Goal: Task Accomplishment & Management: Use online tool/utility

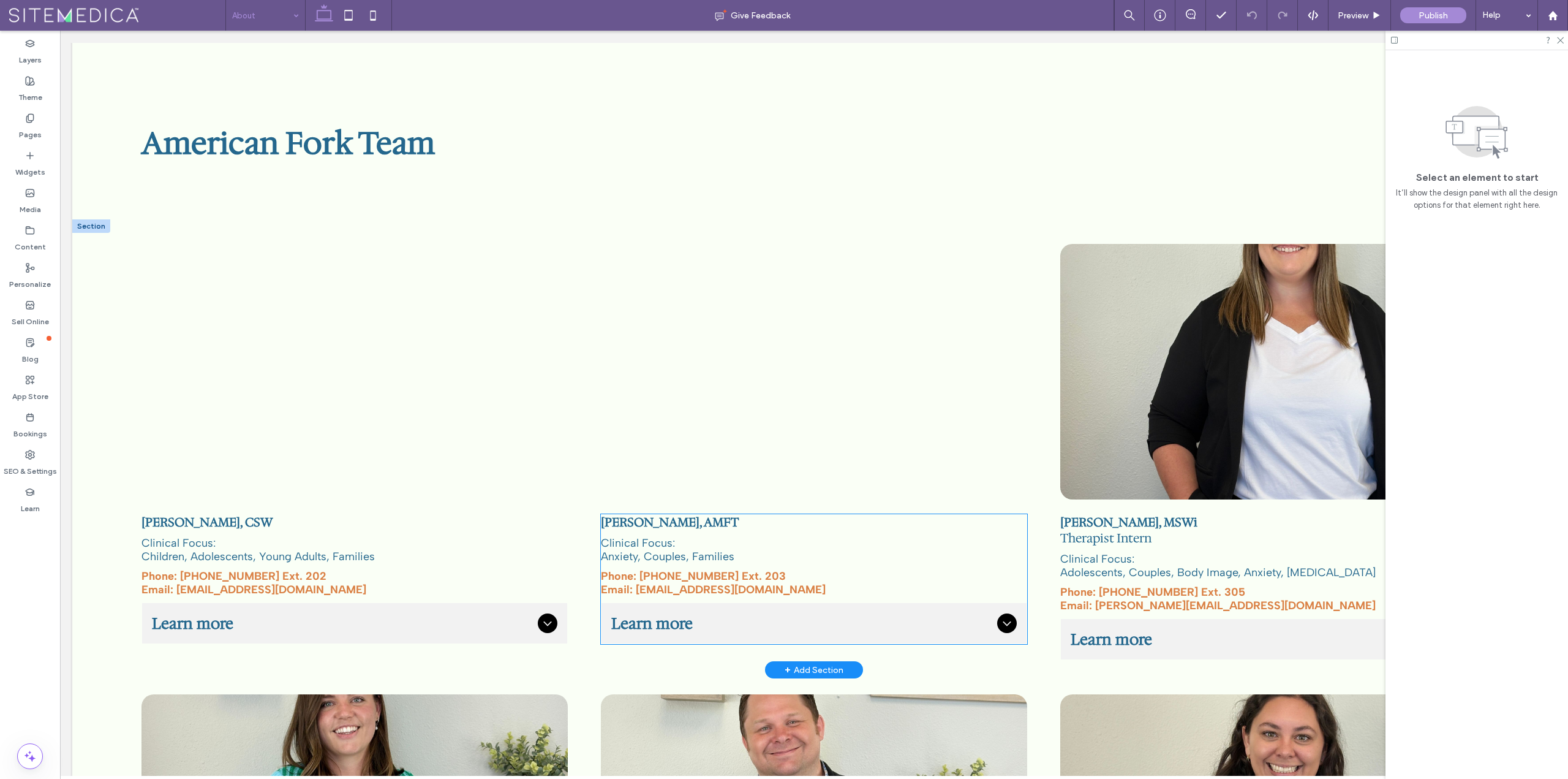
scroll to position [919, 0]
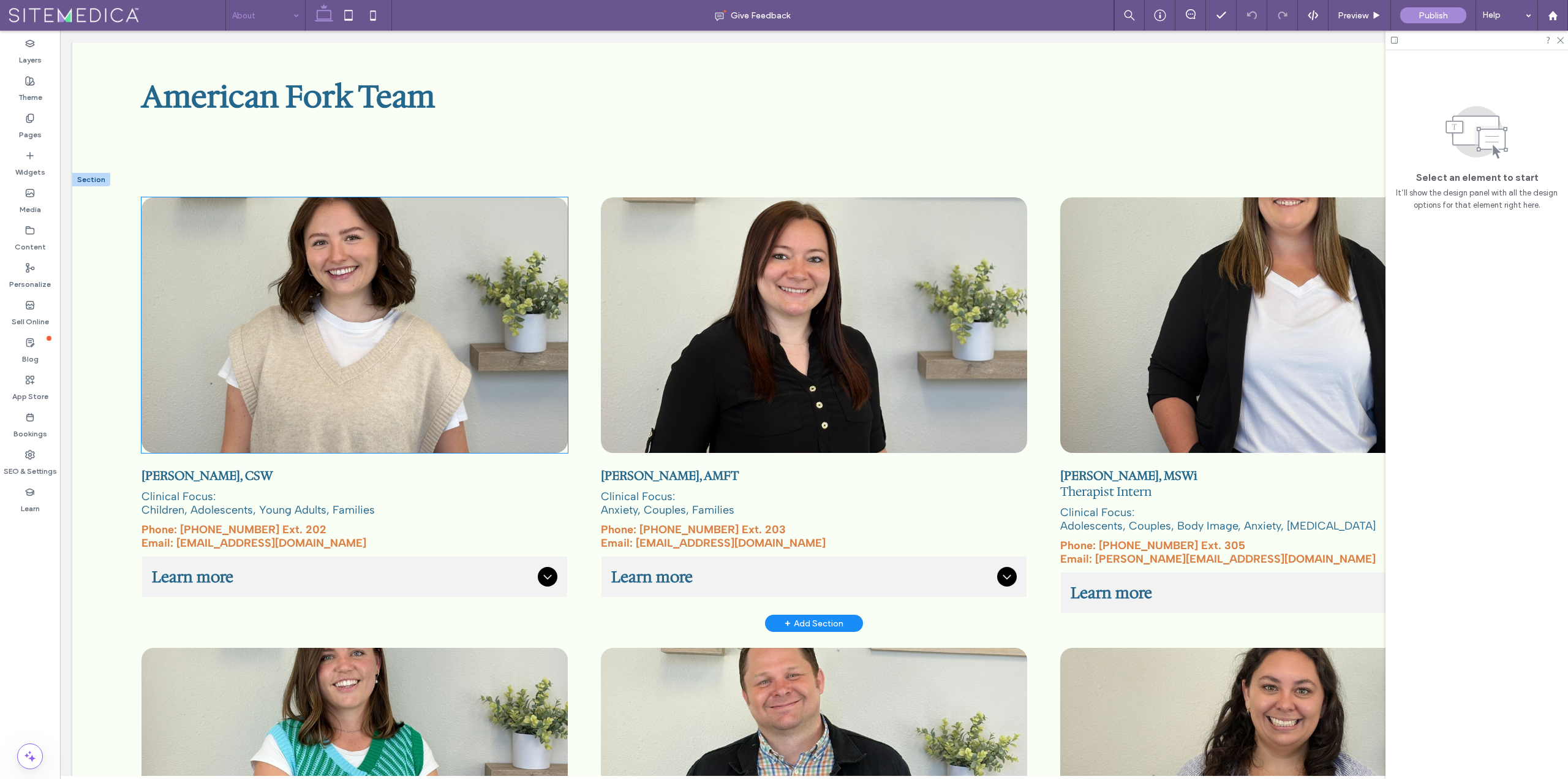
click at [492, 321] on img at bounding box center [355, 324] width 426 height 255
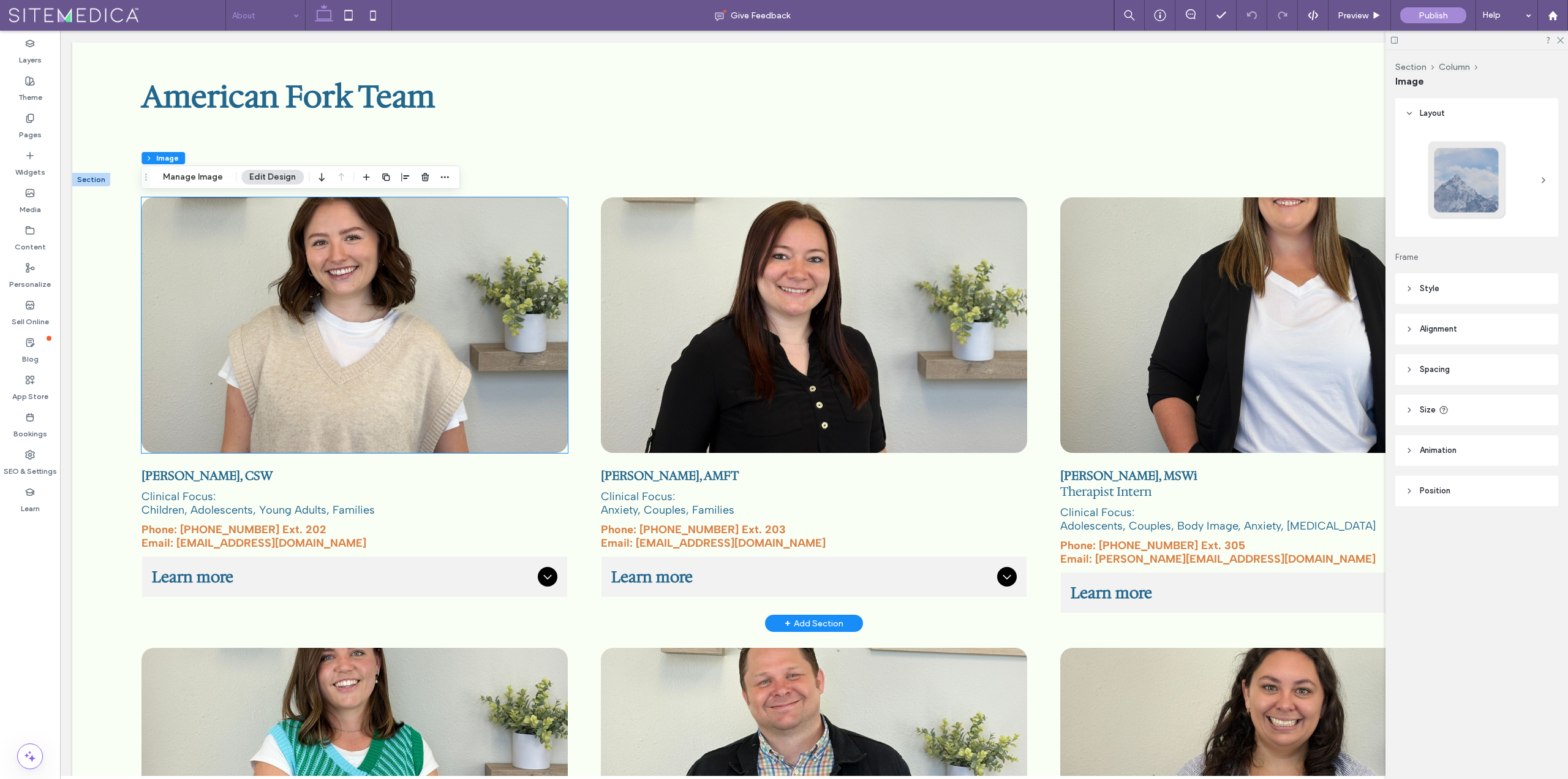
type input "**"
click at [1405, 328] on icon at bounding box center [1410, 329] width 9 height 9
click at [1410, 407] on use at bounding box center [1409, 406] width 2 height 4
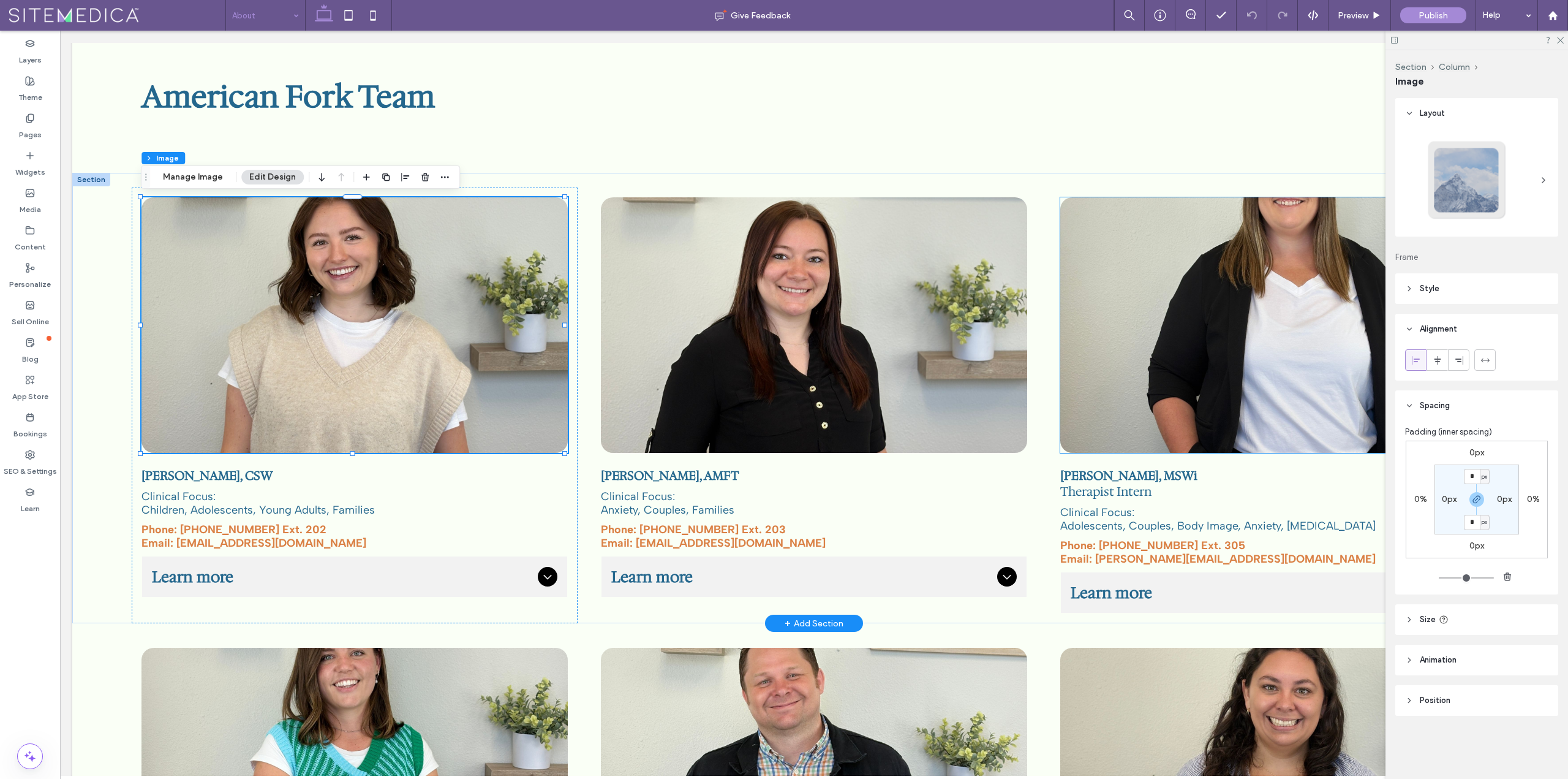
click at [1297, 338] on img at bounding box center [1274, 324] width 426 height 255
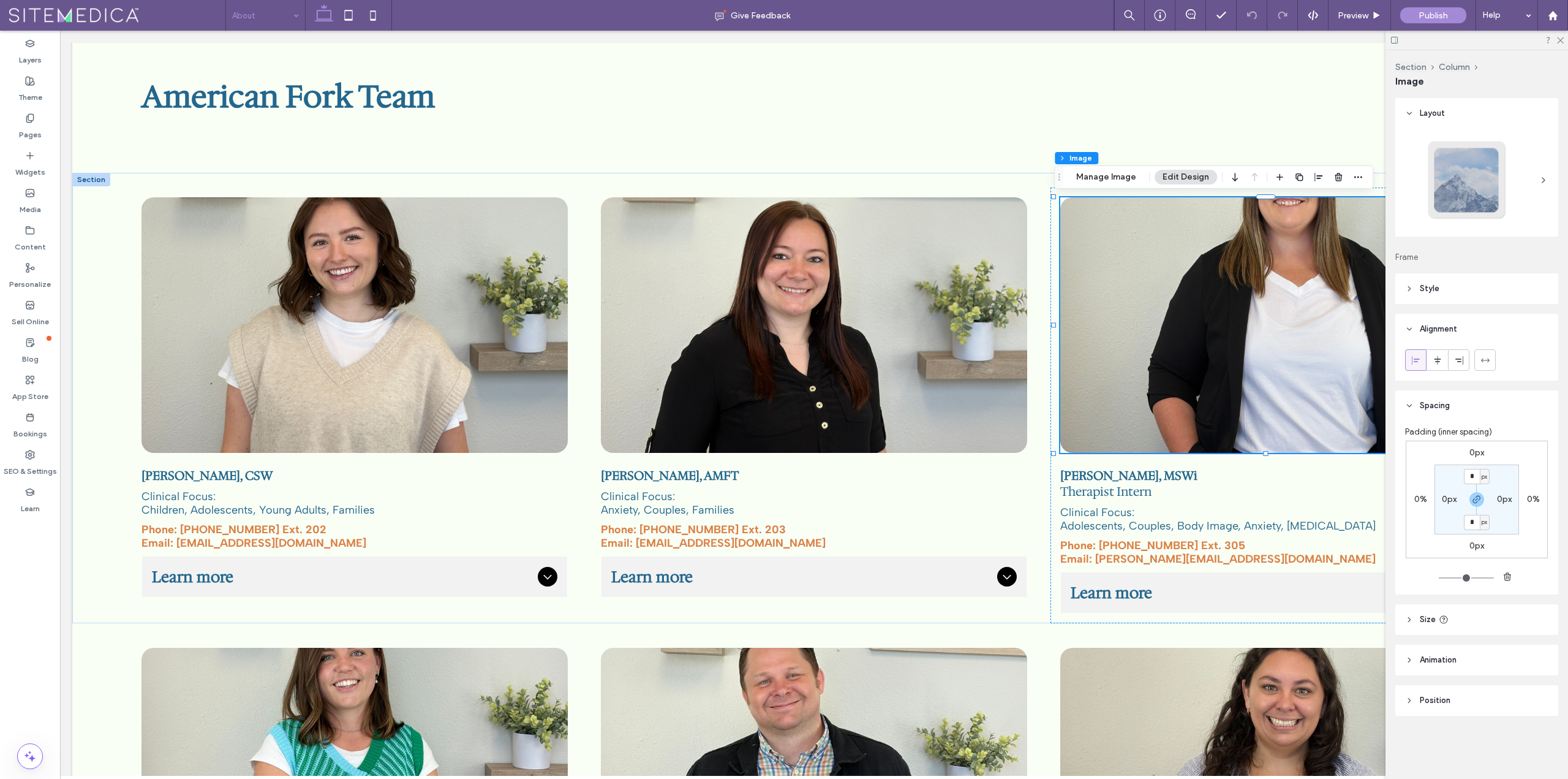
click at [1409, 708] on header "Position" at bounding box center [1476, 700] width 163 height 31
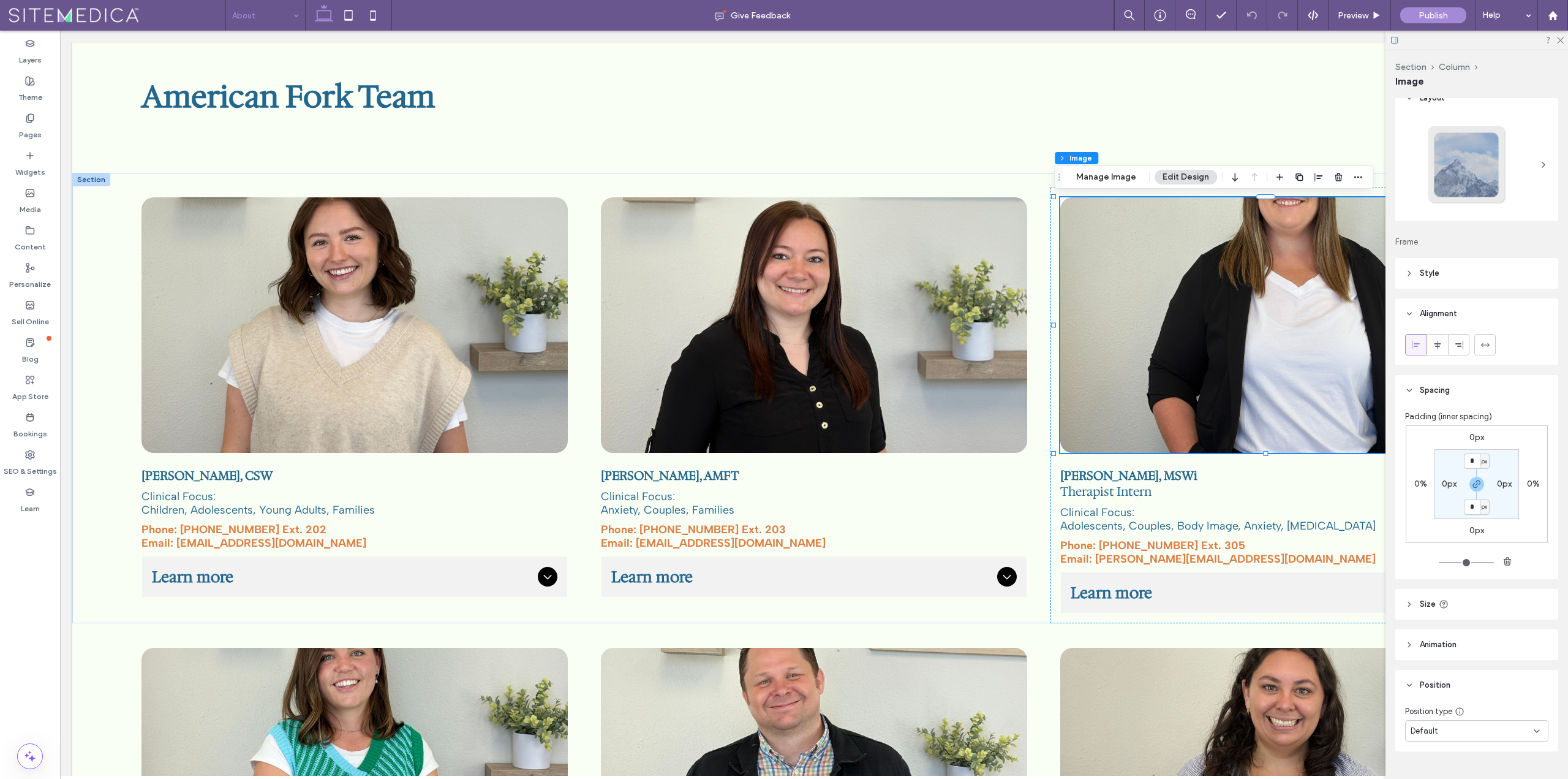
scroll to position [42, 0]
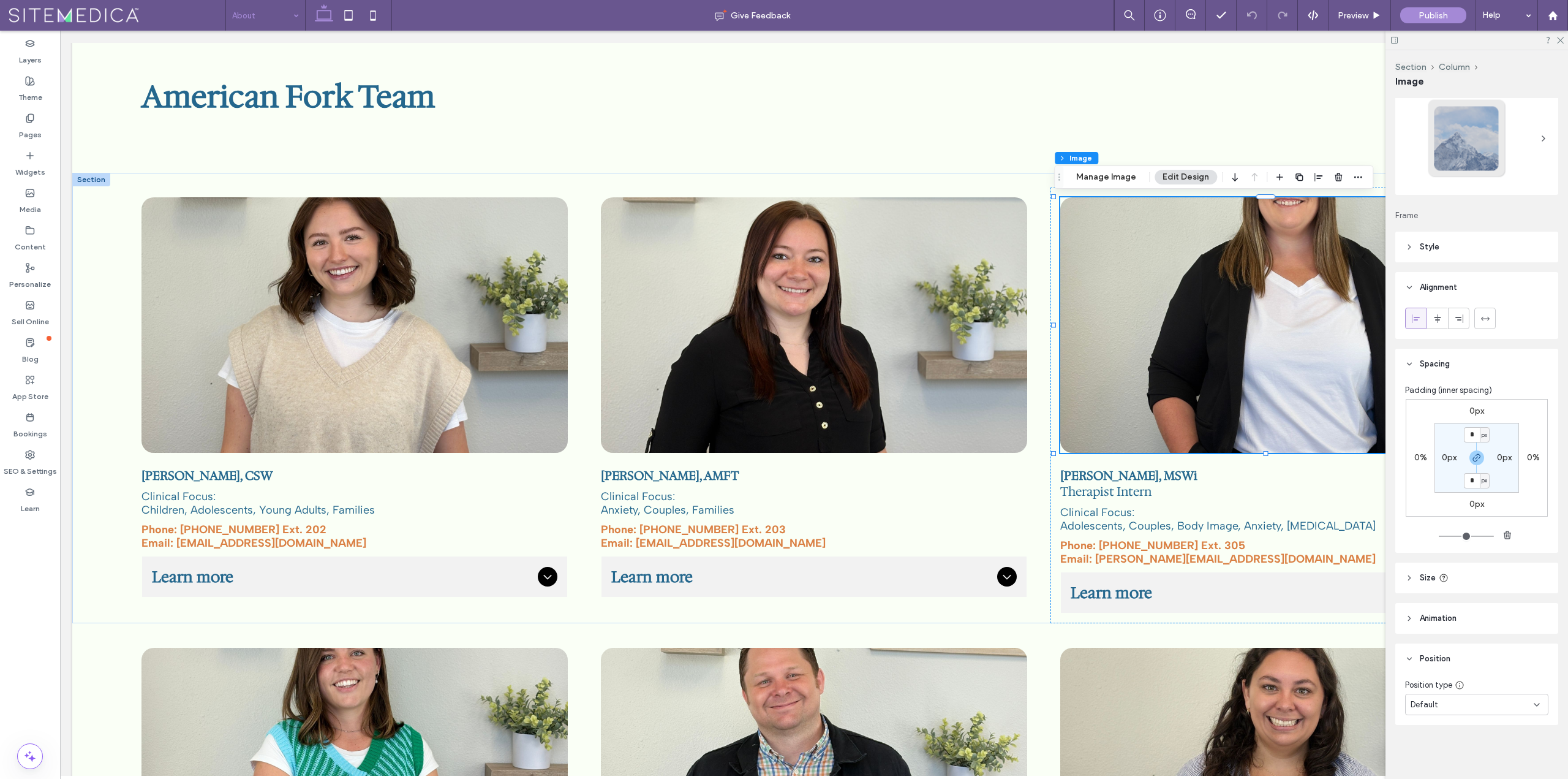
click at [1467, 702] on div "Default" at bounding box center [1471, 704] width 123 height 12
click at [1483, 571] on div "Default" at bounding box center [1473, 578] width 136 height 22
click at [1272, 248] on img at bounding box center [1274, 324] width 426 height 255
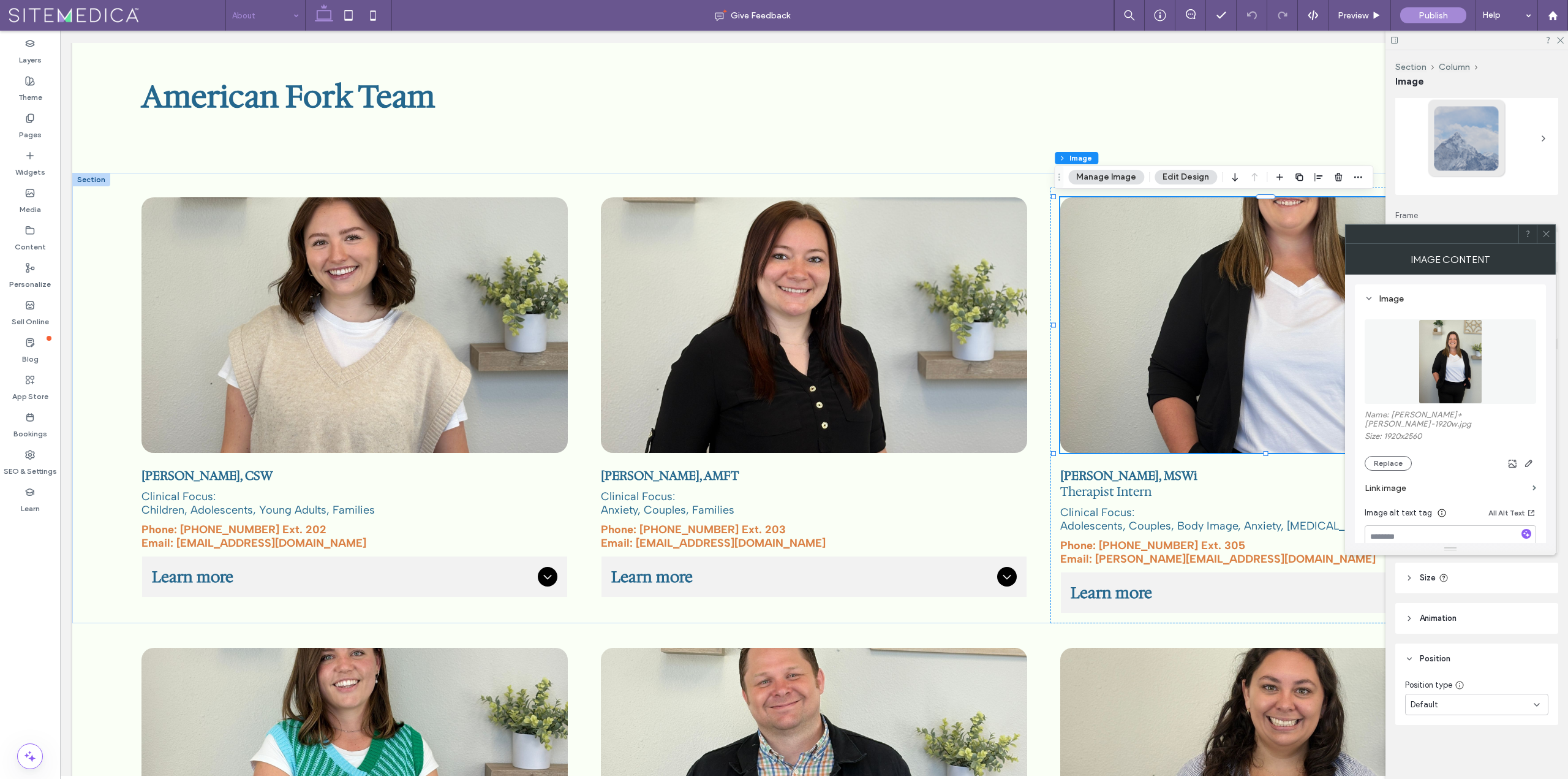
click at [1549, 231] on icon at bounding box center [1545, 233] width 9 height 9
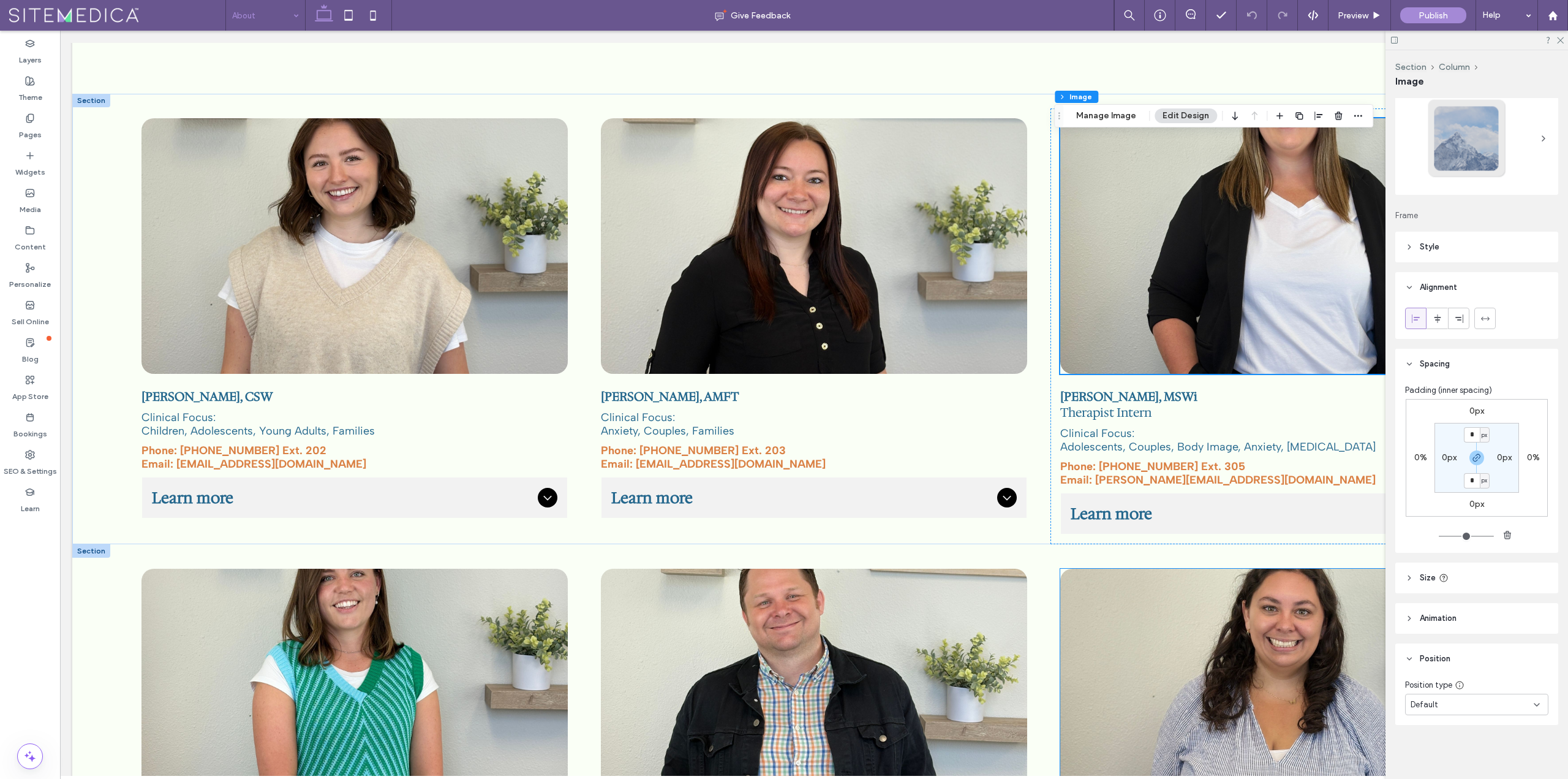
scroll to position [980, 0]
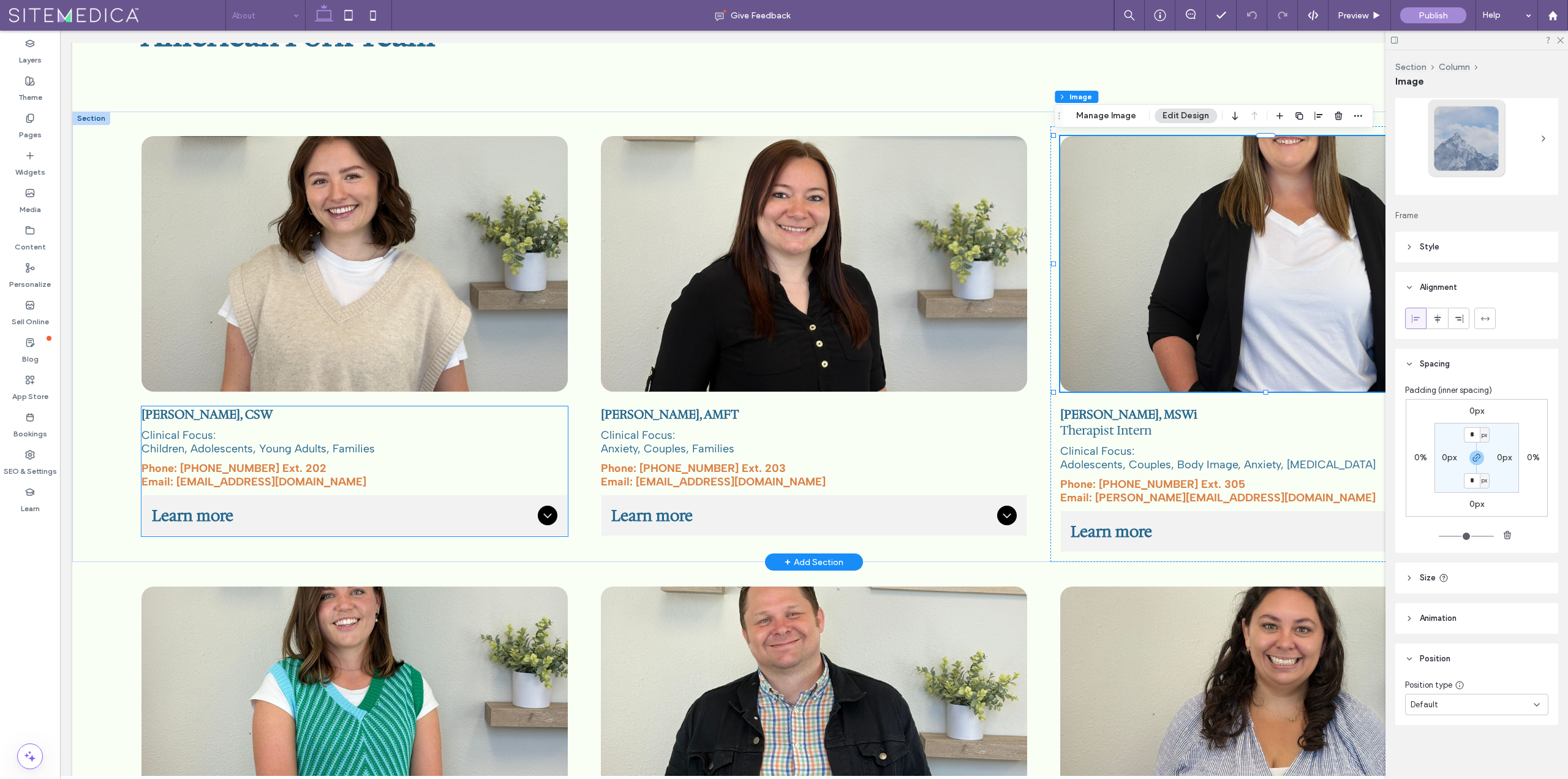
click at [545, 513] on icon at bounding box center [548, 515] width 14 height 14
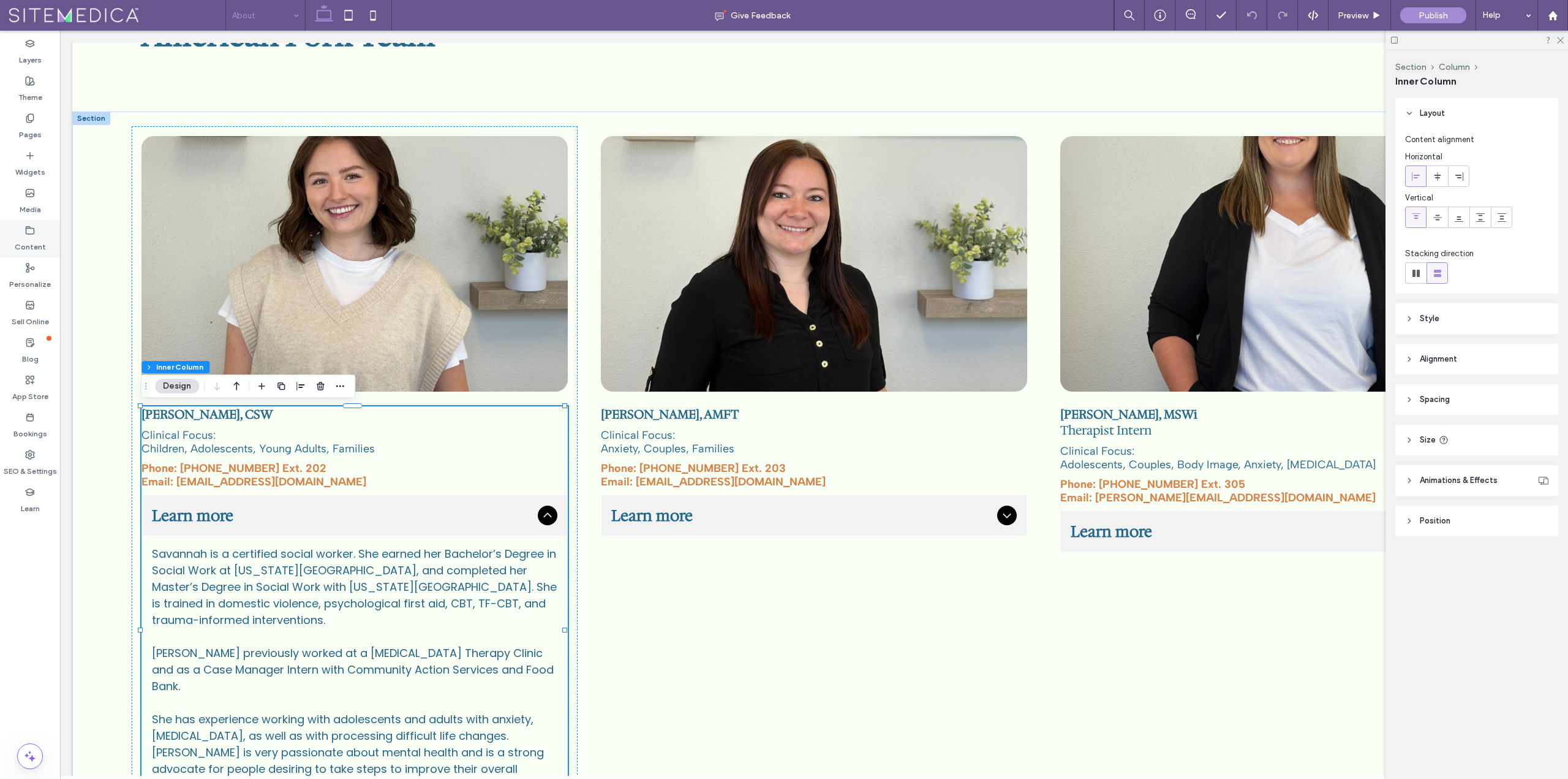
click at [35, 250] on label "Content" at bounding box center [30, 243] width 31 height 17
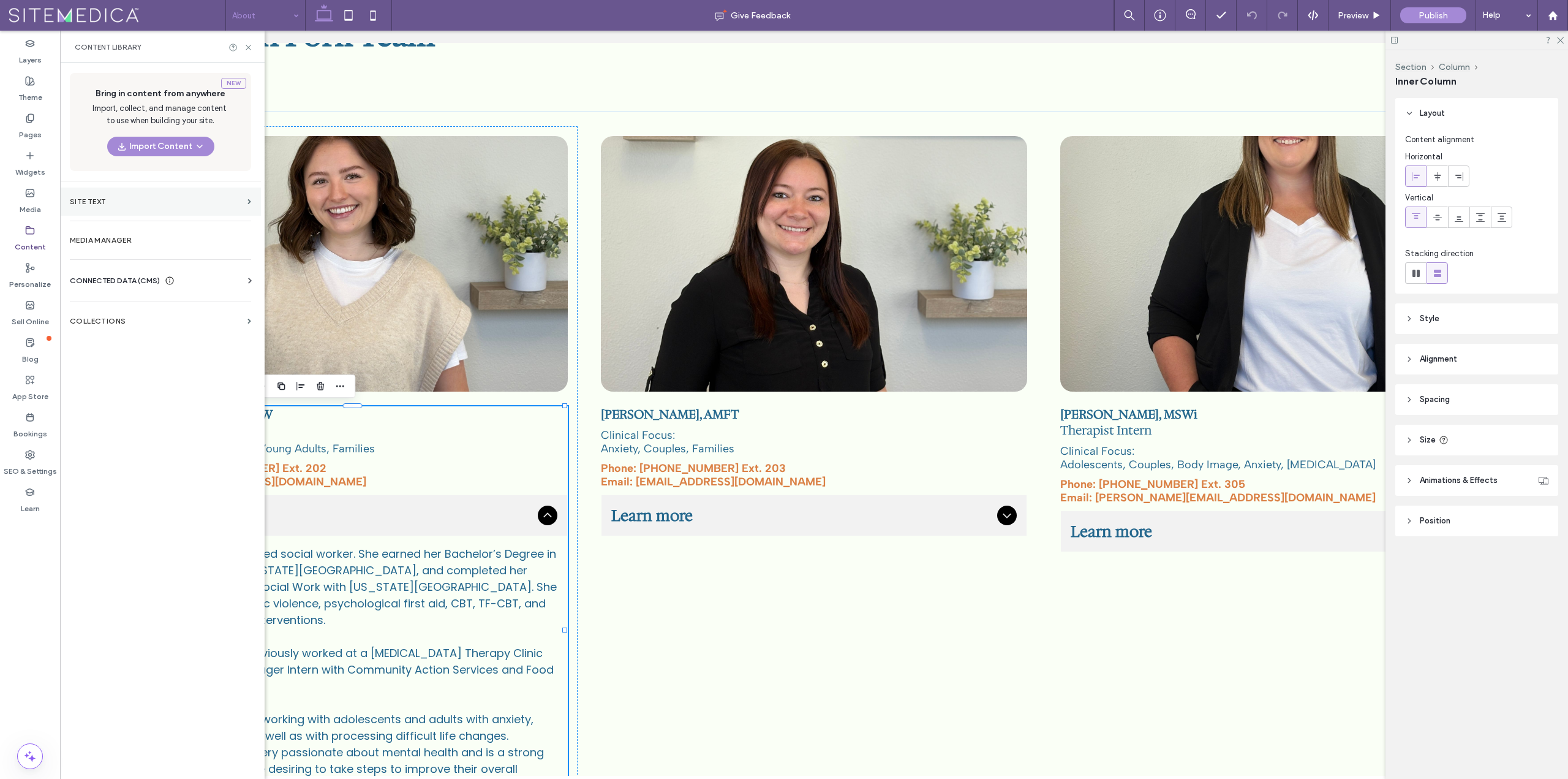
click at [120, 196] on section "Site Text" at bounding box center [161, 201] width 201 height 28
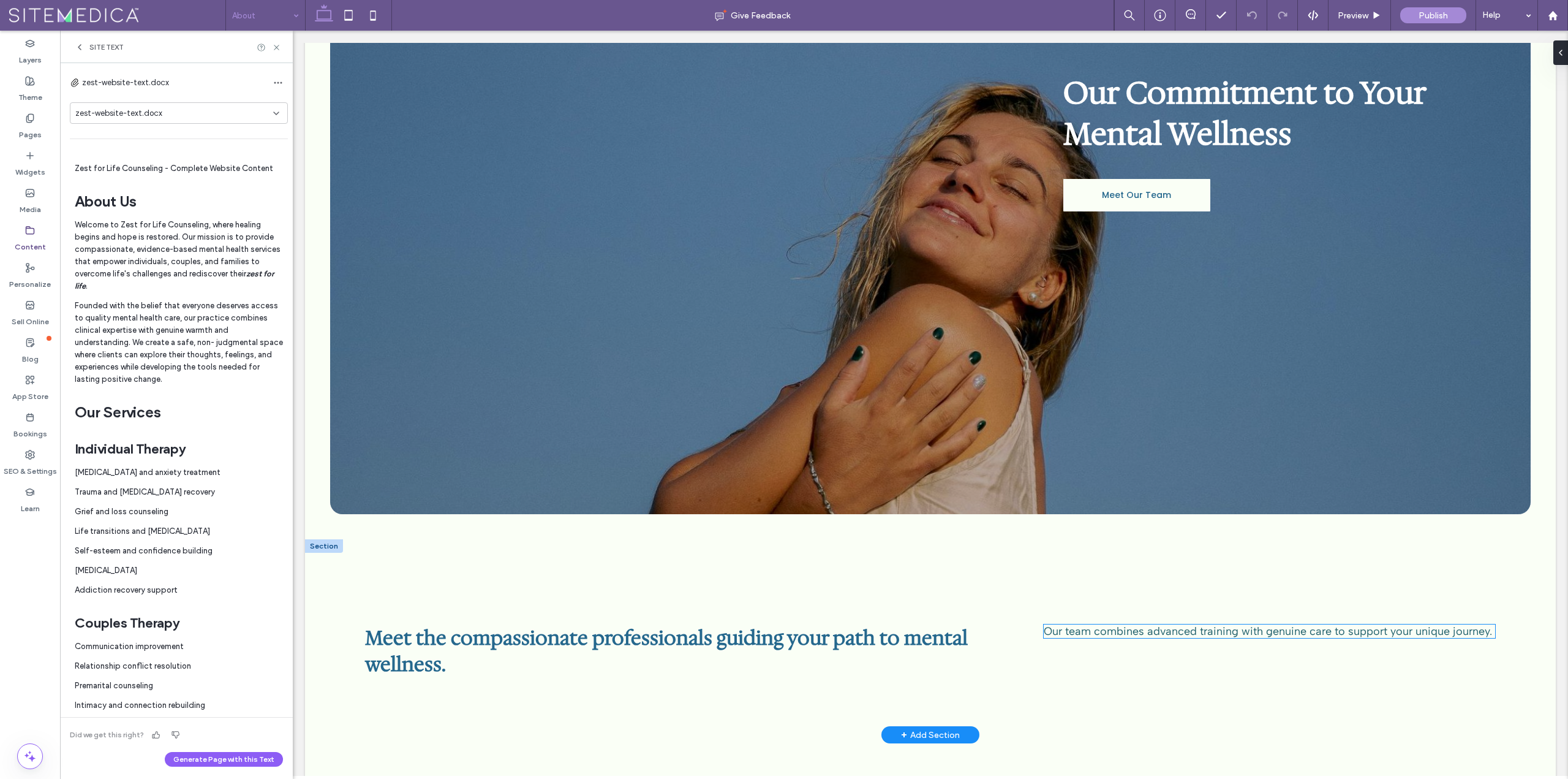
scroll to position [245, 0]
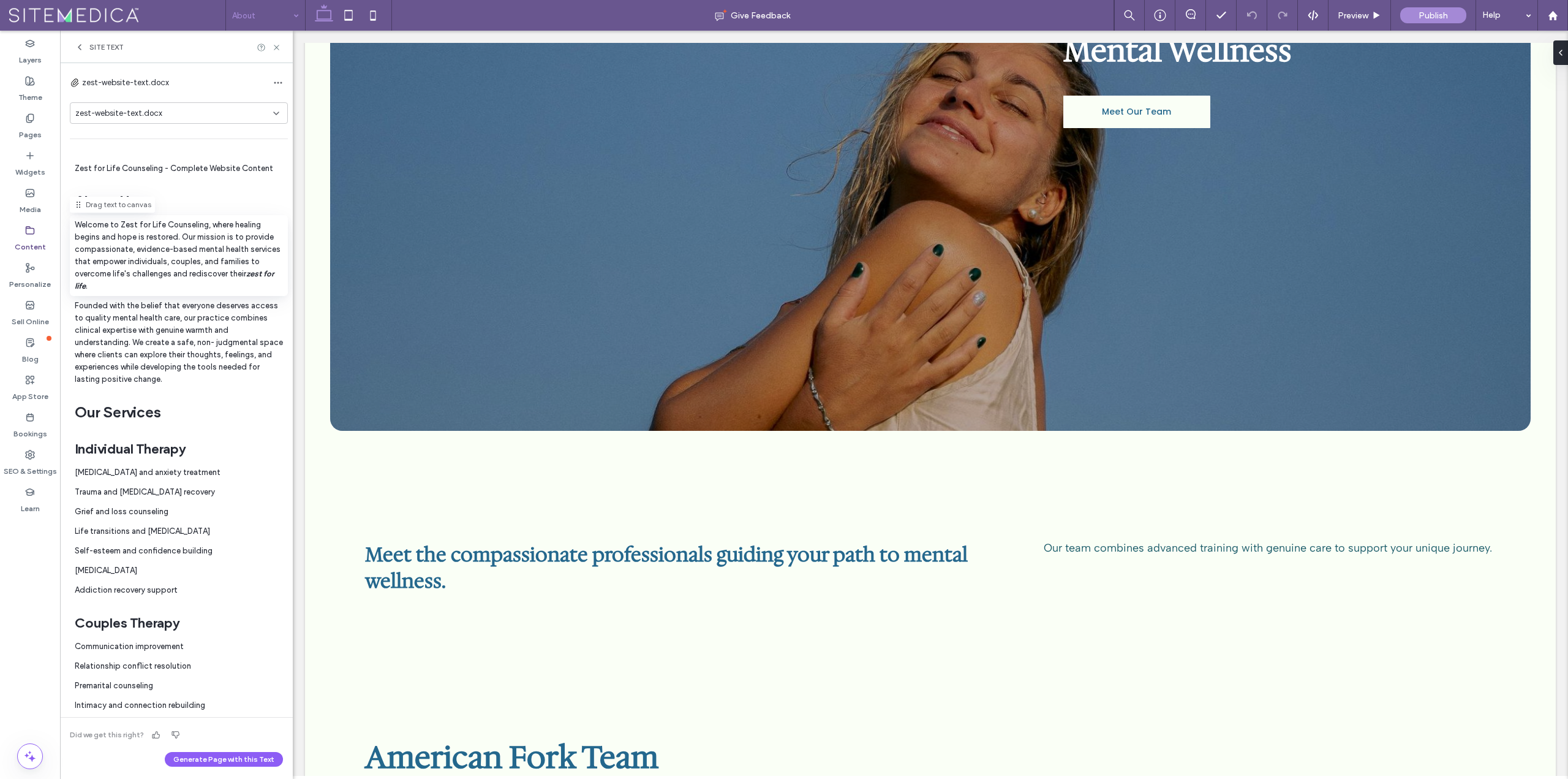
click at [140, 236] on p "Welcome to Zest for Life Counseling, where healing begins and hope is restored.…" at bounding box center [179, 255] width 208 height 73
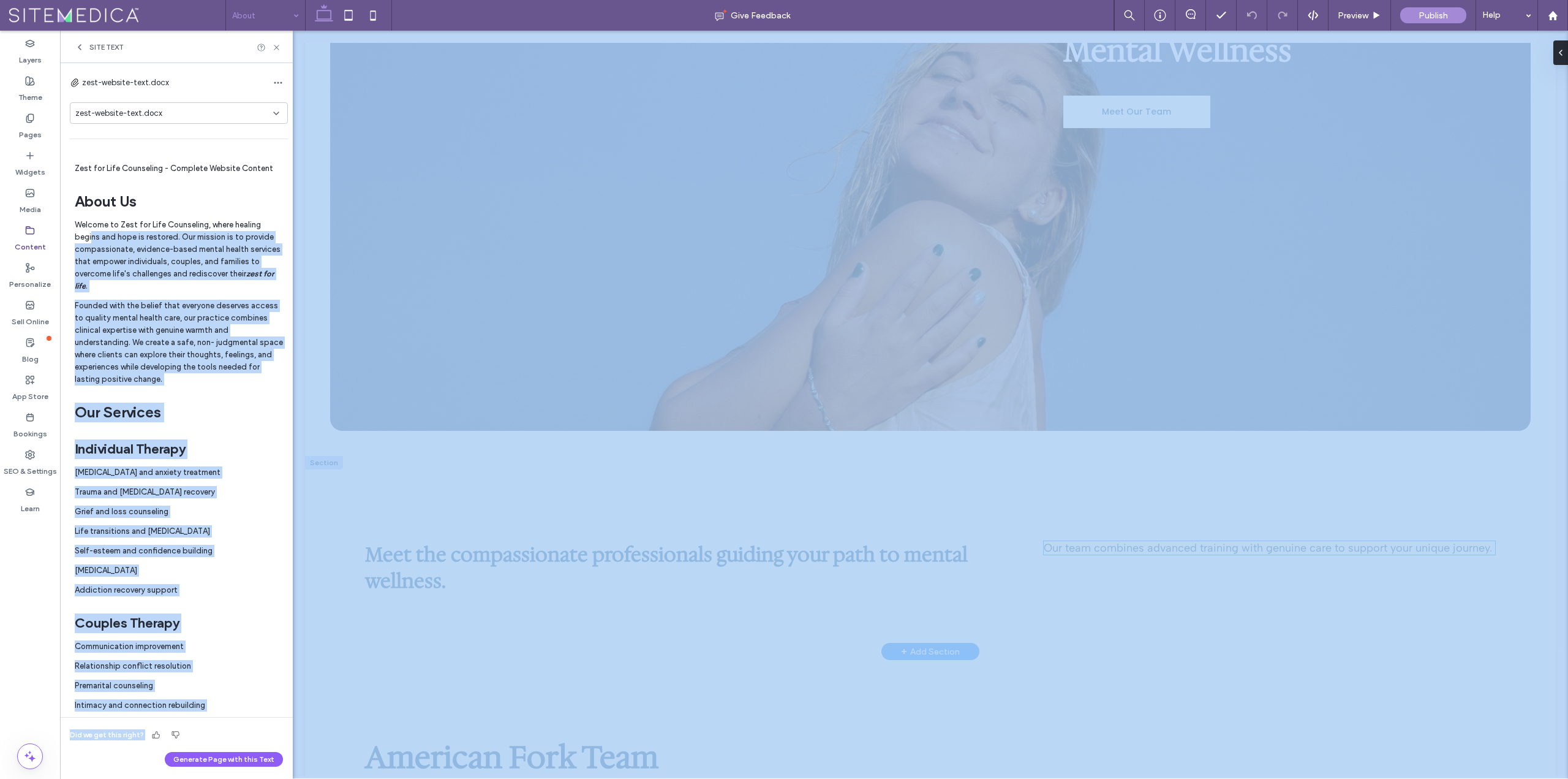
drag, startPoint x: 570, startPoint y: 392, endPoint x: 1086, endPoint y: 554, distance: 540.8
drag, startPoint x: 218, startPoint y: 323, endPoint x: 171, endPoint y: 258, distance: 80.2
click at [220, 323] on p "Founded with the belief that everyone deserves access to quality mental health …" at bounding box center [179, 342] width 208 height 86
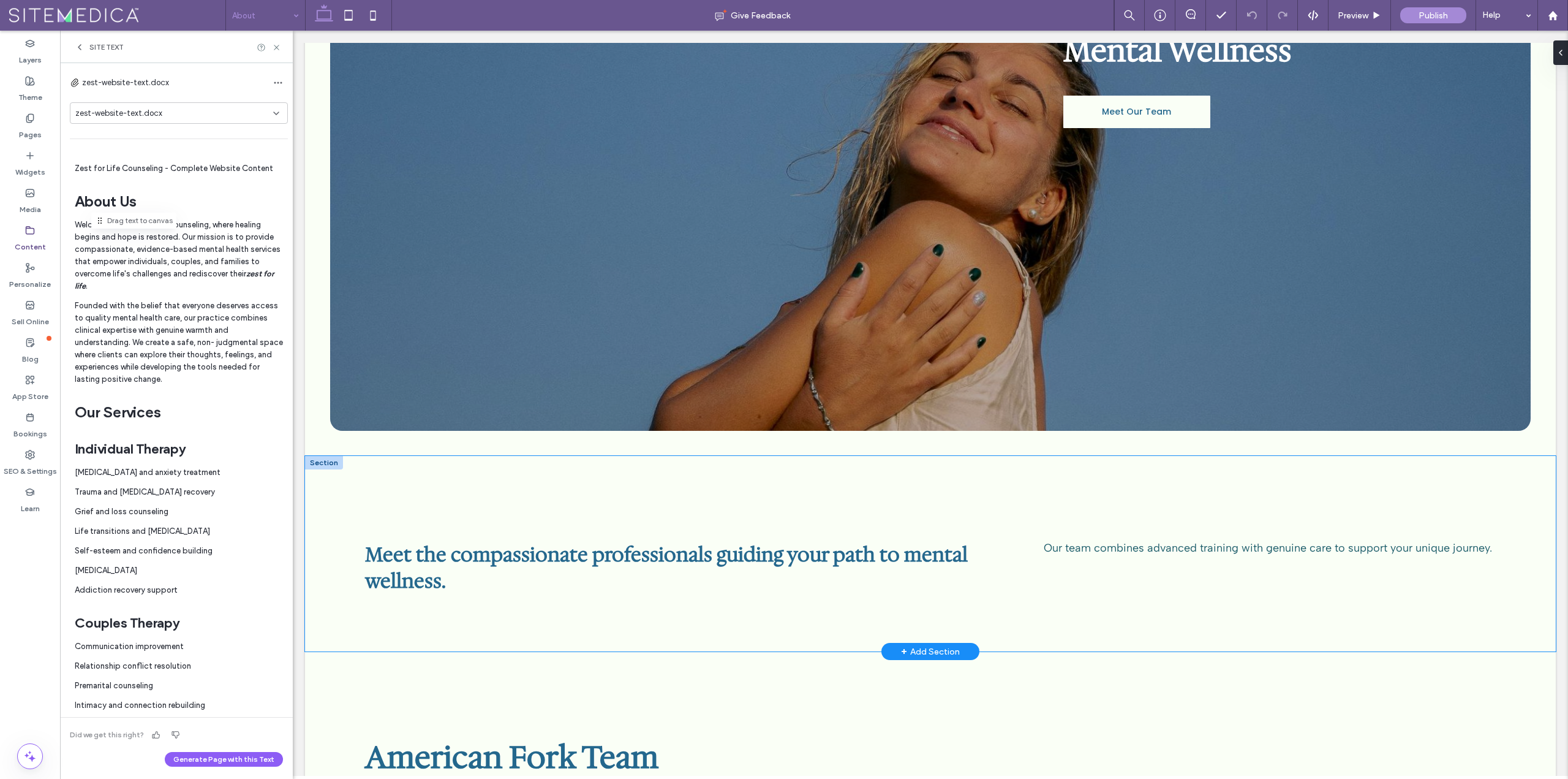
click at [1013, 509] on div "Meet the compassionate professionals guiding your path to mental wellness. Our …" at bounding box center [930, 553] width 1251 height 196
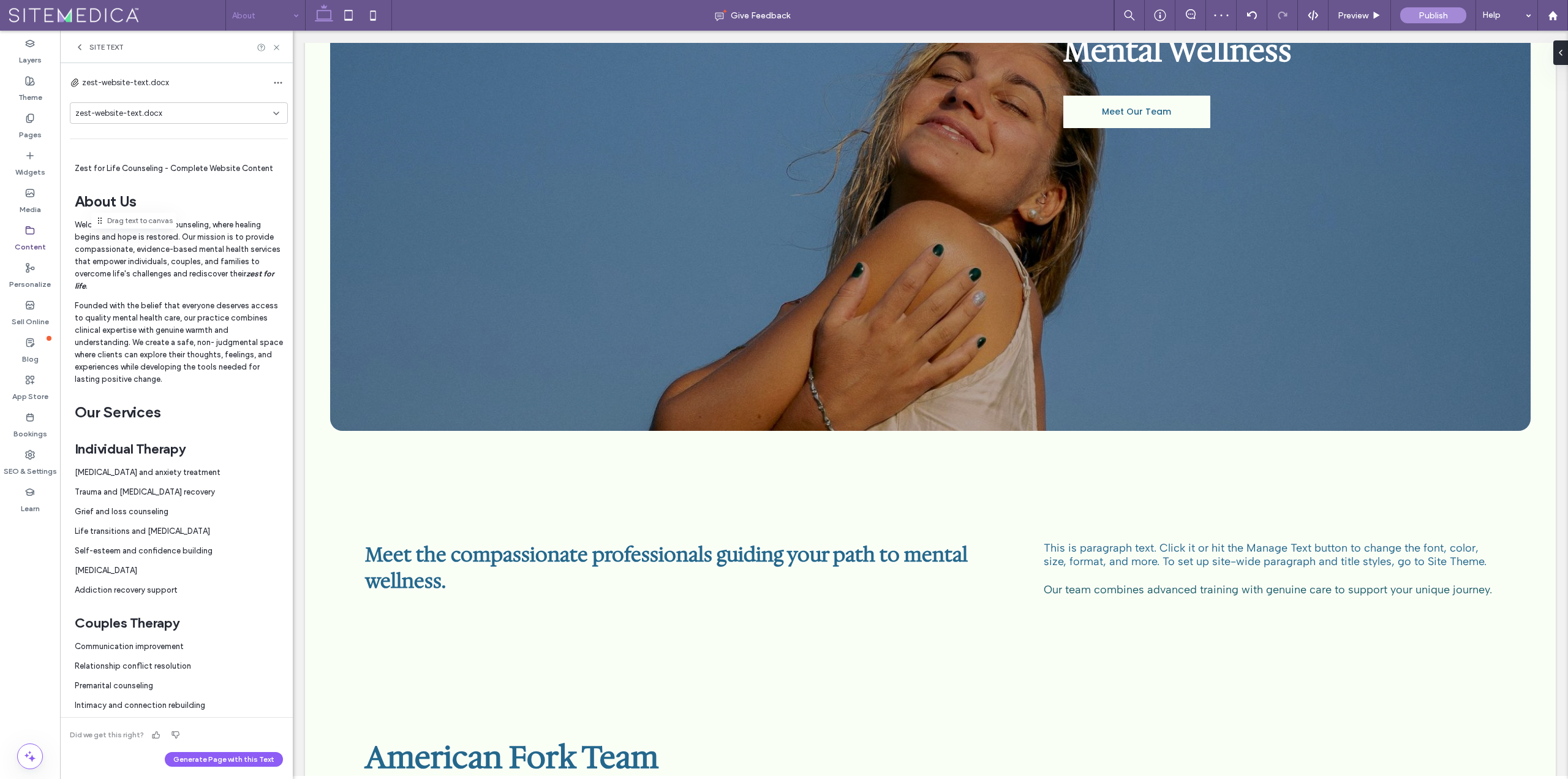
click at [147, 257] on p "Welcome to Zest for Life Counseling, where healing begins and hope is restored.…" at bounding box center [179, 255] width 208 height 73
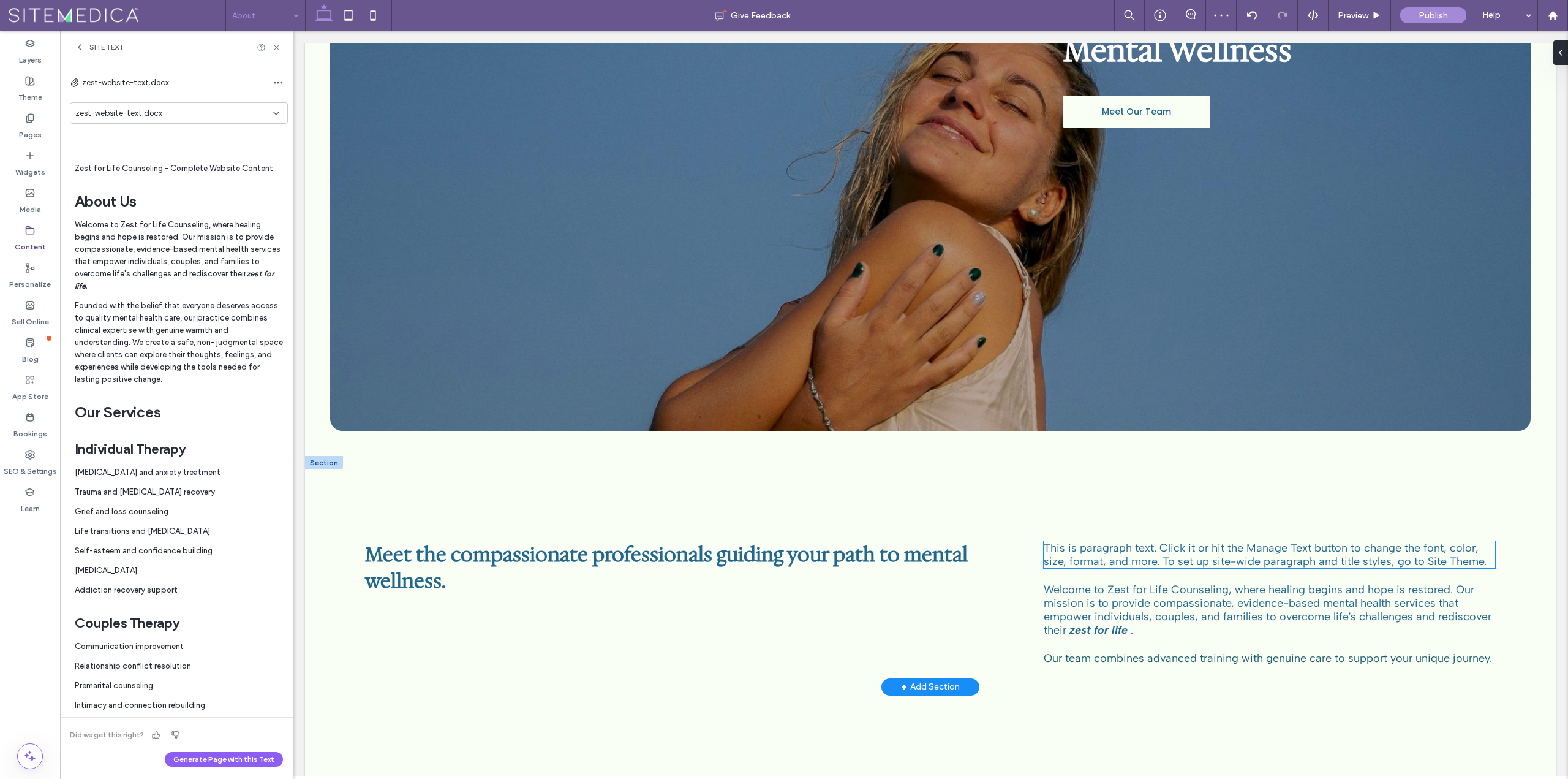
click at [1331, 554] on span "This is paragraph text. Click it or hit the Manage Text button to change the fo…" at bounding box center [1265, 554] width 442 height 27
click at [1315, 519] on icon "button" at bounding box center [1315, 520] width 10 height 10
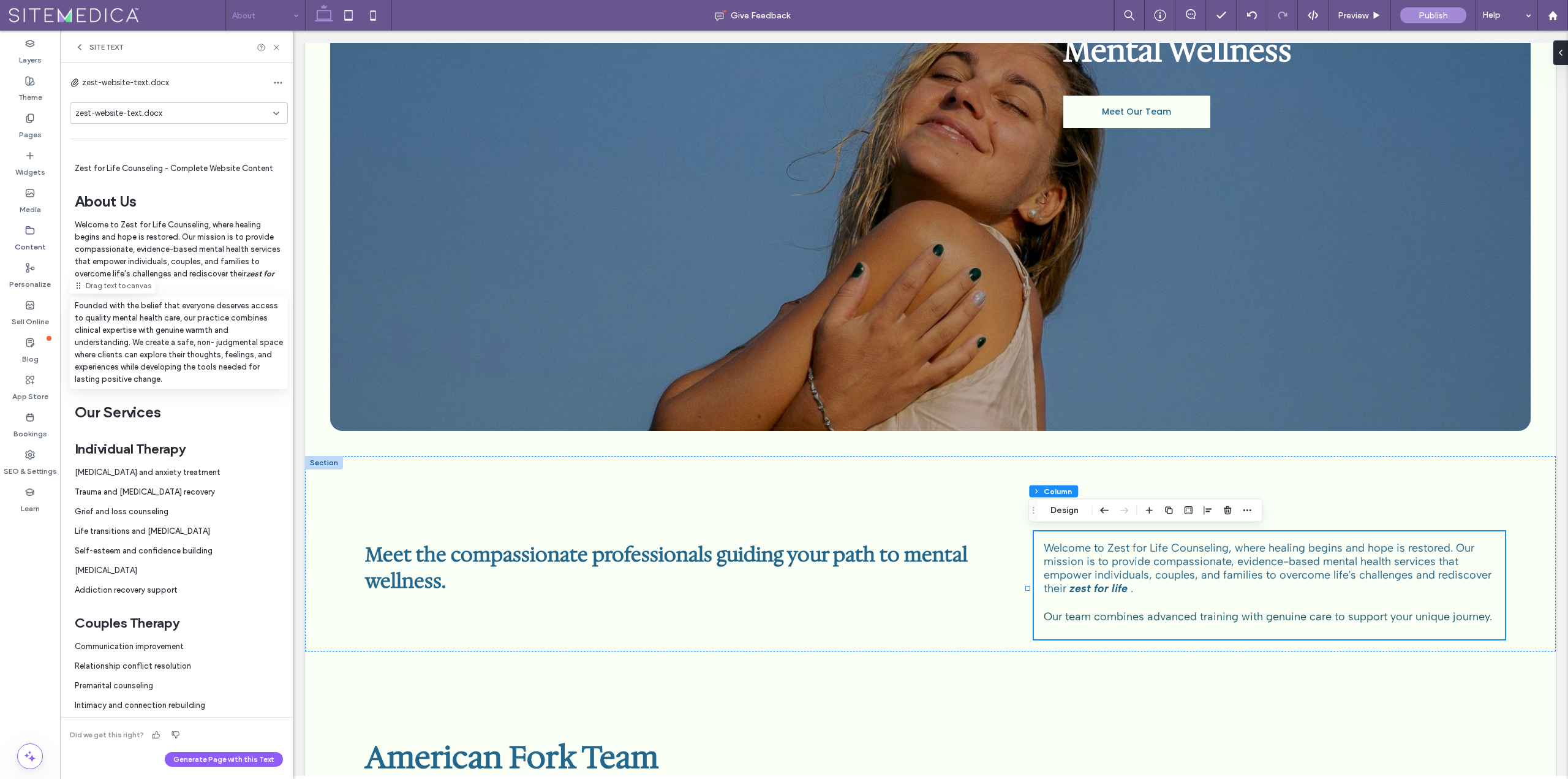
click at [76, 309] on p "Founded with the belief that everyone deserves access to quality mental health …" at bounding box center [179, 342] width 208 height 86
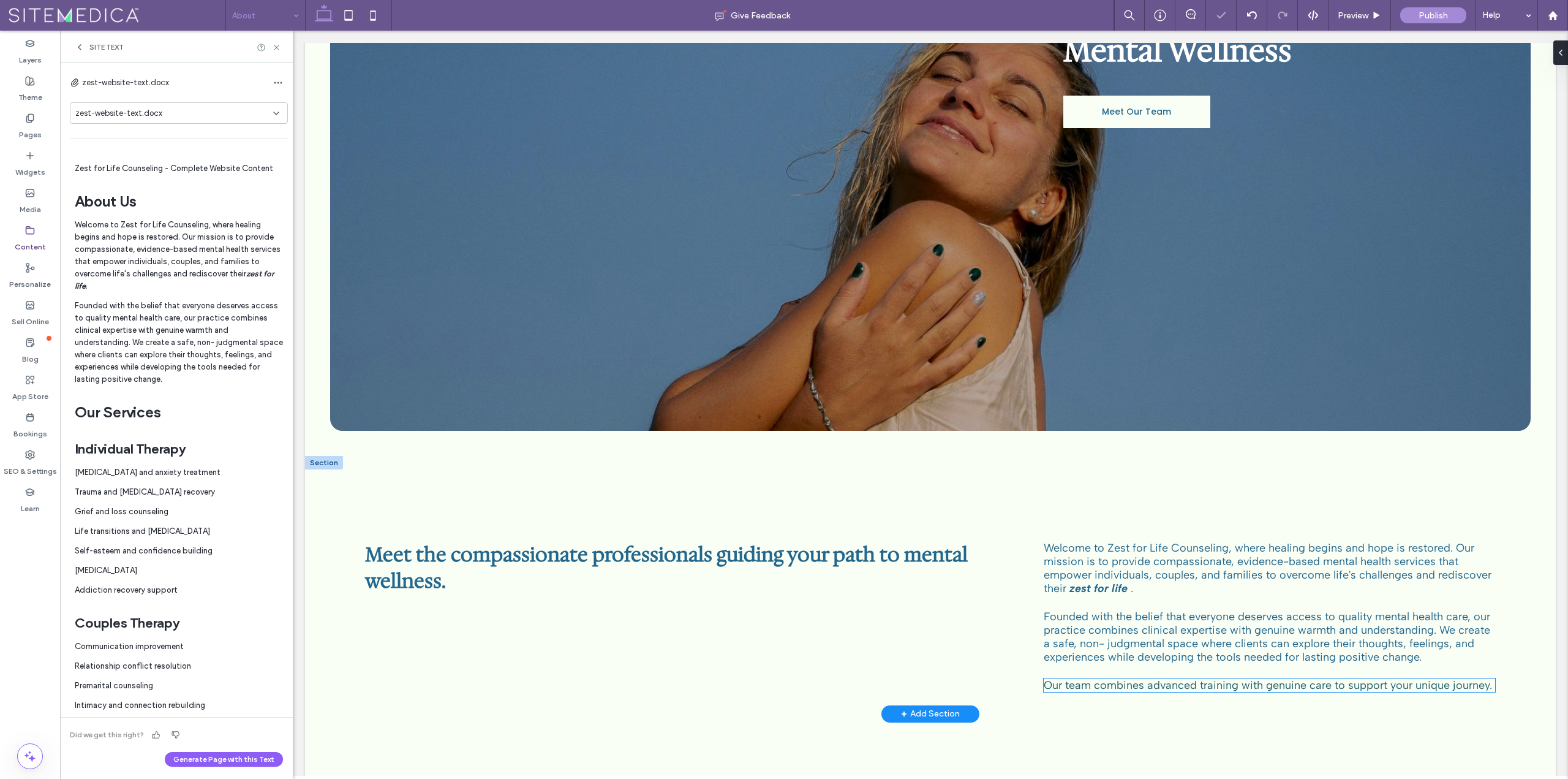
click at [1080, 686] on span "Our team combines advanced training with genuine care to support your unique jo…" at bounding box center [1267, 685] width 448 height 14
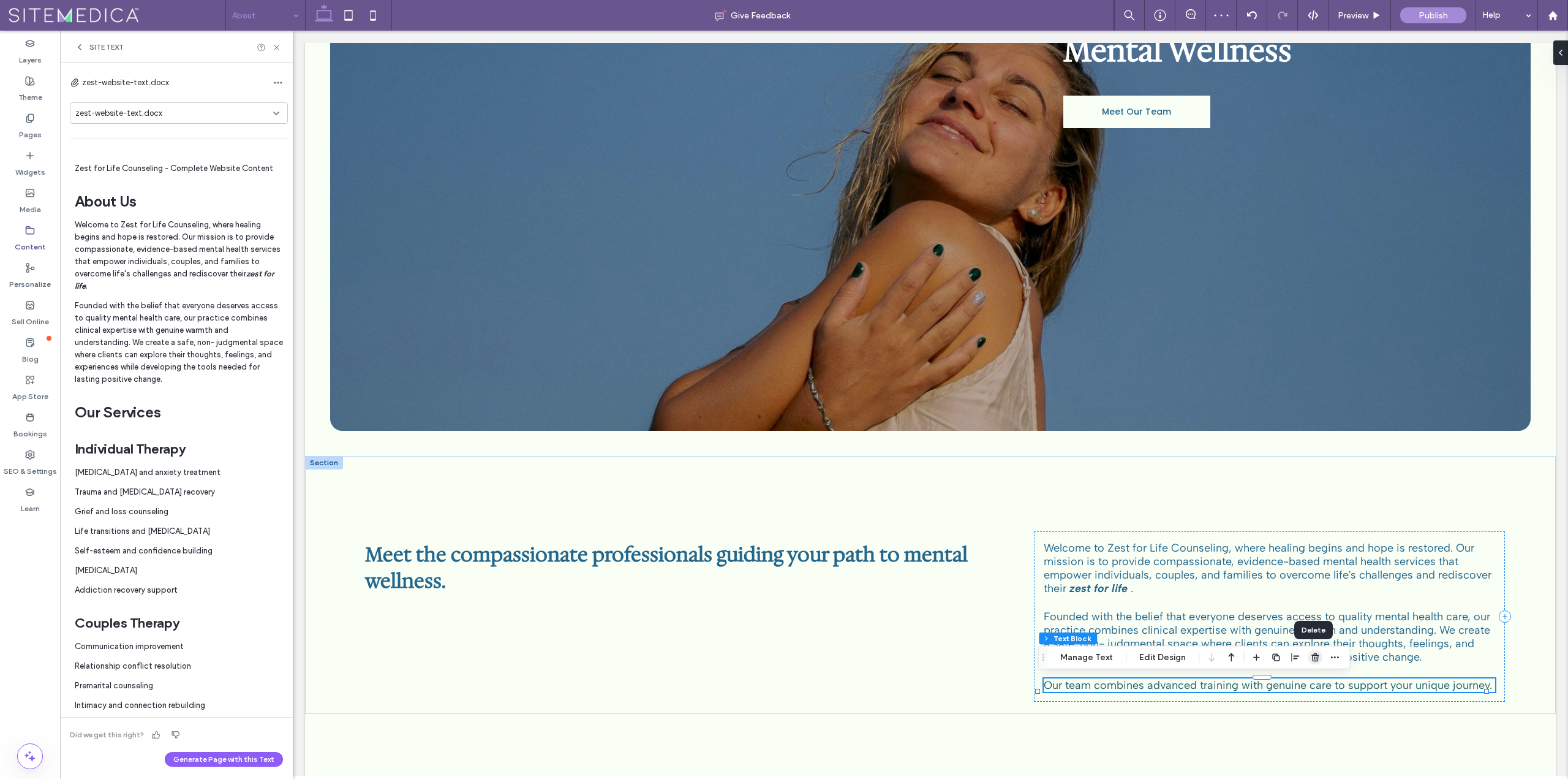
drag, startPoint x: 1313, startPoint y: 662, endPoint x: 1020, endPoint y: 631, distance: 294.6
click at [1313, 662] on icon "button" at bounding box center [1315, 657] width 10 height 10
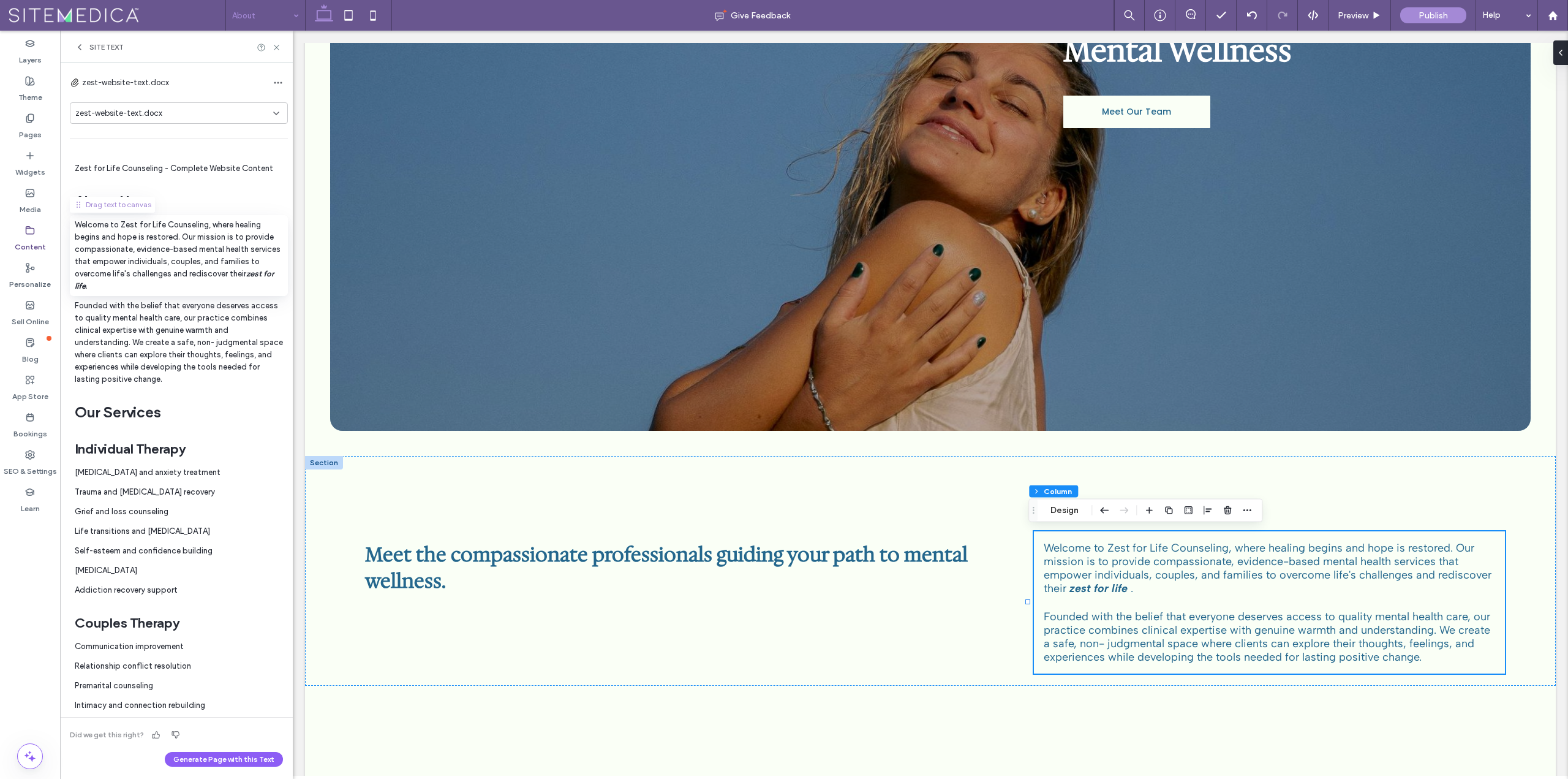
click at [84, 207] on div "Drag text to canvas" at bounding box center [113, 204] width 85 height 16
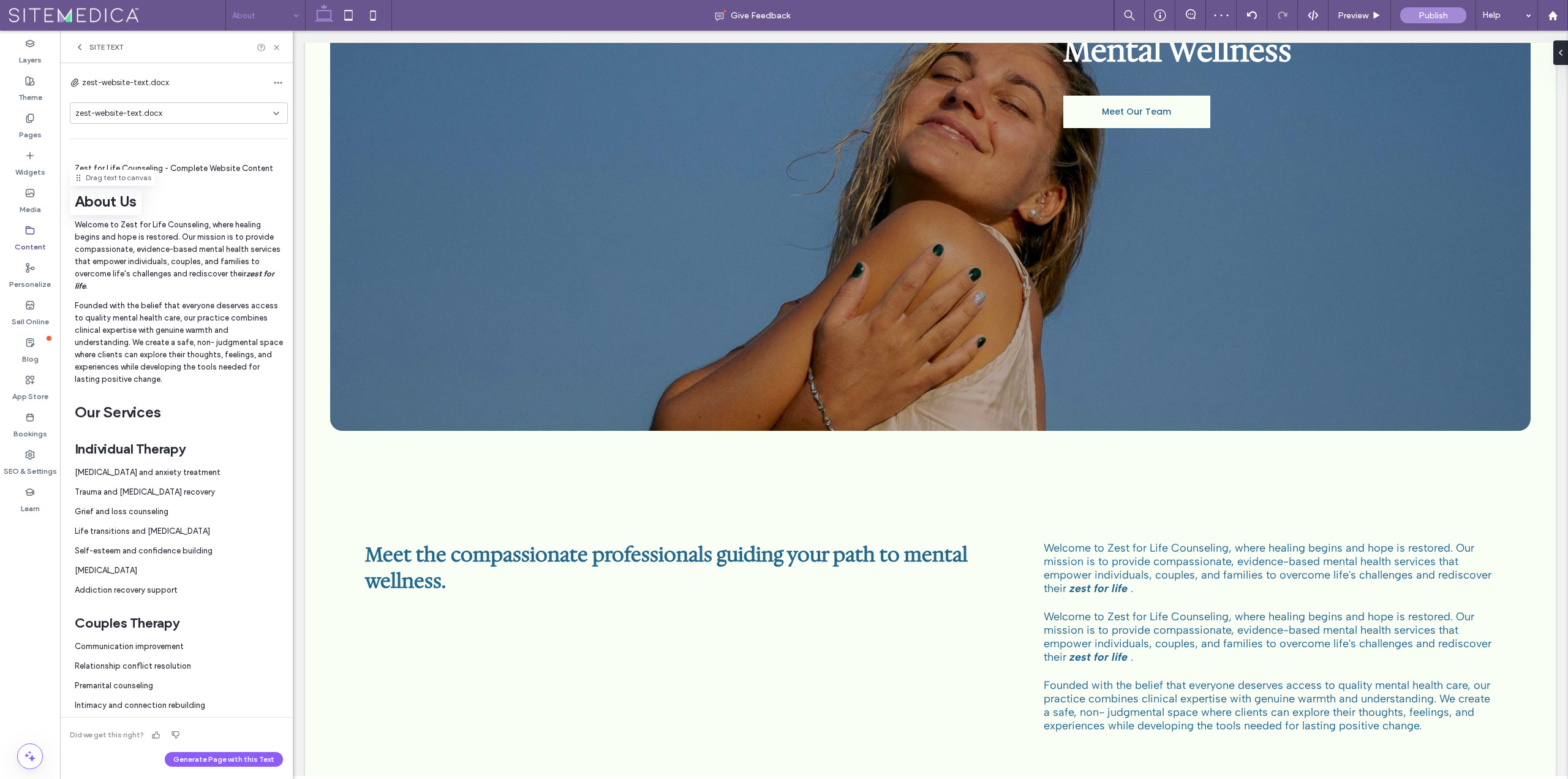
click at [101, 199] on h1 "About Us" at bounding box center [105, 201] width 62 height 19
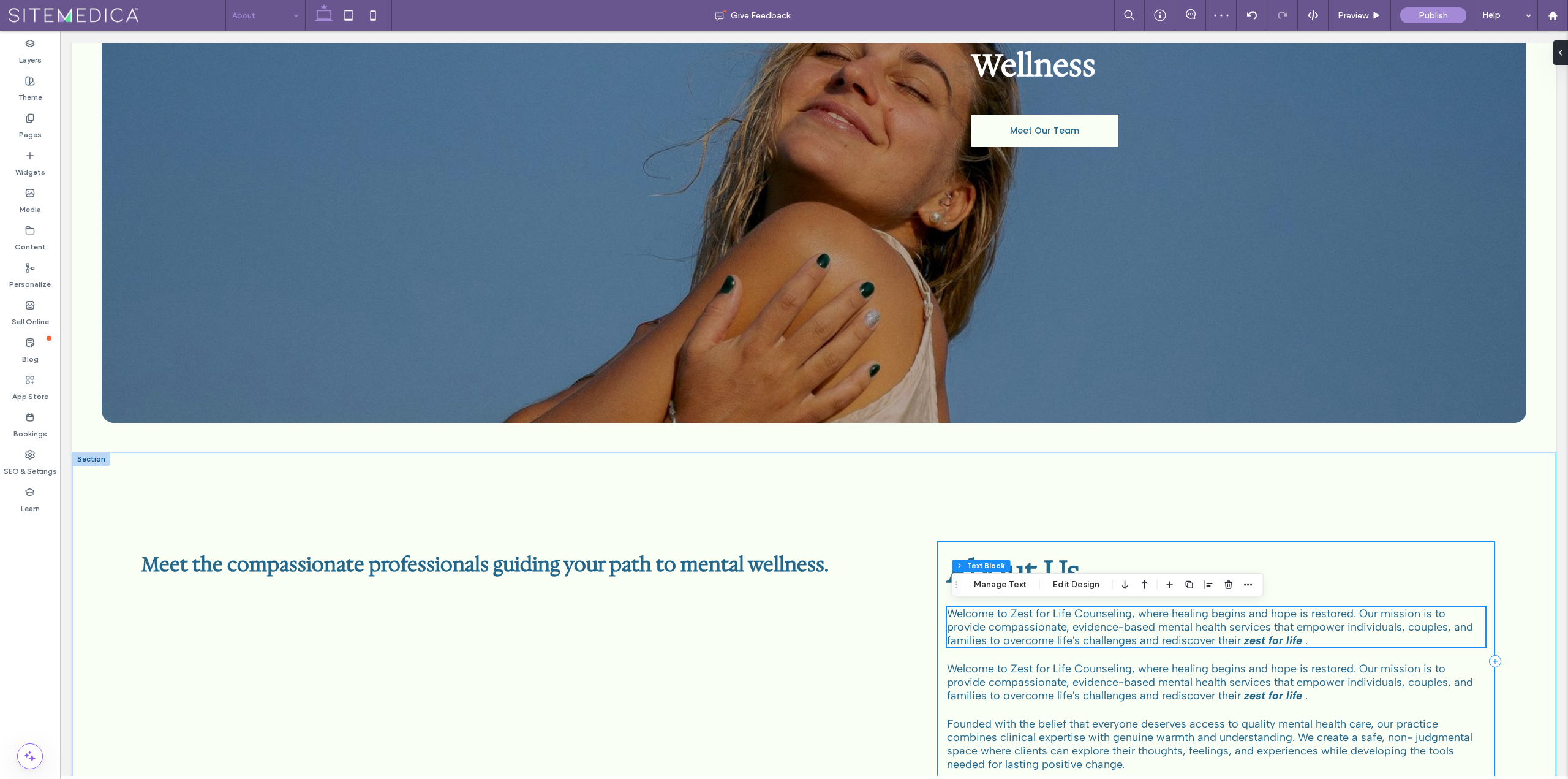
scroll to position [249, 0]
drag, startPoint x: 1214, startPoint y: 584, endPoint x: 1168, endPoint y: 559, distance: 52.4
click at [1214, 583] on icon "button" at bounding box center [1218, 585] width 10 height 10
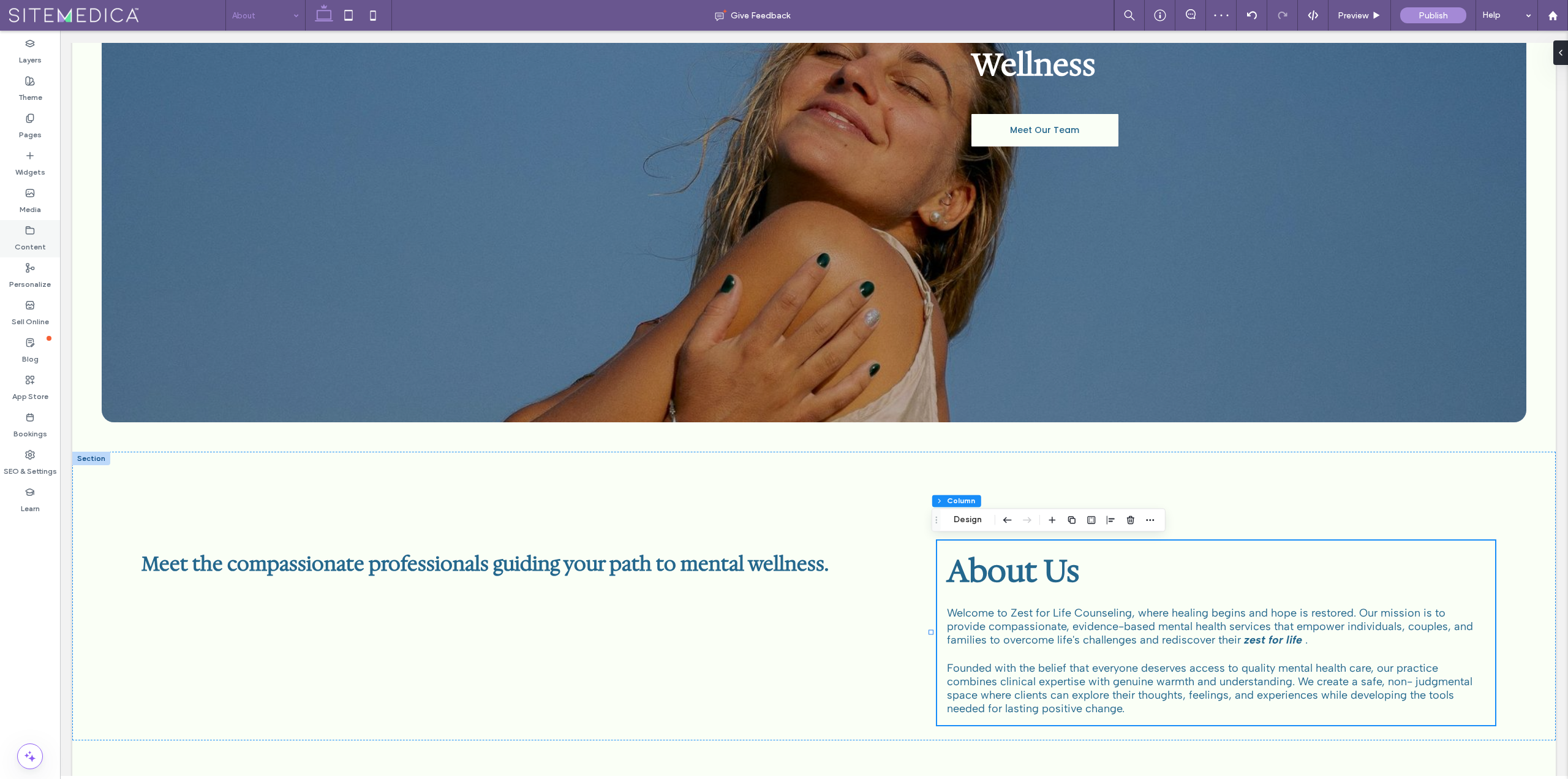
click at [31, 235] on icon at bounding box center [30, 230] width 10 height 10
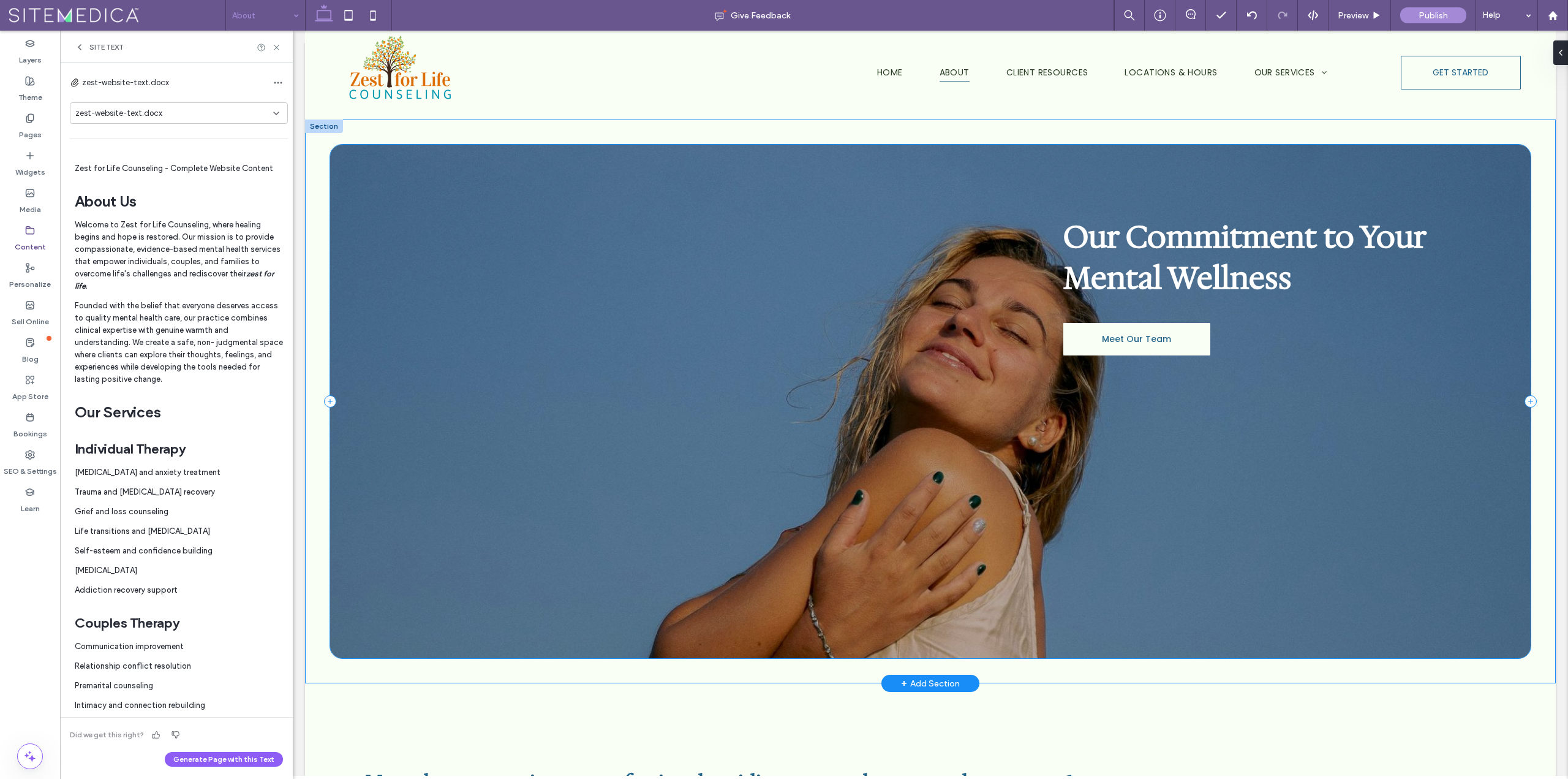
scroll to position [0, 0]
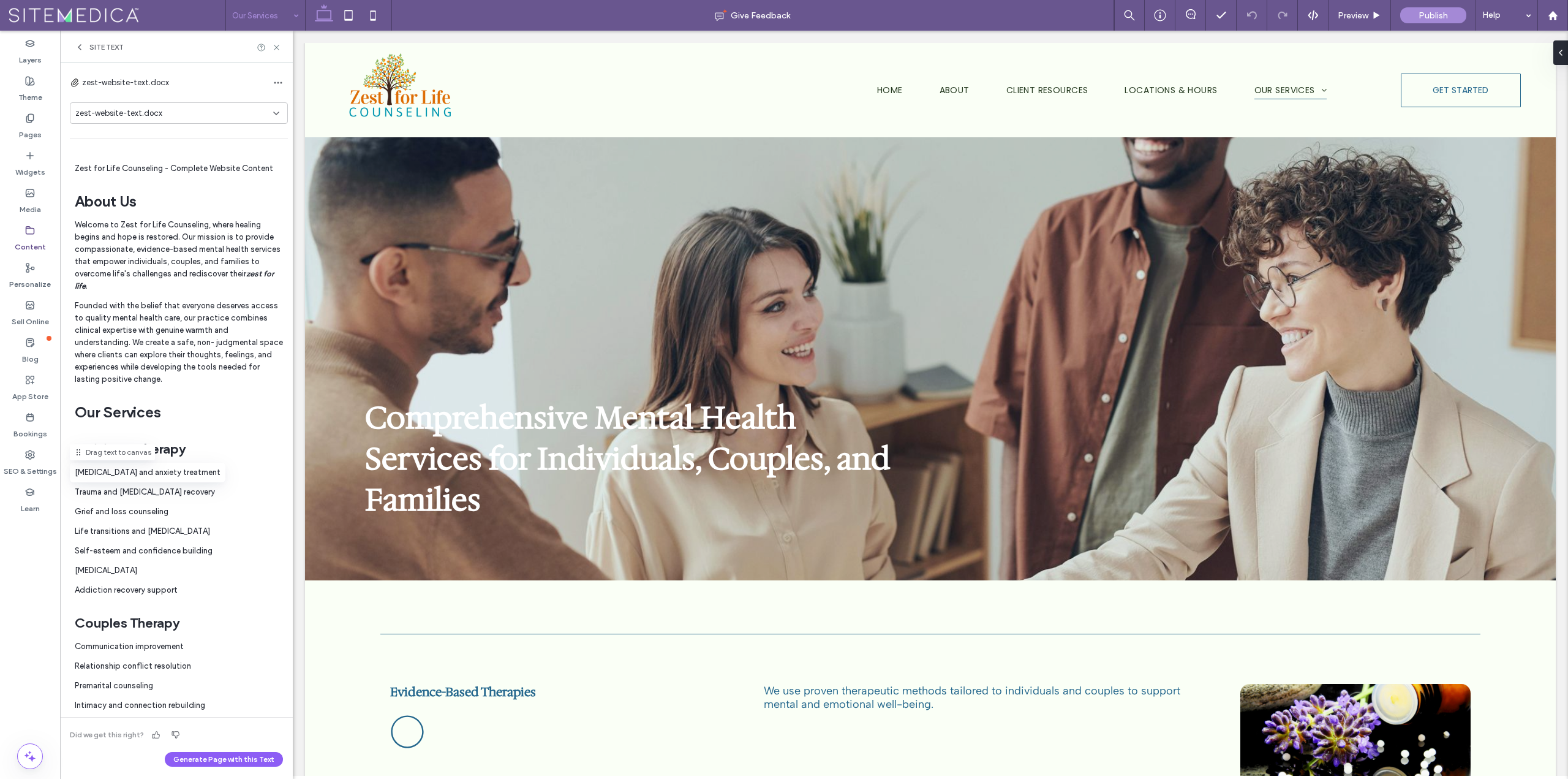
scroll to position [368, 0]
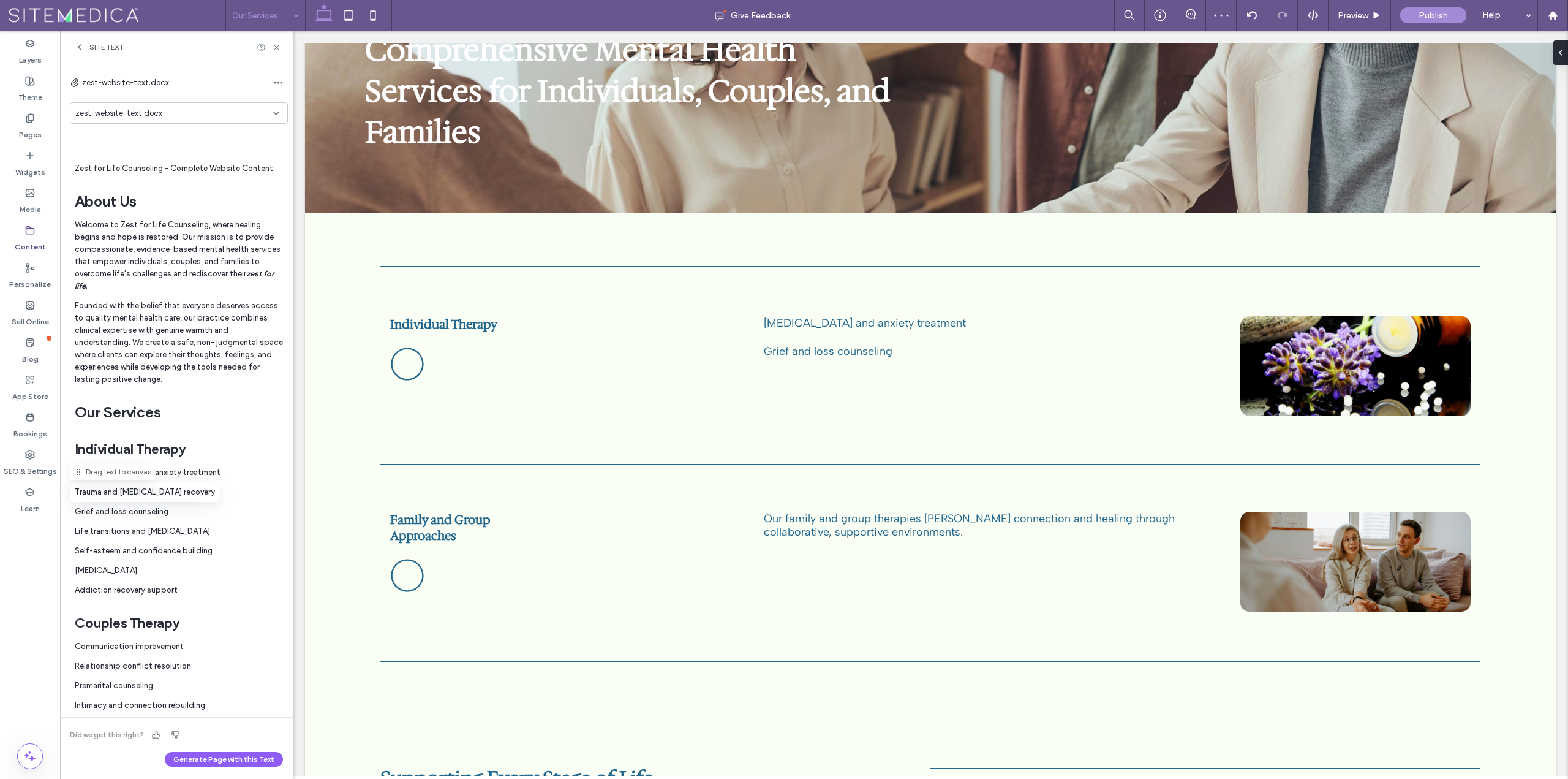
click at [73, 489] on div "Trauma and PTSD recovery" at bounding box center [145, 492] width 150 height 19
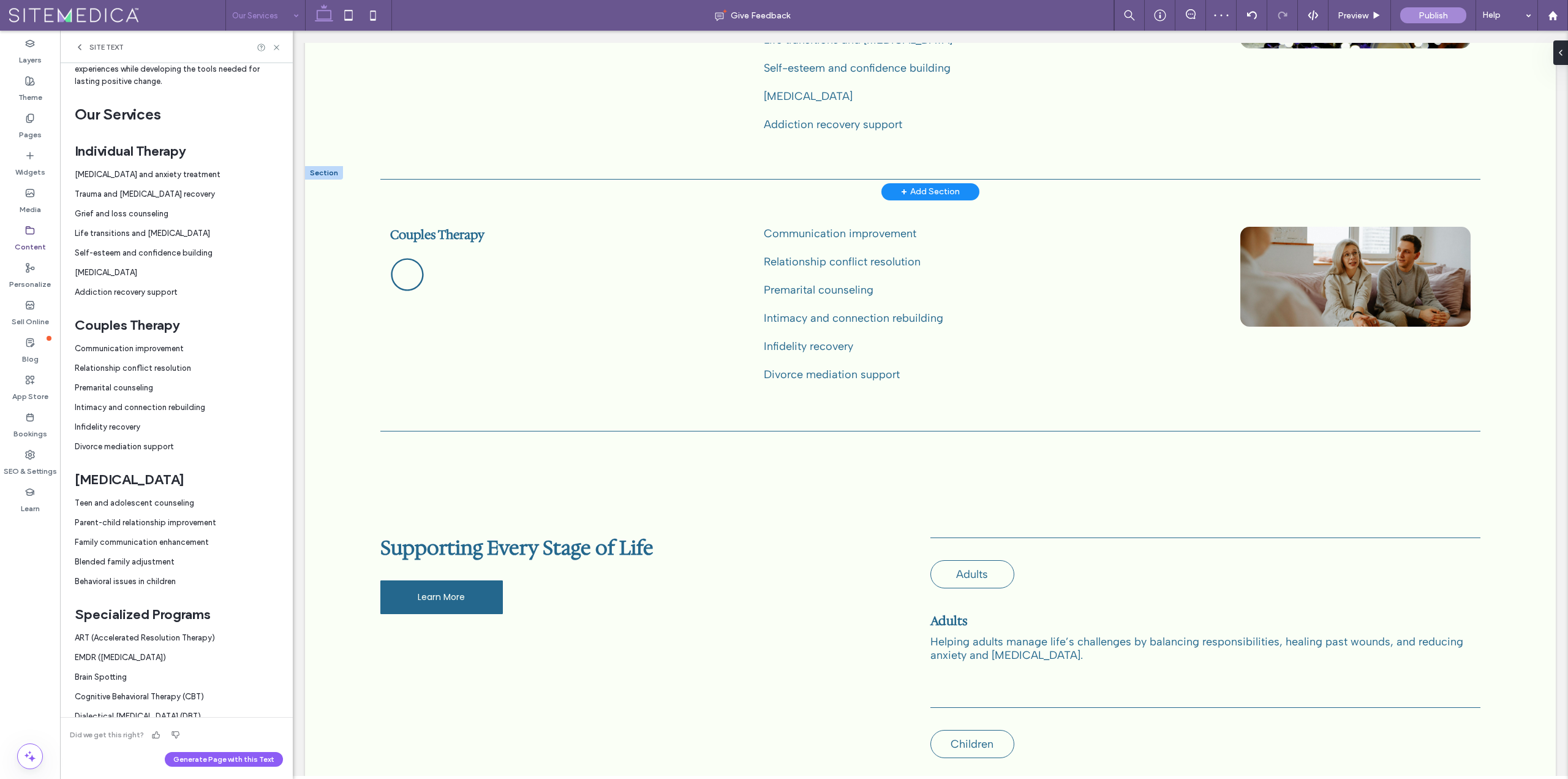
scroll to position [307, 0]
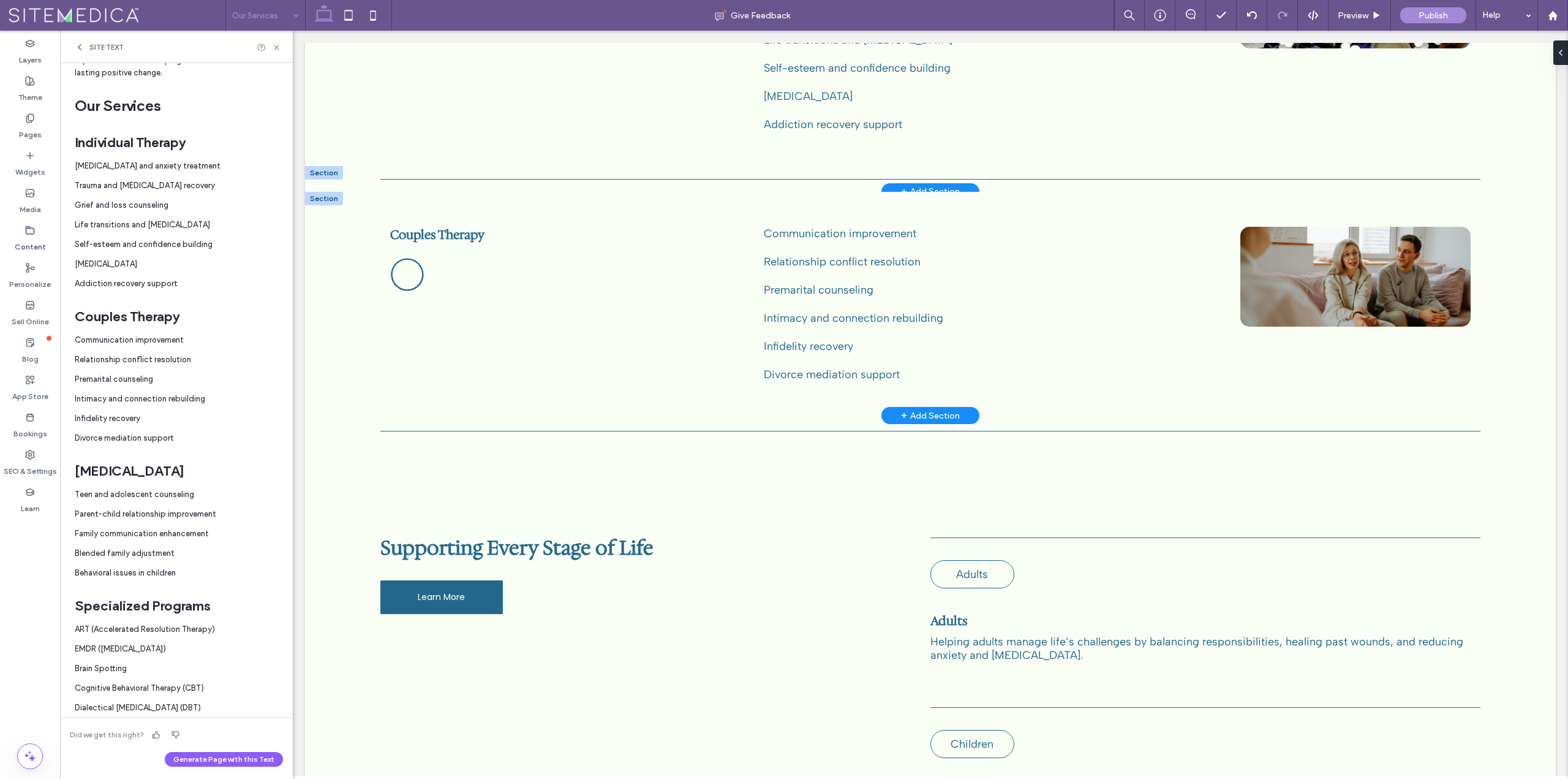
click at [327, 198] on div at bounding box center [323, 198] width 38 height 14
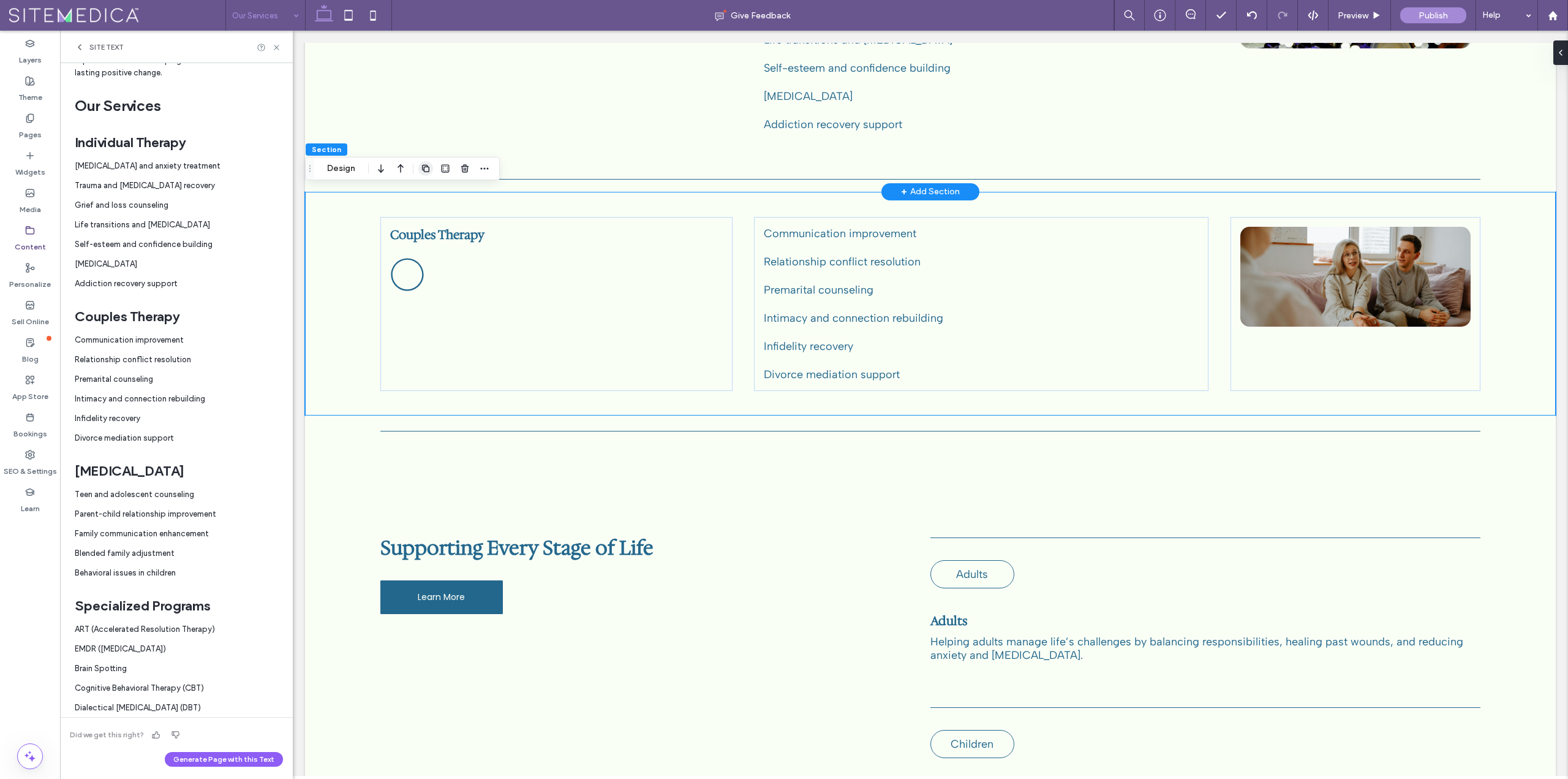
click at [425, 166] on use "button" at bounding box center [426, 168] width 7 height 7
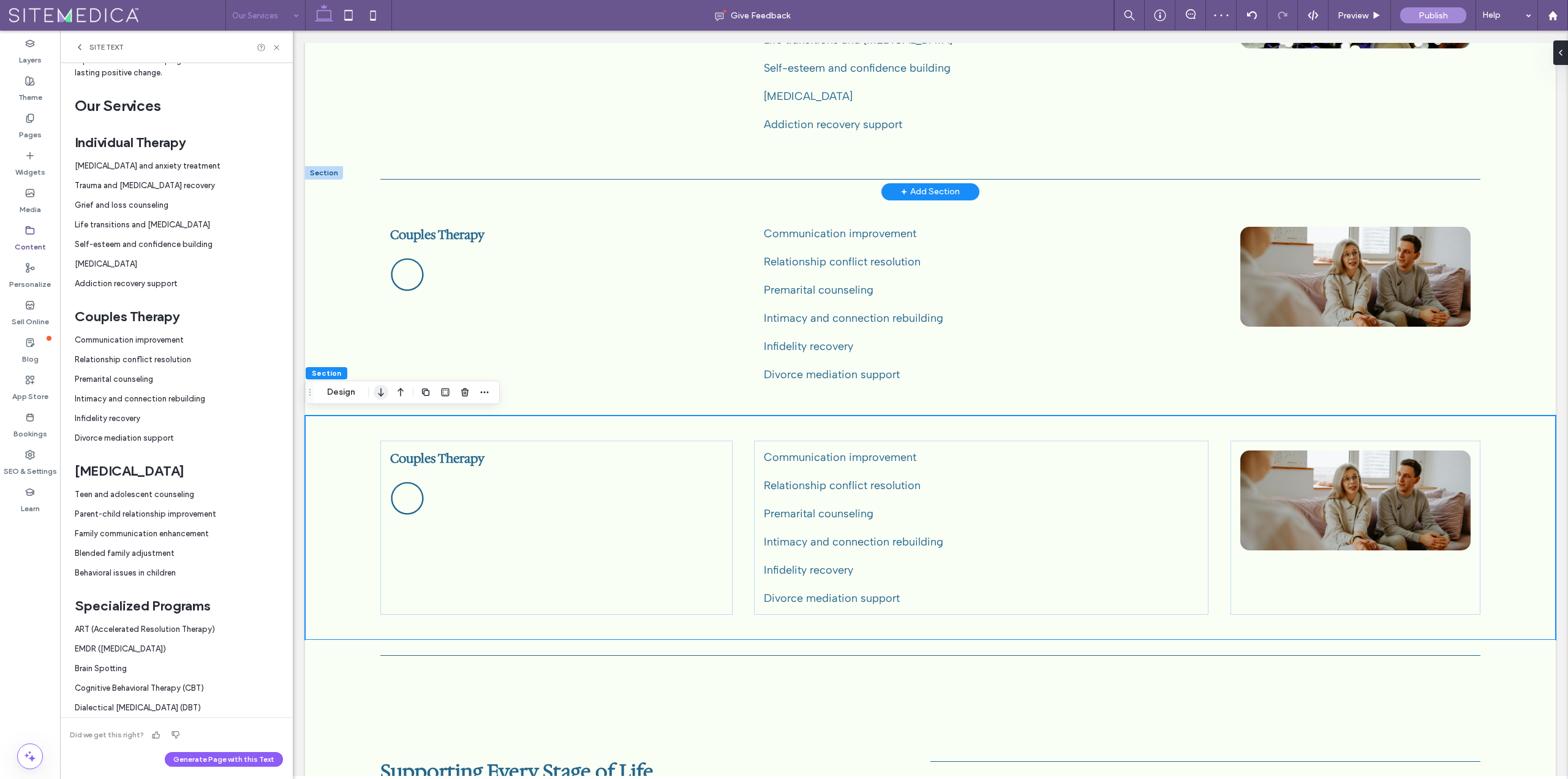
click at [381, 394] on icon "button" at bounding box center [381, 392] width 14 height 22
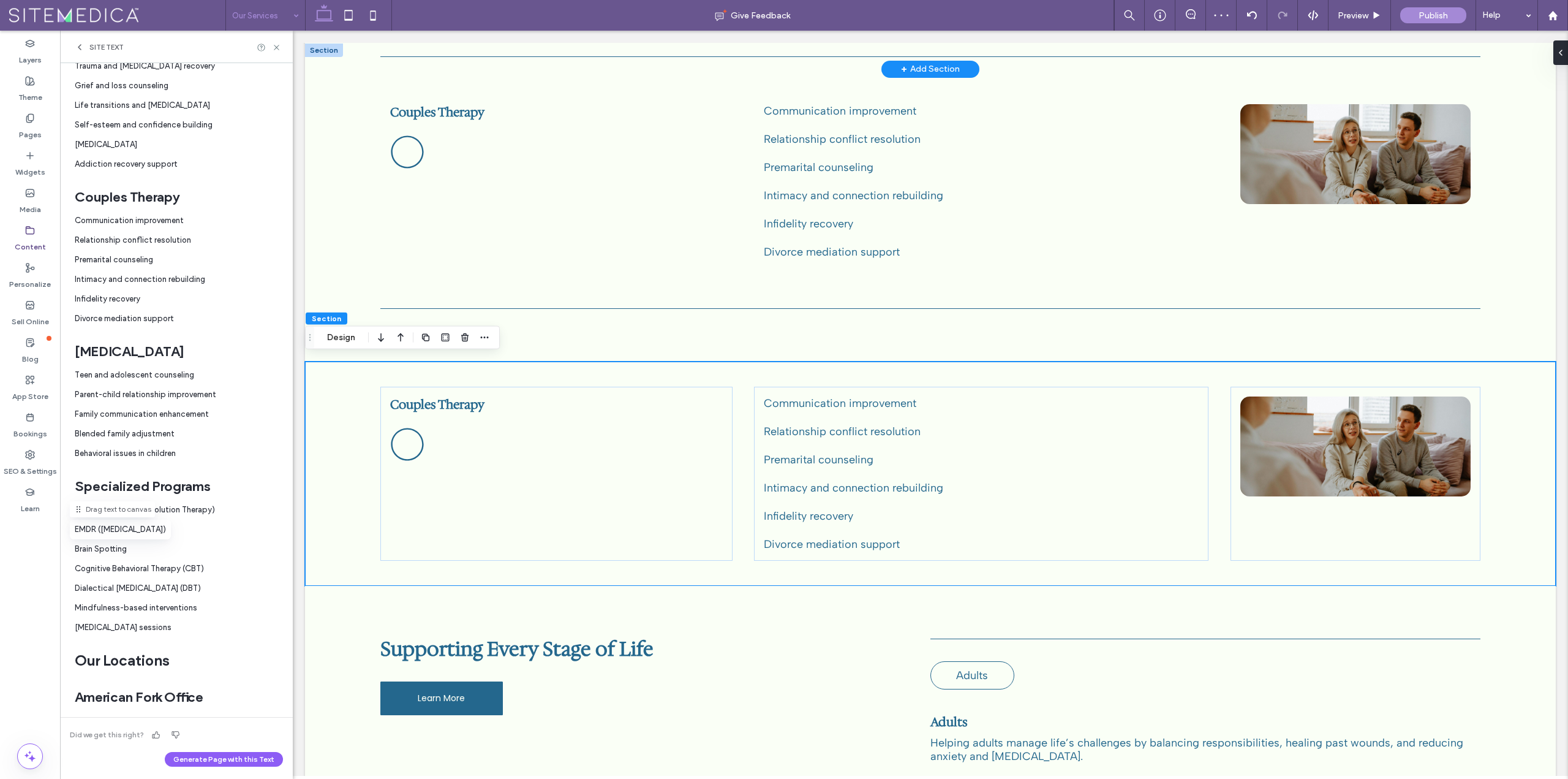
scroll to position [429, 0]
drag, startPoint x: 412, startPoint y: 368, endPoint x: 427, endPoint y: 399, distance: 34.4
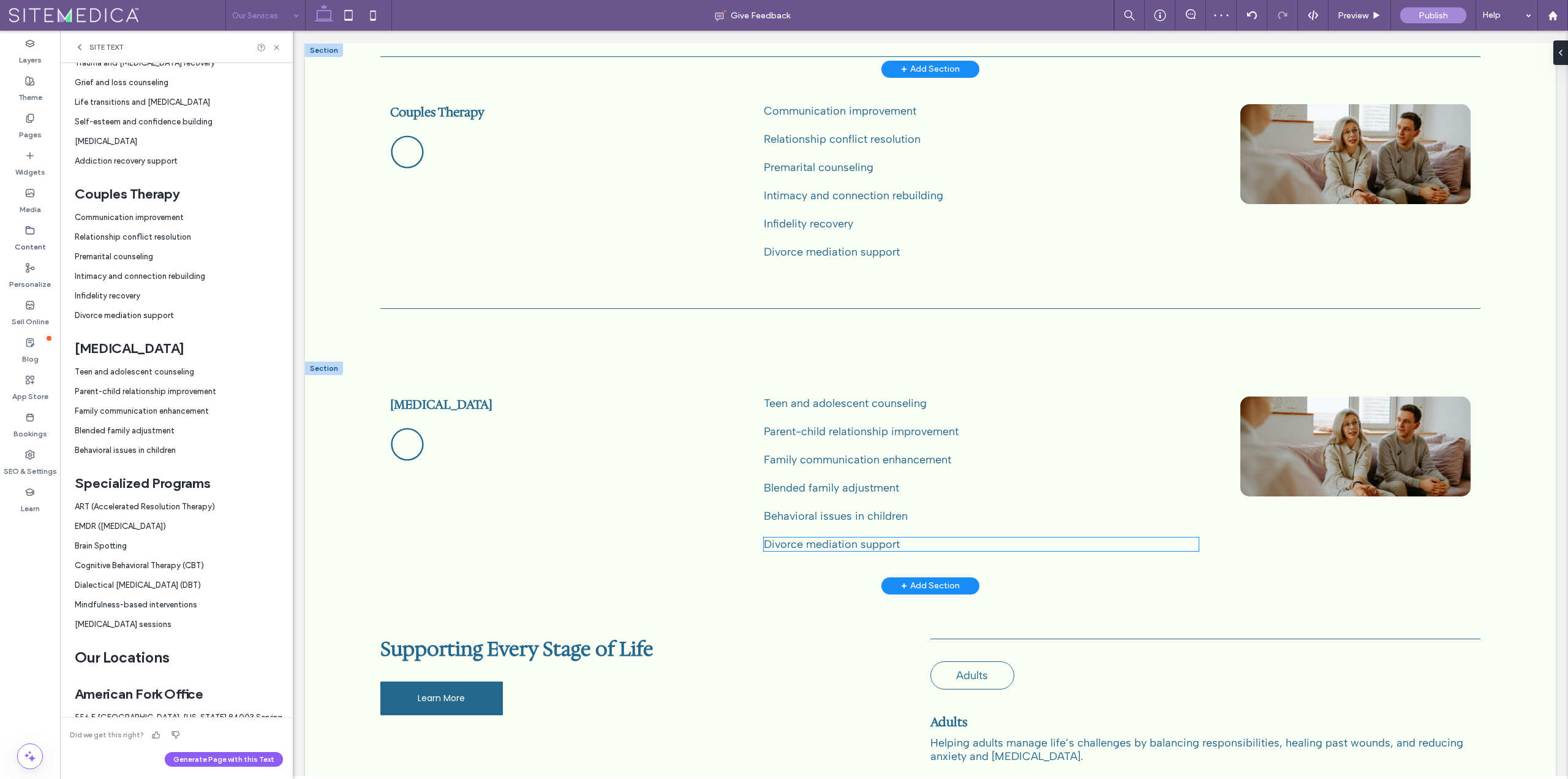
click at [839, 539] on span "Divorce mediation support" at bounding box center [831, 544] width 136 height 14
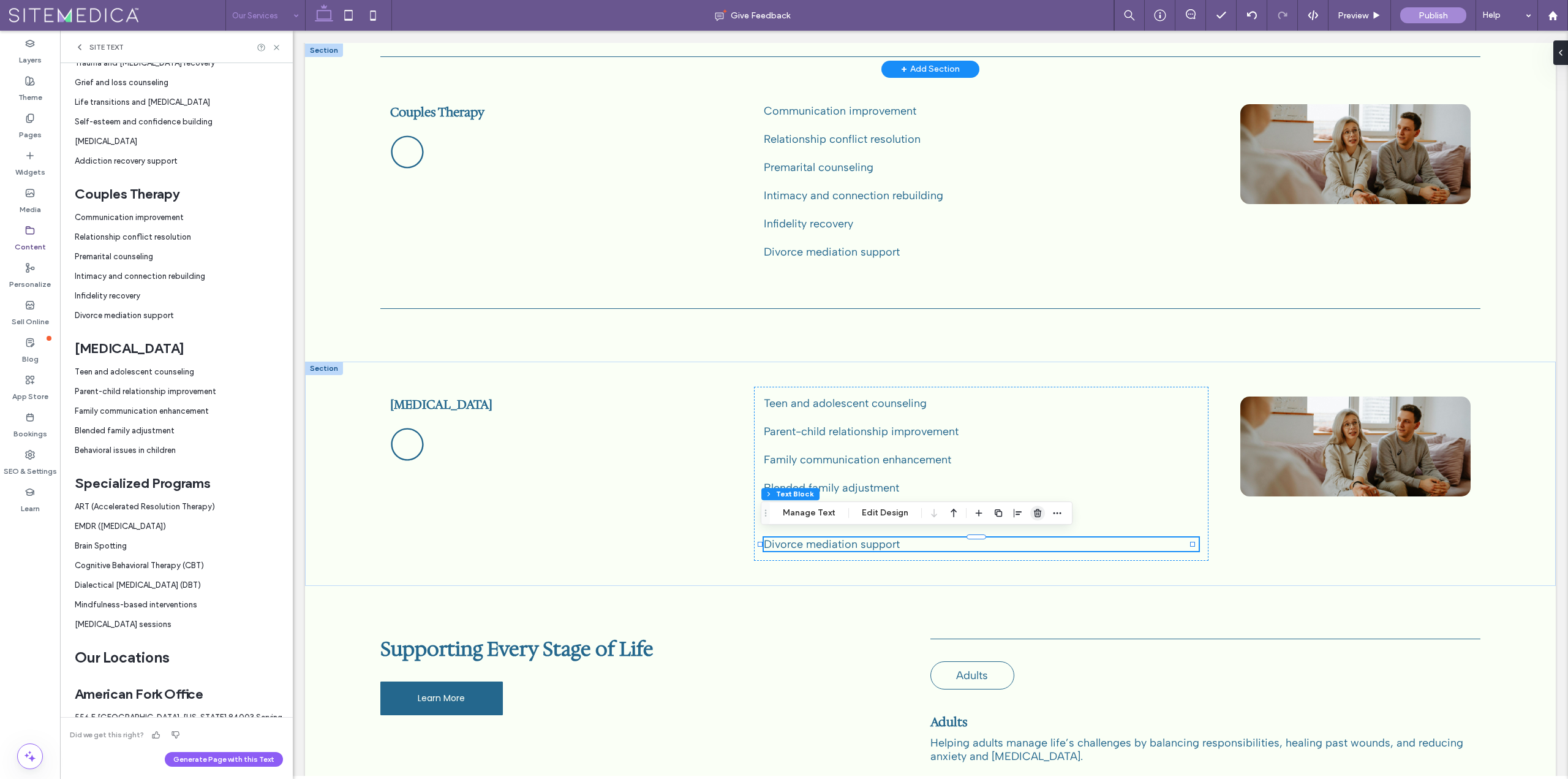
click at [1036, 512] on icon "button" at bounding box center [1038, 513] width 10 height 10
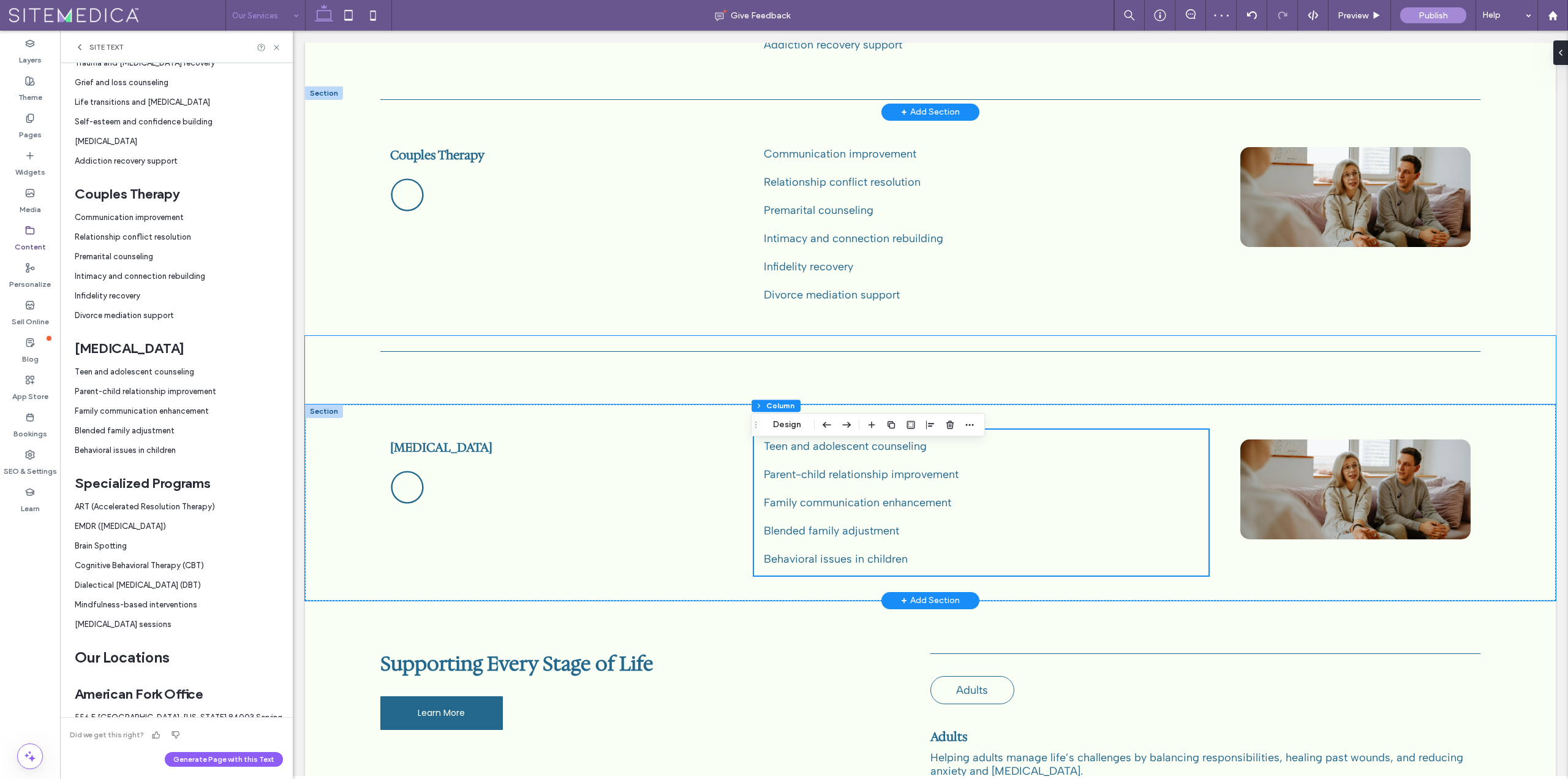
scroll to position [612, 0]
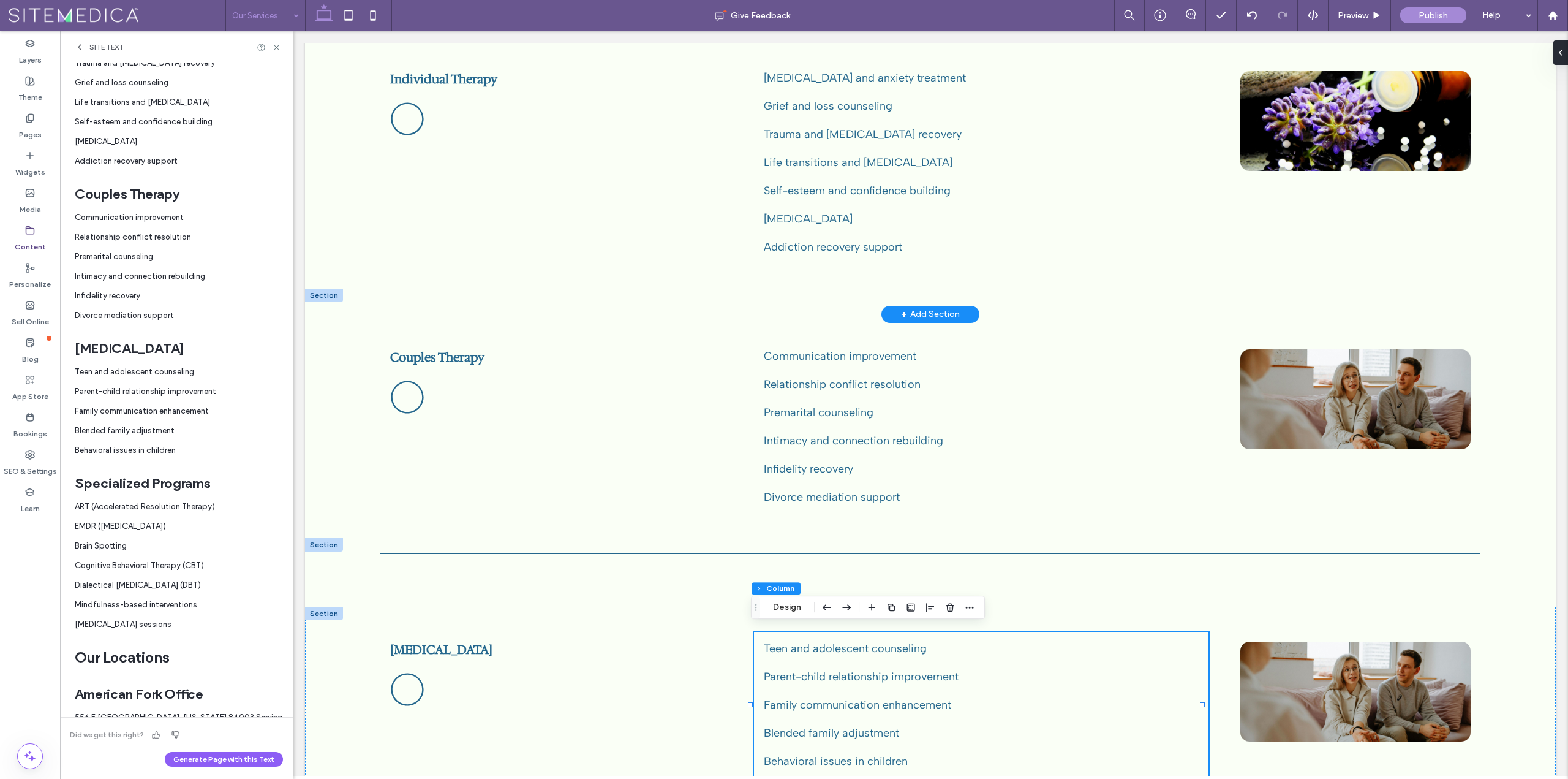
click at [321, 540] on div at bounding box center [323, 544] width 38 height 14
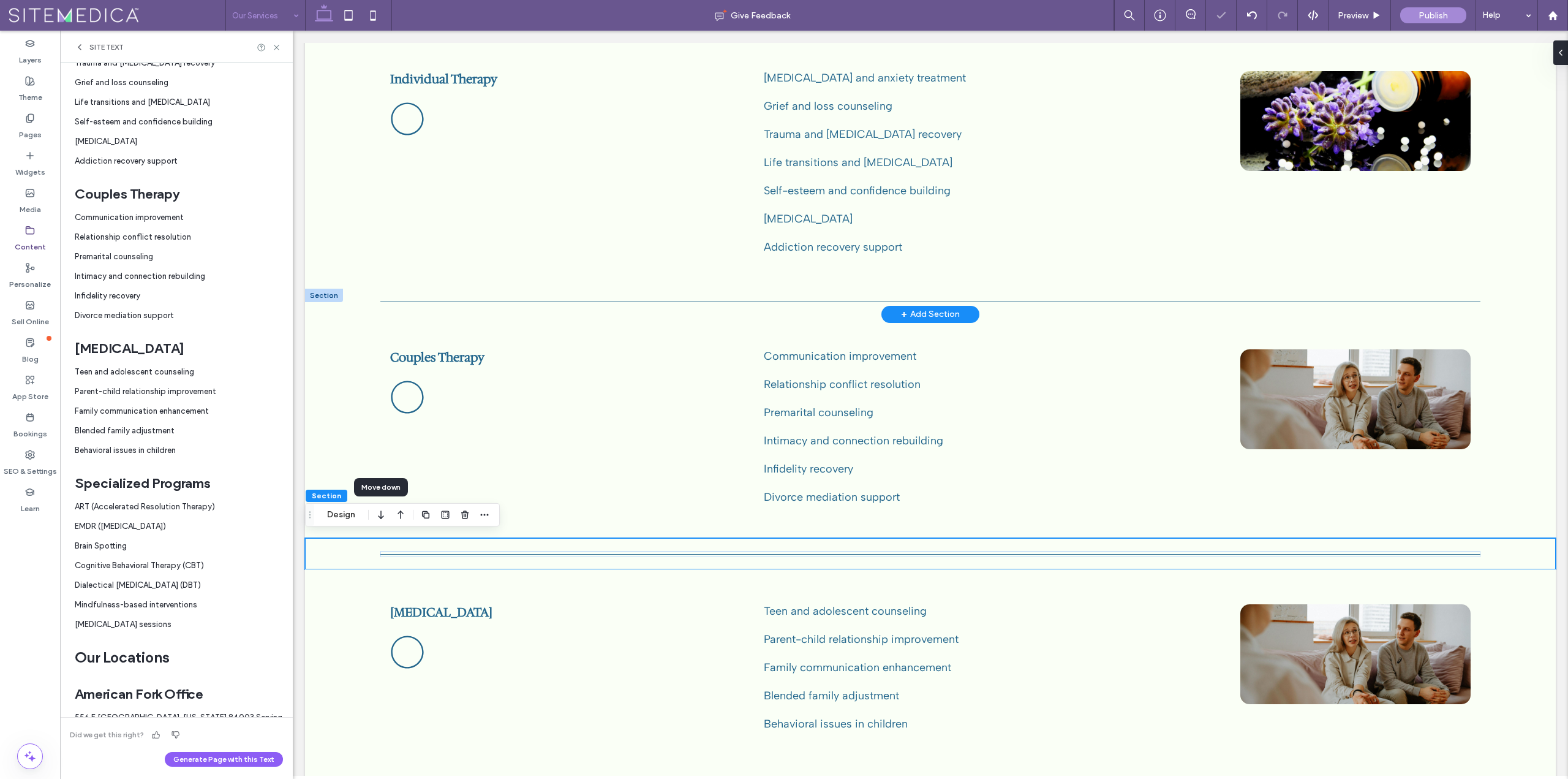
click at [381, 516] on icon "button" at bounding box center [381, 514] width 14 height 22
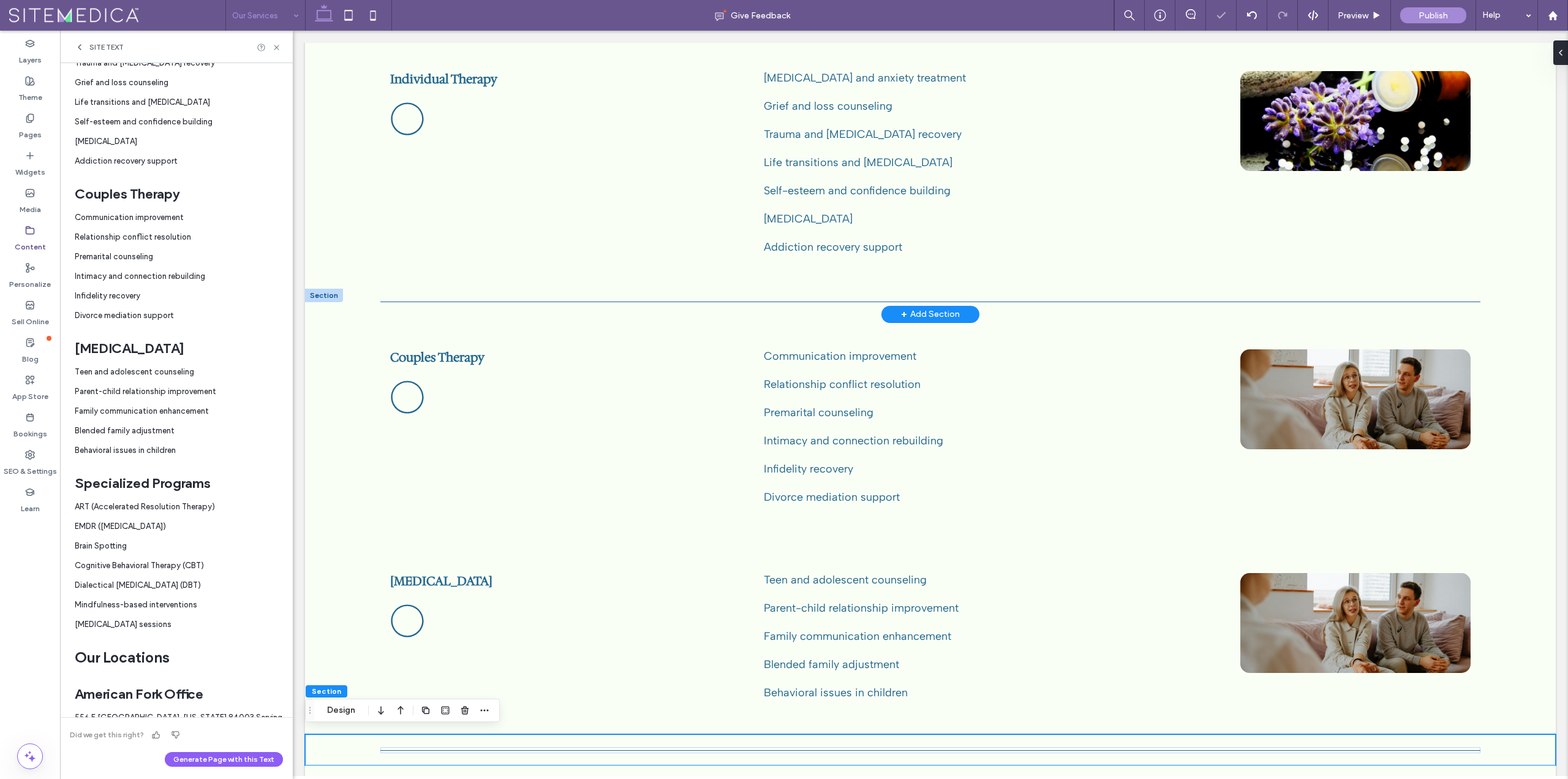
click at [327, 291] on div at bounding box center [323, 295] width 38 height 14
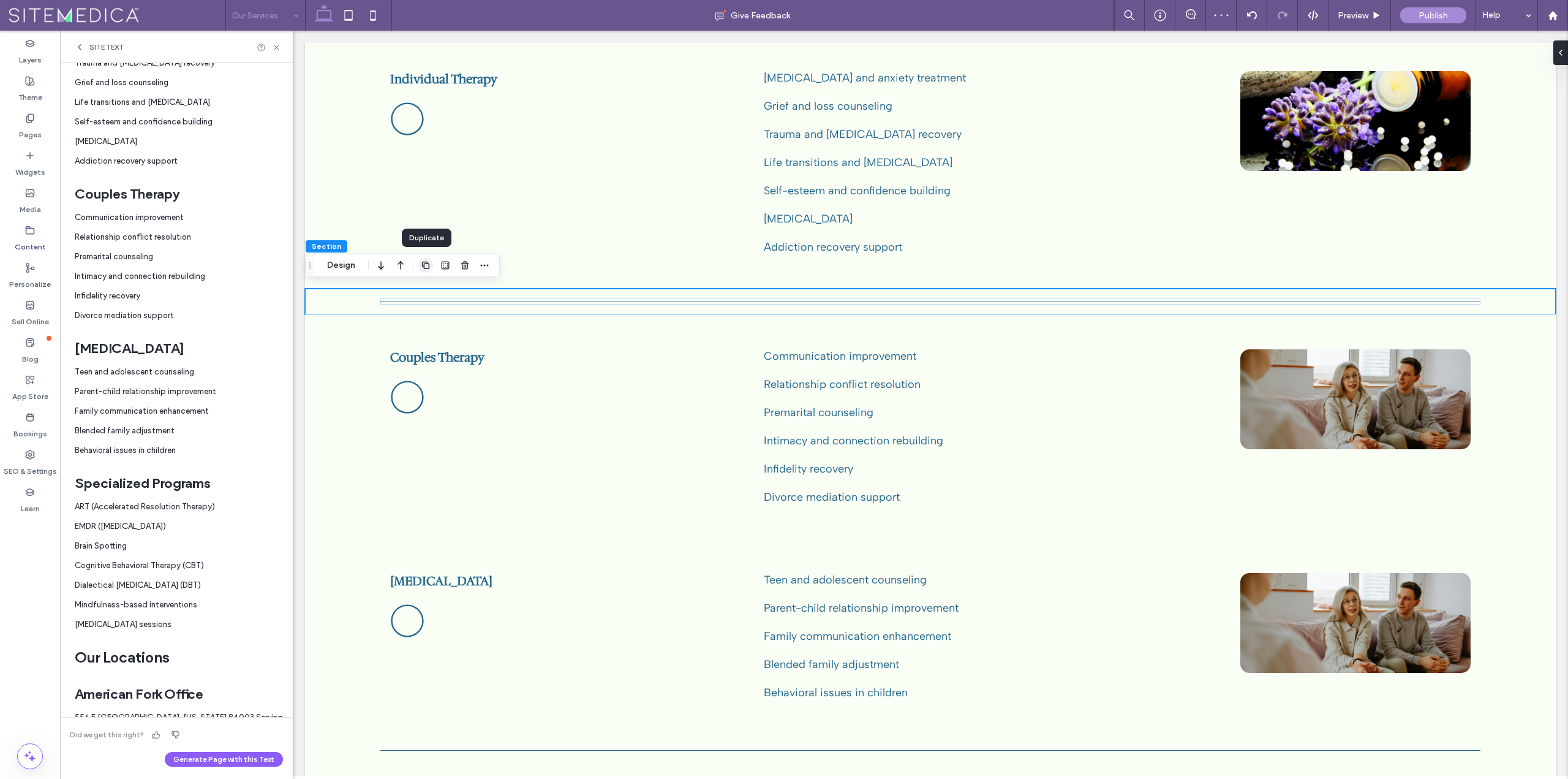
click at [427, 262] on use "button" at bounding box center [426, 265] width 7 height 7
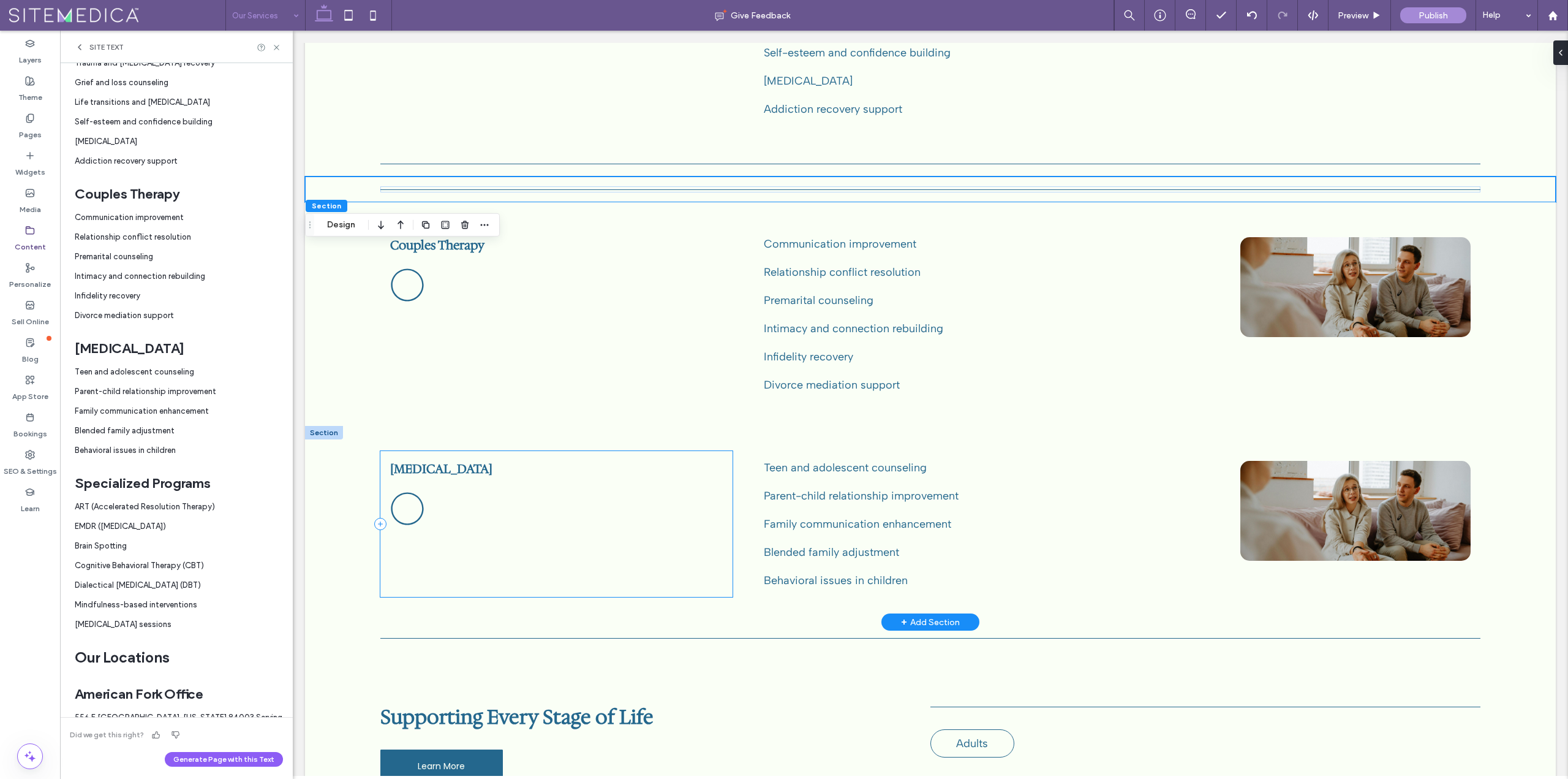
scroll to position [674, 0]
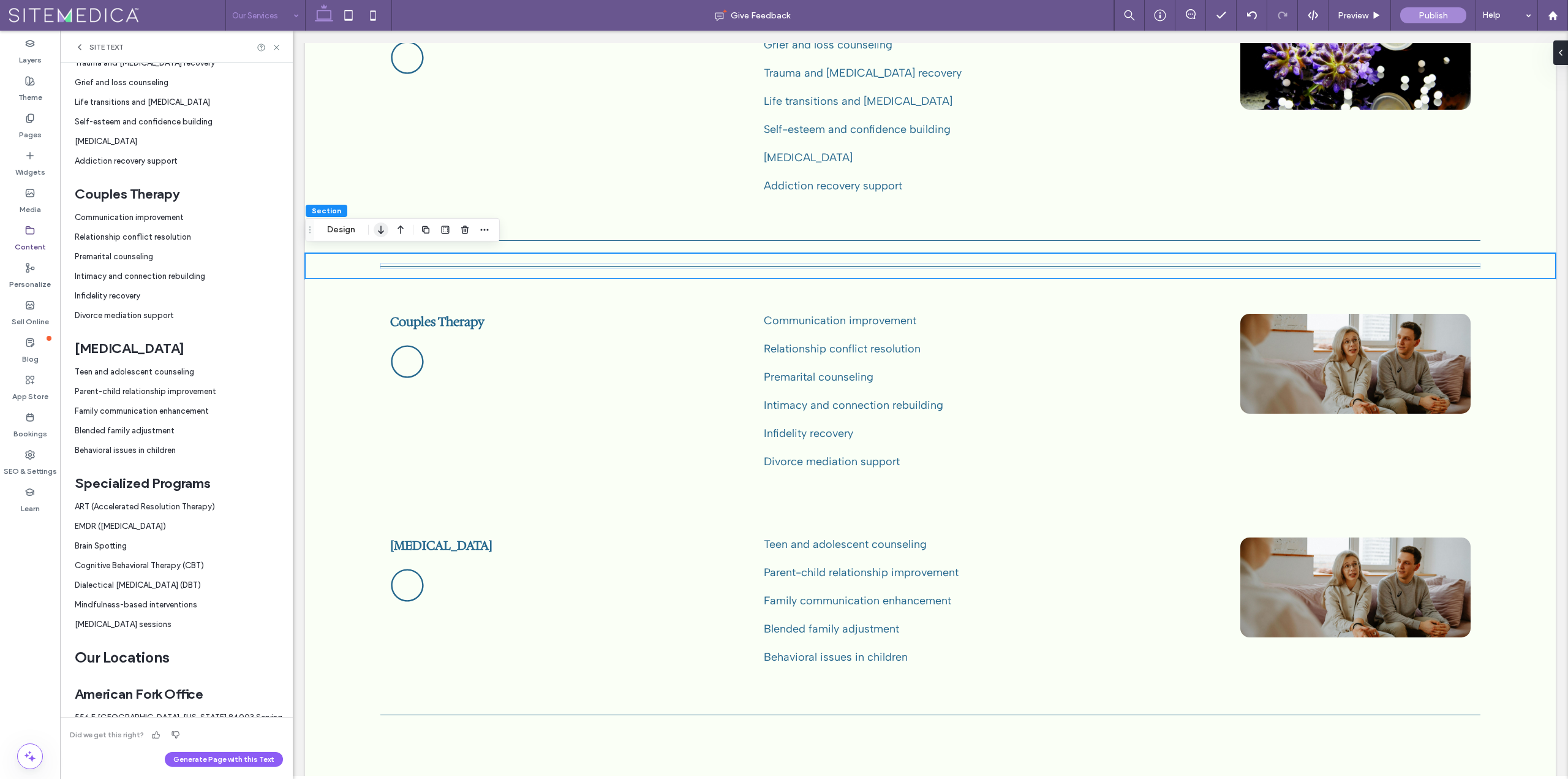
click at [378, 227] on icon "button" at bounding box center [381, 229] width 14 height 22
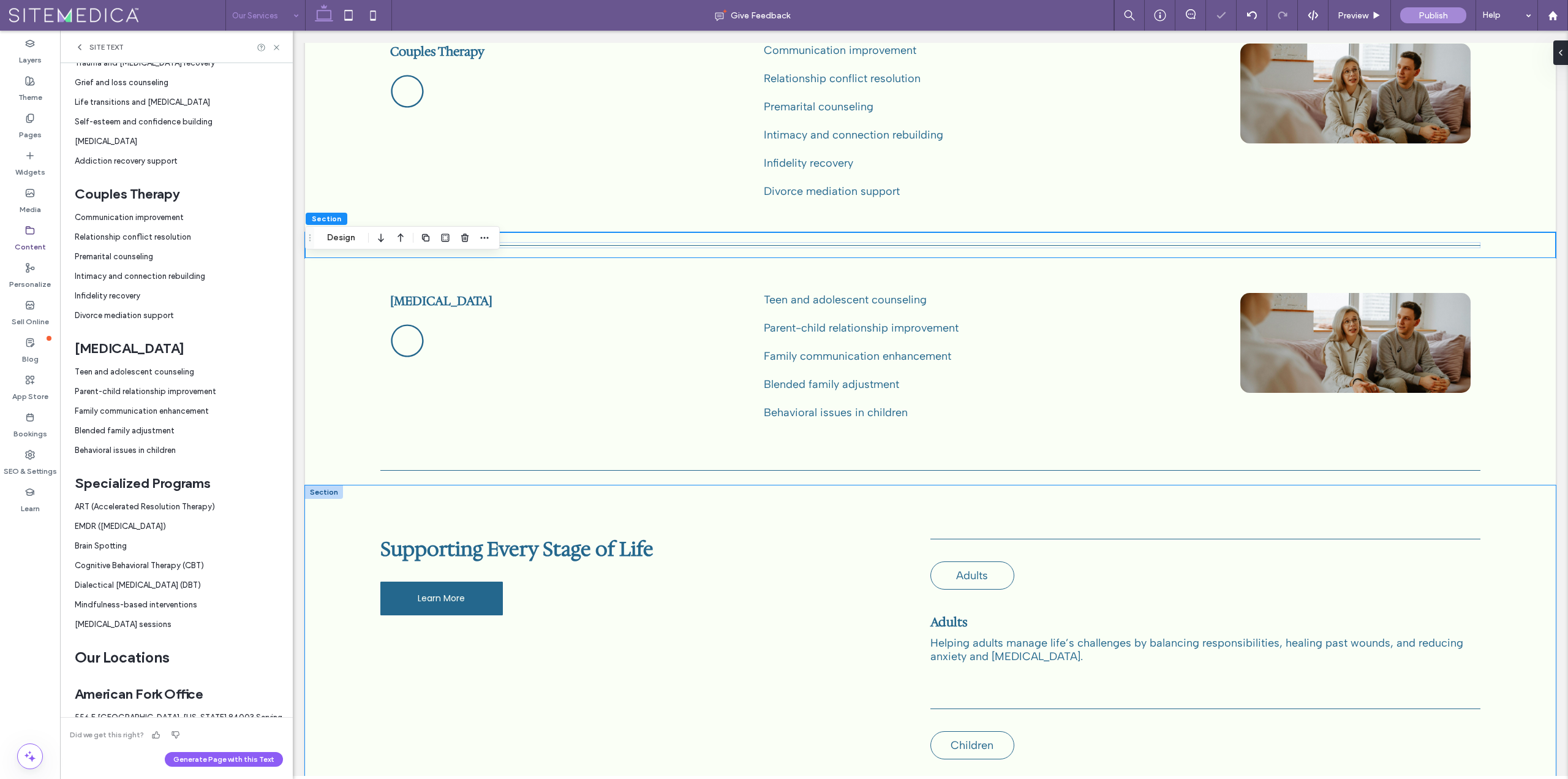
scroll to position [919, 0]
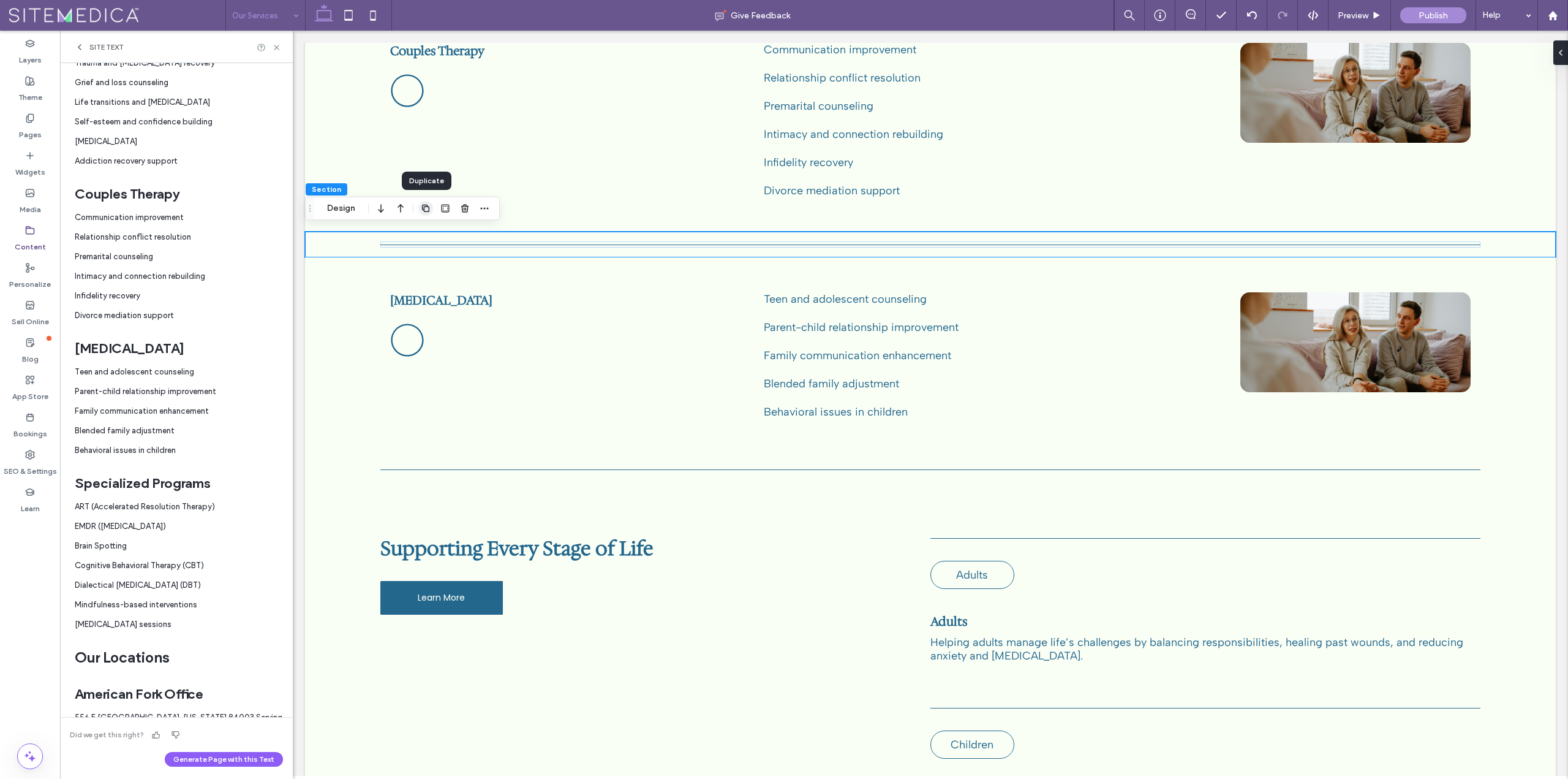
click at [427, 208] on icon "button" at bounding box center [426, 208] width 10 height 10
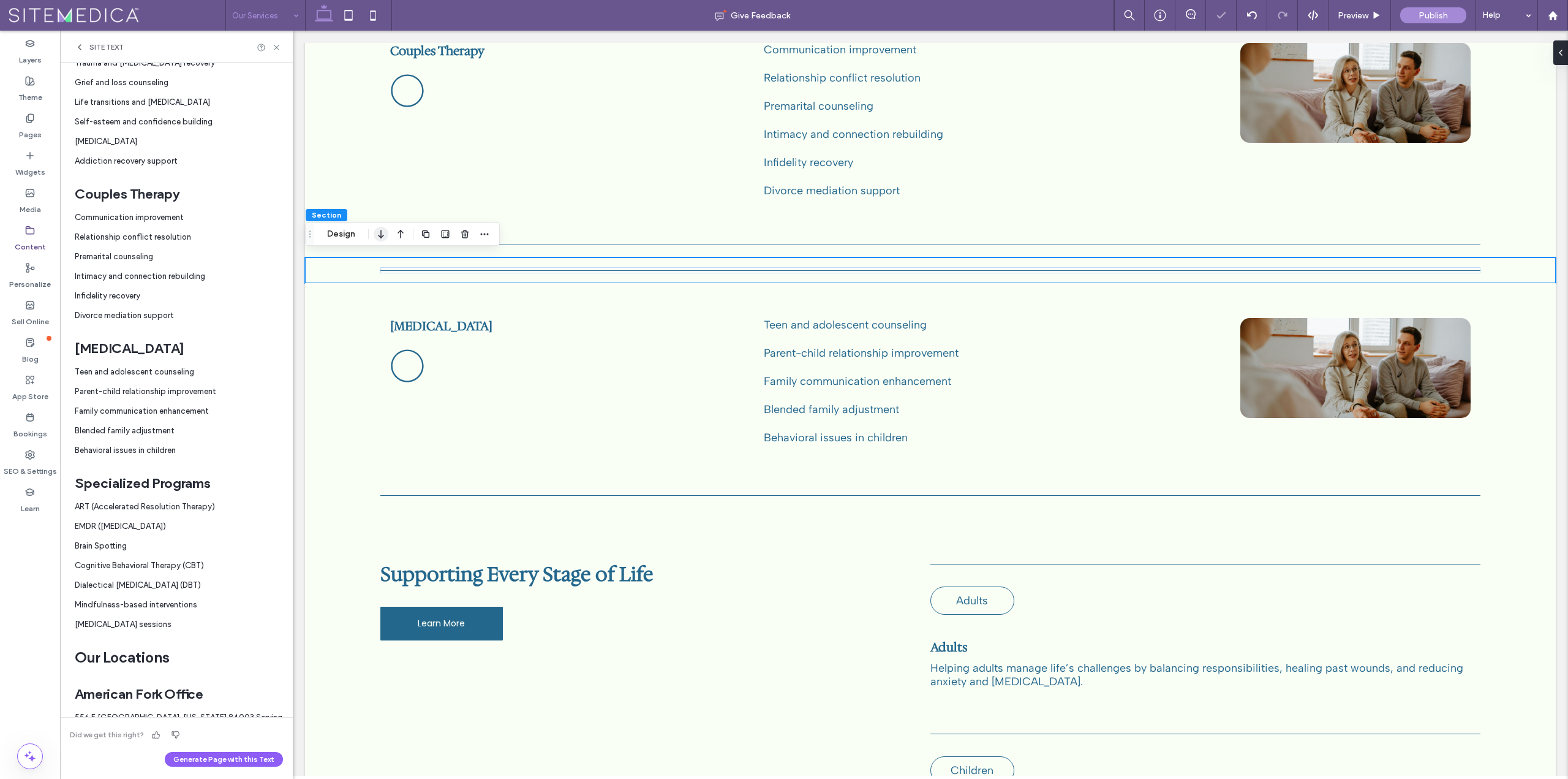
click at [385, 237] on icon "button" at bounding box center [381, 233] width 14 height 22
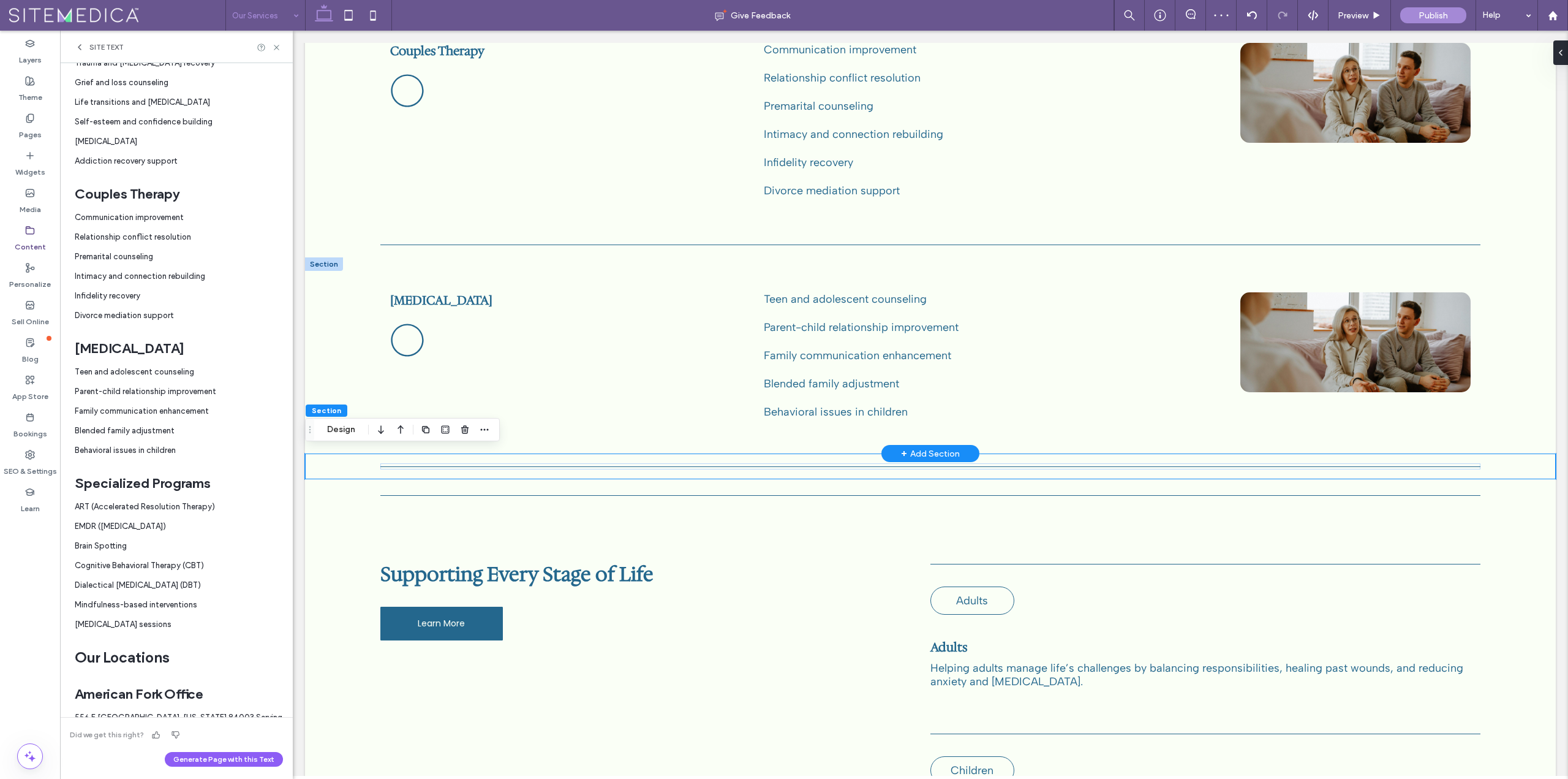
click at [320, 260] on div at bounding box center [323, 264] width 38 height 14
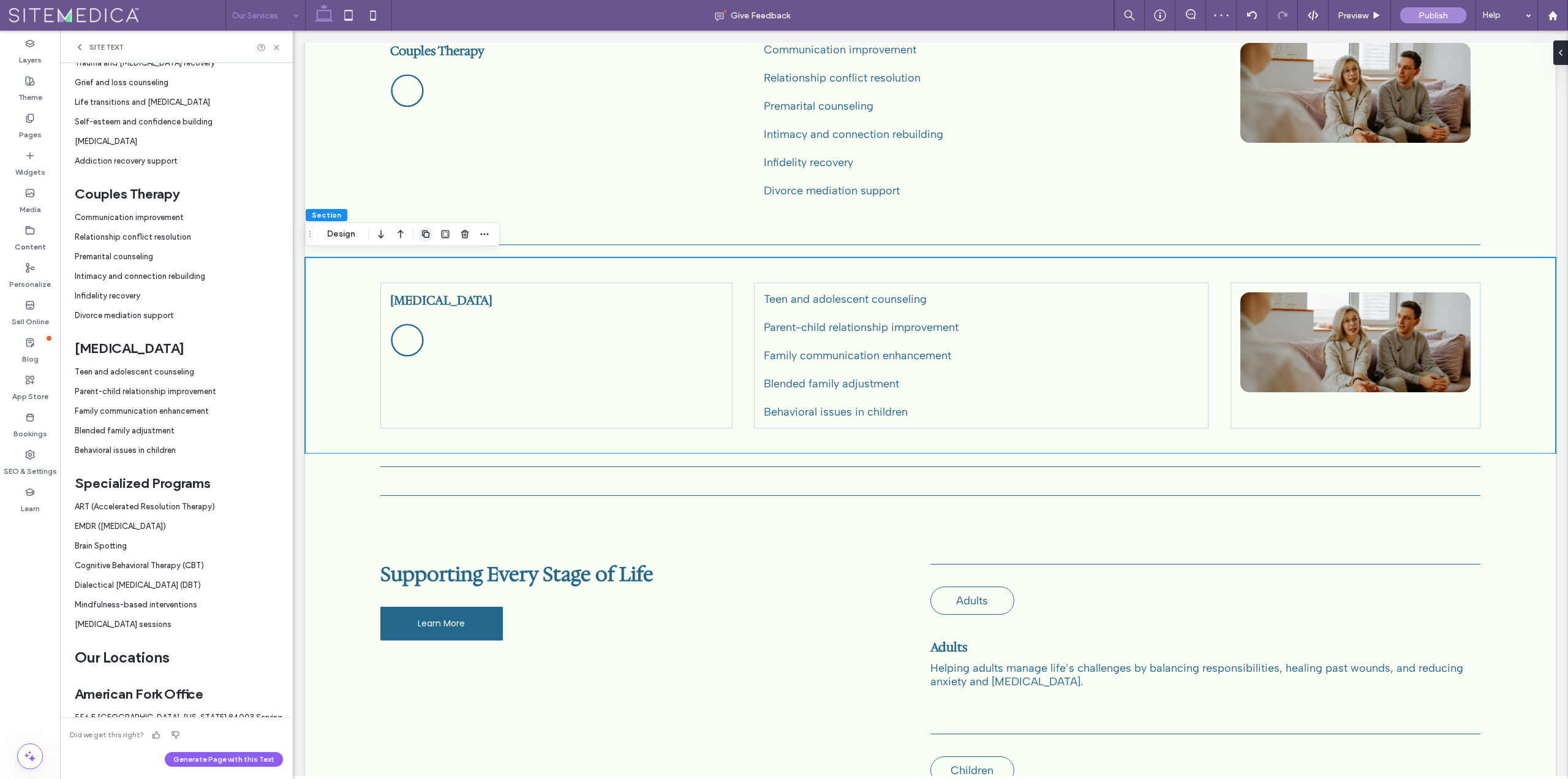
click at [427, 234] on icon "button" at bounding box center [426, 234] width 10 height 10
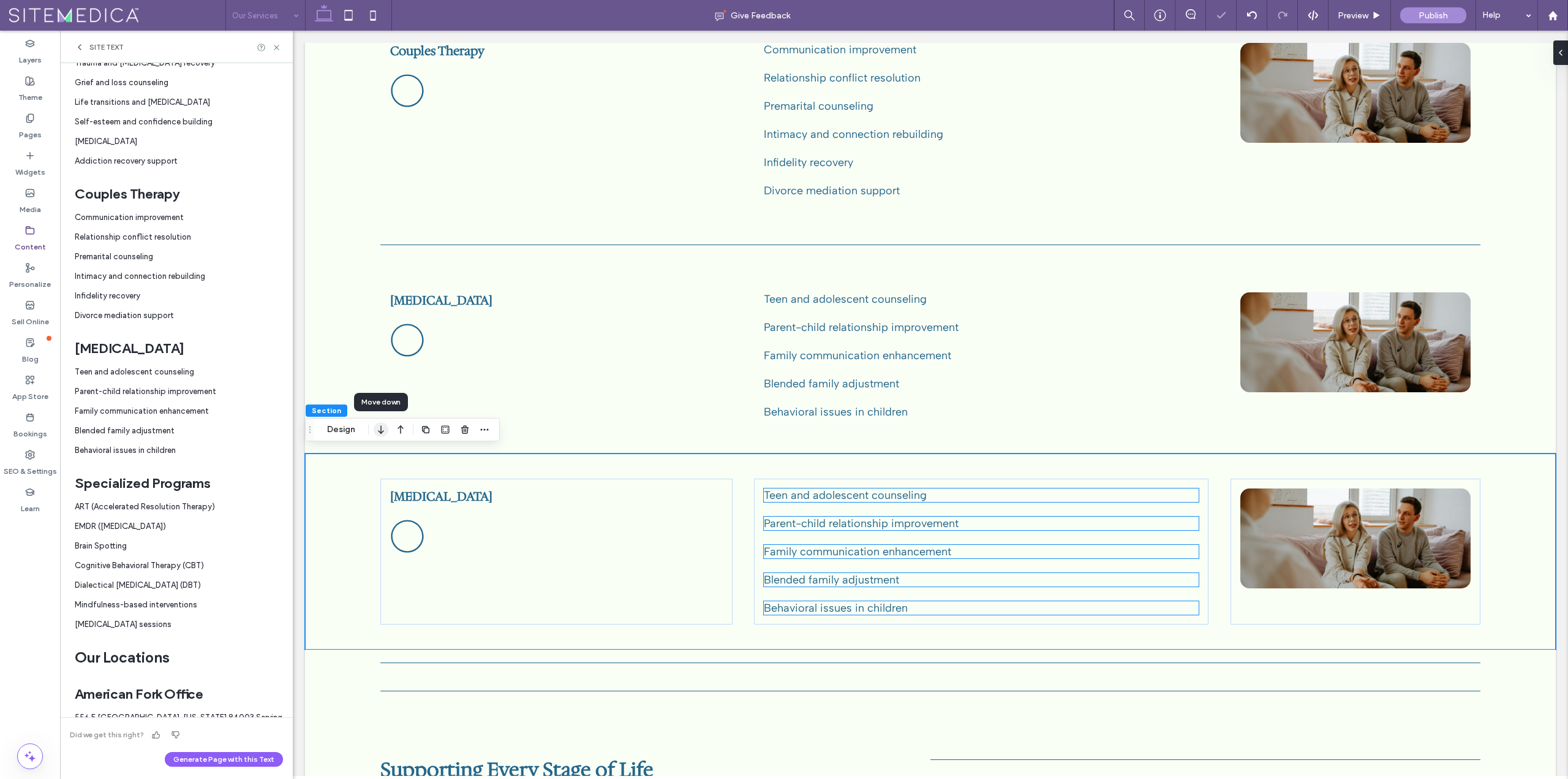
click at [377, 432] on icon "button" at bounding box center [381, 429] width 14 height 22
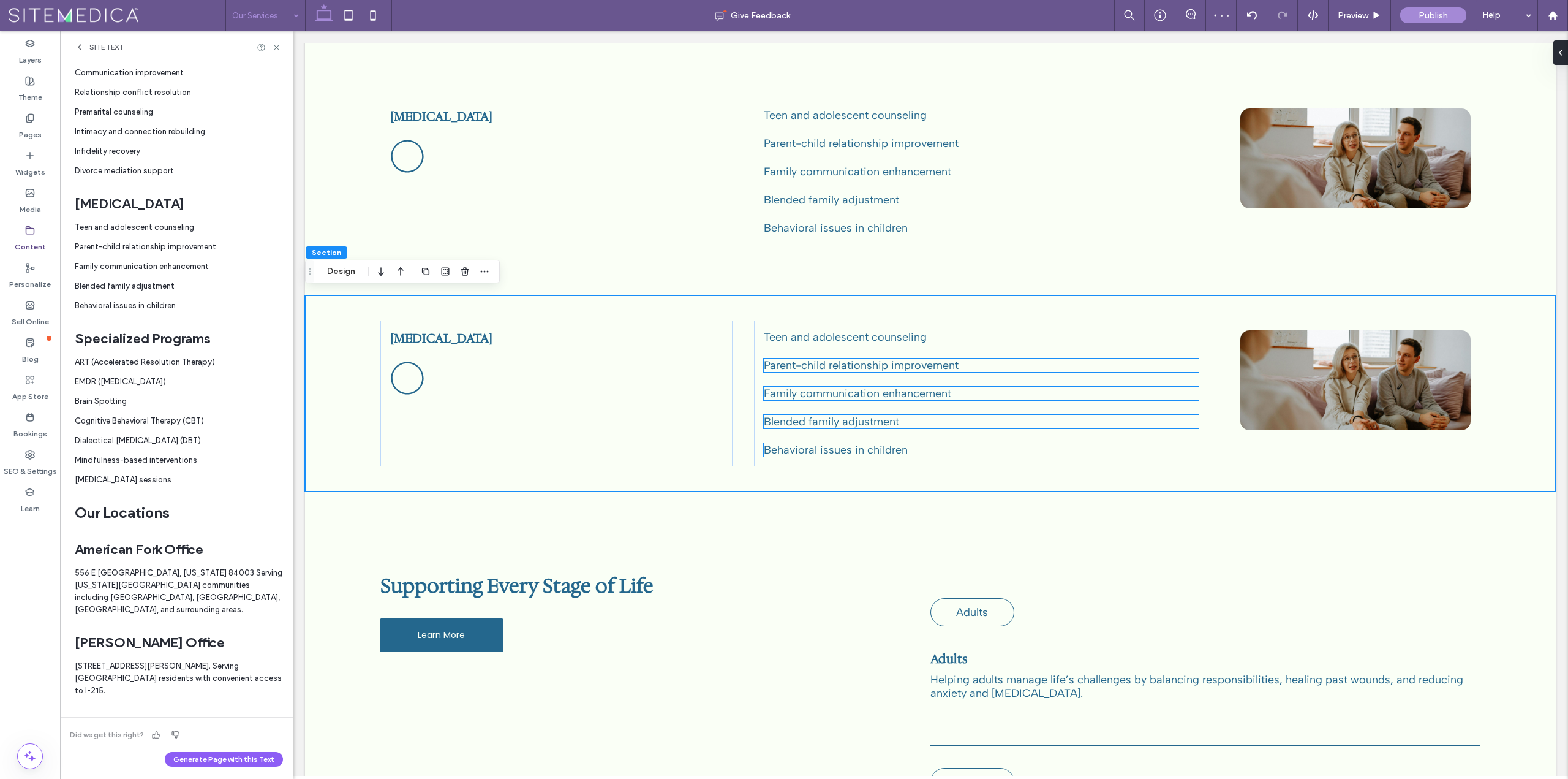
scroll to position [612, 0]
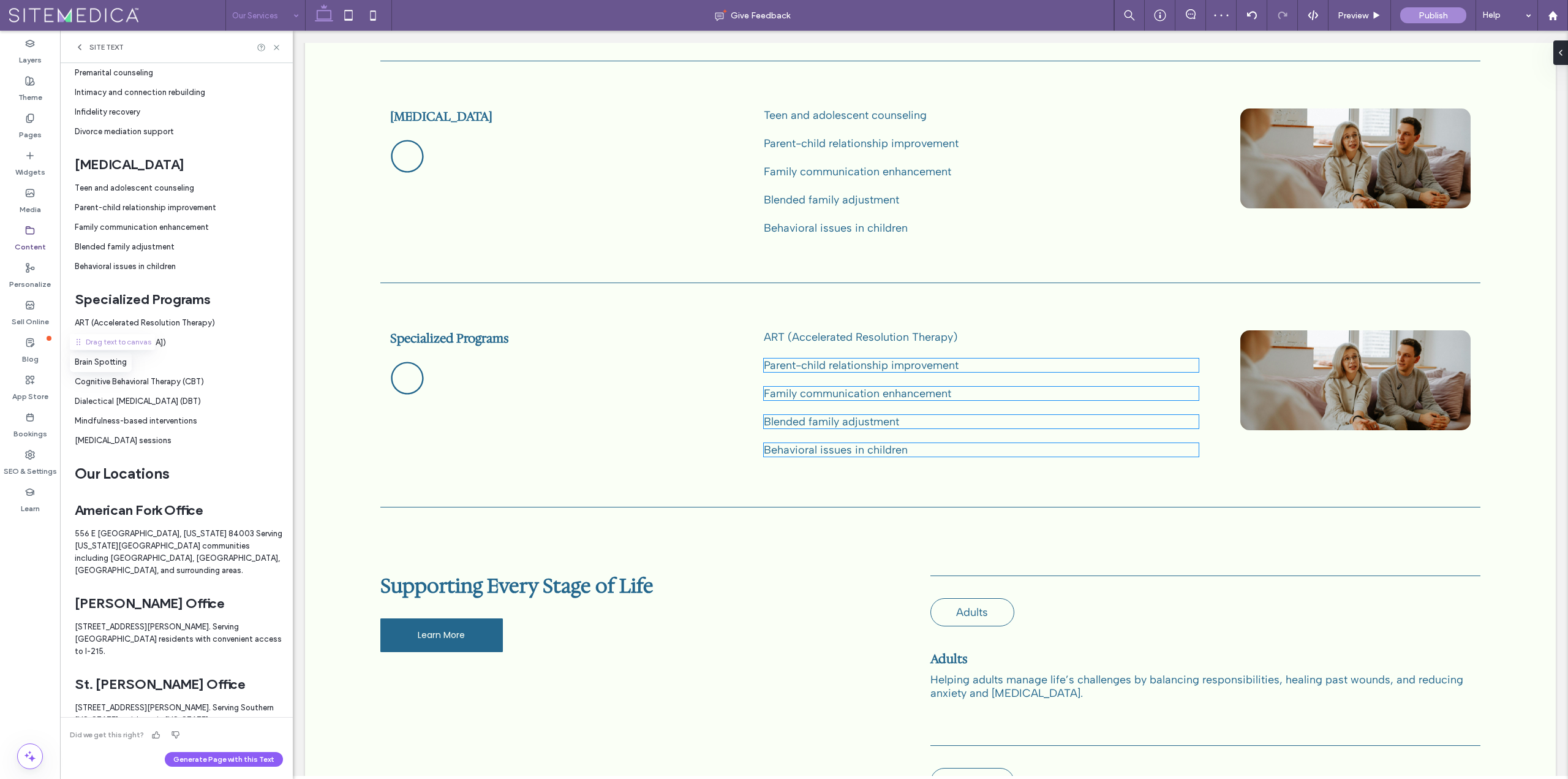
click at [82, 348] on div "Drag text to canvas" at bounding box center [113, 342] width 85 height 16
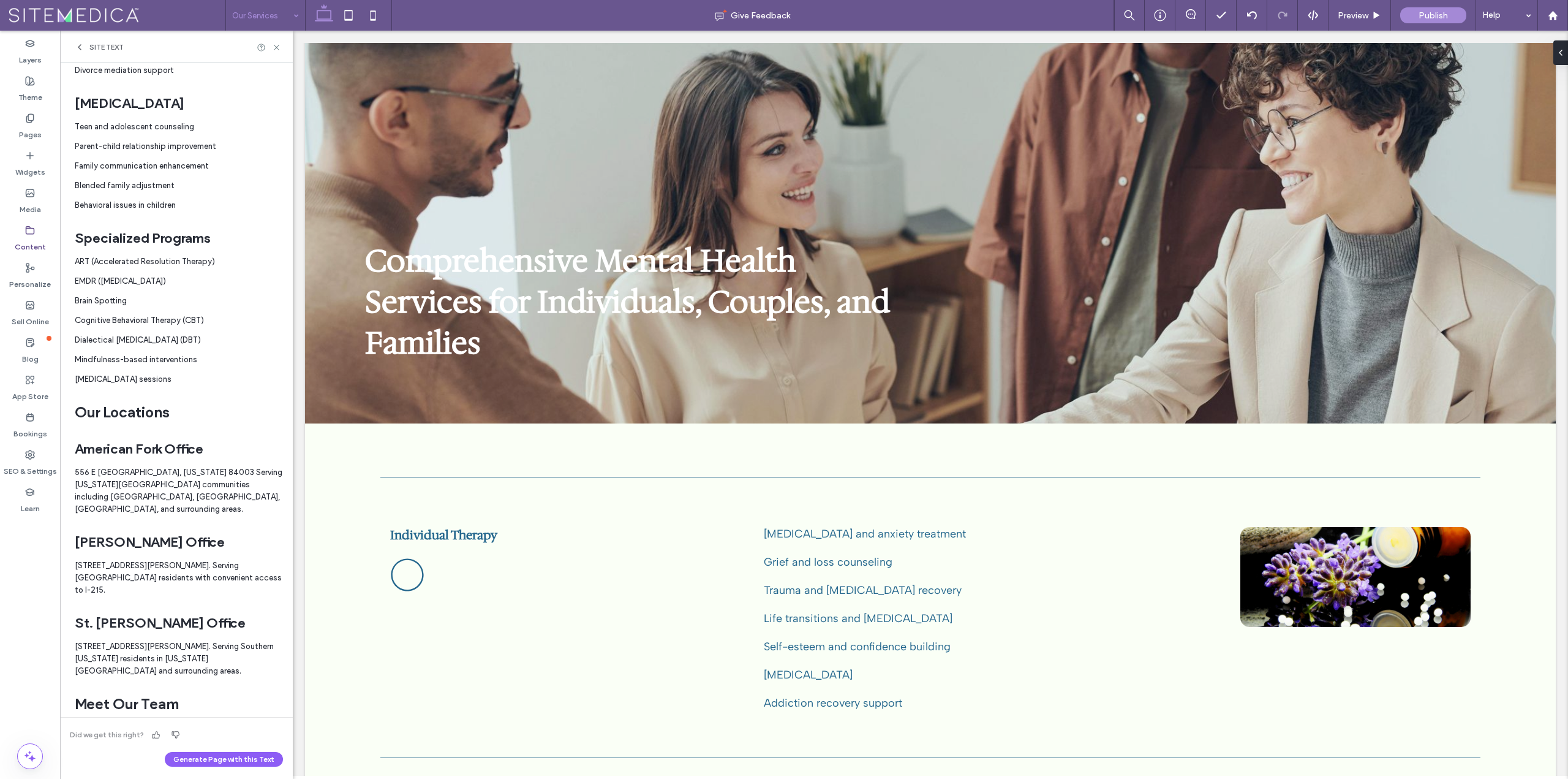
scroll to position [0, 0]
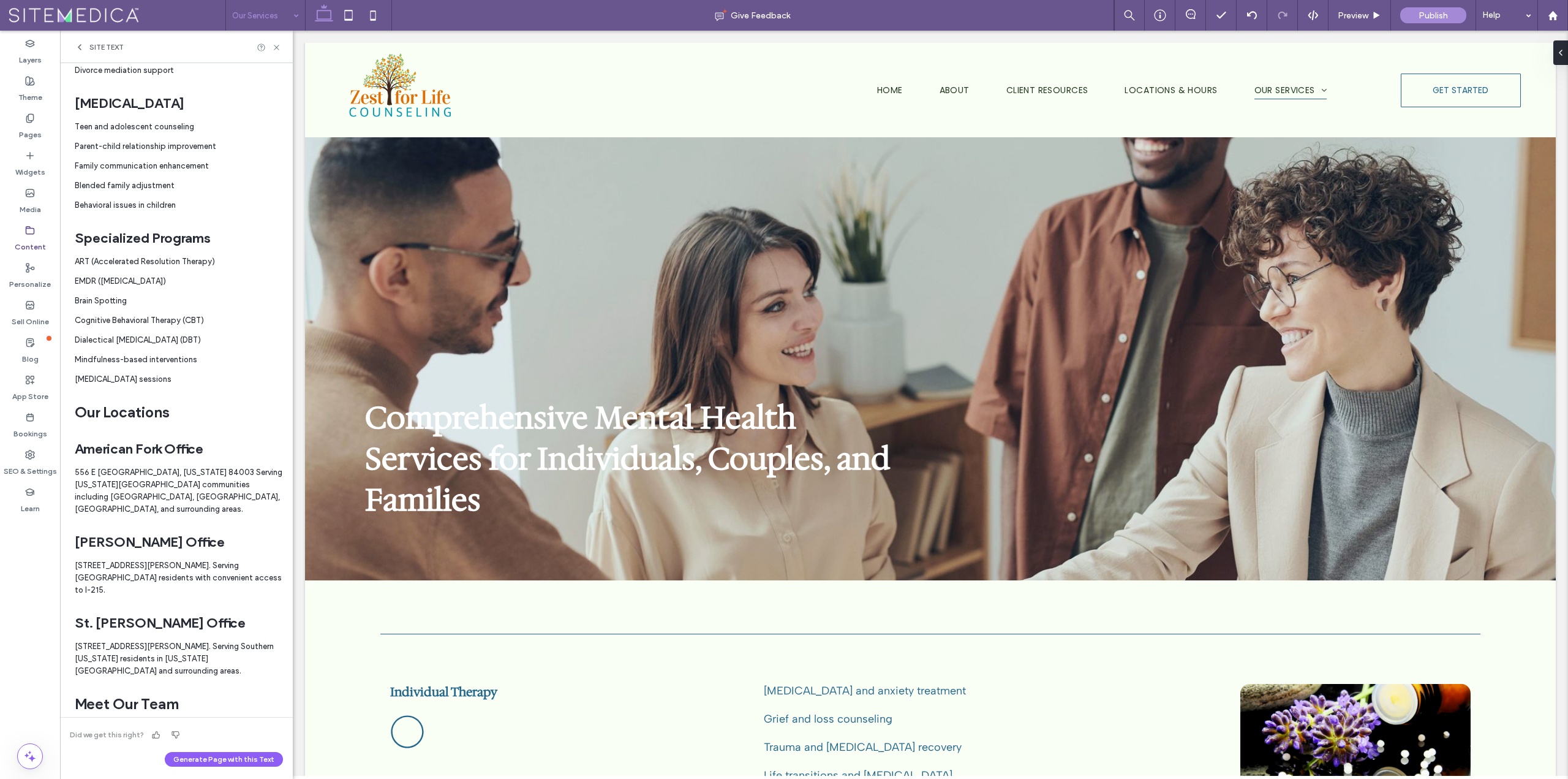
drag, startPoint x: 1563, startPoint y: 686, endPoint x: 1803, endPoint y: 56, distance: 674.2
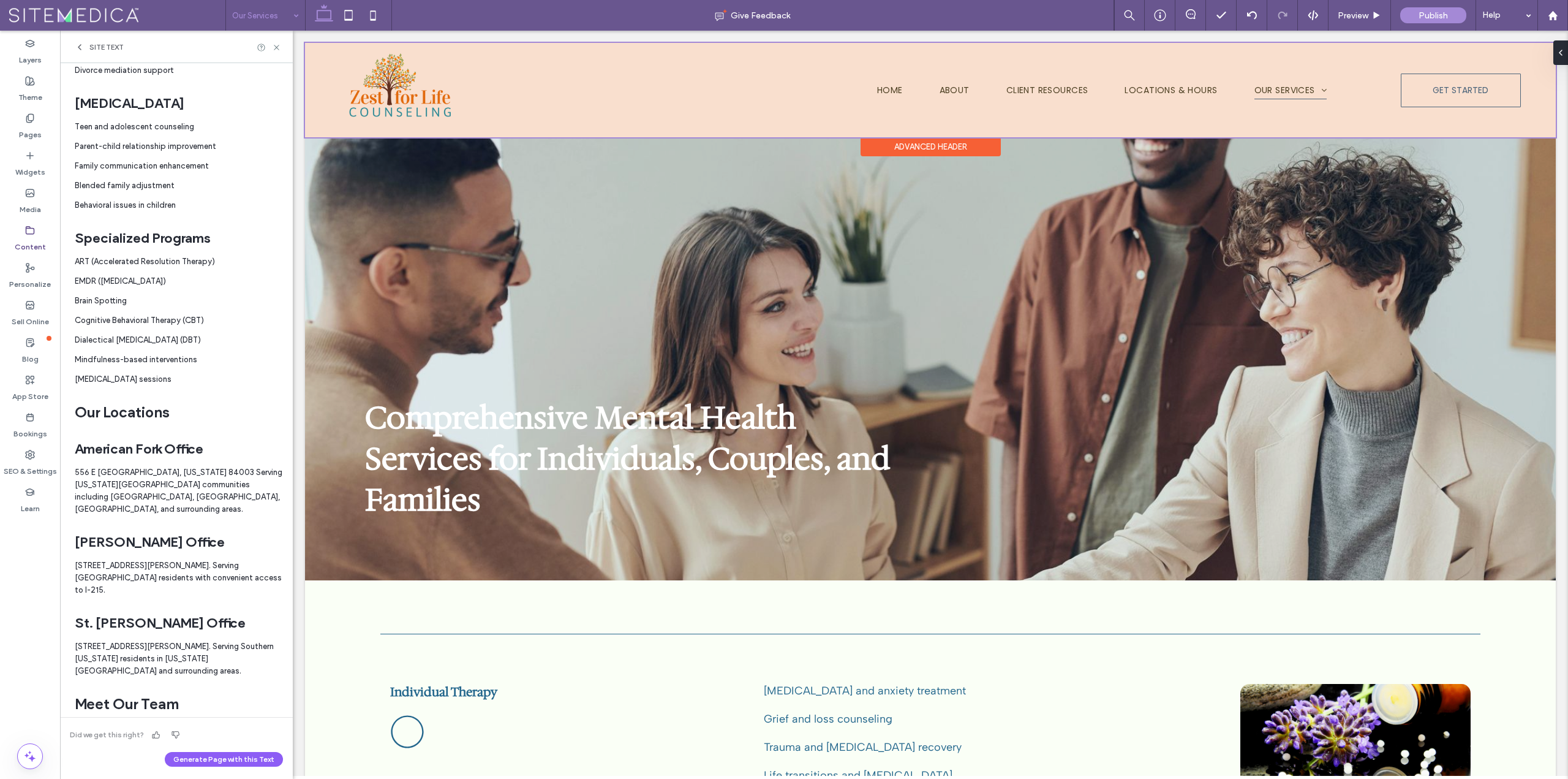
click at [1149, 89] on div at bounding box center [930, 89] width 1251 height 94
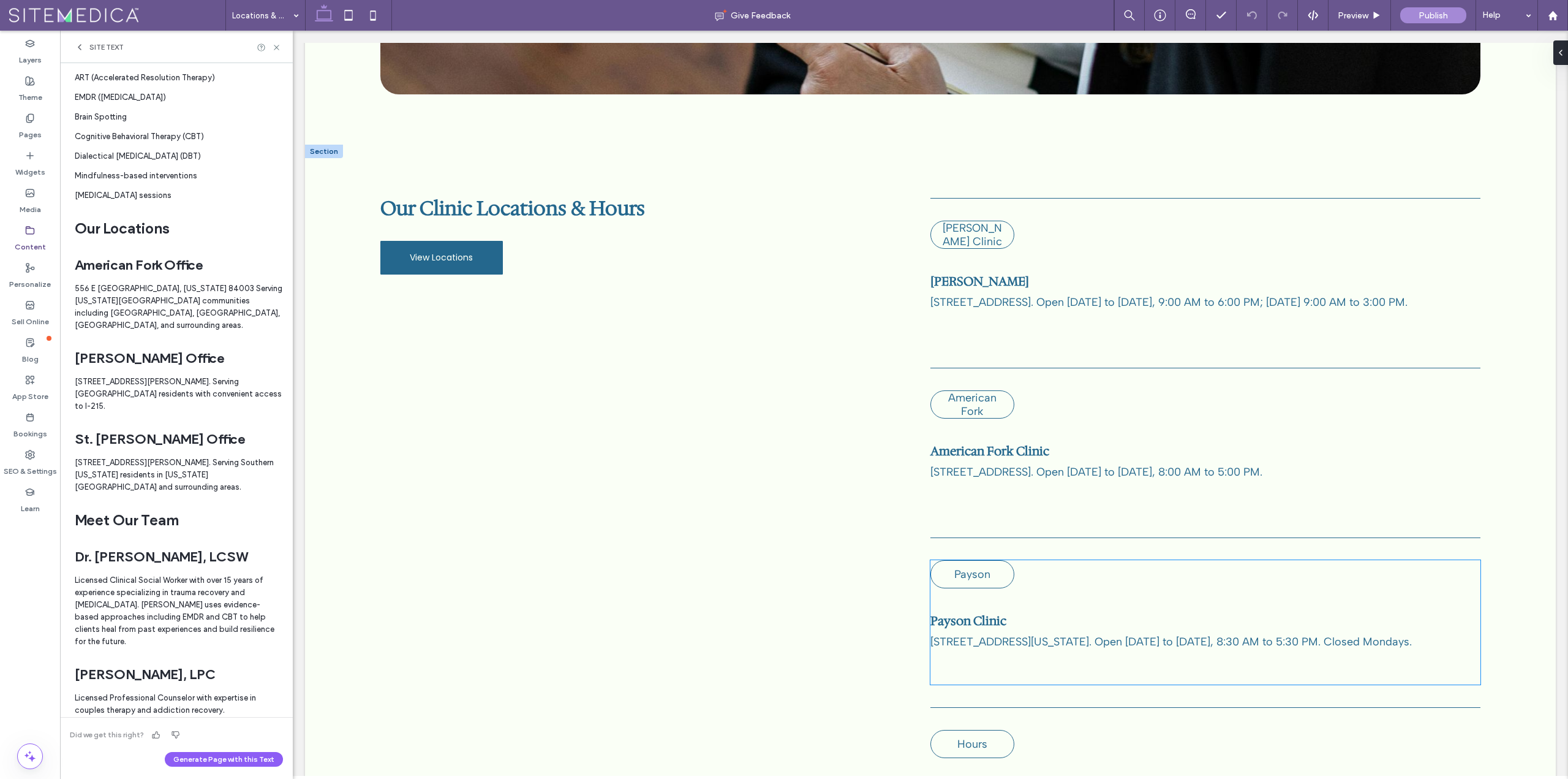
scroll to position [551, 0]
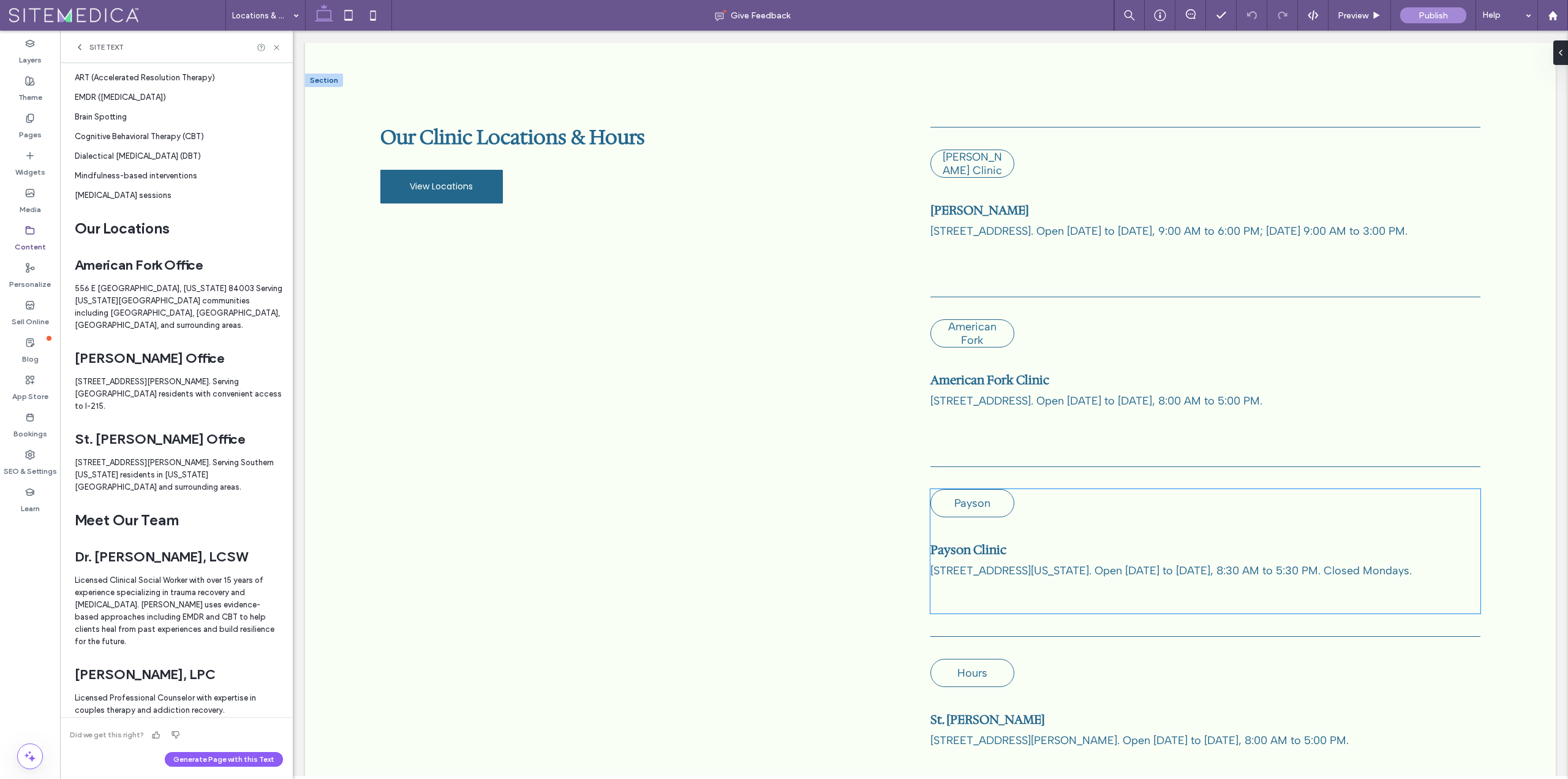
click at [1449, 512] on div "Payson Payson Clinic 789 East Utah Avenue, Payson, UT 84651. Open Tuesday to Fr…" at bounding box center [1205, 551] width 550 height 125
click at [1102, 458] on icon "button" at bounding box center [1105, 458] width 10 height 10
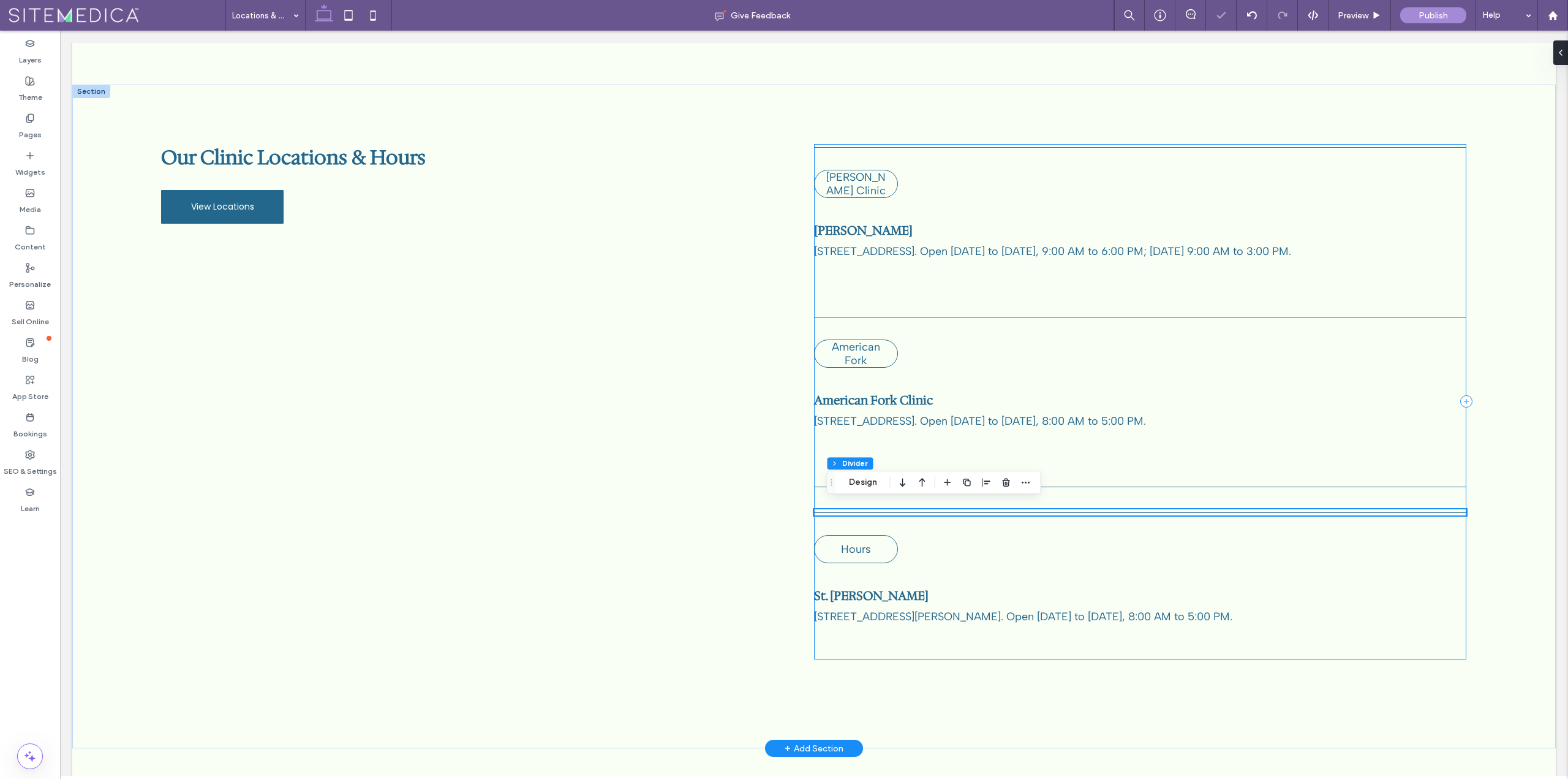
scroll to position [561, 0]
click at [990, 489] on use "button" at bounding box center [988, 486] width 7 height 8
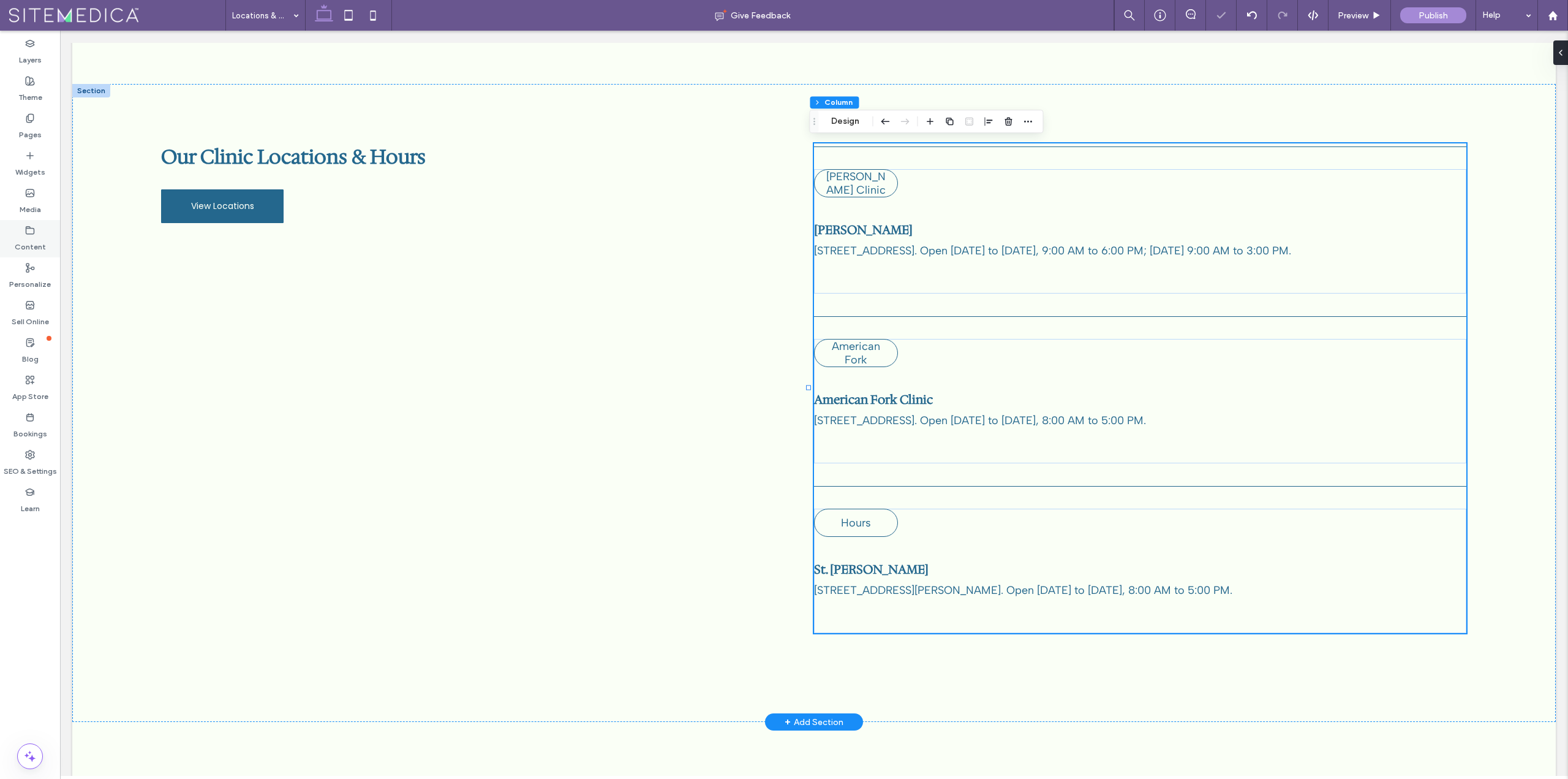
click at [30, 240] on label "Content" at bounding box center [30, 243] width 31 height 17
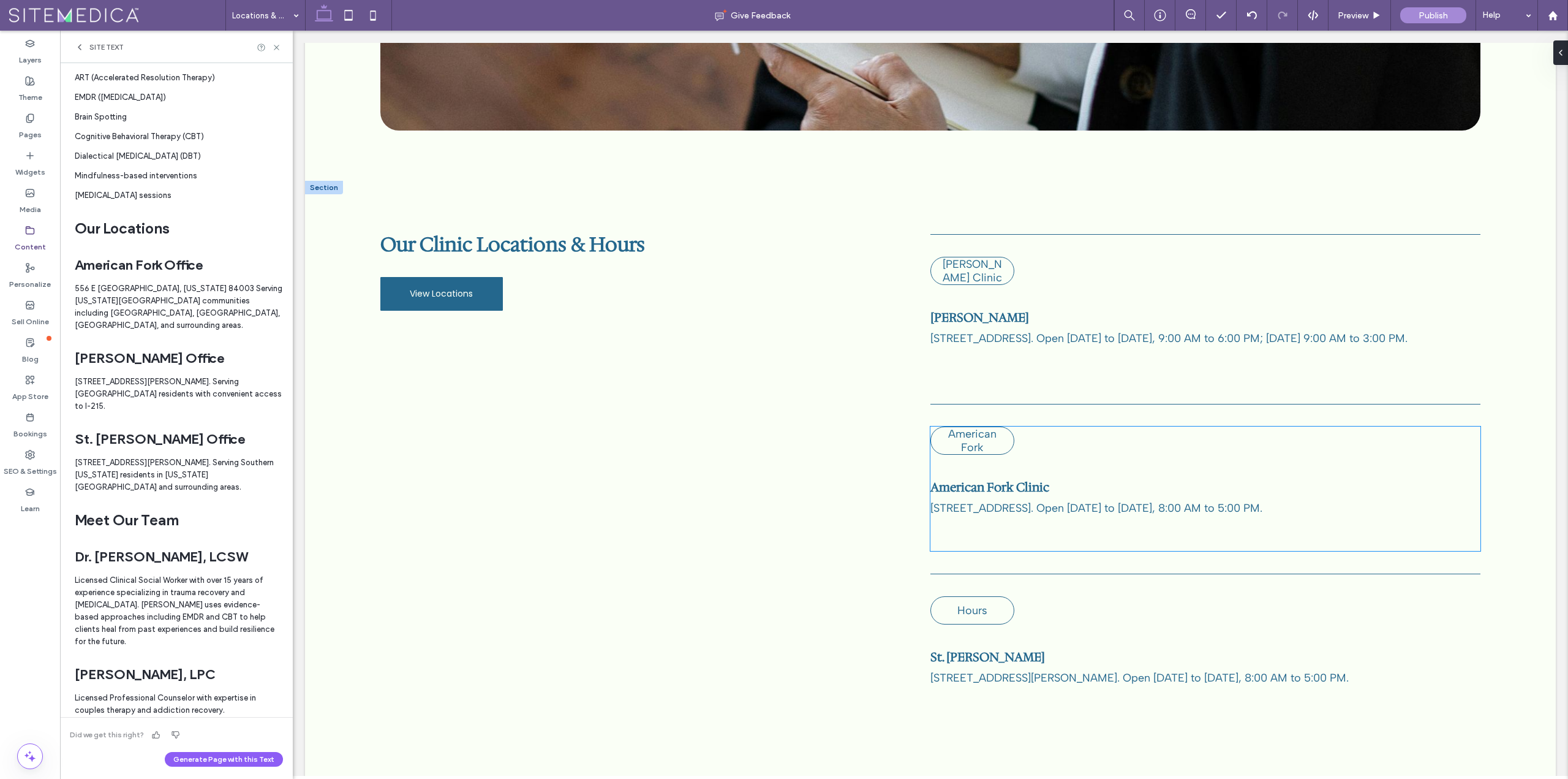
scroll to position [429, 0]
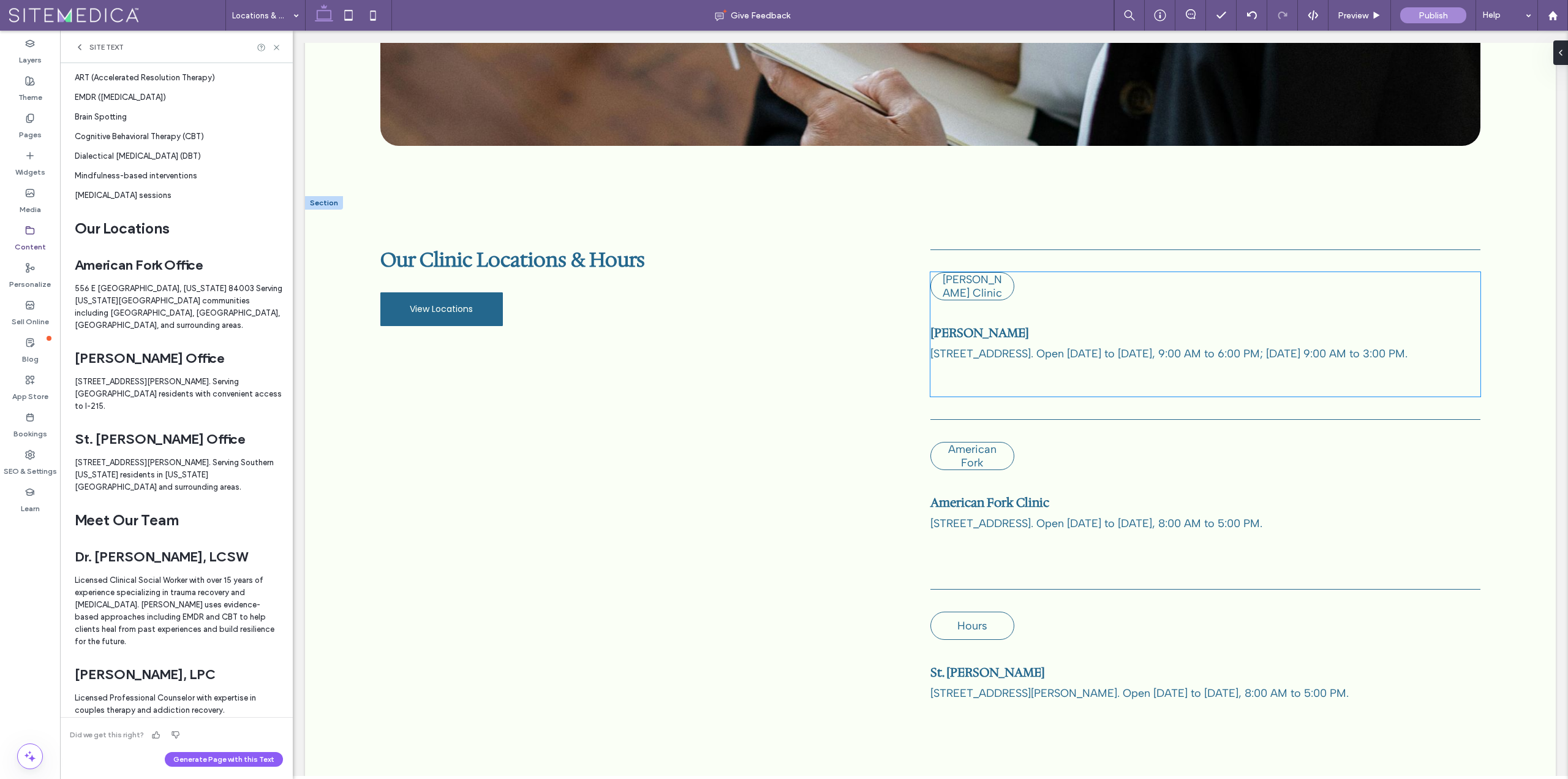
click at [996, 274] on p "Holladay Clinic" at bounding box center [972, 286] width 64 height 27
click at [1007, 278] on div "Holladay Clinic" at bounding box center [972, 286] width 84 height 28
click at [1087, 238] on use "button" at bounding box center [1085, 241] width 7 height 8
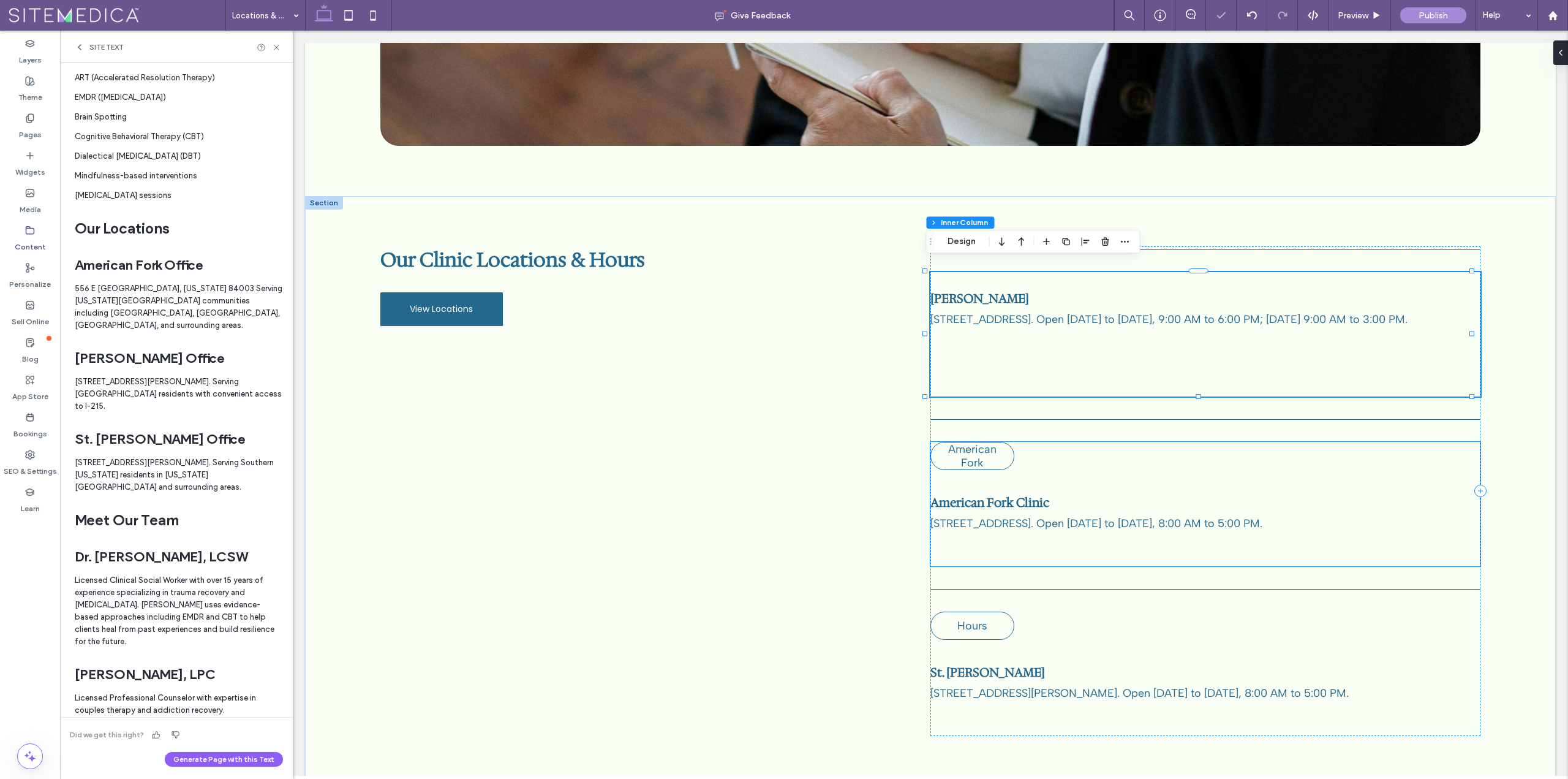
click at [1001, 454] on div "American Fork" at bounding box center [972, 455] width 84 height 28
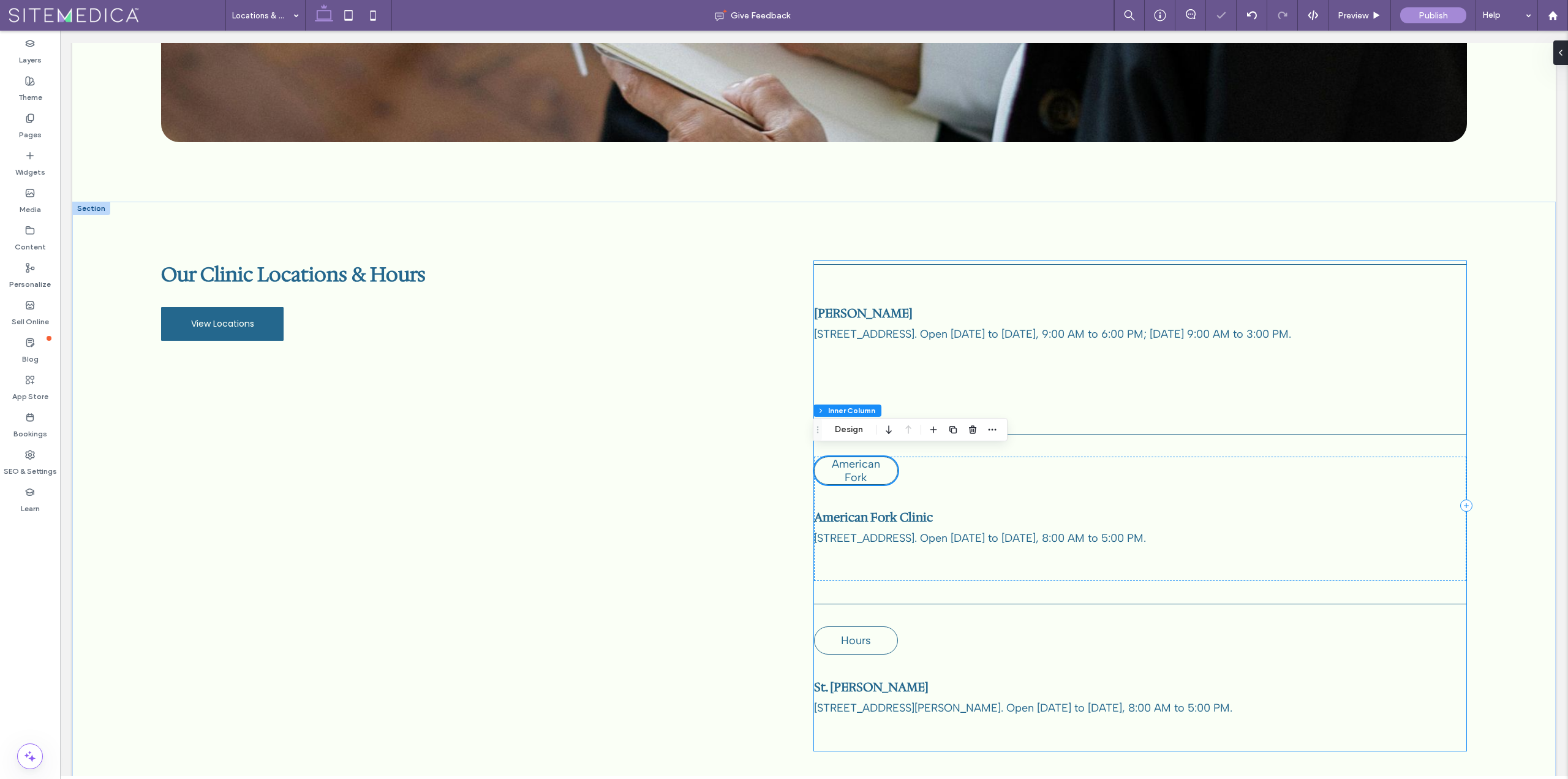
scroll to position [448, 0]
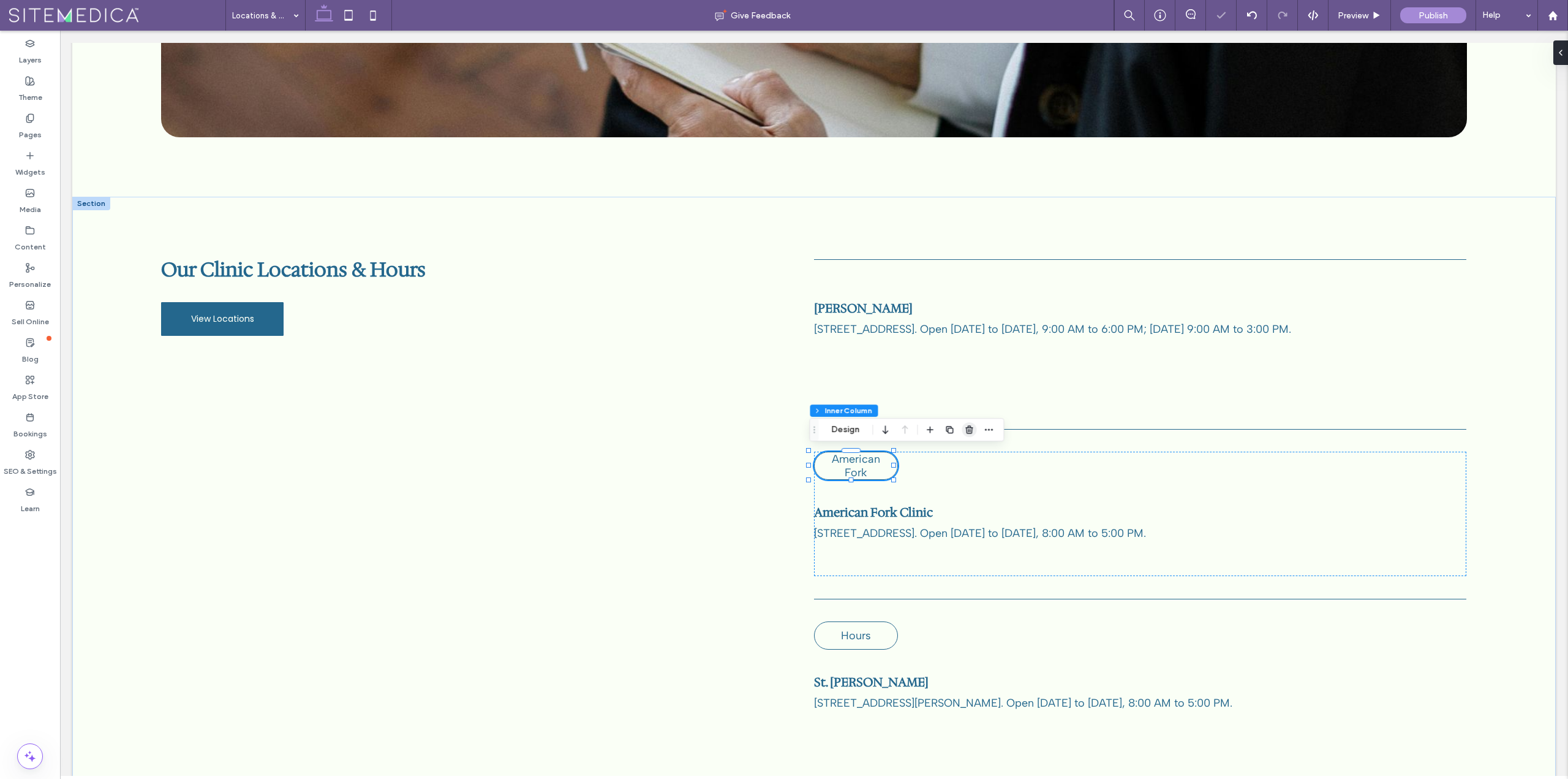
click at [969, 430] on icon "button" at bounding box center [969, 430] width 10 height 10
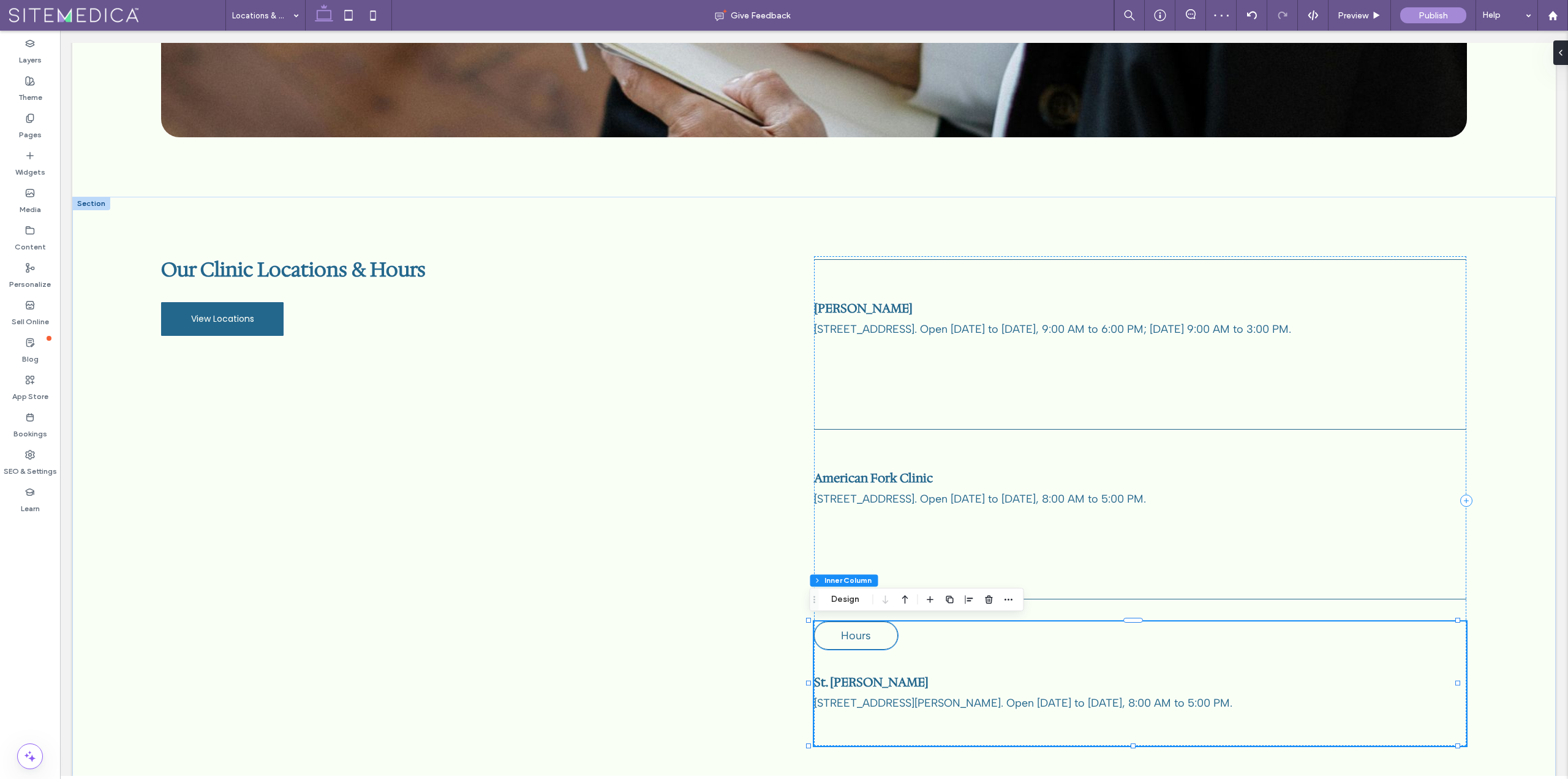
click at [879, 641] on p "Hours" at bounding box center [855, 635] width 64 height 14
click at [969, 598] on icon "button" at bounding box center [969, 600] width 10 height 10
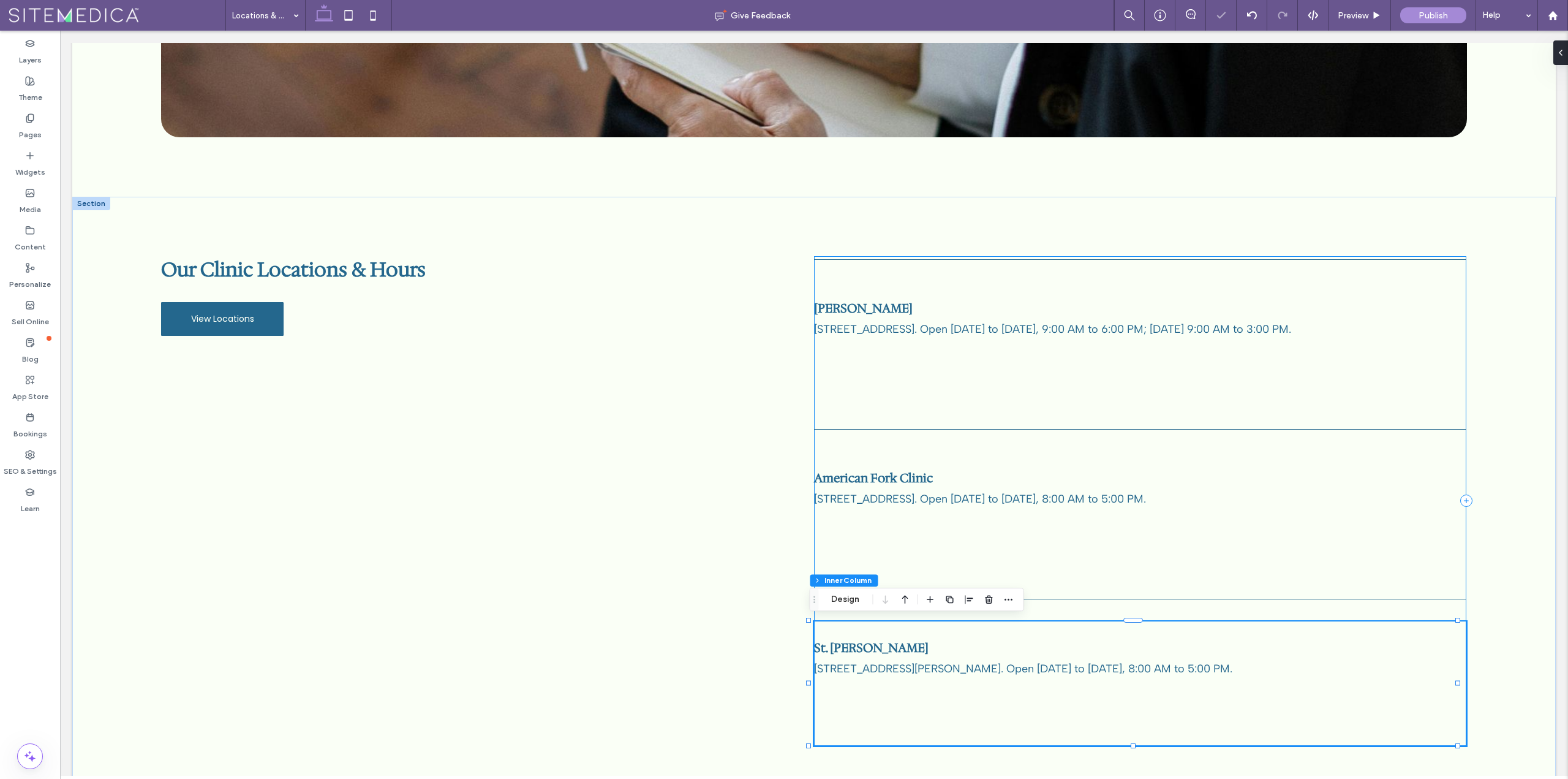
click at [898, 444] on div "American Fork Clinic 123 North Center Street, American Fork, UT 84003. Open Mon…" at bounding box center [1140, 501] width 652 height 489
click at [1334, 512] on div "American Fork Clinic 123 North Center Street, American Fork, UT 84003. Open Mon…" at bounding box center [1140, 513] width 652 height 125
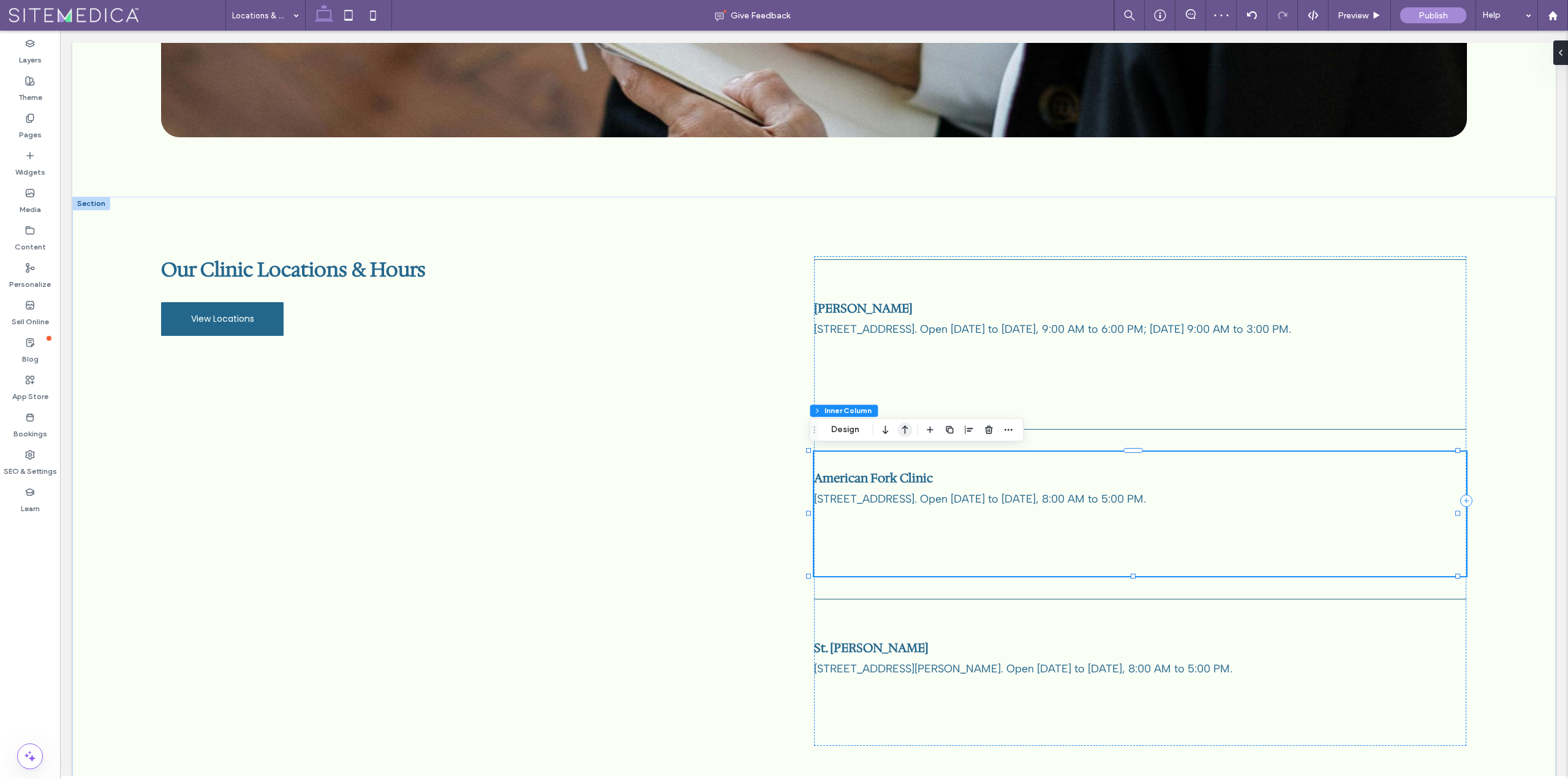
click at [912, 427] on icon "button" at bounding box center [904, 429] width 14 height 22
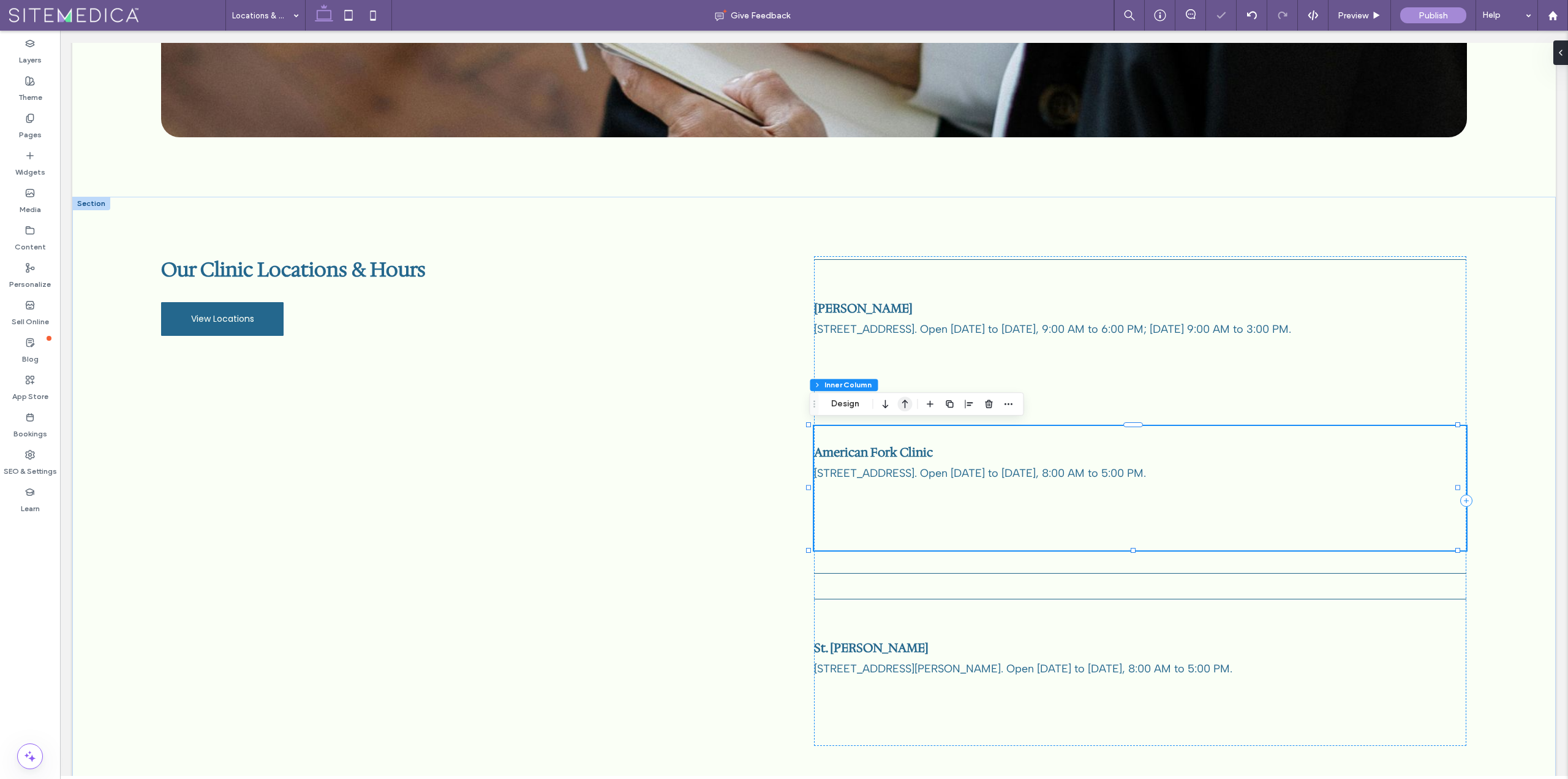
click at [904, 406] on icon "button" at bounding box center [904, 403] width 14 height 22
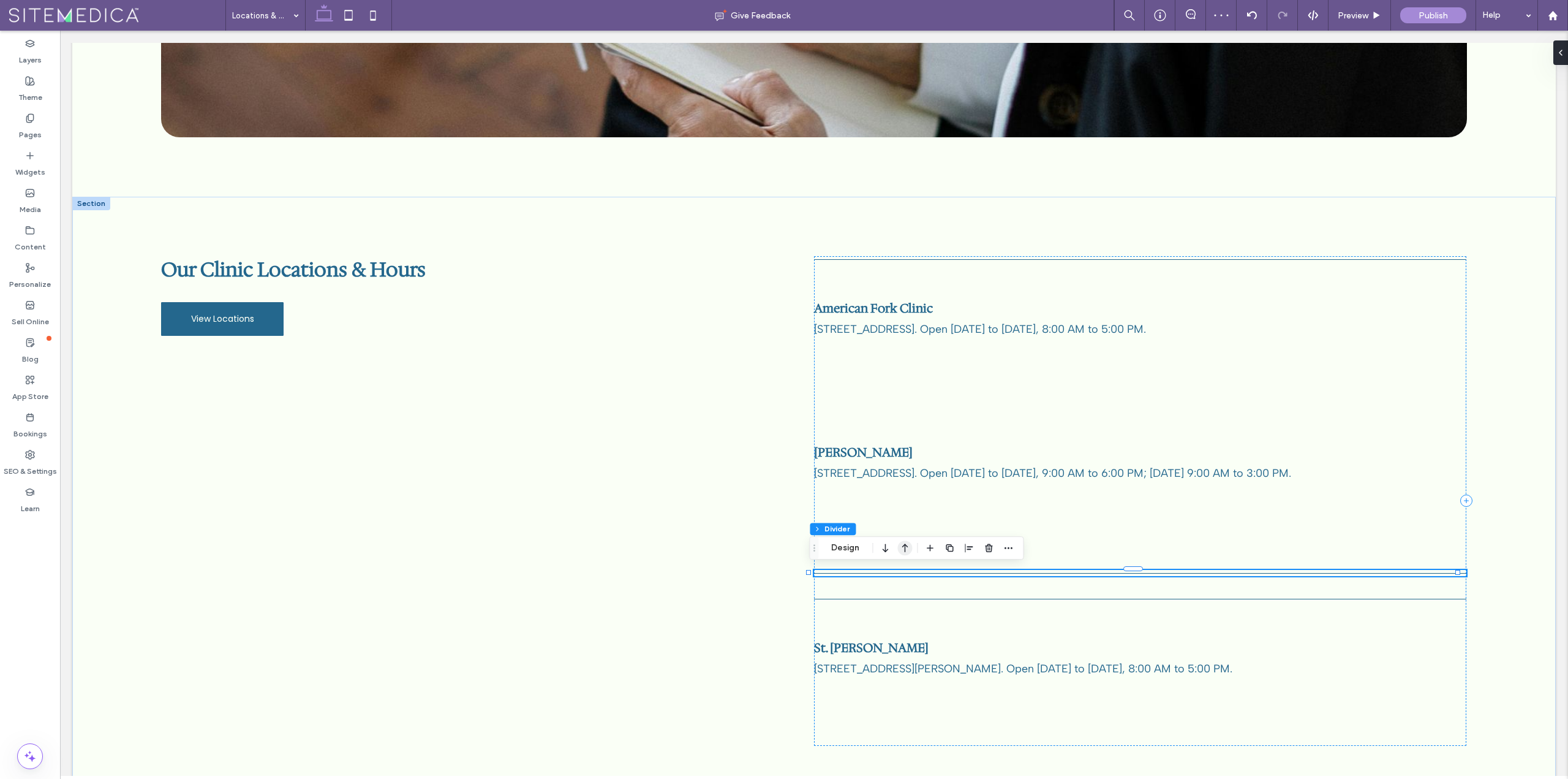
click at [901, 547] on icon "button" at bounding box center [904, 547] width 14 height 22
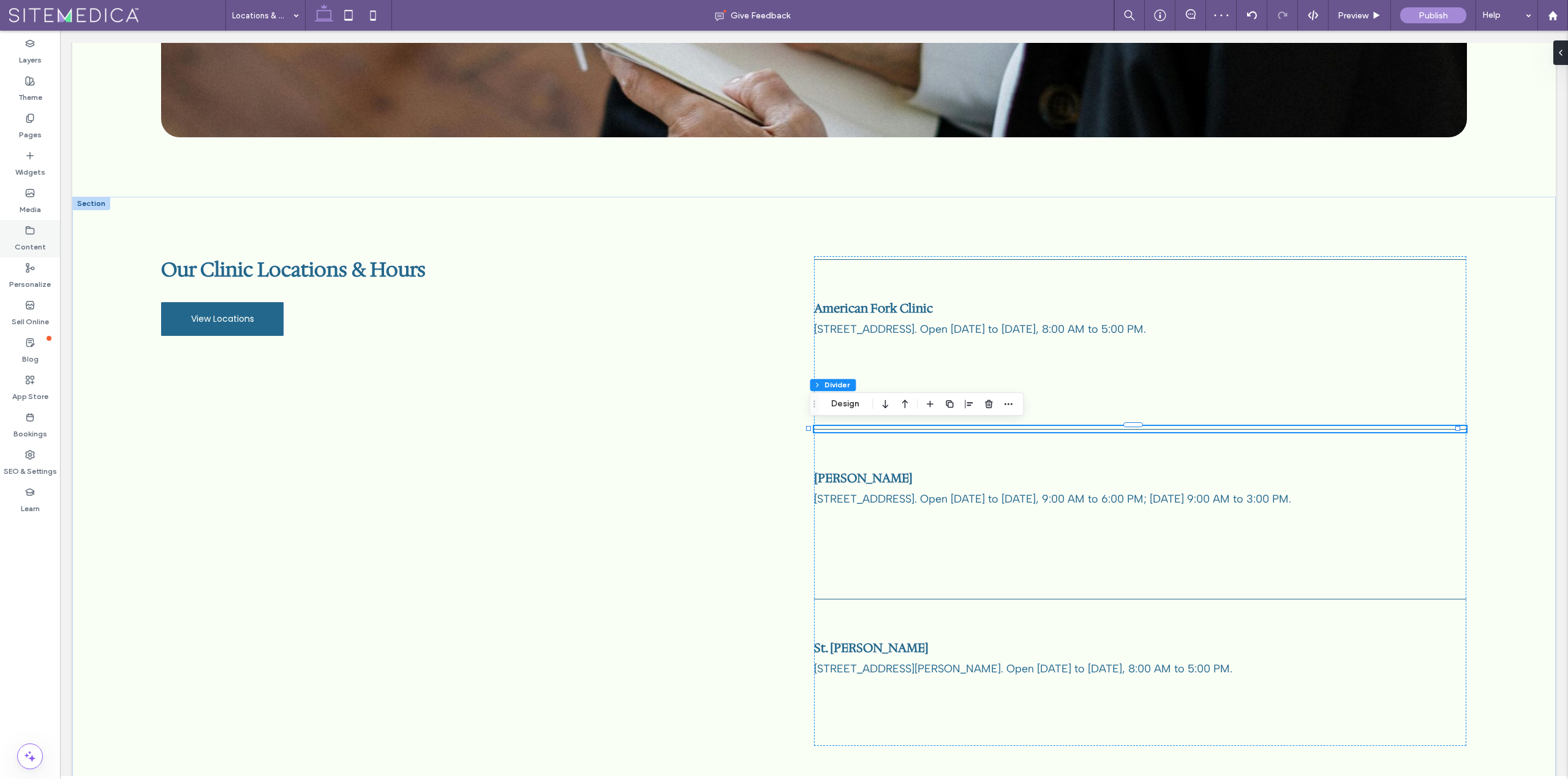
click at [37, 247] on label "Content" at bounding box center [30, 243] width 31 height 17
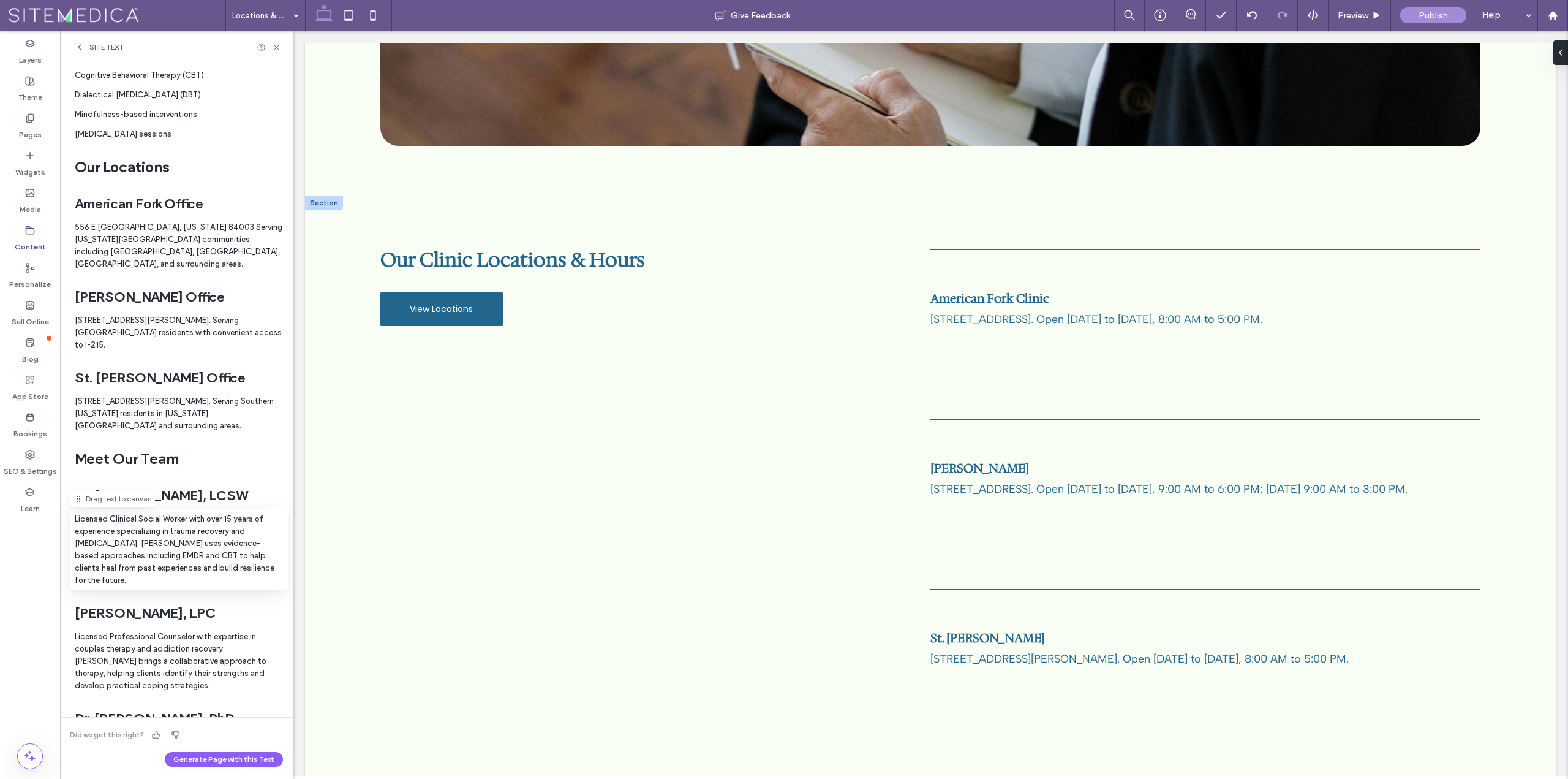
scroll to position [858, 0]
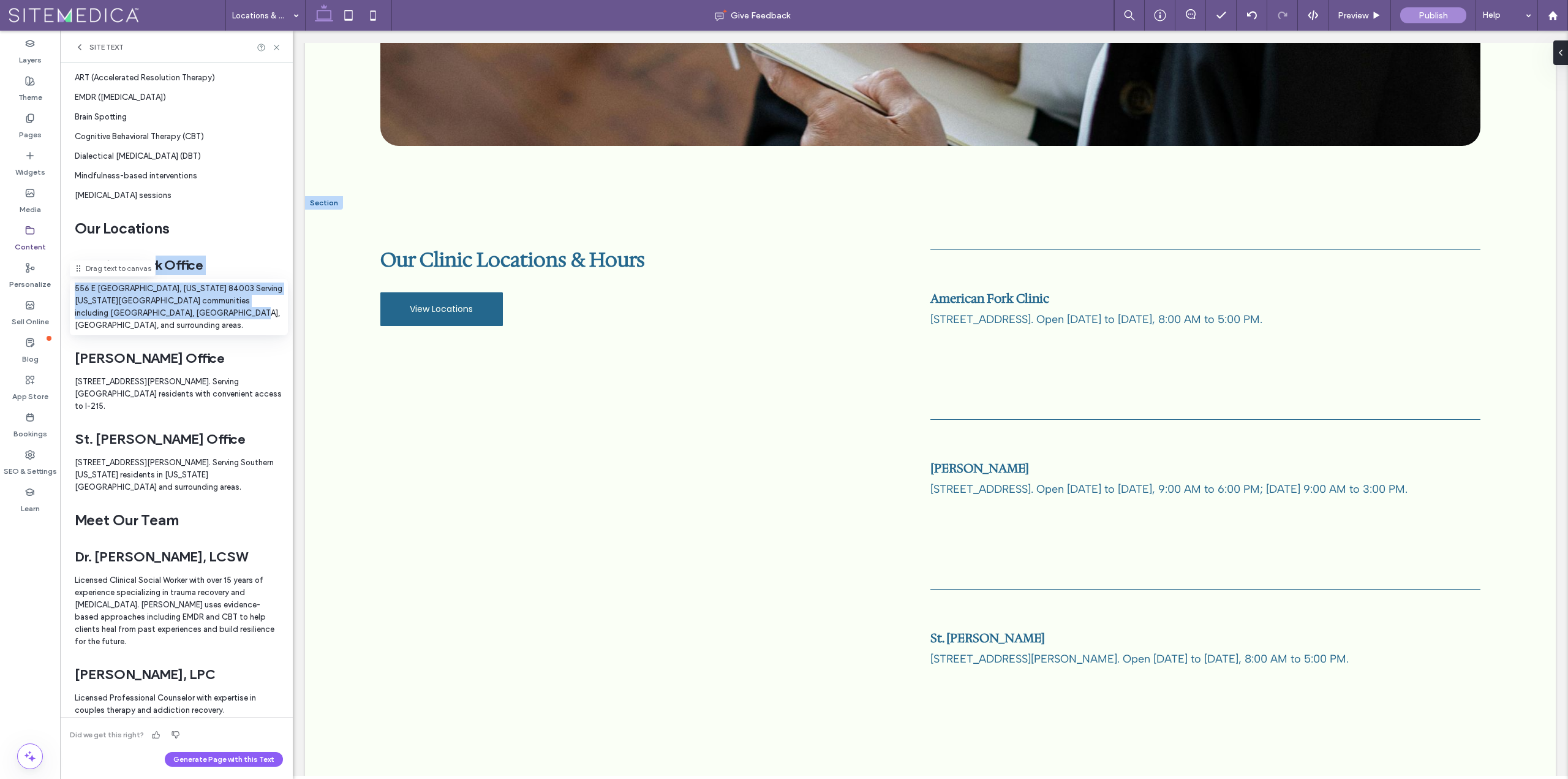
drag, startPoint x: 161, startPoint y: 277, endPoint x: 201, endPoint y: 328, distance: 64.8
click at [171, 271] on h2 "American Fork Office" at bounding box center [139, 265] width 129 height 19
click at [150, 307] on p "556 E 300 South, American Fork, Utah 84003 Serving Utah County communities incl…" at bounding box center [179, 307] width 208 height 49
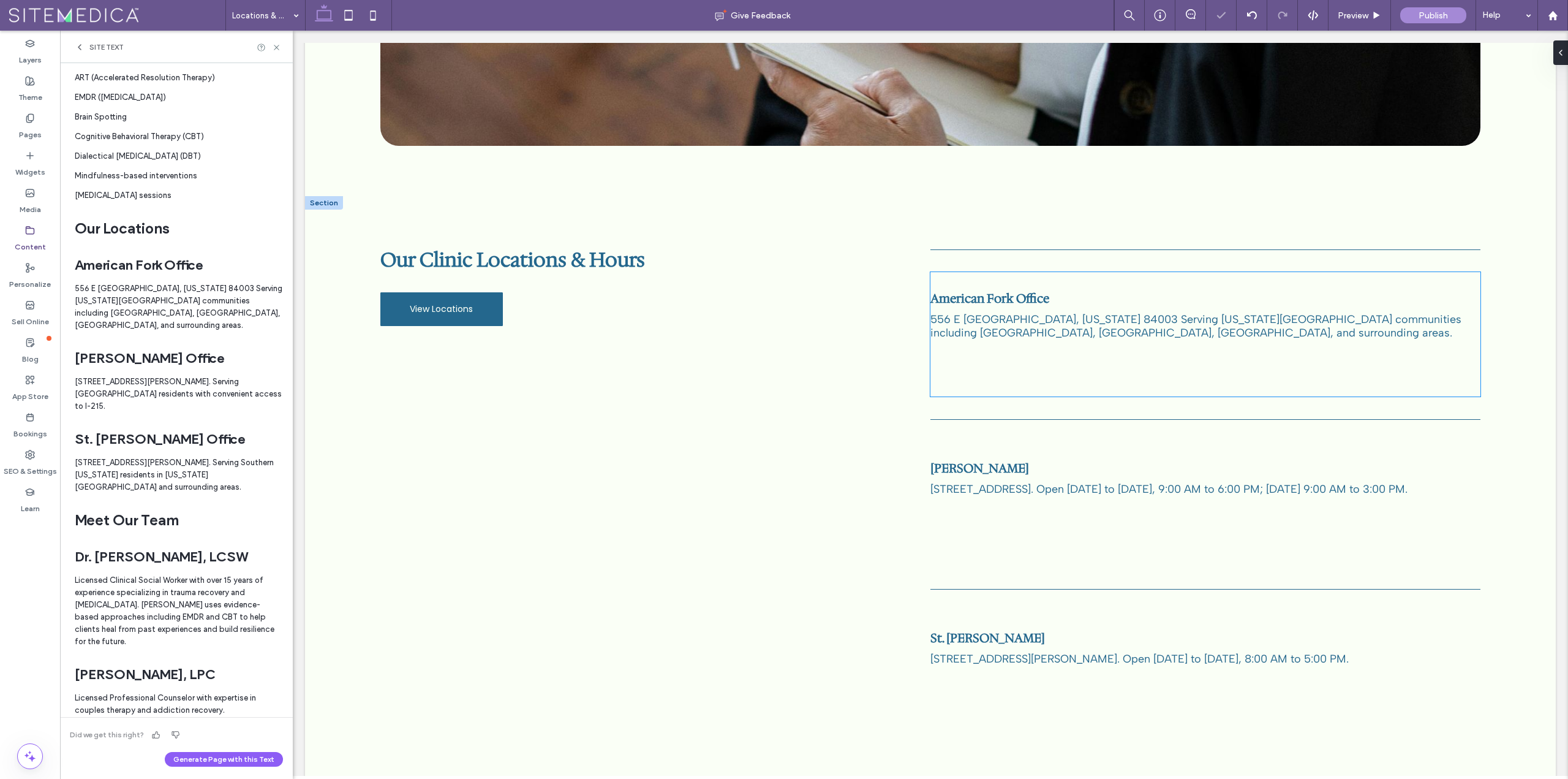
click at [1167, 312] on span "556 E 300 South, American Fork, Utah 84003 Serving Utah County communities incl…" at bounding box center [1196, 325] width 531 height 27
click at [1166, 312] on span "556 E 300 South, American Fork, Utah 84003 Serving Utah County communities incl…" at bounding box center [1196, 325] width 531 height 27
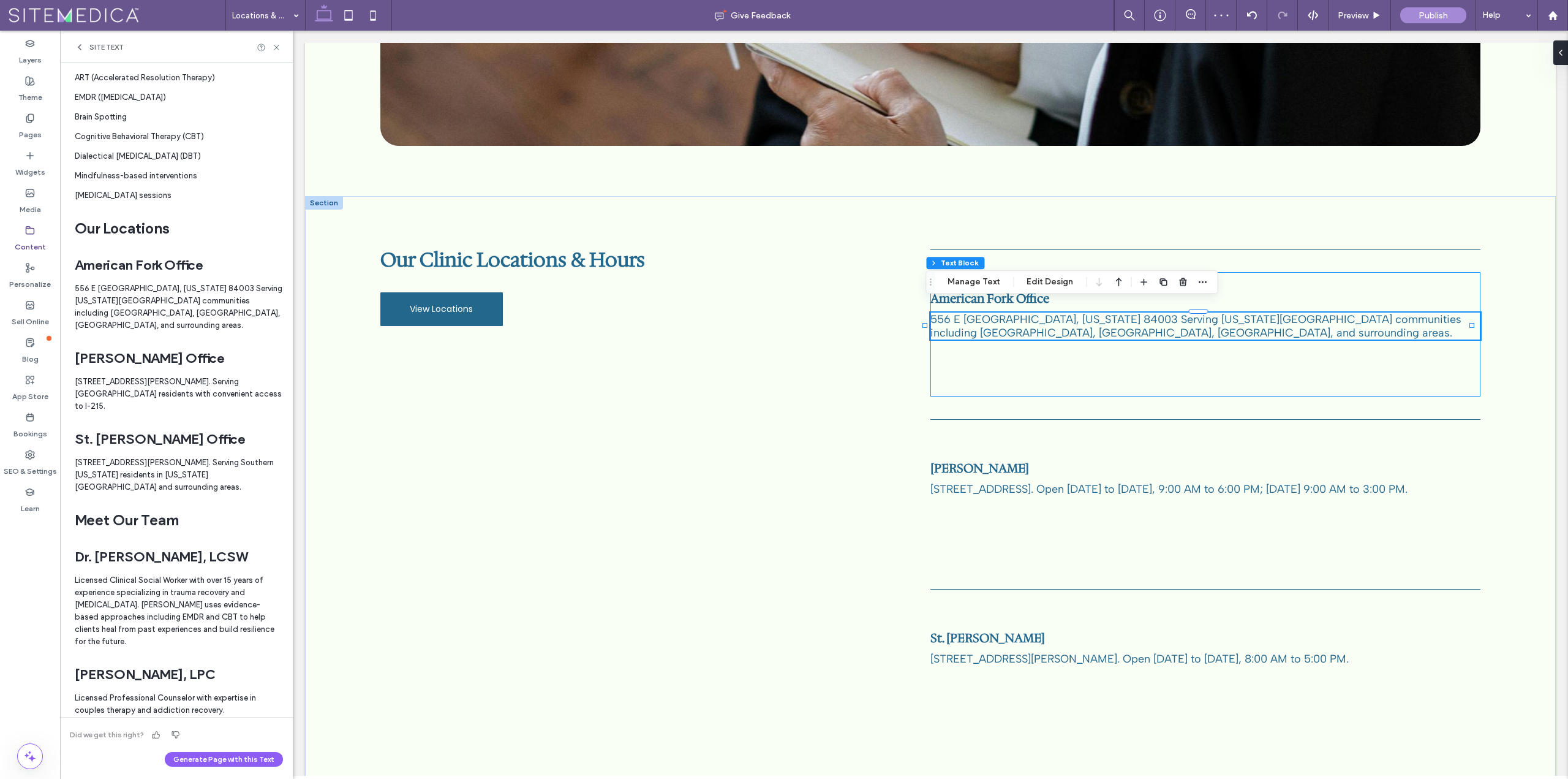
click at [1162, 312] on span "556 E 300 South, American Fork, Utah 84003 Serving Utah County communities incl…" at bounding box center [1196, 325] width 531 height 27
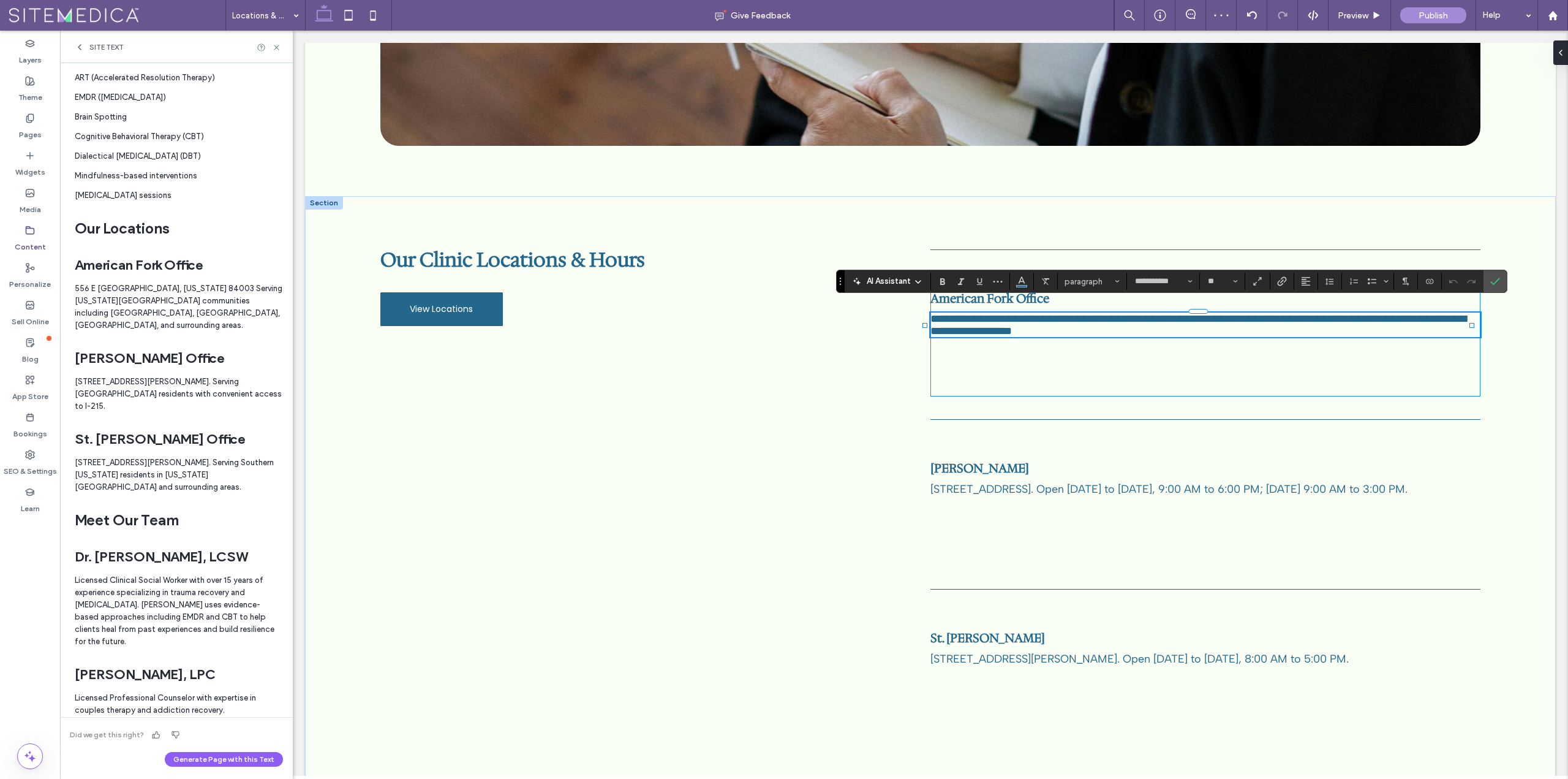
click at [1163, 313] on span "**********" at bounding box center [1198, 324] width 536 height 23
click at [1161, 313] on span "**********" at bounding box center [1198, 324] width 536 height 23
click at [1162, 313] on span "**********" at bounding box center [1198, 324] width 536 height 23
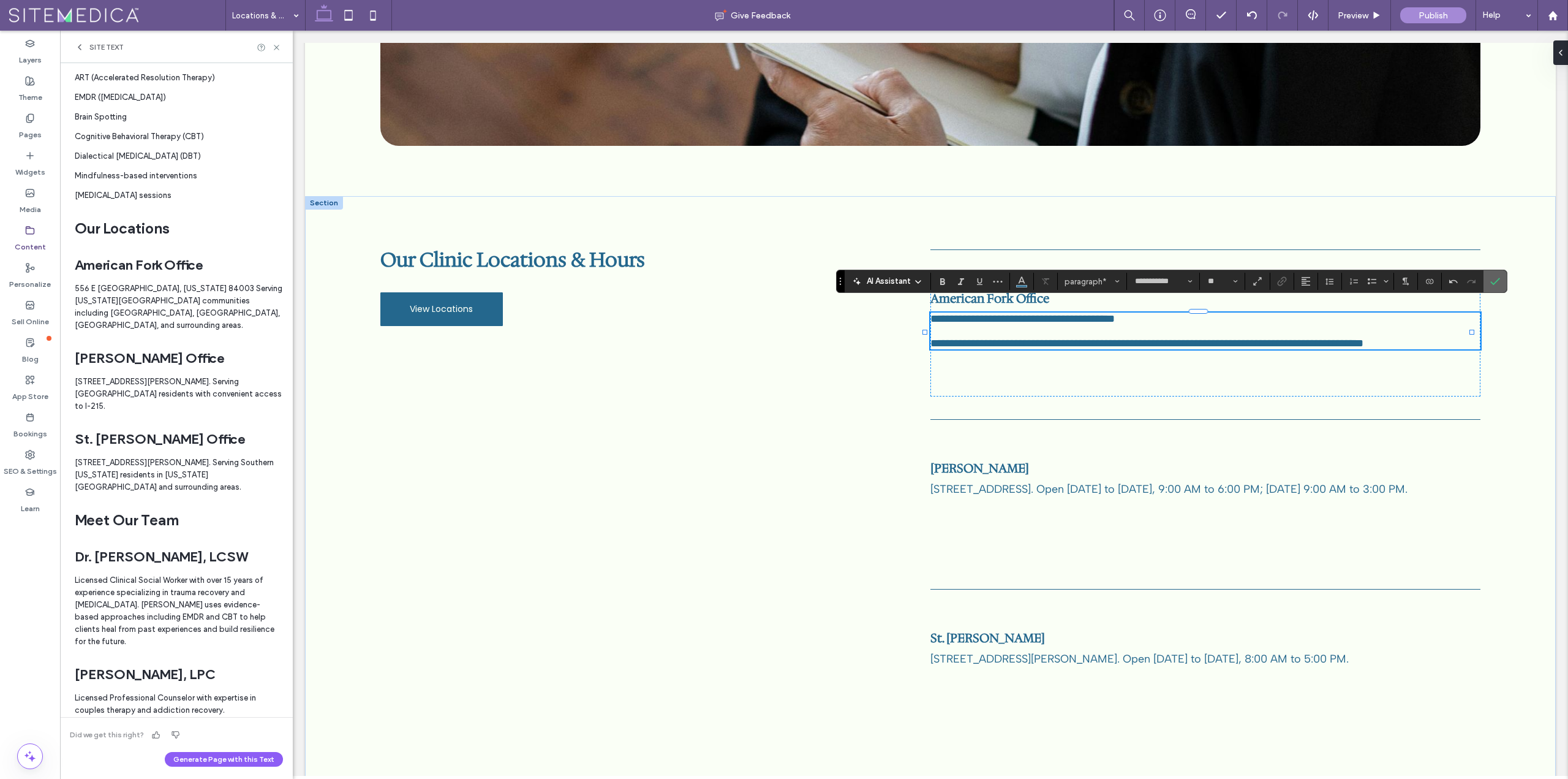
click at [1500, 280] on label "Confirm" at bounding box center [1495, 281] width 19 height 22
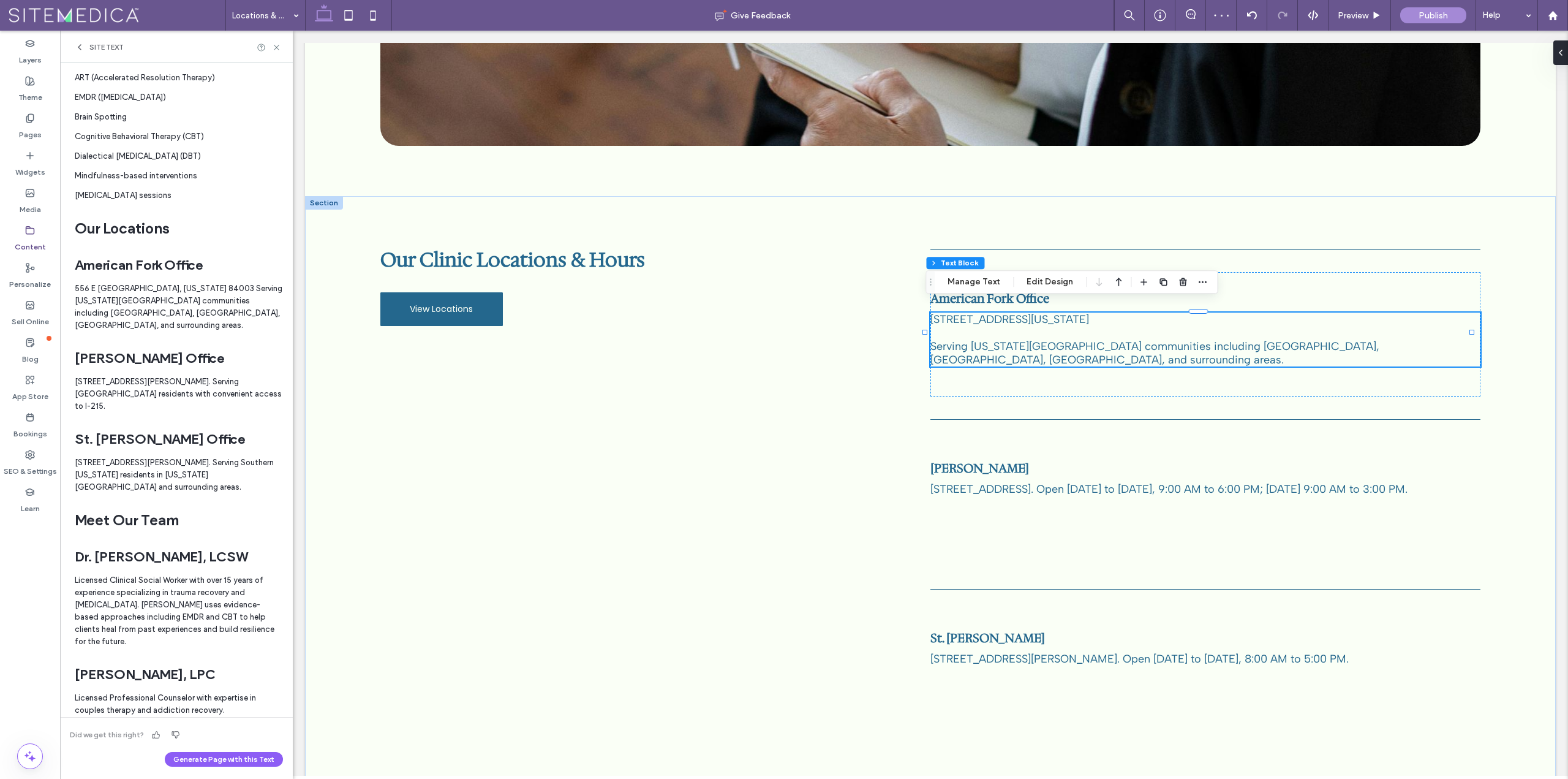
click at [171, 392] on p "2046 East Murray Holladay Rd. #101, Holladay, UT 84117. Serving Salt Lake Count…" at bounding box center [179, 394] width 208 height 37
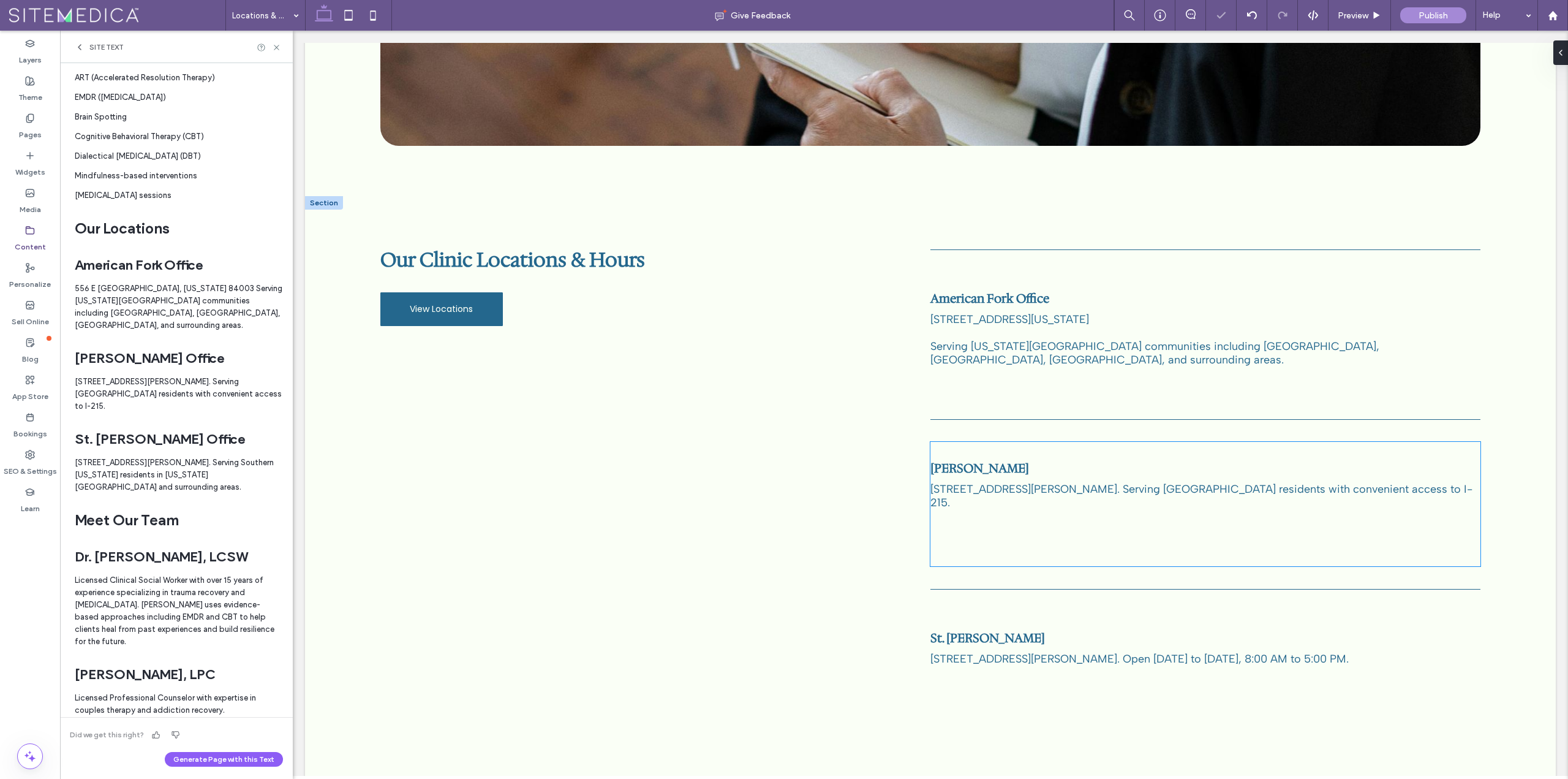
click at [1244, 482] on span "2046 East Murray Holladay Rd. #101, Holladay, UT 84117. Serving Salt Lake Count…" at bounding box center [1201, 495] width 542 height 27
click at [1216, 482] on span "2046 East Murray Holladay Rd. #101, Holladay, UT 84117. Serving Salt Lake Count…" at bounding box center [1201, 495] width 542 height 27
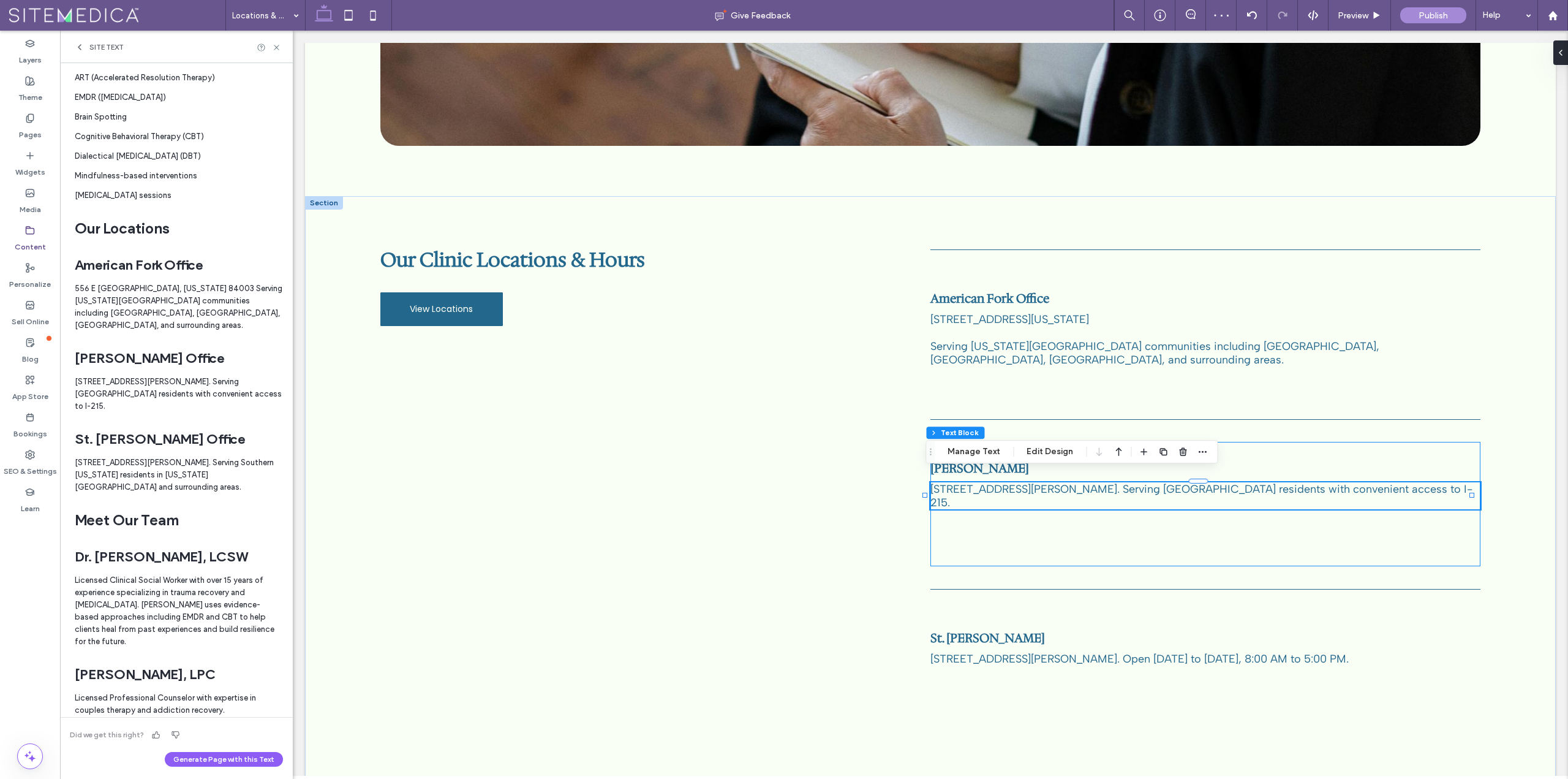
click at [1210, 482] on span "2046 East Murray Holladay Rd. #101, Holladay, UT 84117. Serving Salt Lake Count…" at bounding box center [1201, 495] width 542 height 27
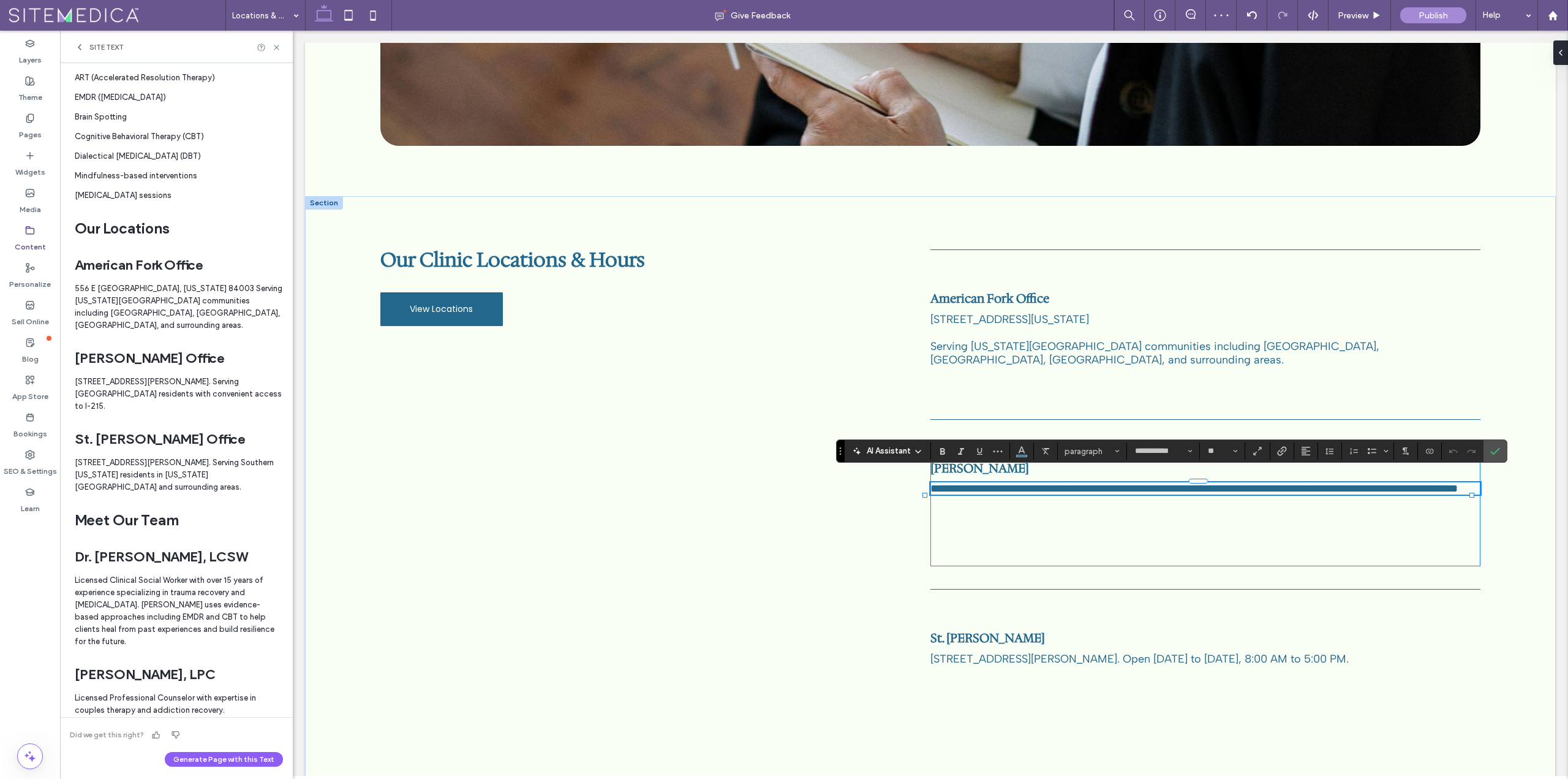
click at [1212, 483] on span "**********" at bounding box center [1194, 488] width 528 height 11
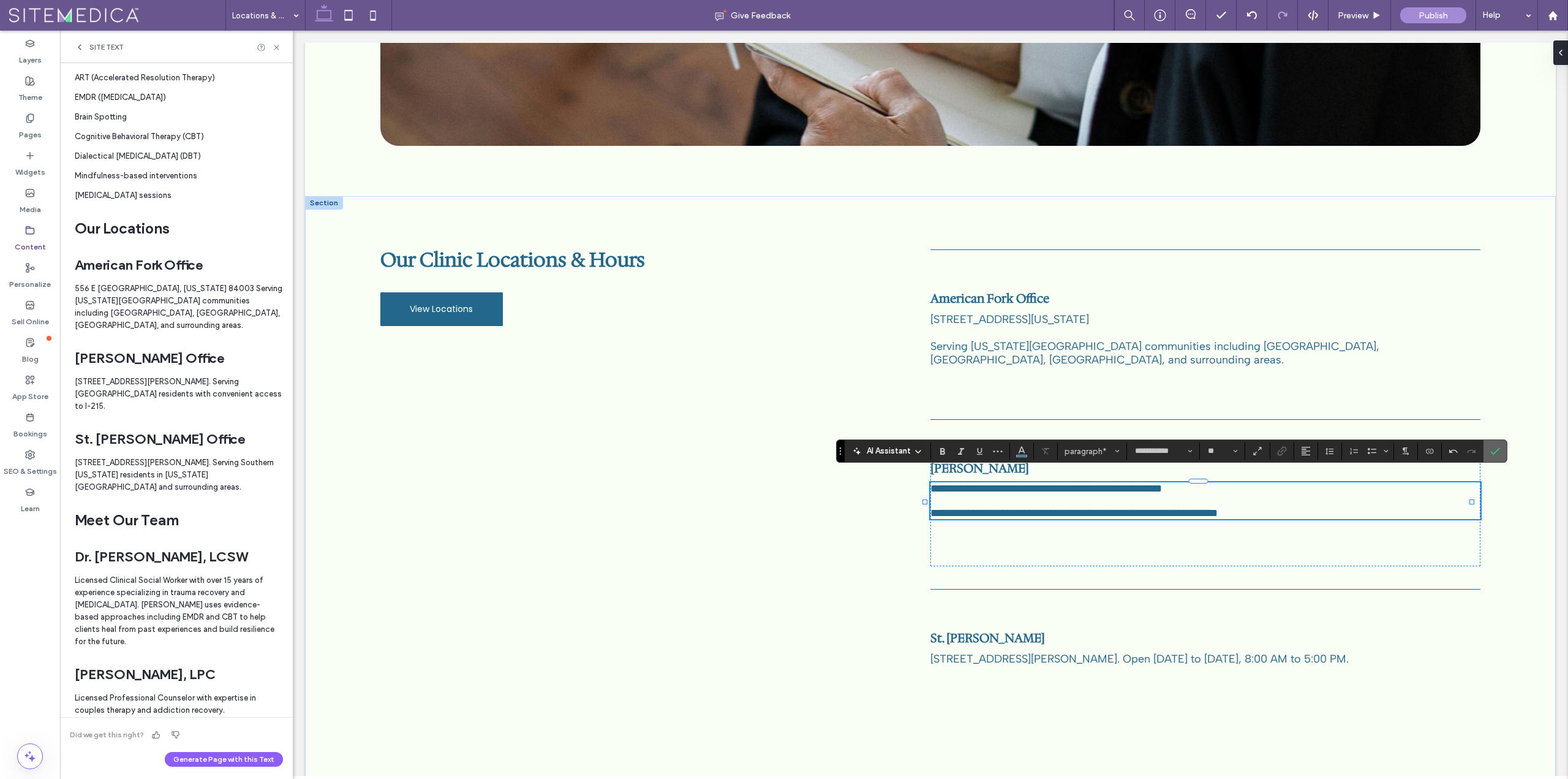
click at [1500, 451] on label "Confirm" at bounding box center [1495, 451] width 19 height 22
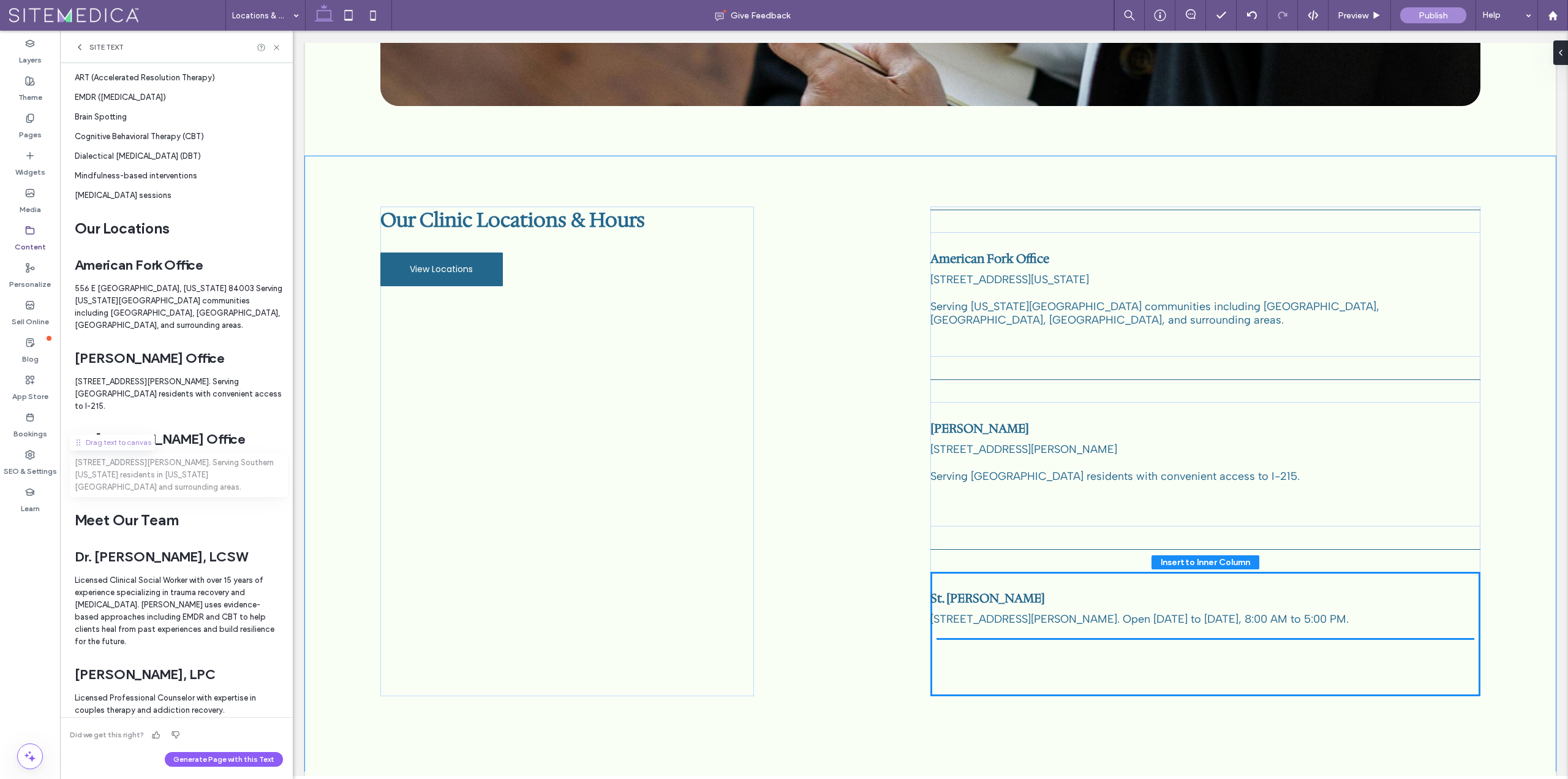
scroll to position [478, 0]
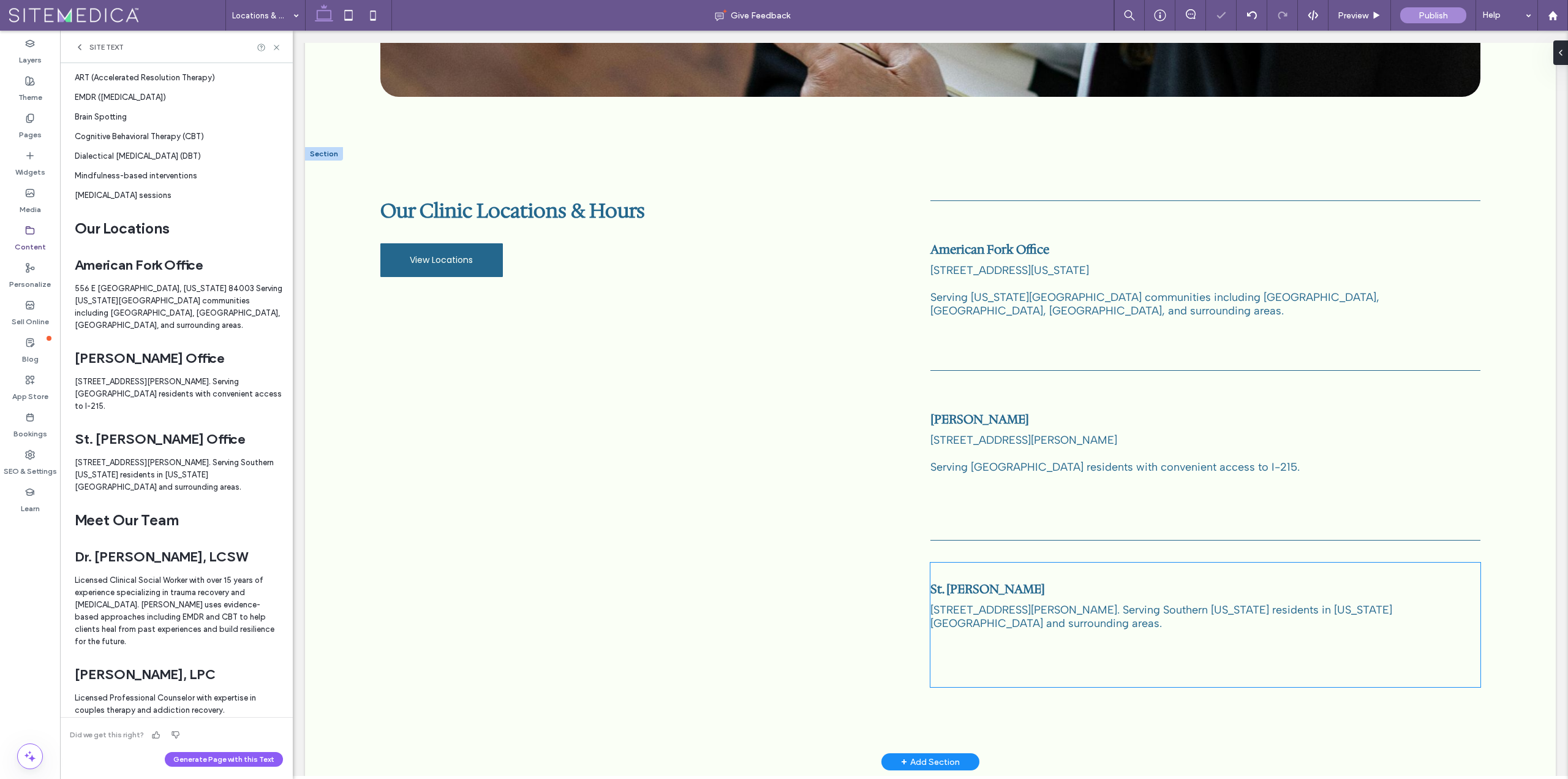
click at [1175, 603] on span "491 East Riverside Dr, 3A, St. George, UT 84790. Serving Southern Utah resident…" at bounding box center [1161, 616] width 462 height 27
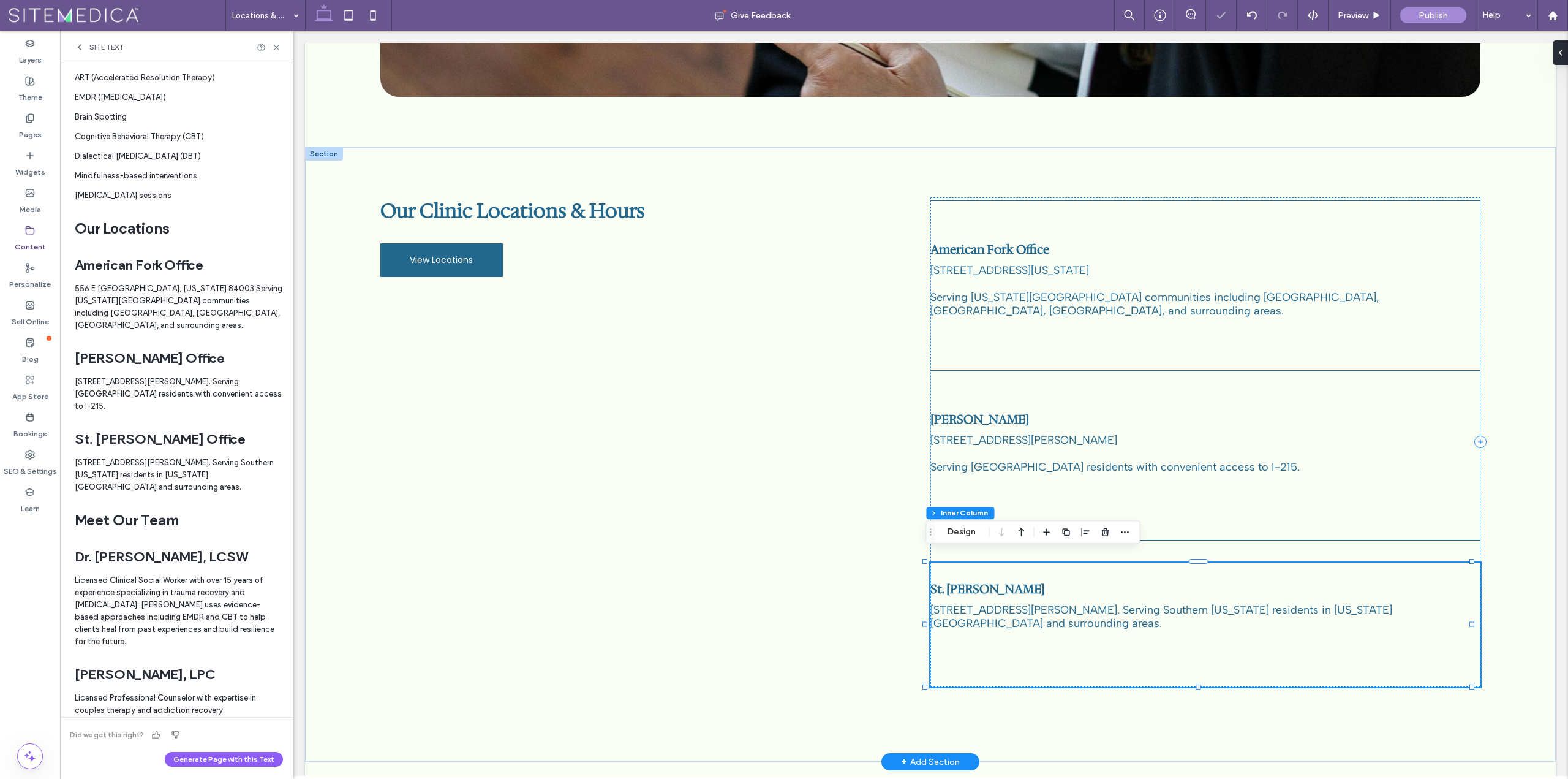
click at [1175, 603] on span "491 East Riverside Dr, 3A, St. George, UT 84790. Serving Southern Utah resident…" at bounding box center [1161, 616] width 462 height 27
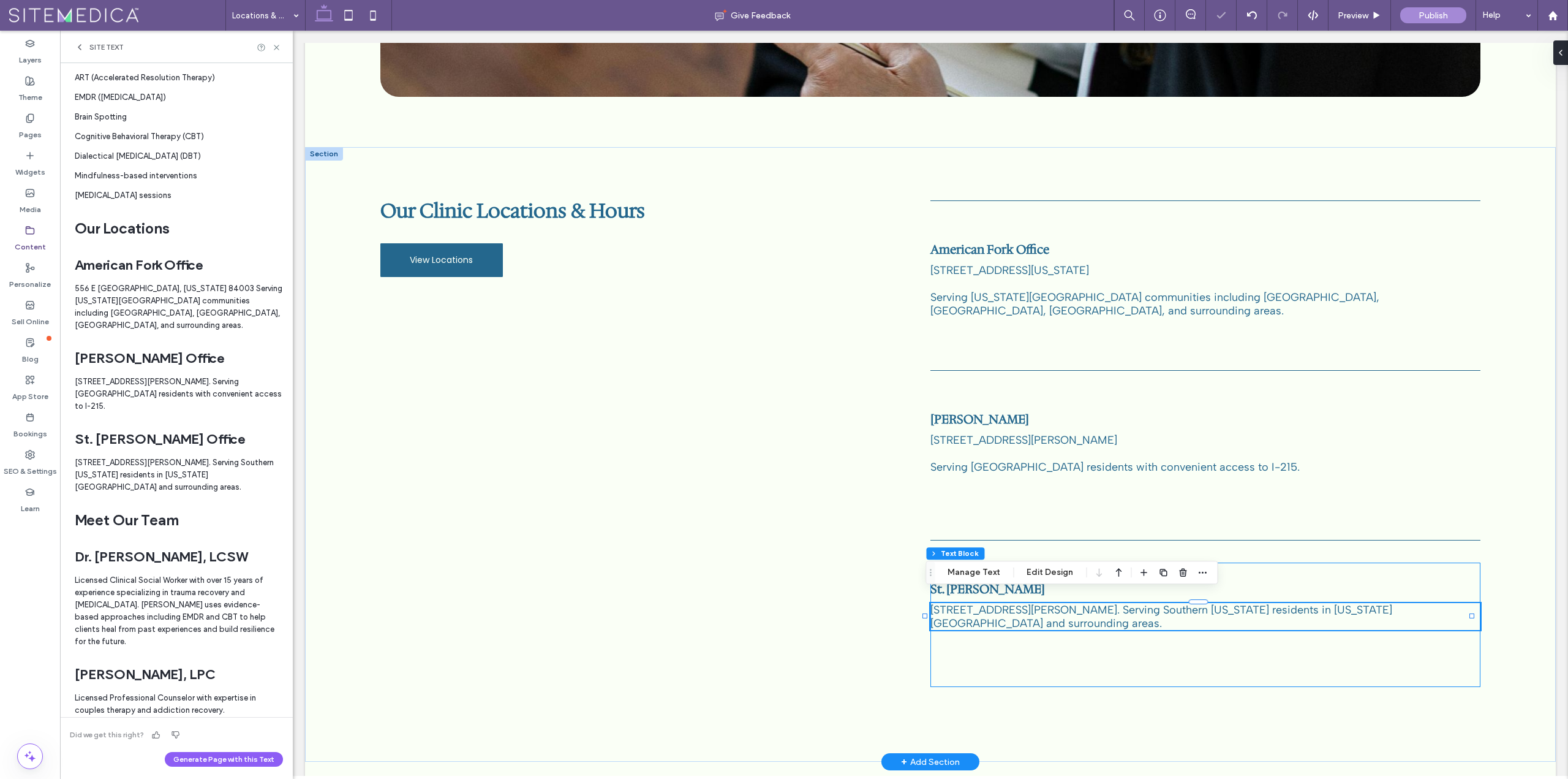
click at [1175, 603] on span "491 East Riverside Dr, 3A, St. George, UT 84790. Serving Southern Utah resident…" at bounding box center [1161, 616] width 462 height 27
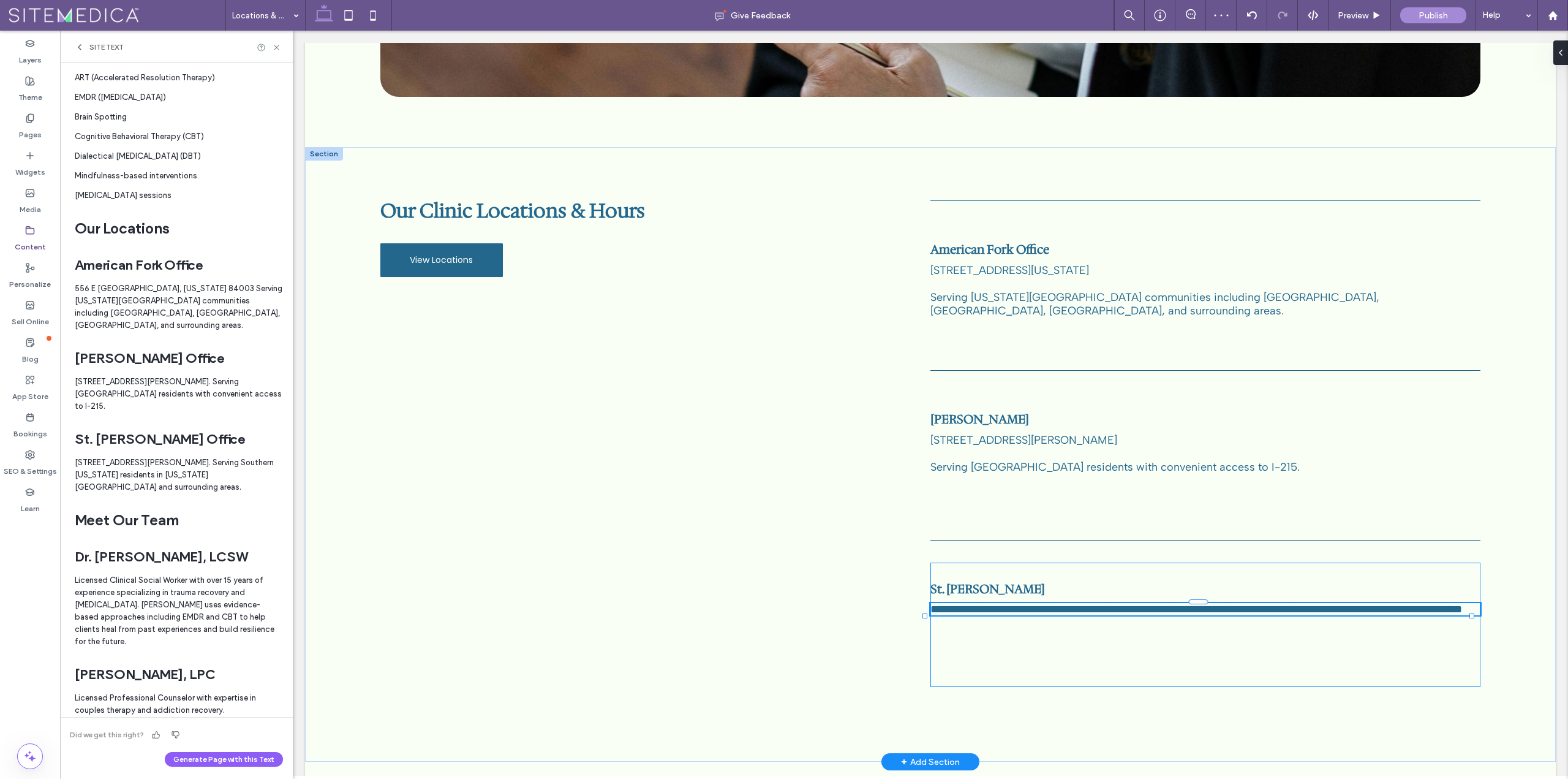
type input "**********"
type input "**"
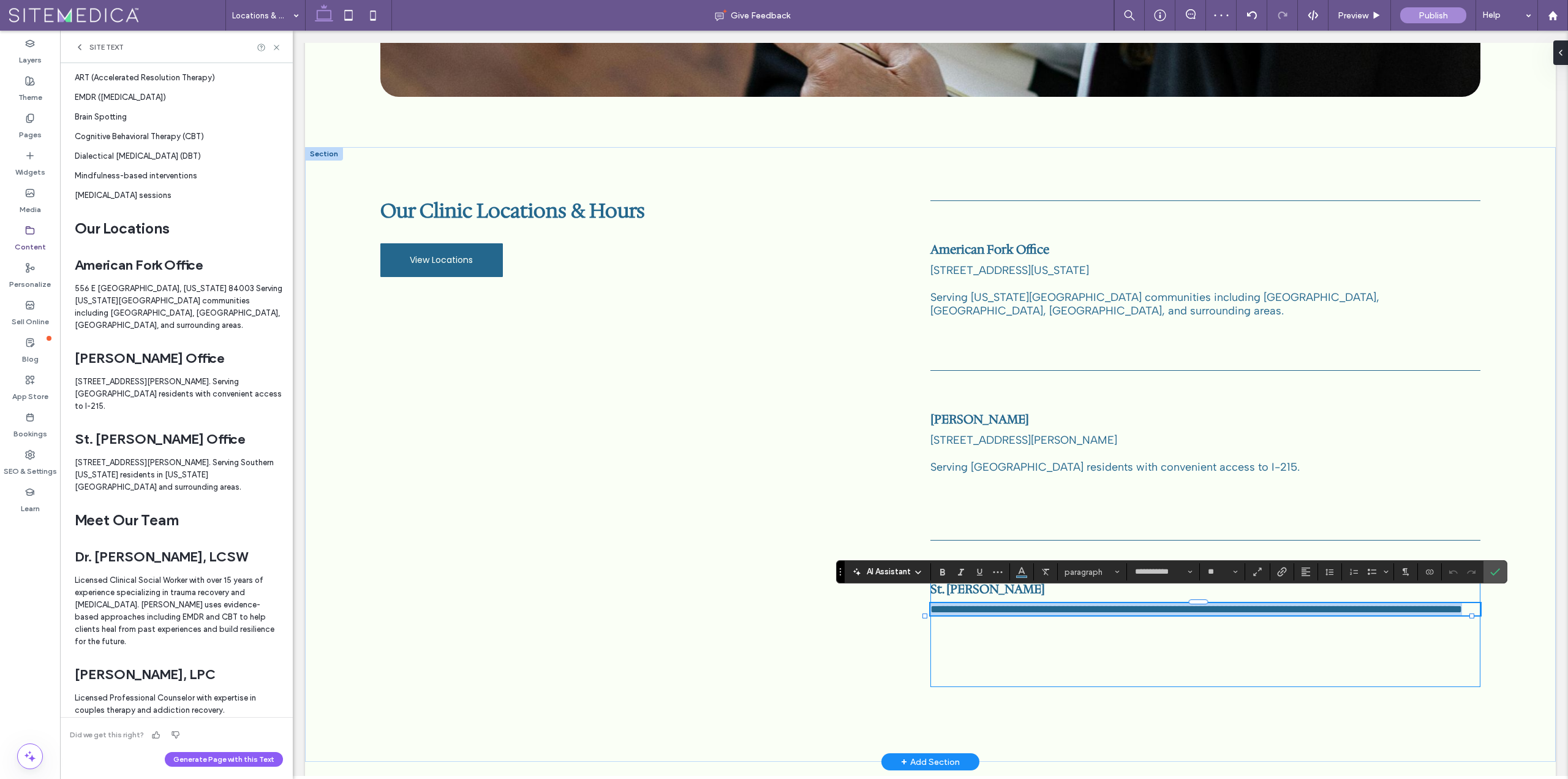
click at [1175, 604] on span "**********" at bounding box center [1196, 609] width 532 height 11
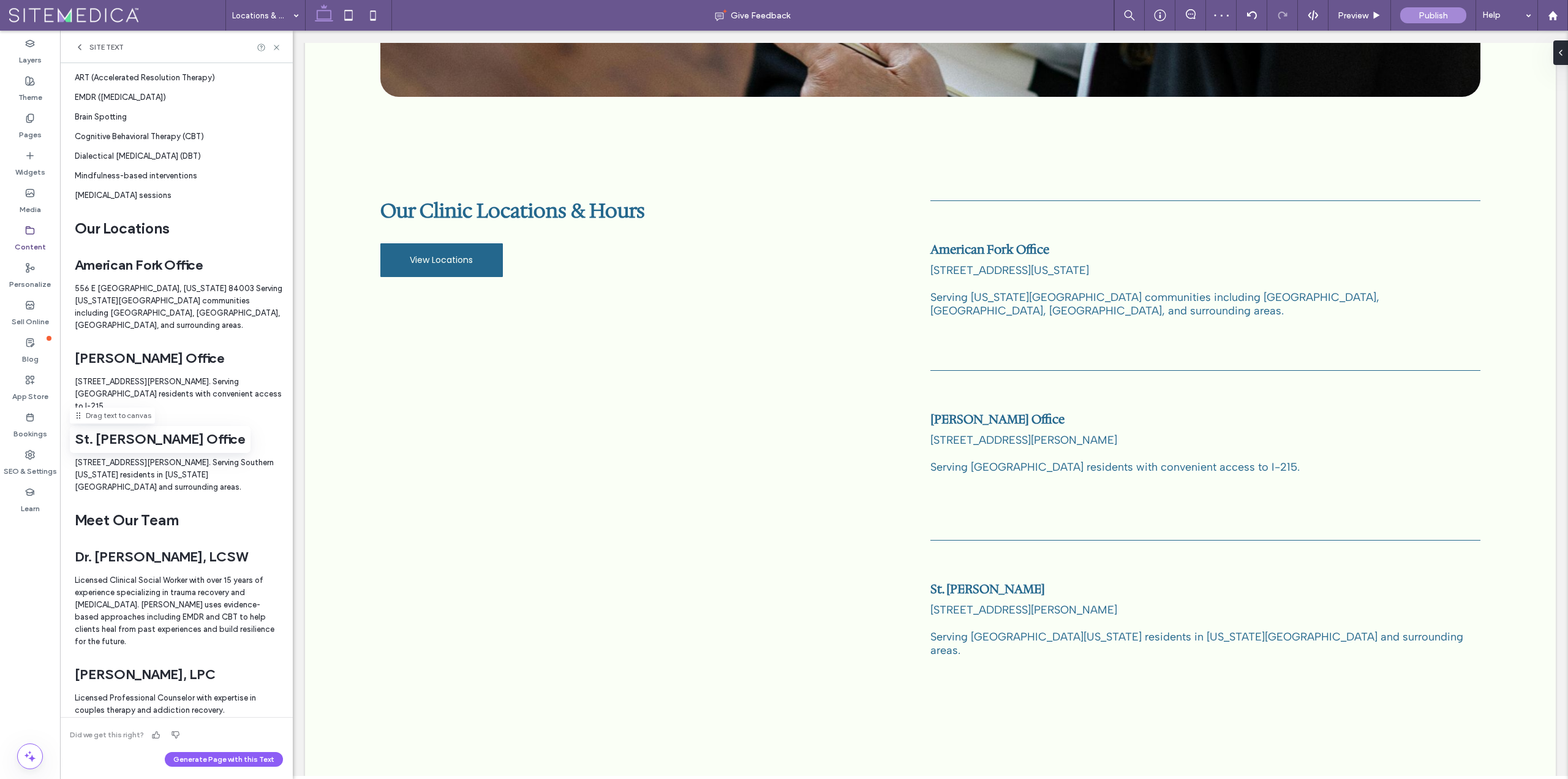
click at [78, 437] on h2 "St. George Office" at bounding box center [160, 439] width 171 height 19
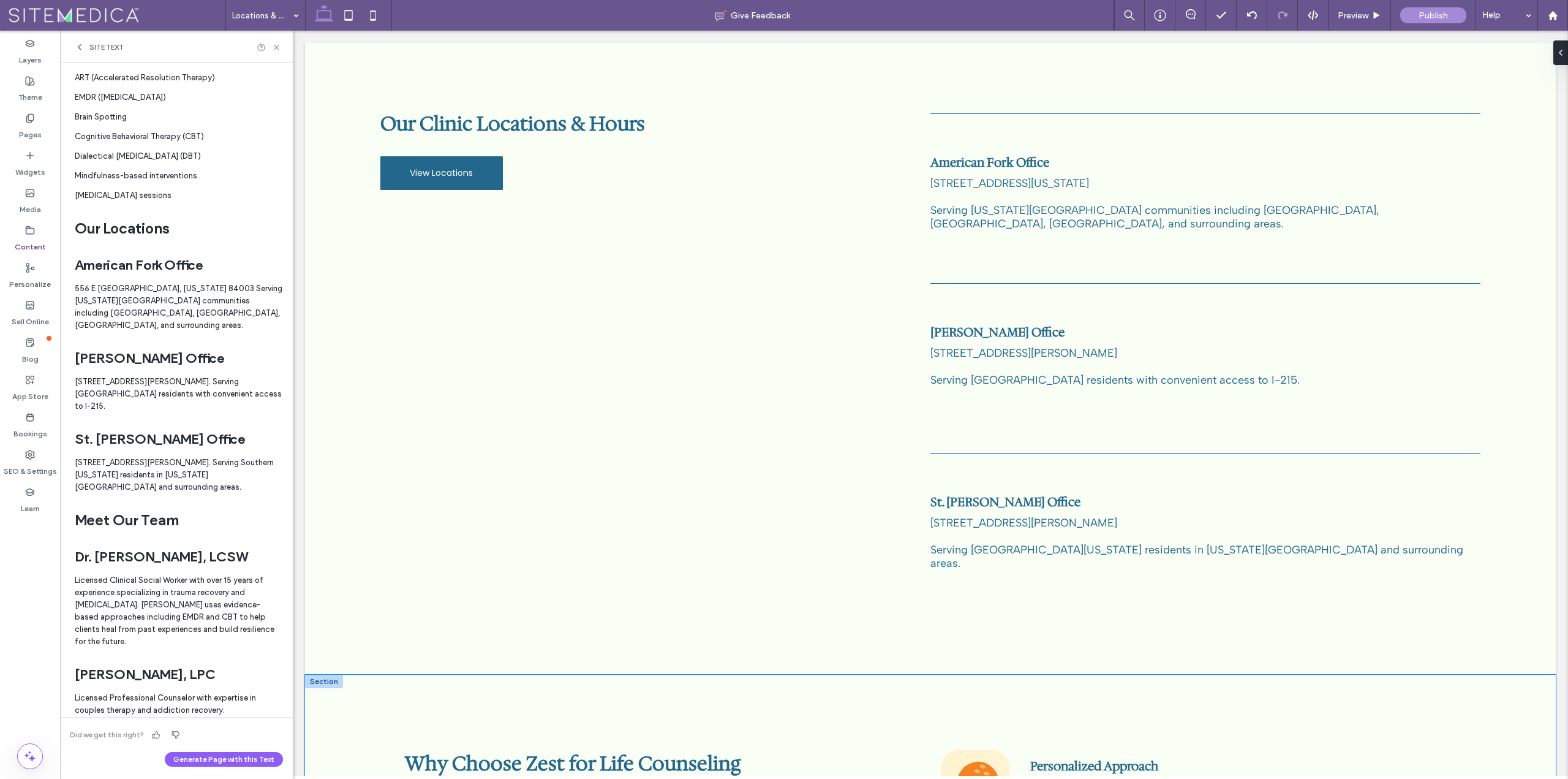
scroll to position [539, 0]
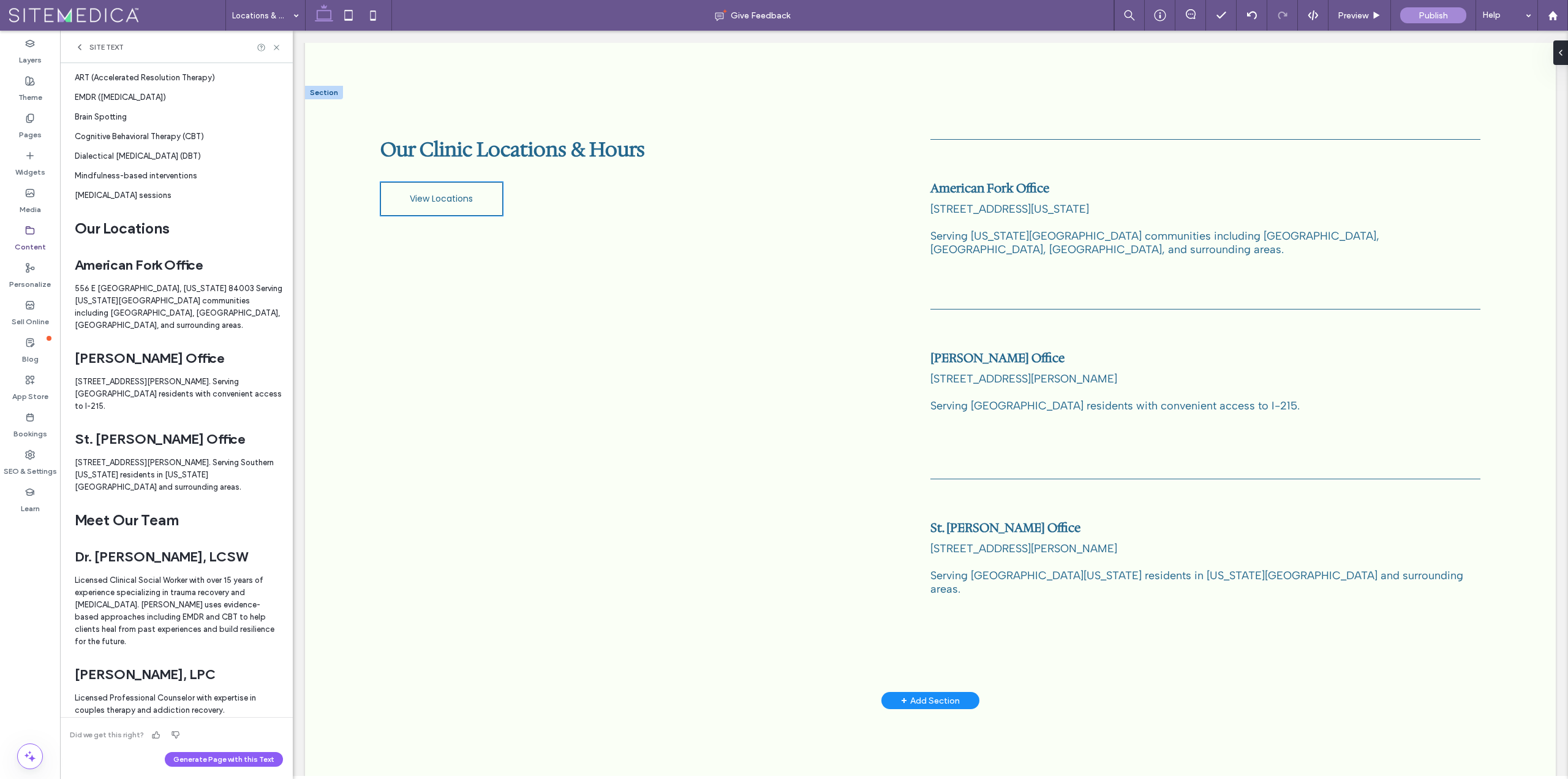
click at [489, 182] on link "View Locations" at bounding box center [442, 199] width 122 height 34
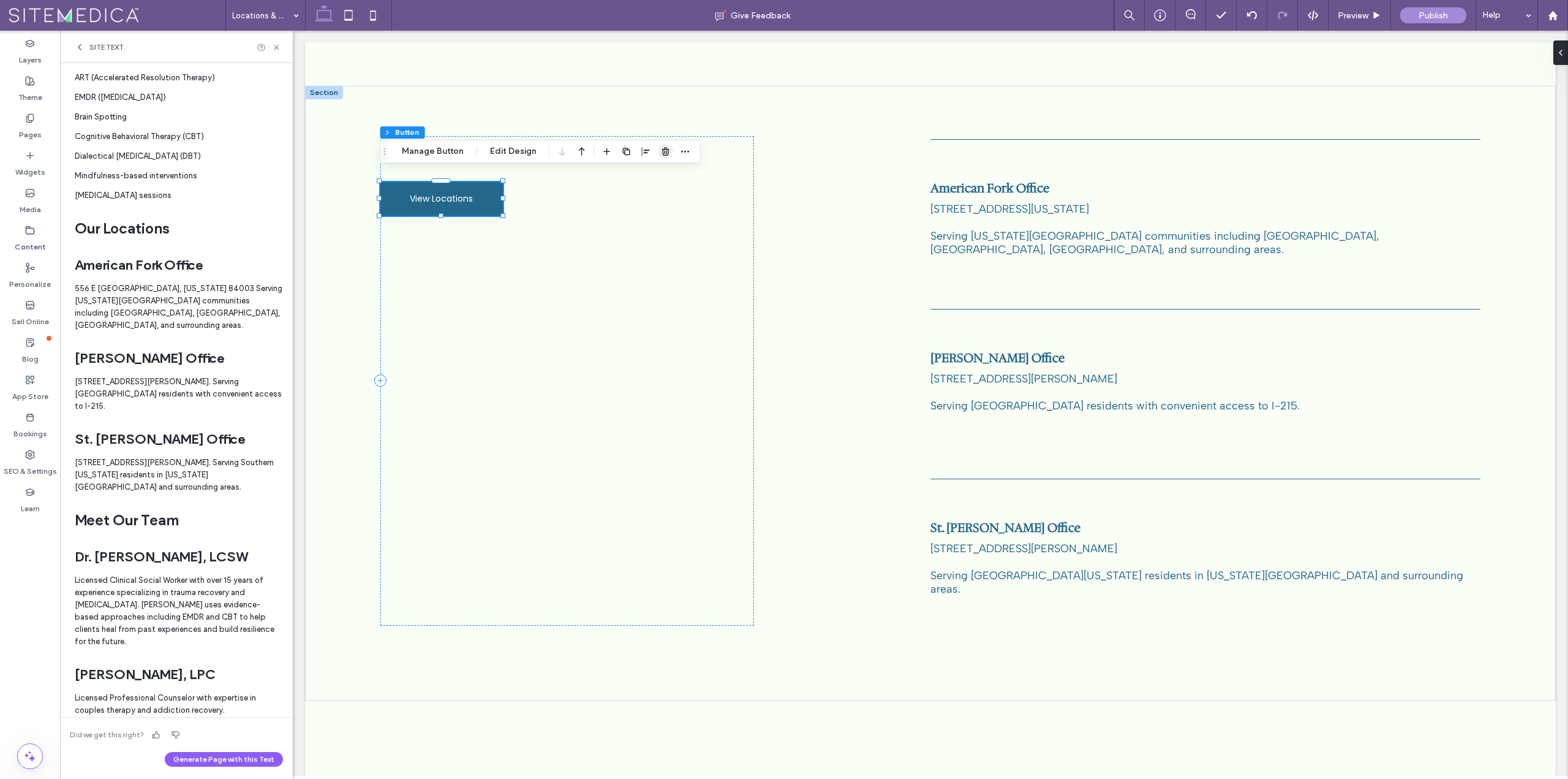
click at [662, 150] on use "button" at bounding box center [665, 151] width 7 height 8
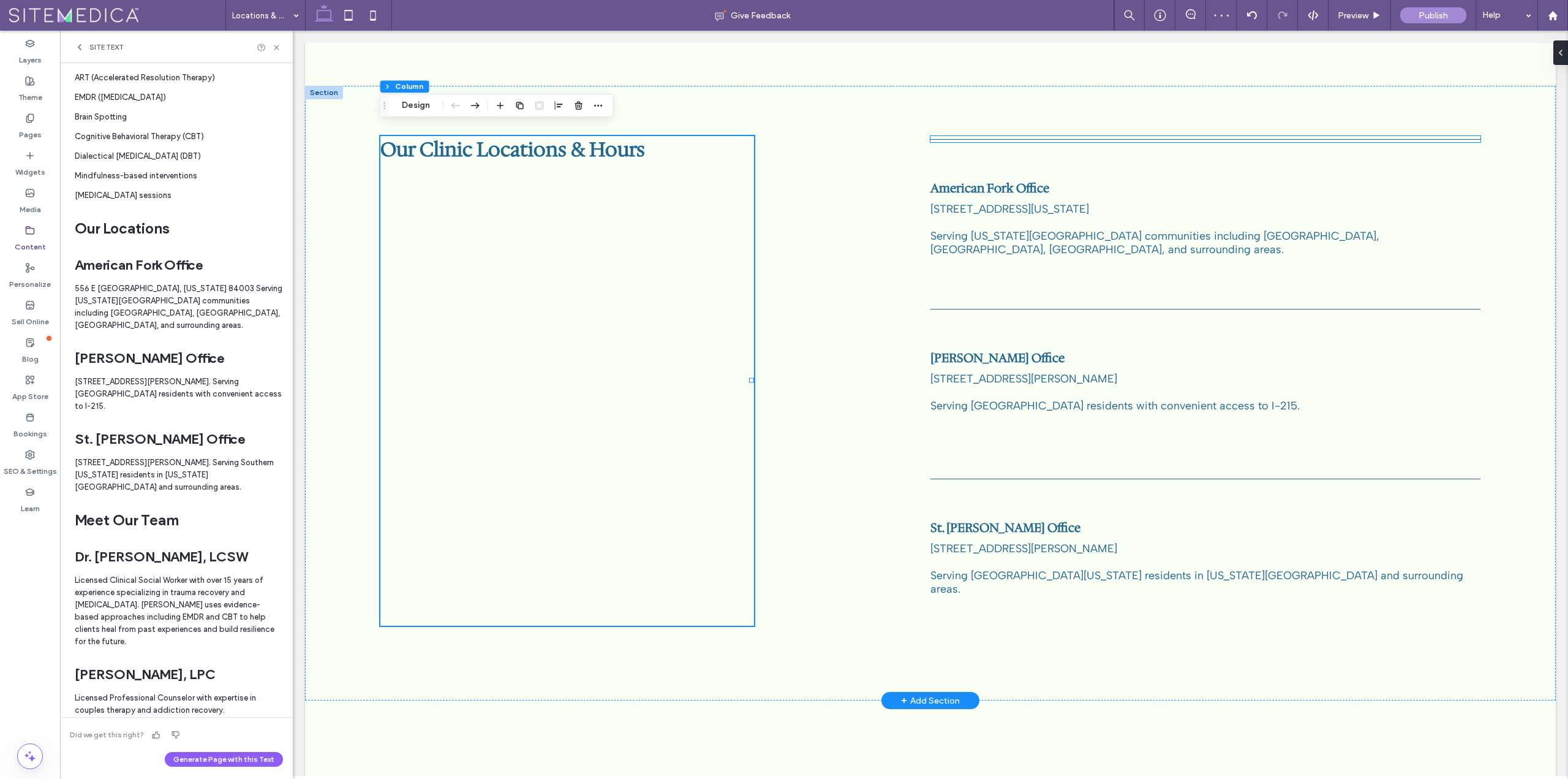
click at [1183, 139] on hr at bounding box center [1205, 140] width 550 height 2
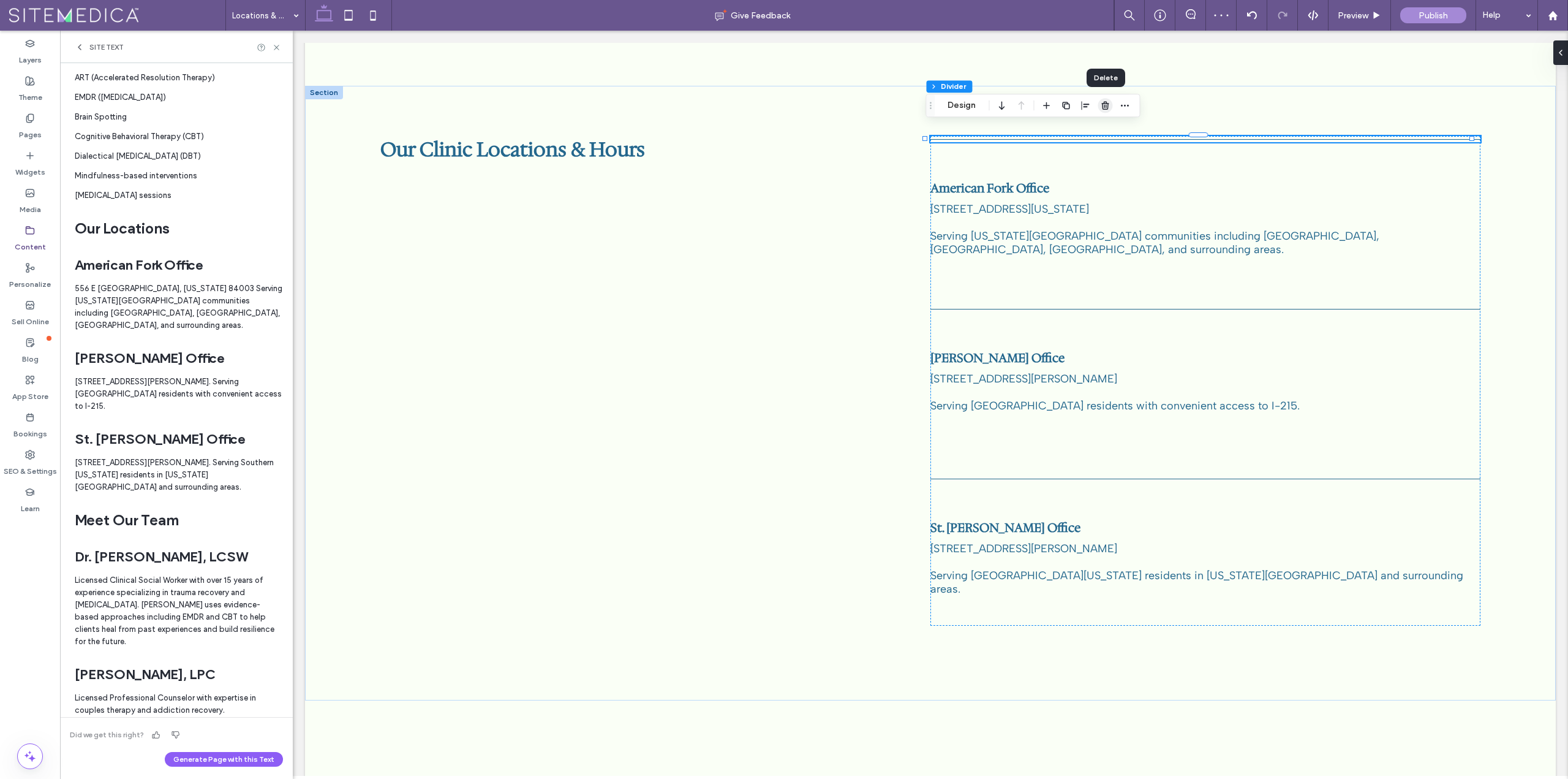
click at [1103, 101] on icon "button" at bounding box center [1105, 105] width 10 height 10
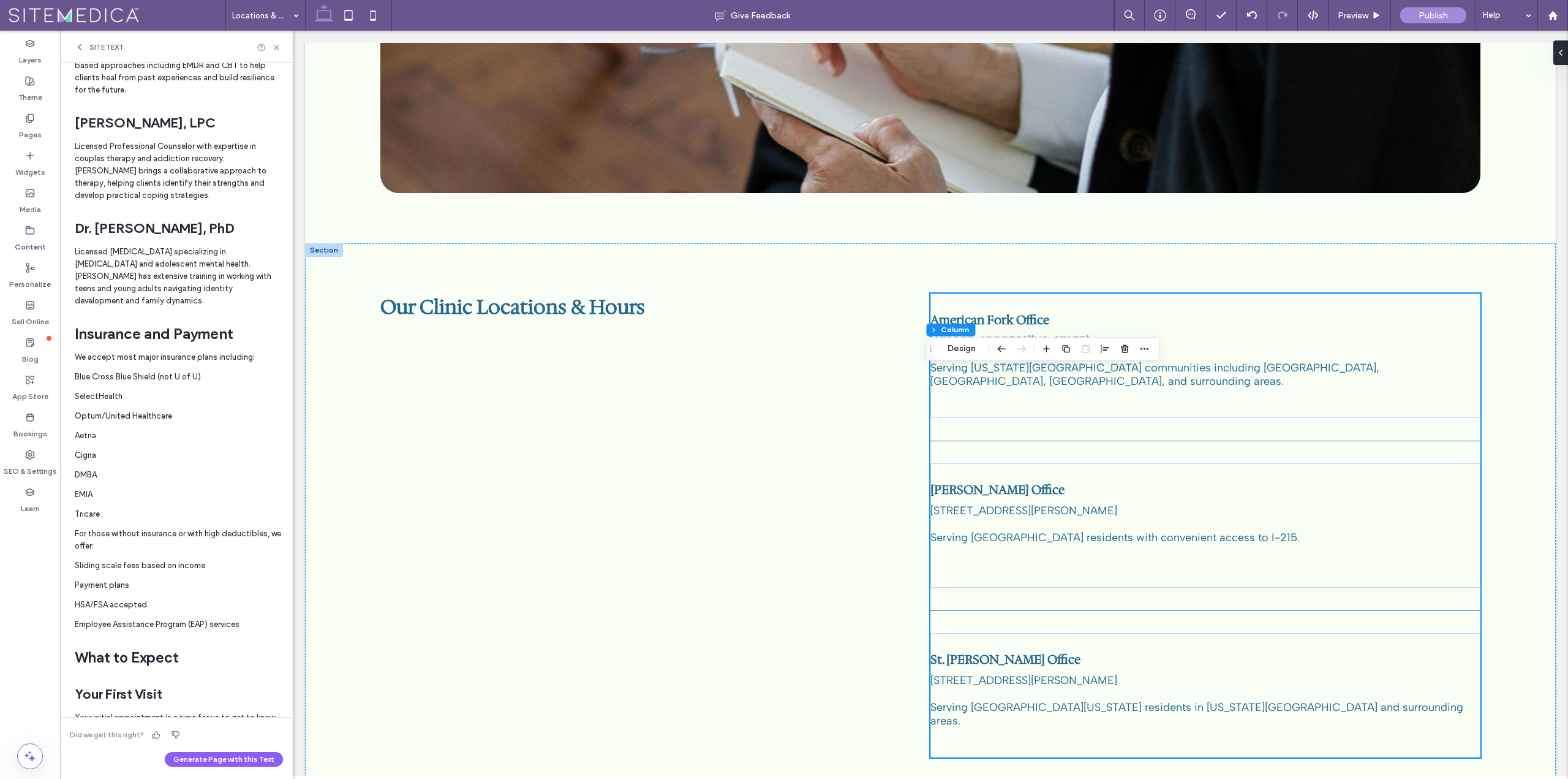
scroll to position [0, 0]
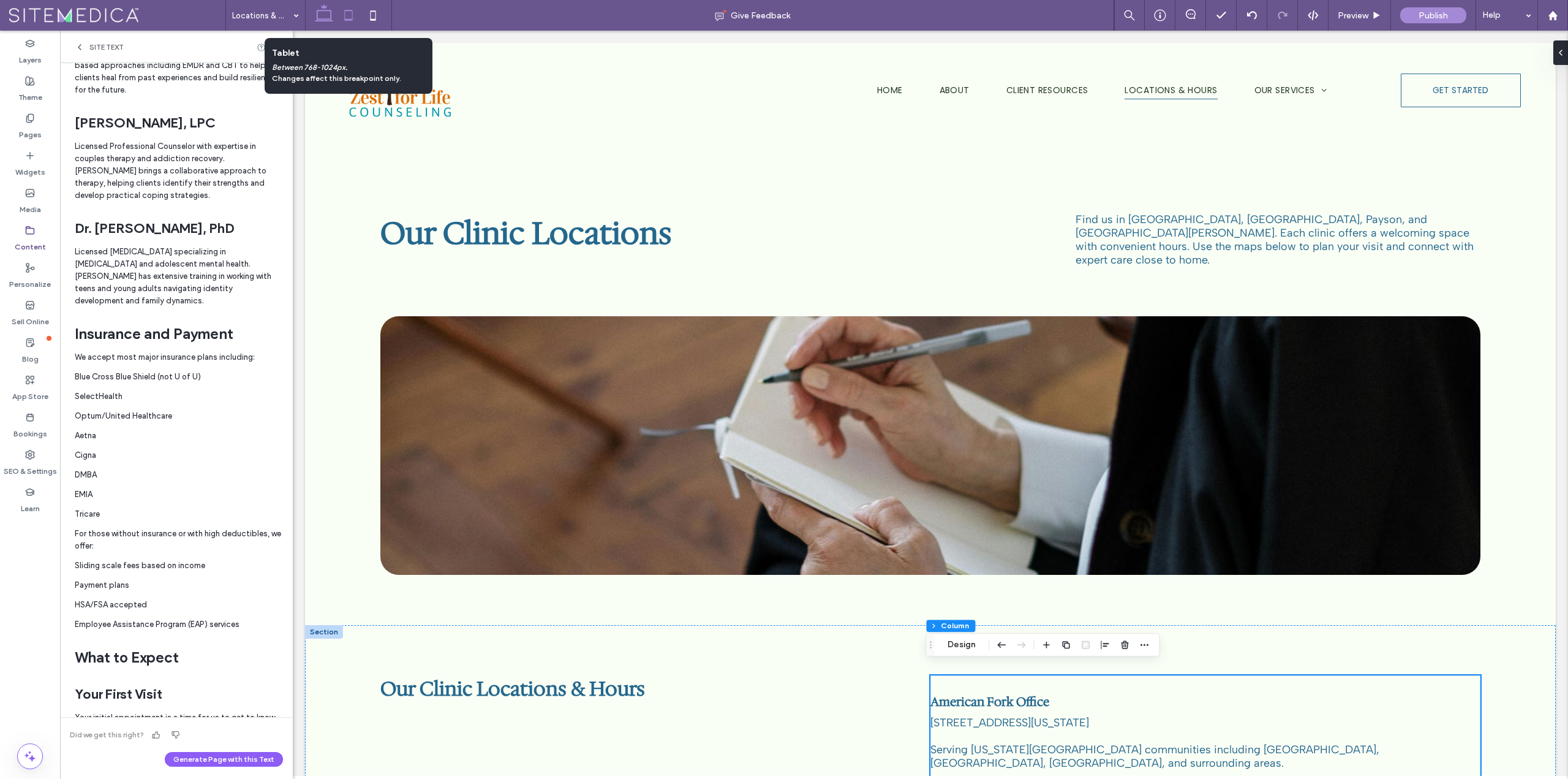
click at [353, 11] on icon at bounding box center [348, 15] width 24 height 24
type input "**"
type input "****"
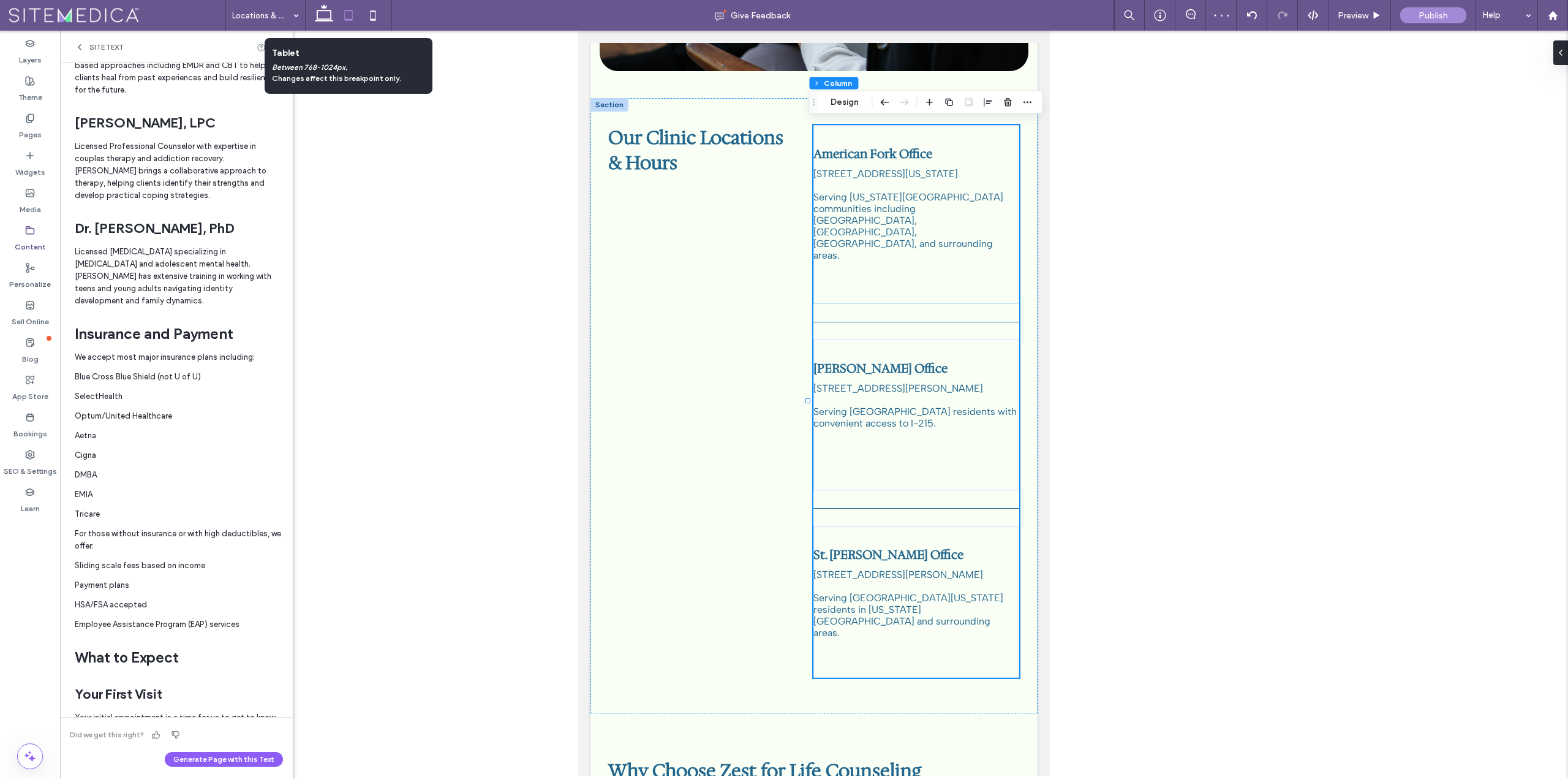
click at [353, 11] on icon at bounding box center [348, 15] width 24 height 24
click at [366, 21] on icon at bounding box center [372, 15] width 24 height 24
type input "**"
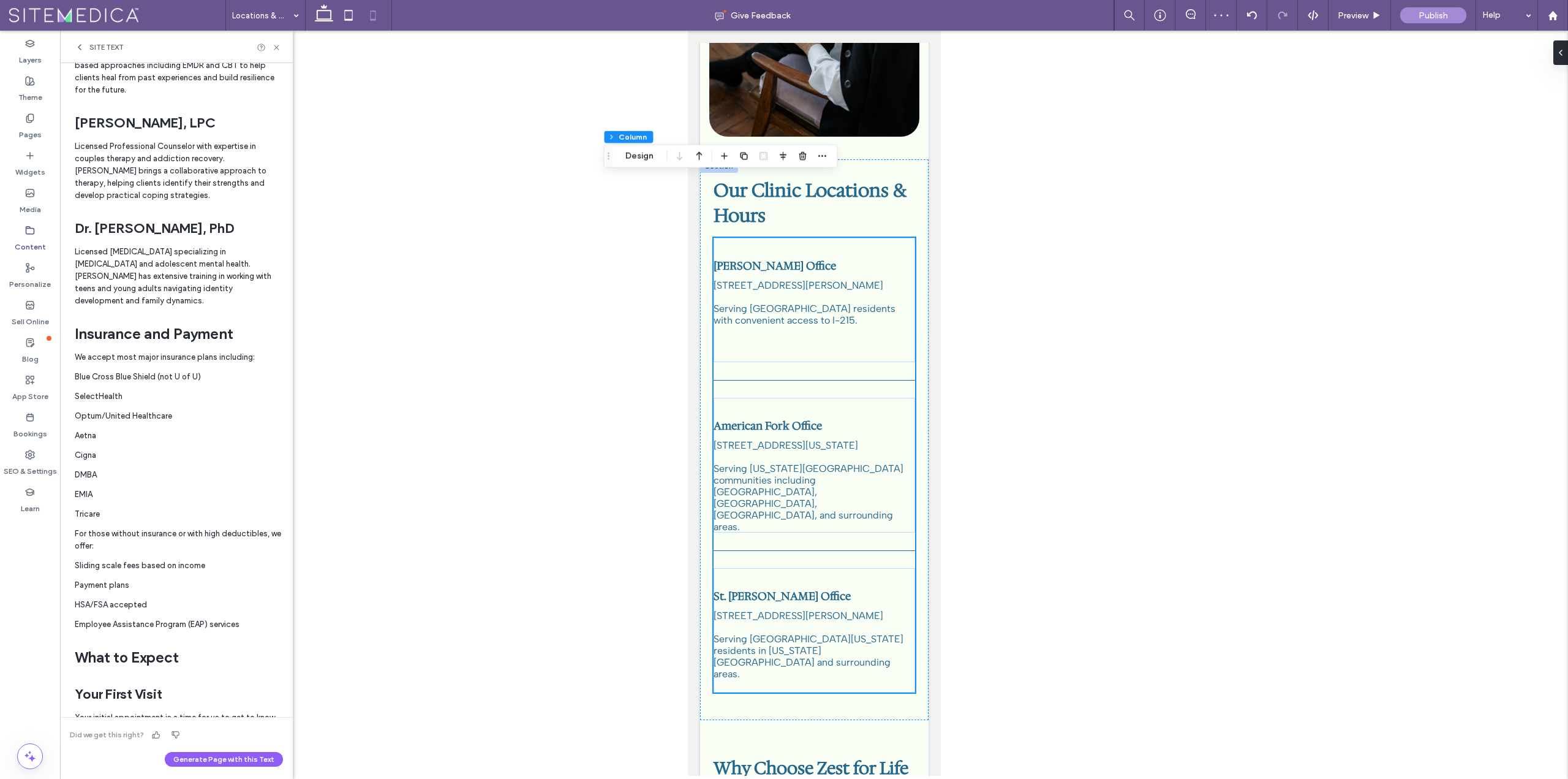
scroll to position [490, 0]
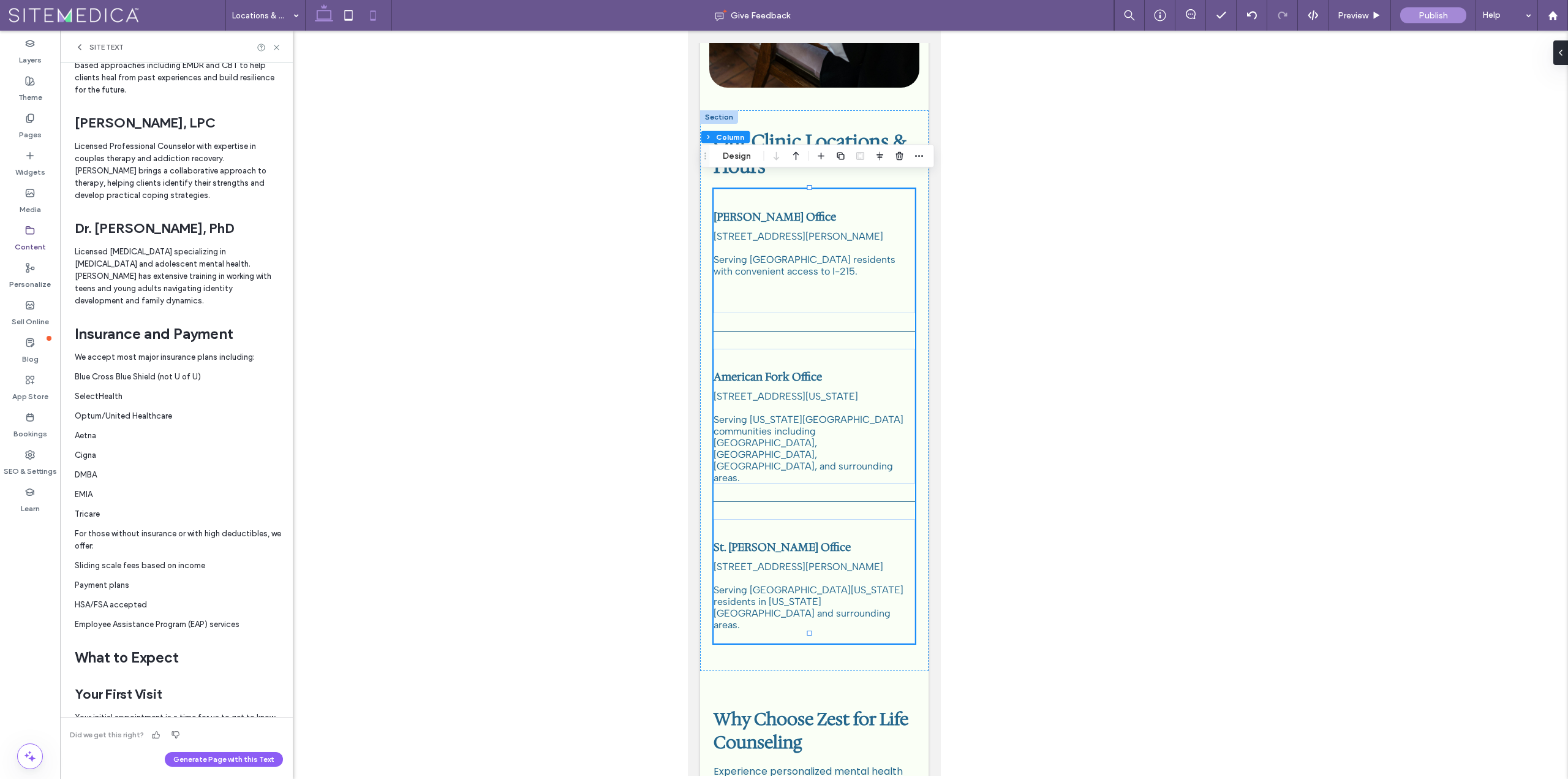
click at [327, 11] on use at bounding box center [323, 12] width 19 height 17
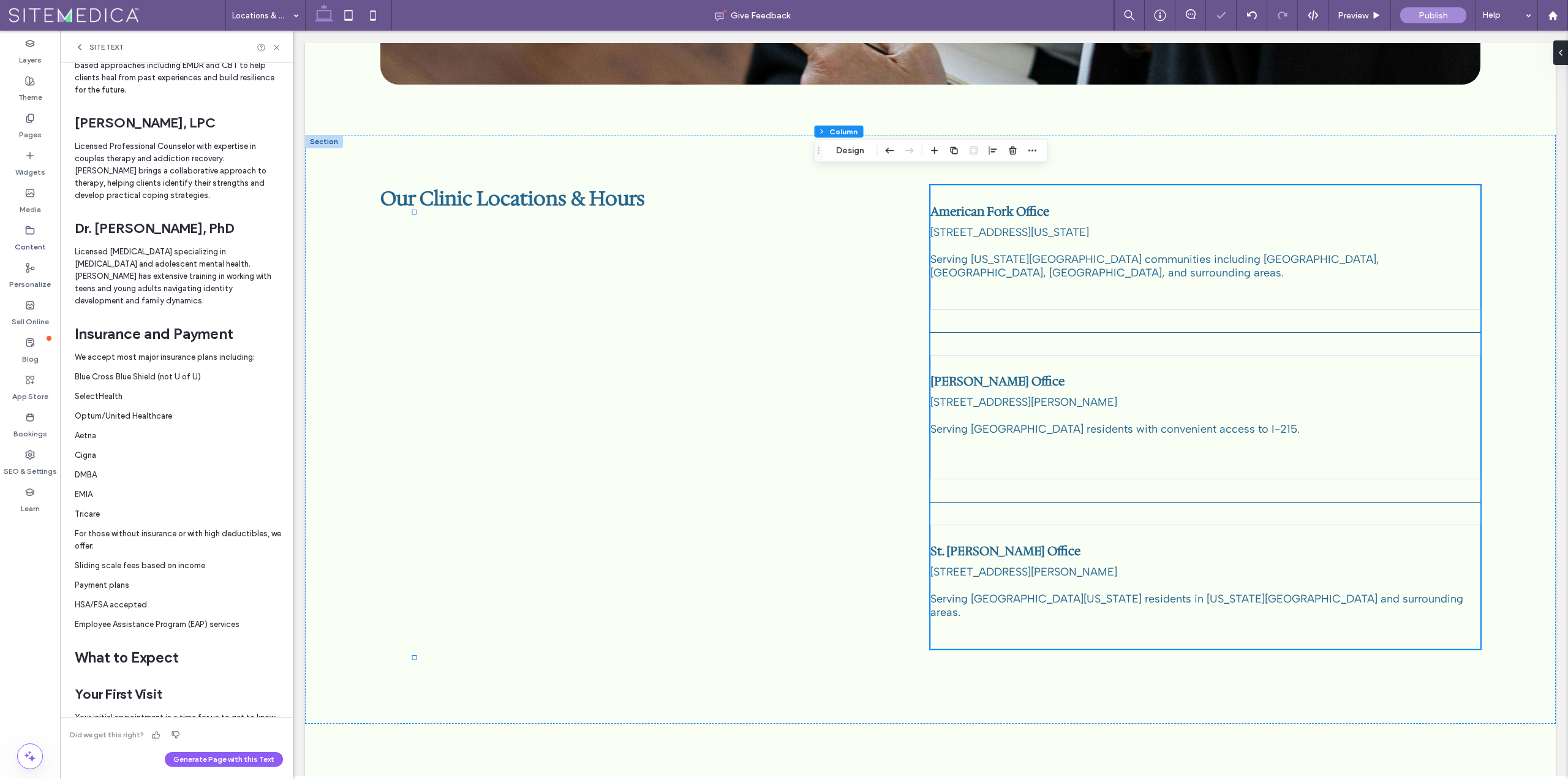
type input "**"
type input "****"
type input "**"
type input "***"
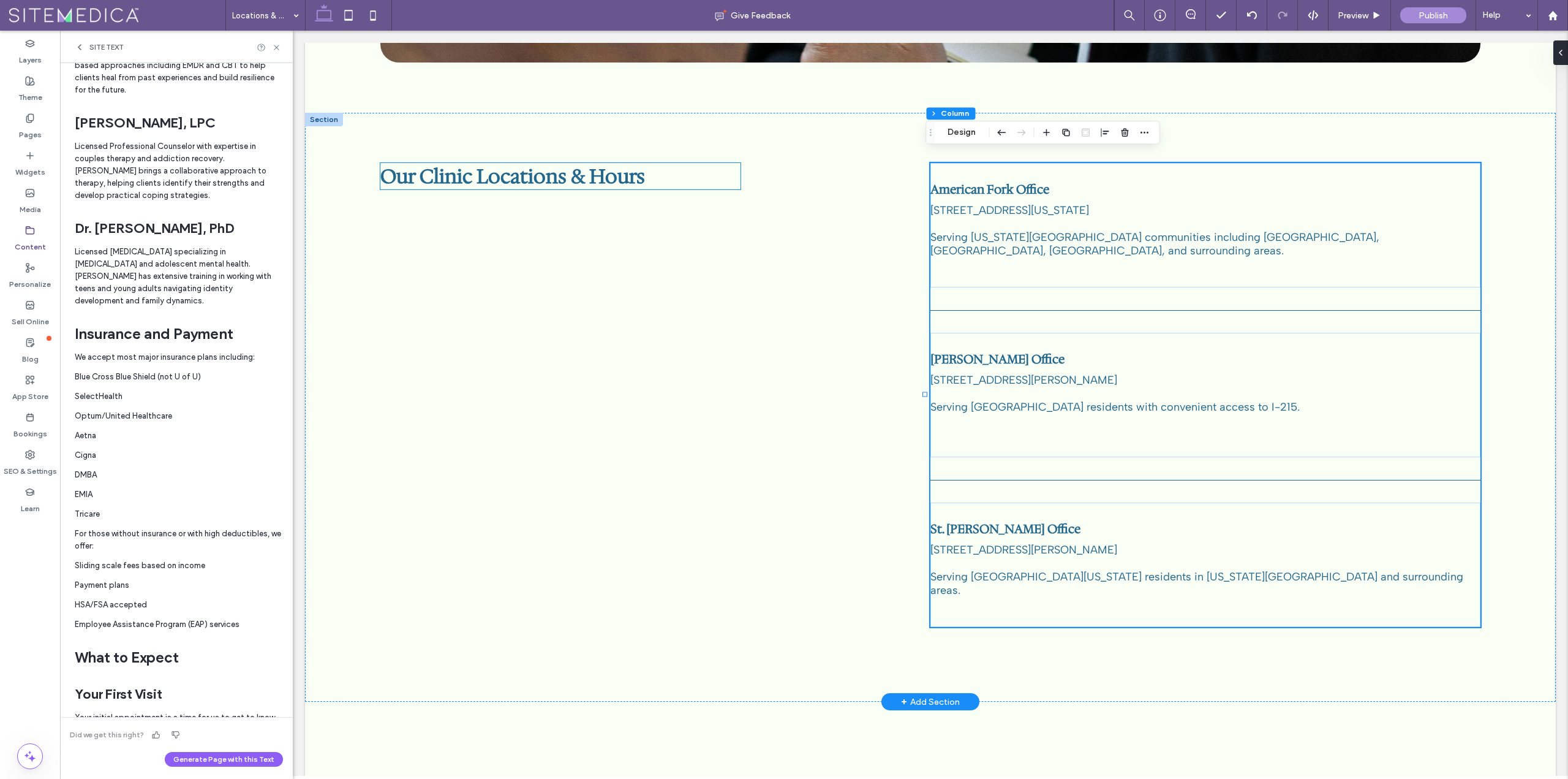
click at [611, 177] on span "Our Clinic Locations & Hours" at bounding box center [512, 176] width 265 height 27
click at [610, 177] on span "Our Clinic Locations & Hours" at bounding box center [512, 176] width 265 height 27
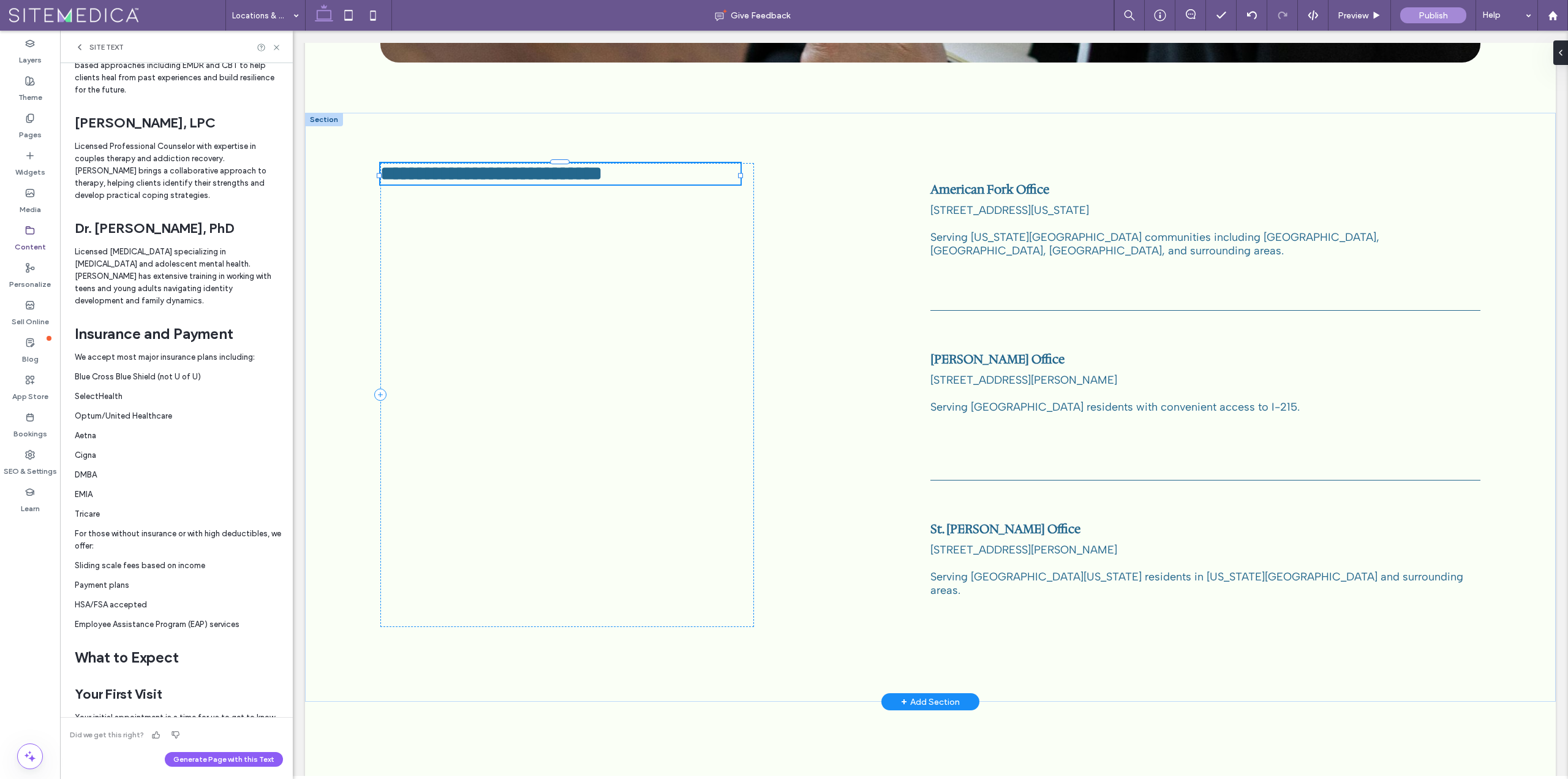
type input "**********"
type input "**"
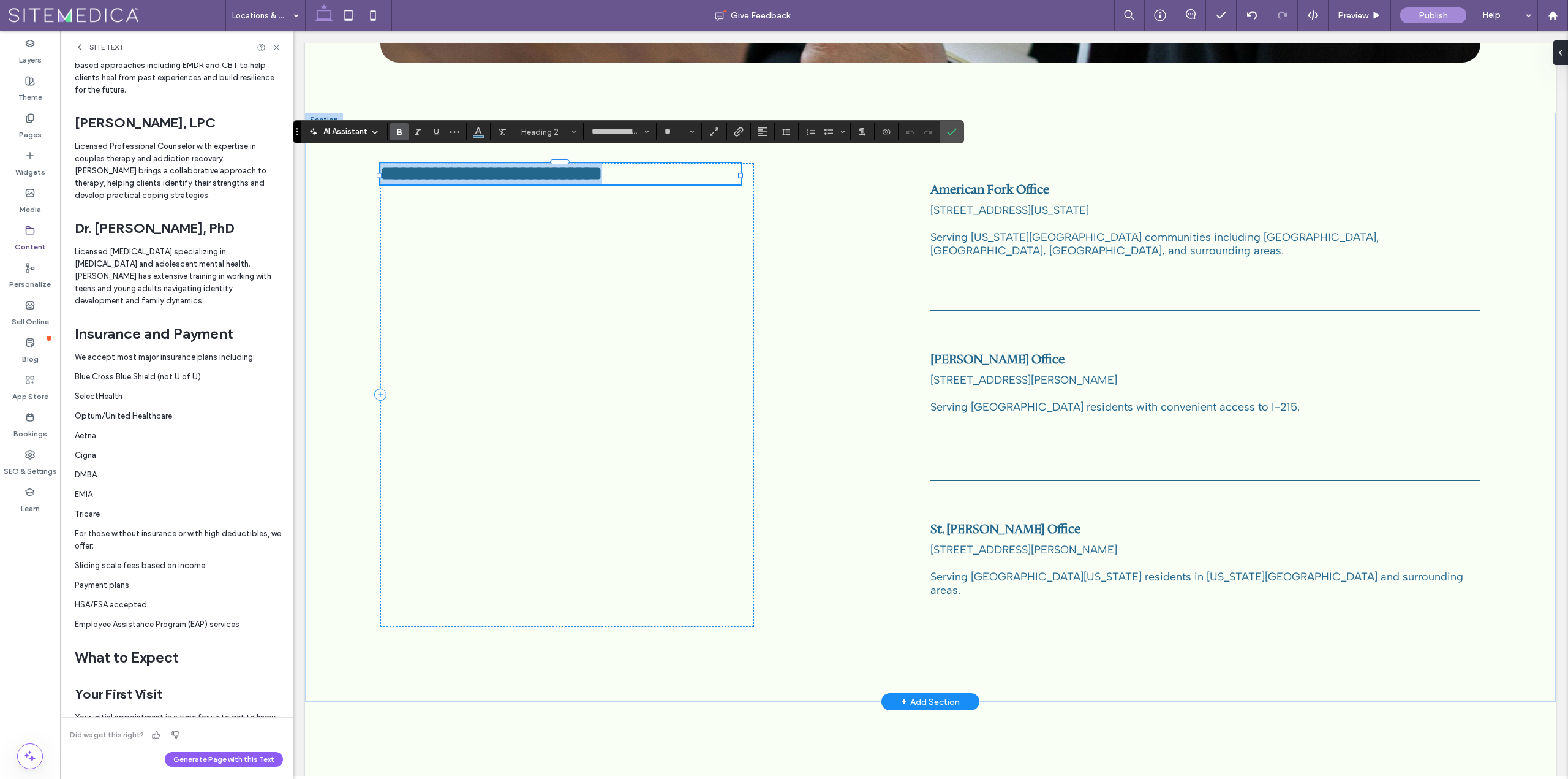
click at [571, 169] on span "**********" at bounding box center [492, 173] width 222 height 19
click at [646, 166] on h2 "**********" at bounding box center [561, 174] width 360 height 22
drag, startPoint x: 652, startPoint y: 167, endPoint x: 568, endPoint y: 171, distance: 84.1
click at [568, 171] on h2 "**********" at bounding box center [561, 174] width 360 height 22
click at [956, 125] on span "Confirm" at bounding box center [952, 132] width 10 height 21
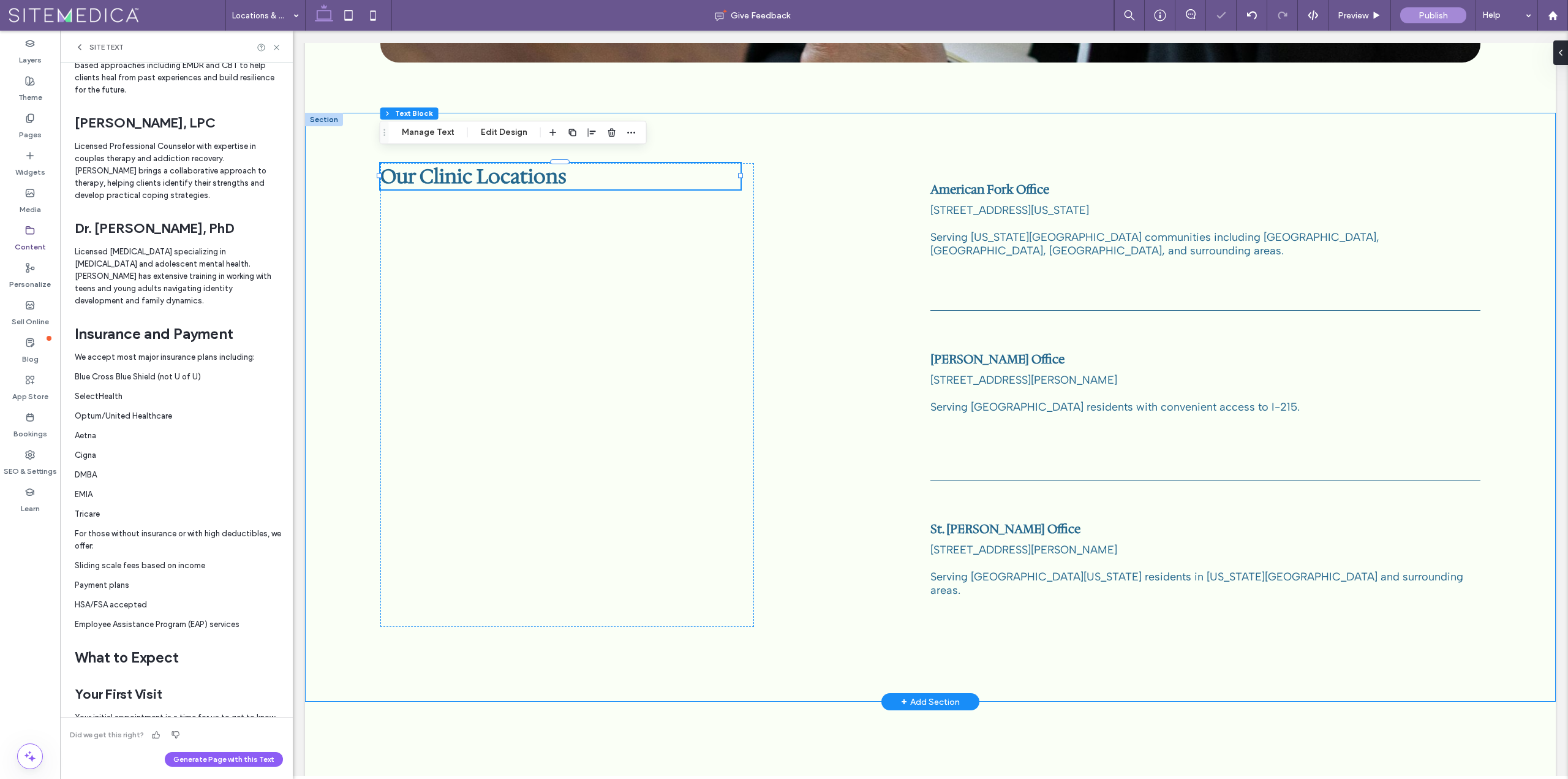
click at [779, 294] on div "Our Clinic Locations American Fork Office 556 E 300 South, American Fork, Utah …" at bounding box center [930, 407] width 1251 height 589
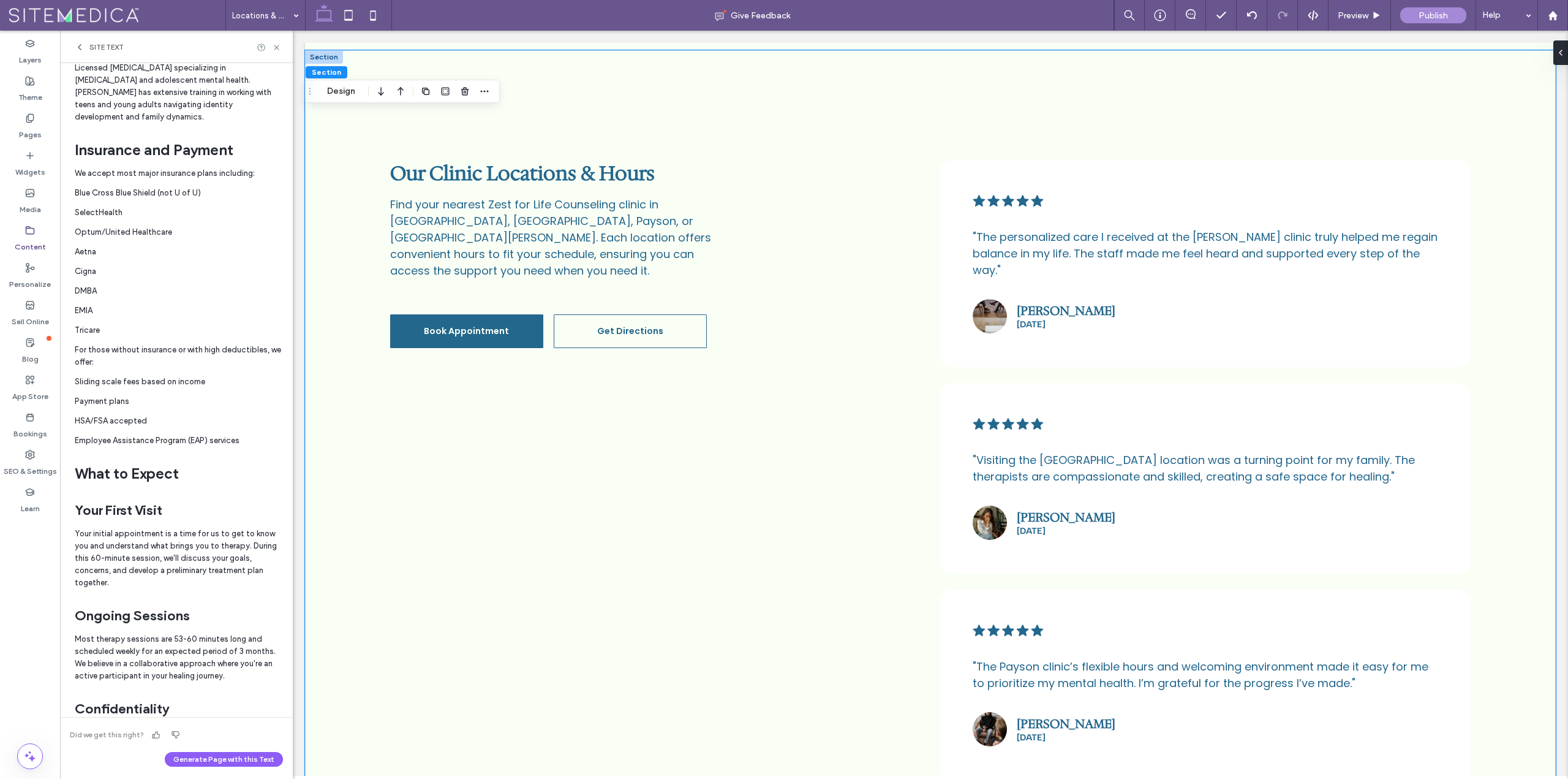
scroll to position [1799, 0]
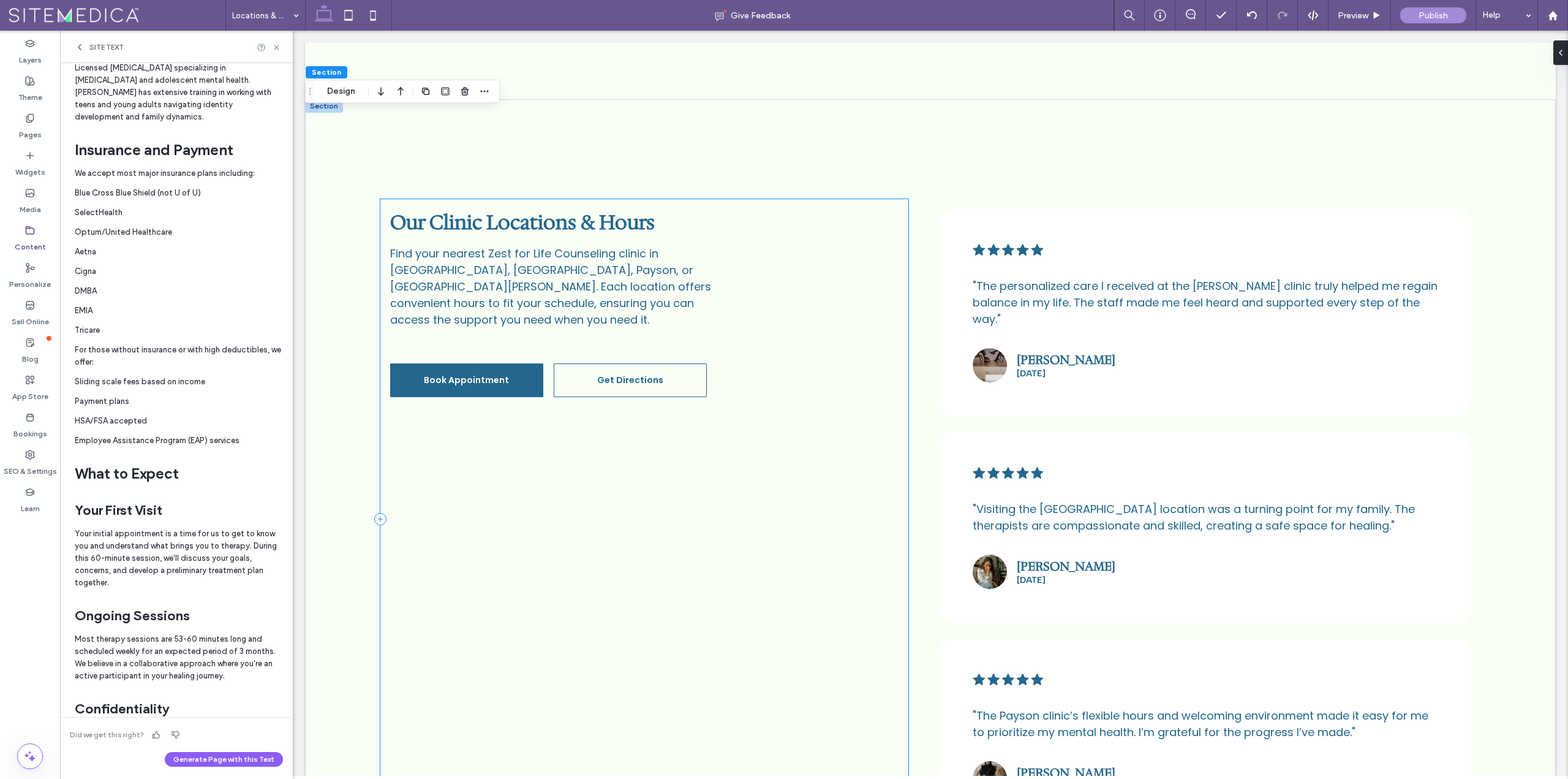
click at [430, 199] on div "Our Clinic Locations & Hours Find your nearest Zest for Life Counseling clinic …" at bounding box center [644, 518] width 529 height 640
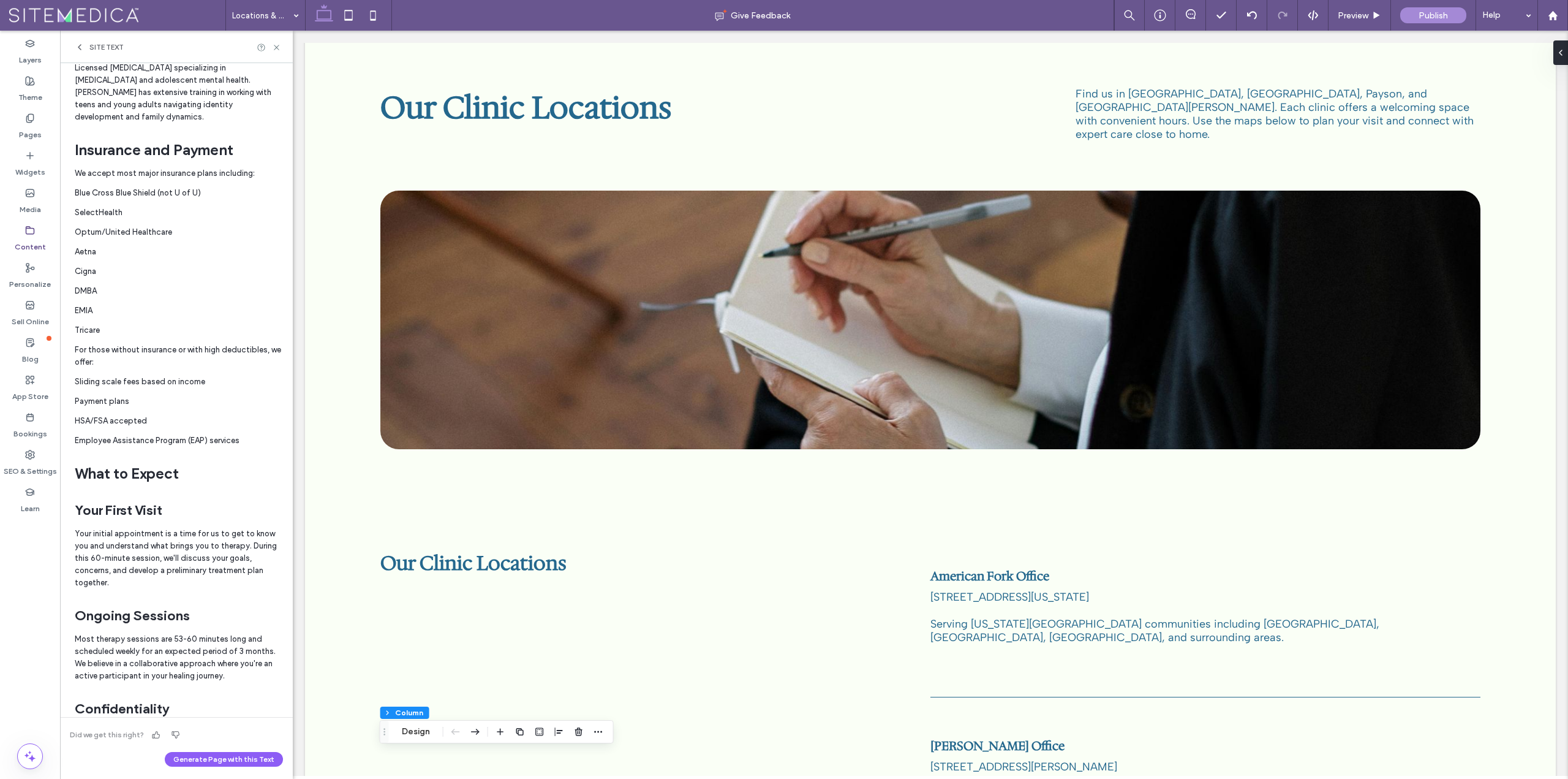
scroll to position [0, 0]
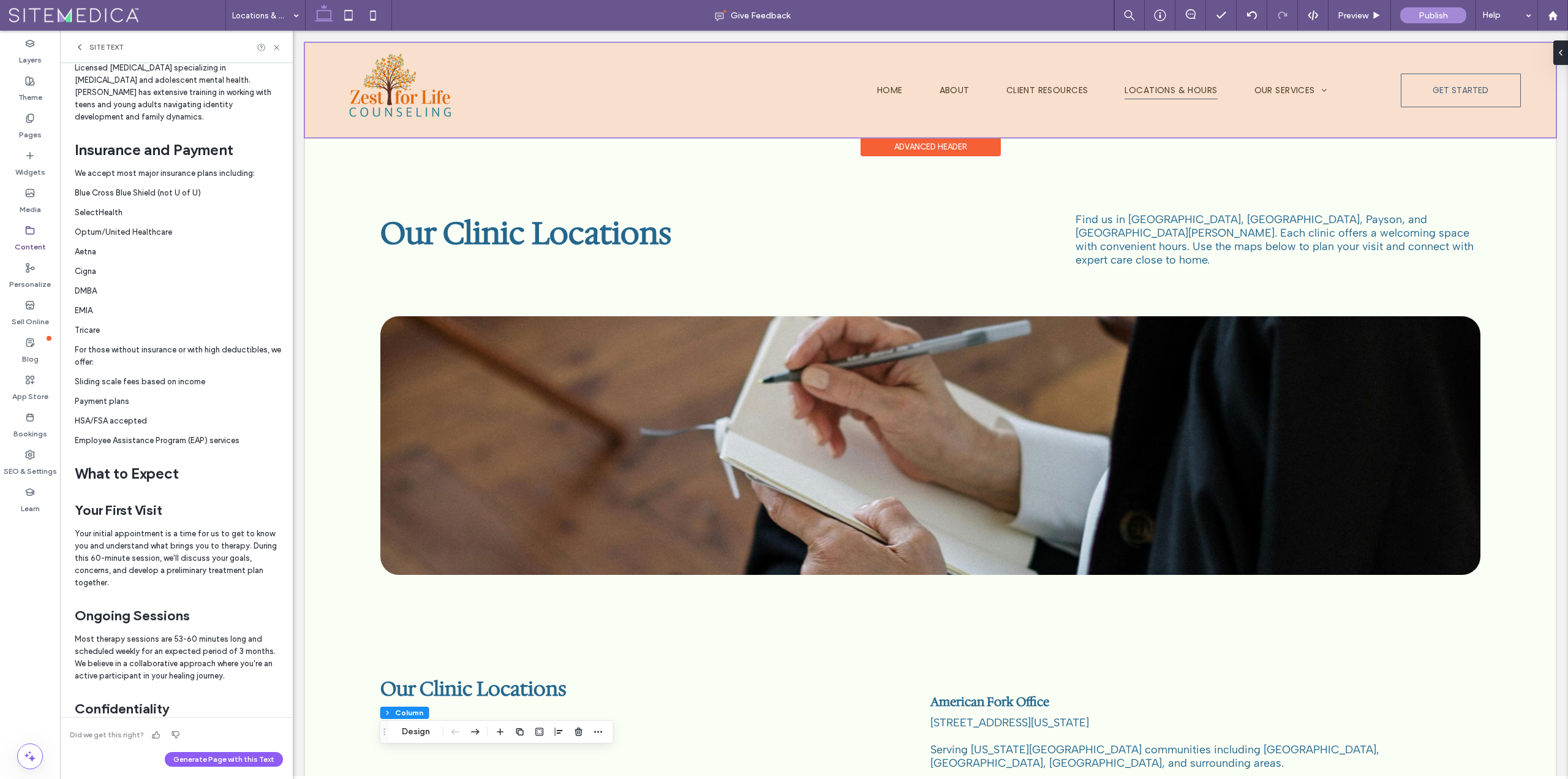
click at [1178, 89] on div at bounding box center [930, 89] width 1251 height 94
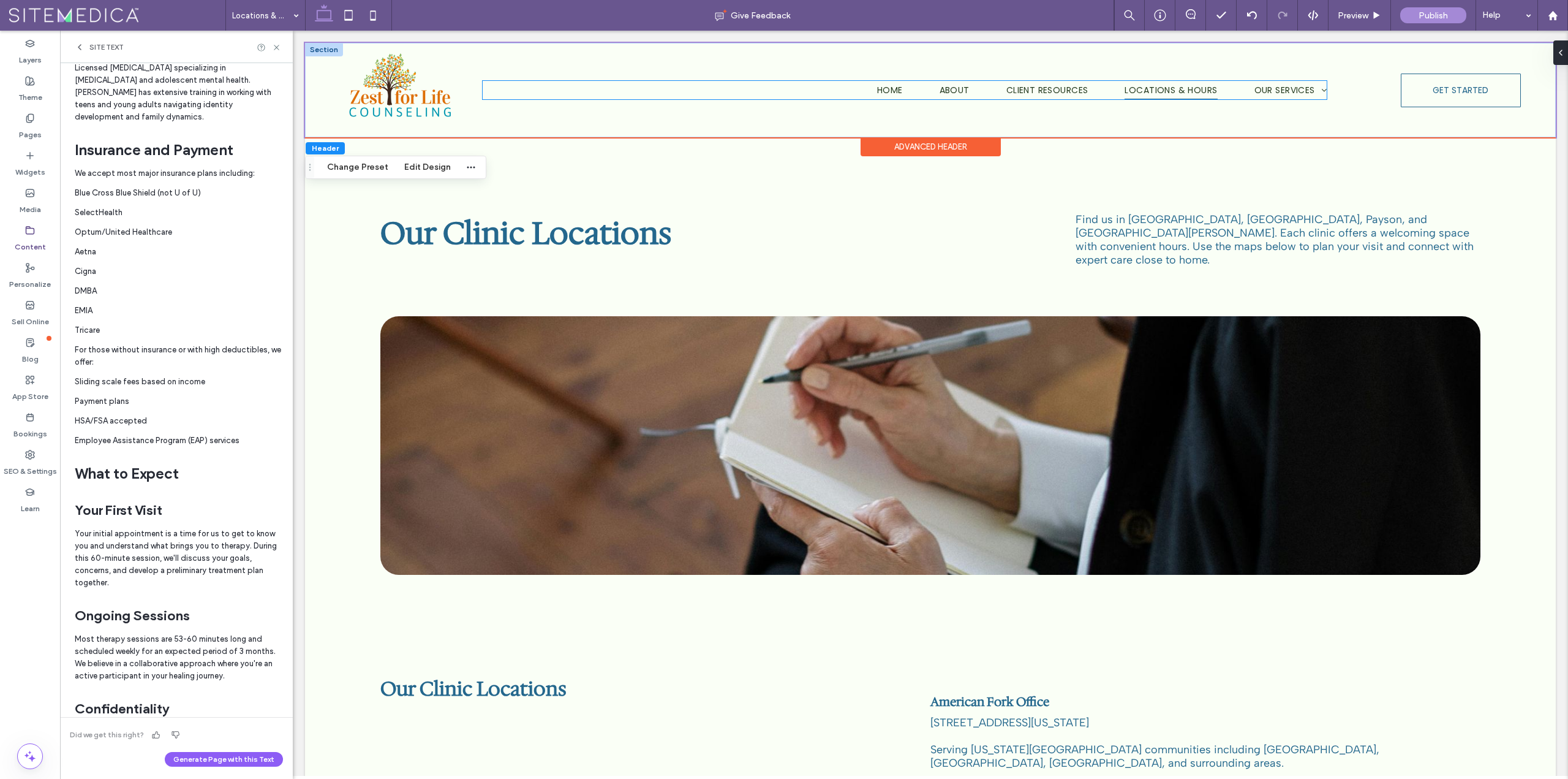
click at [1178, 89] on span "Locations & Hours" at bounding box center [1171, 89] width 93 height 19
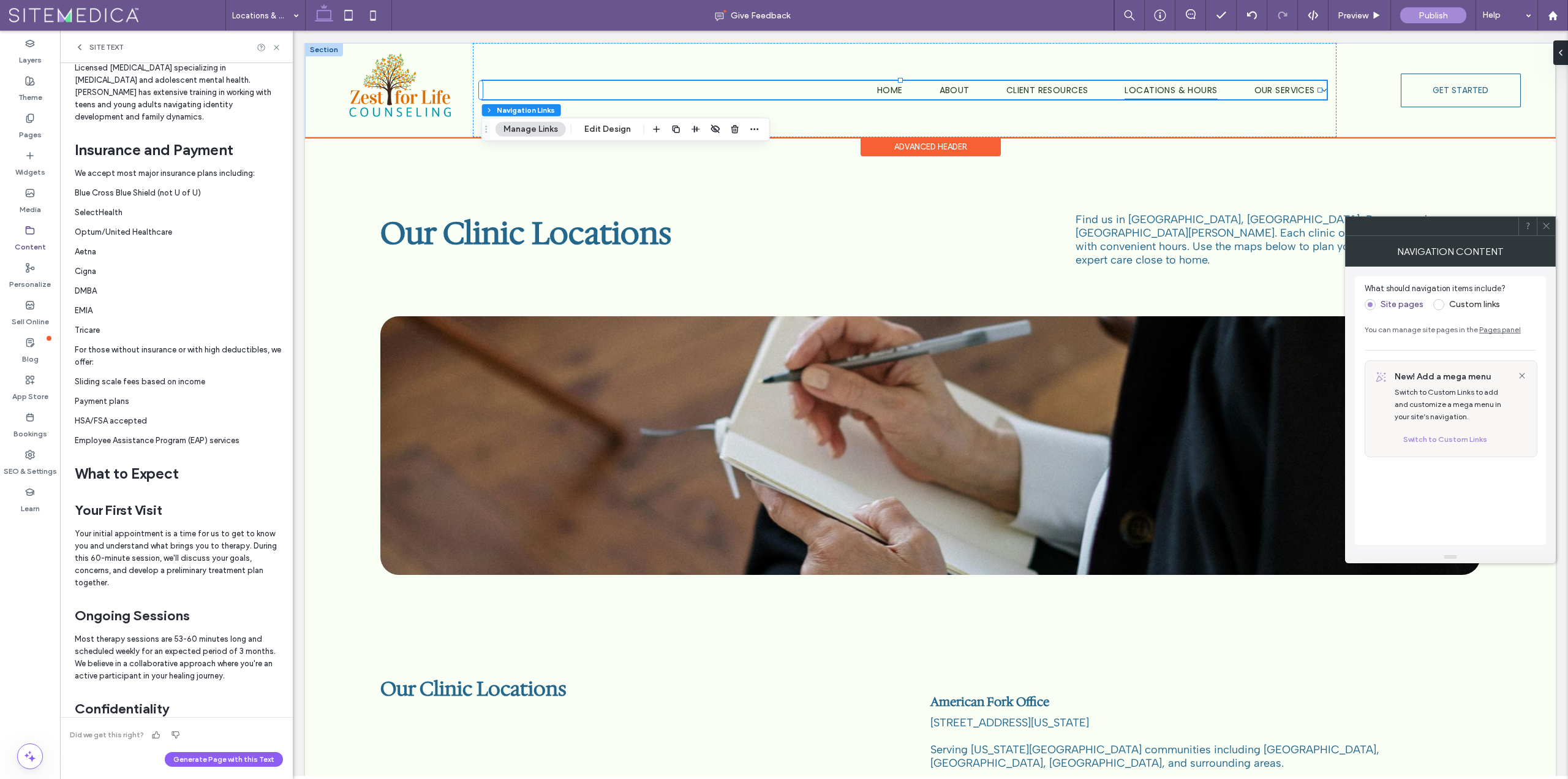
click at [1164, 91] on span "Locations & Hours" at bounding box center [1171, 89] width 93 height 19
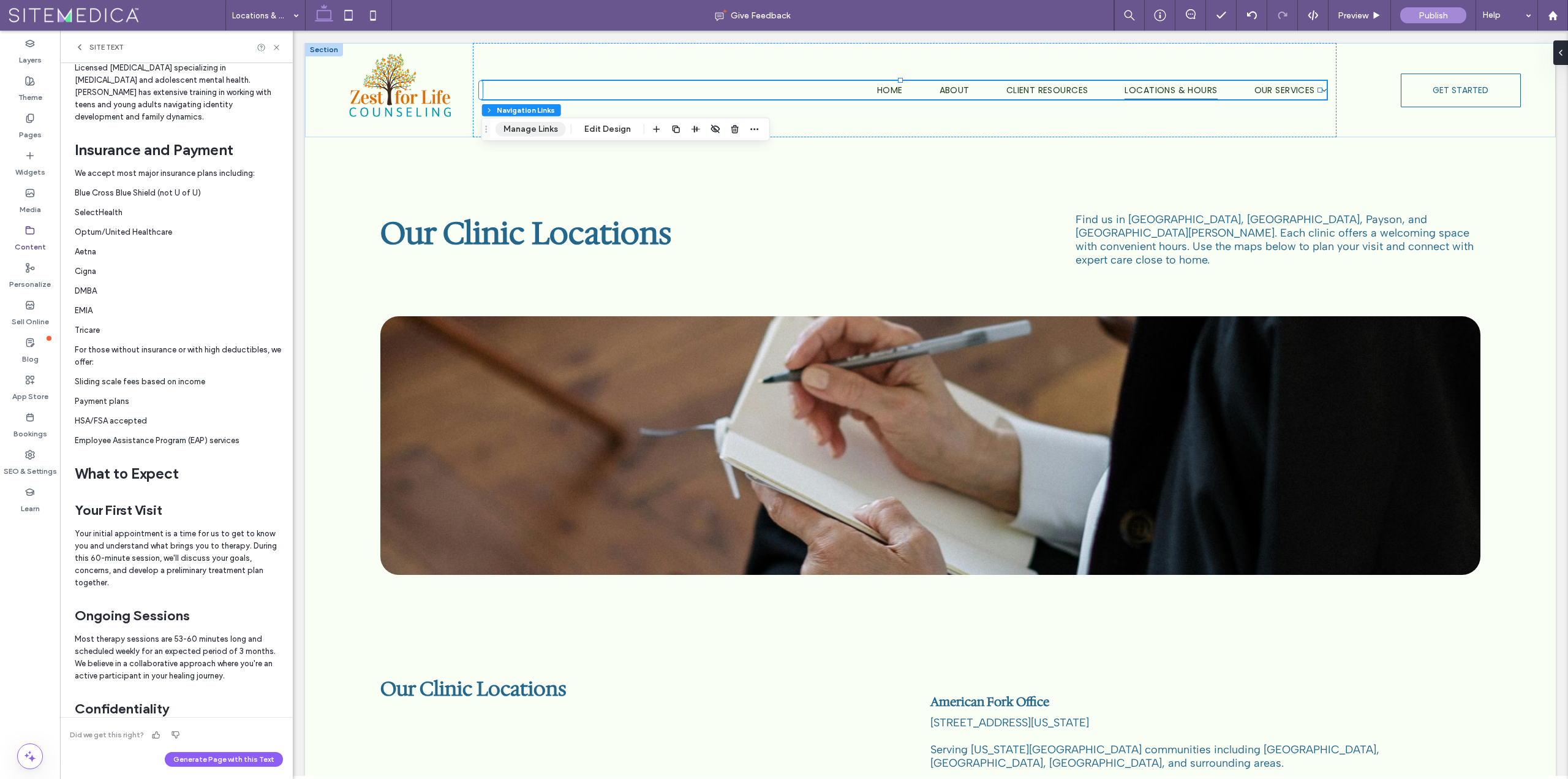
click at [516, 130] on button "Manage Links" at bounding box center [531, 130] width 71 height 14
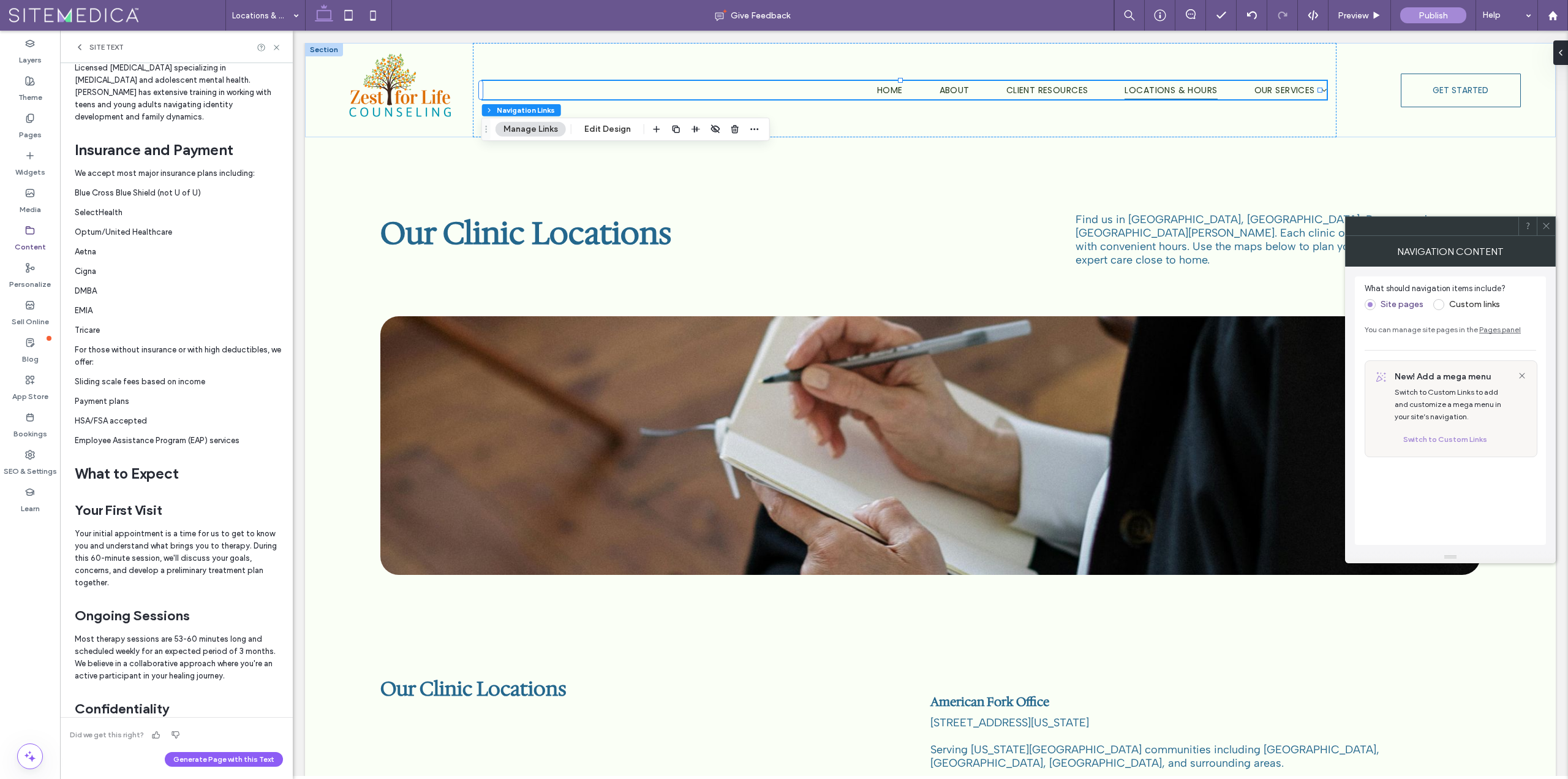
click at [1550, 232] on span at bounding box center [1545, 226] width 9 height 19
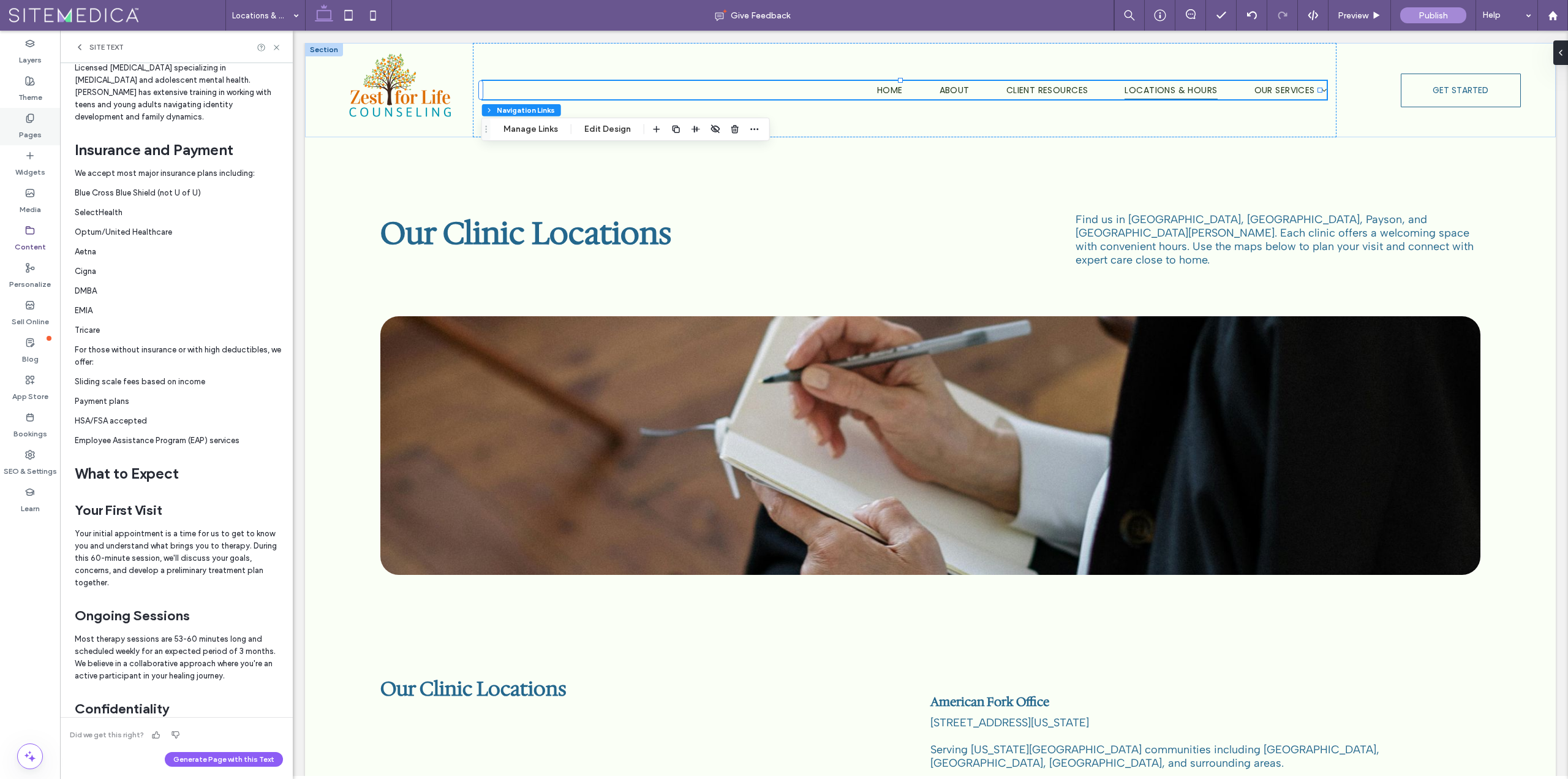
click at [33, 125] on label "Pages" at bounding box center [31, 131] width 23 height 17
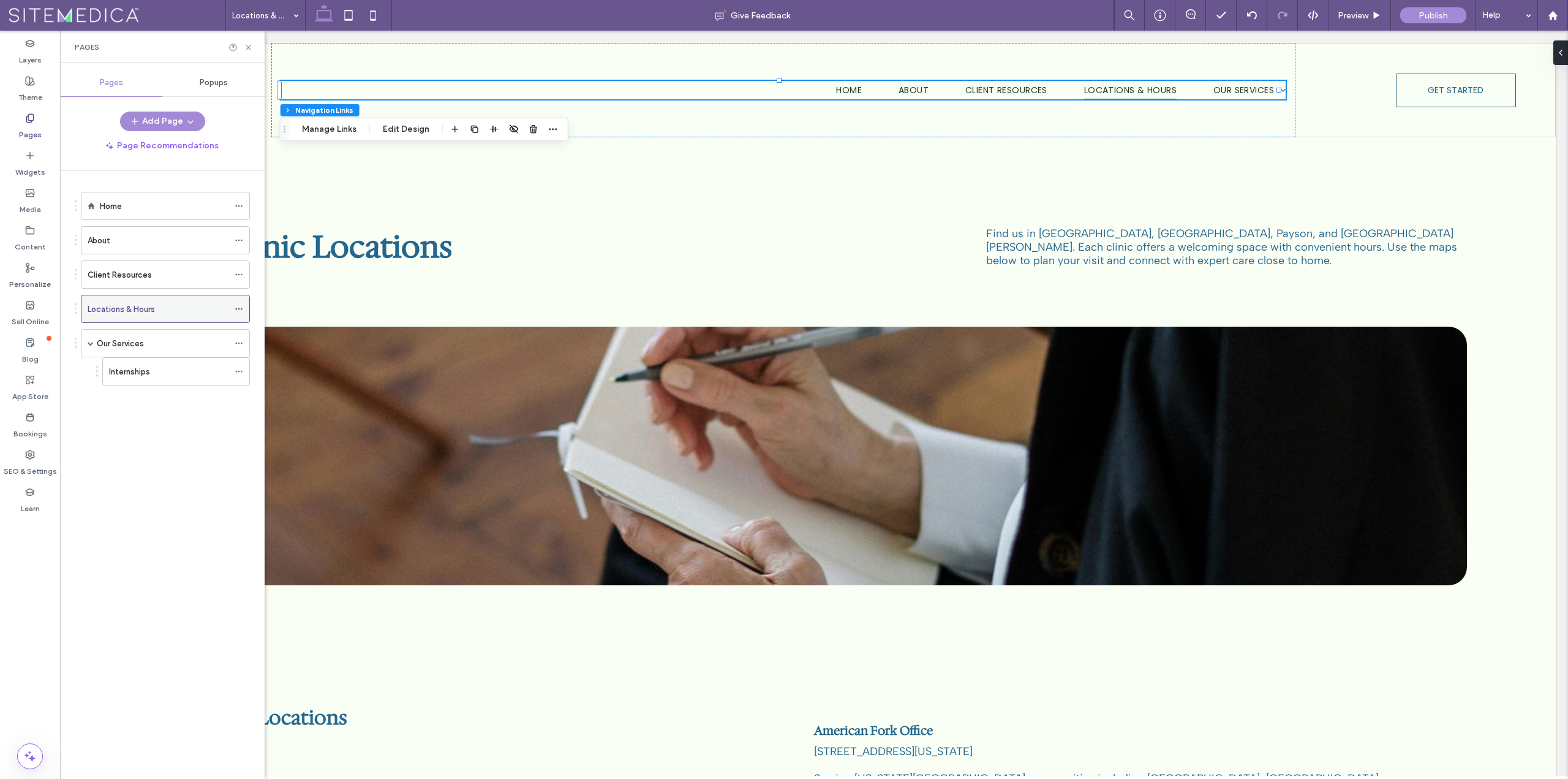
click at [135, 306] on label "Locations & Hours" at bounding box center [121, 309] width 68 height 22
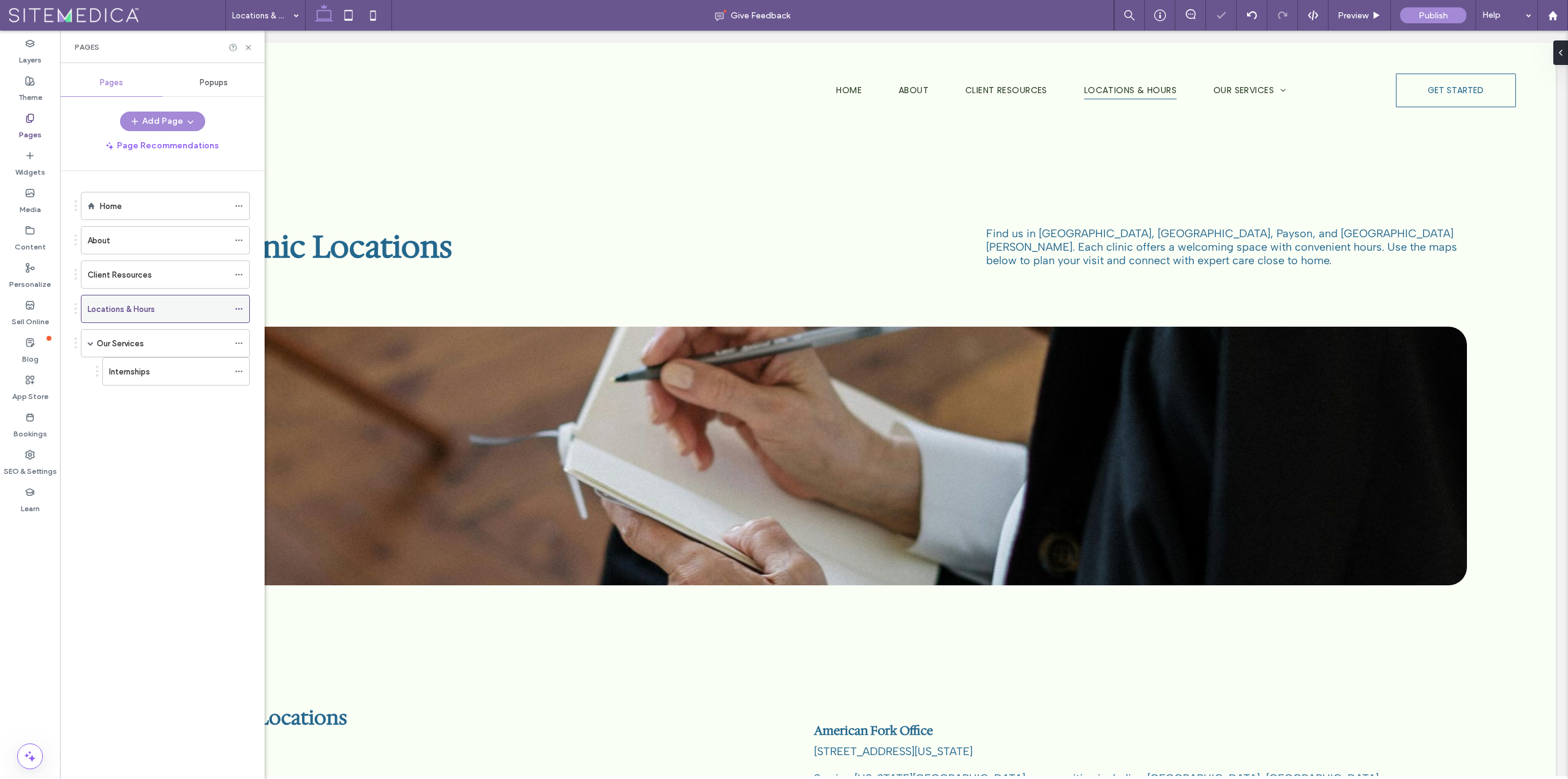
click at [130, 310] on label "Locations & Hours" at bounding box center [121, 309] width 68 height 22
click at [130, 310] on div "Locations & Hours Give Feedback Preview Publish Help Design Panel Site Comments…" at bounding box center [784, 390] width 1568 height 779
click at [238, 305] on icon at bounding box center [239, 308] width 9 height 9
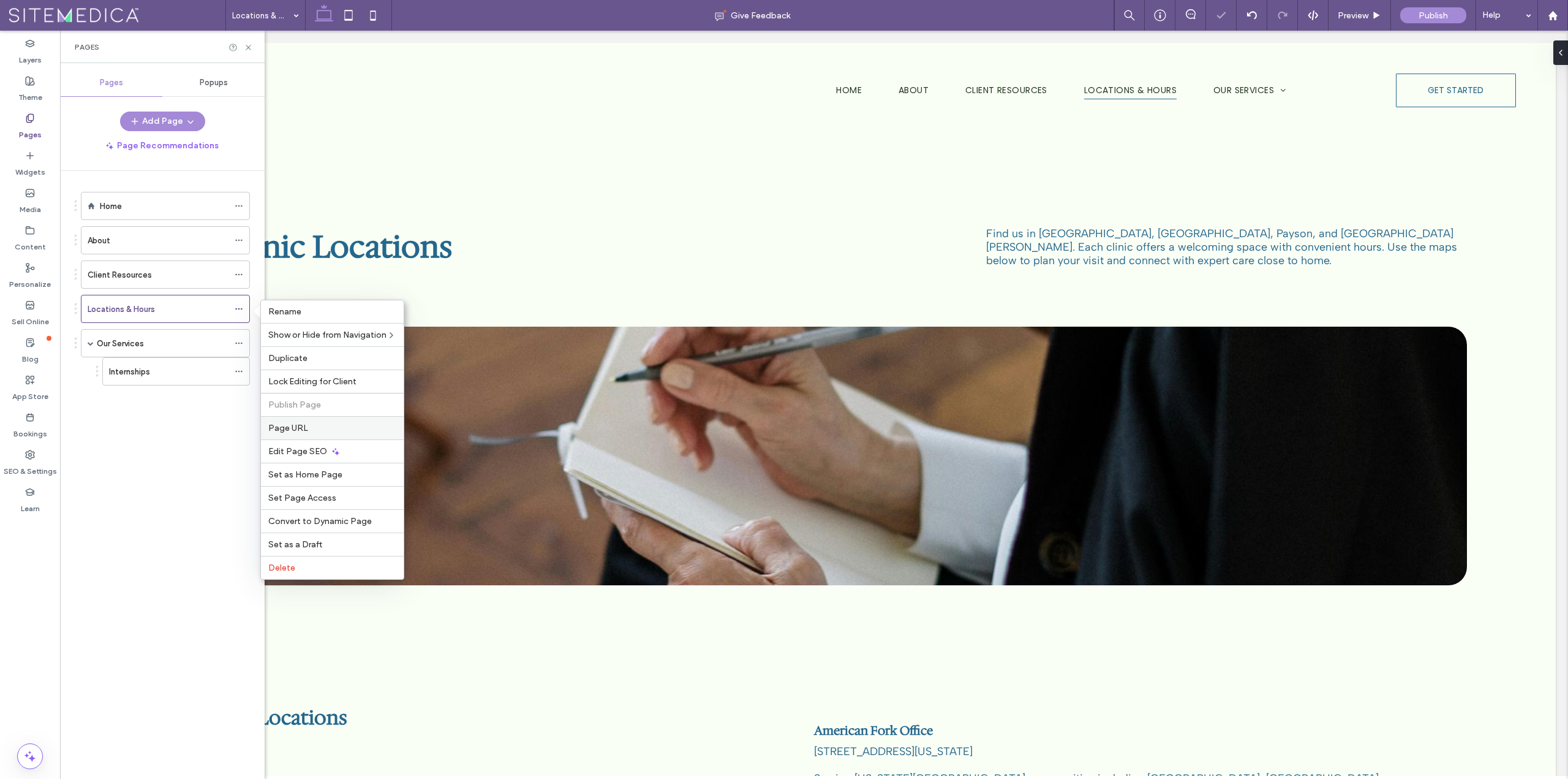
click at [298, 425] on span "Page URL" at bounding box center [287, 427] width 39 height 10
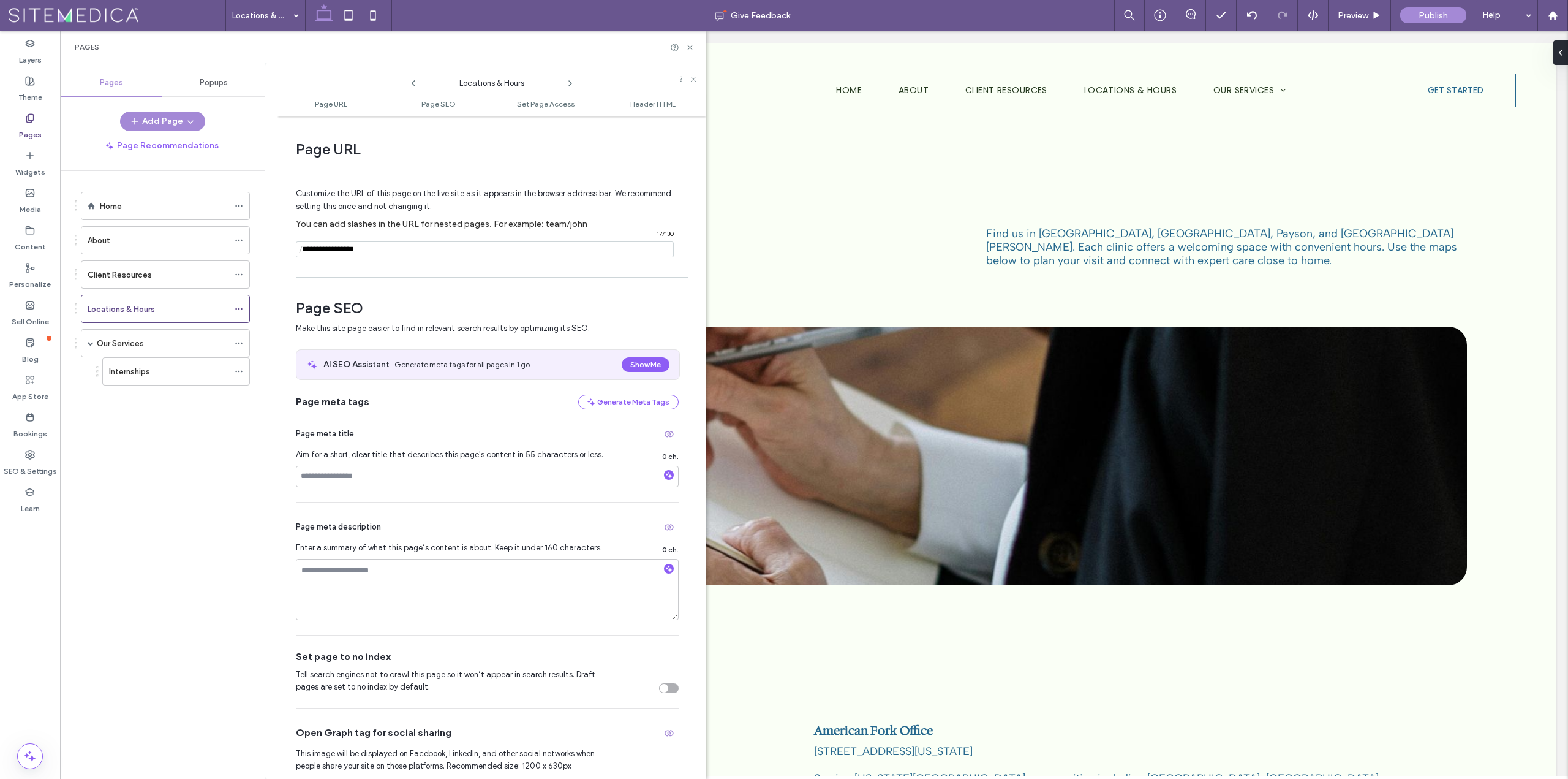
drag, startPoint x: 335, startPoint y: 252, endPoint x: 375, endPoint y: 252, distance: 40.0
click at [375, 252] on input "notEmpty" at bounding box center [485, 249] width 378 height 16
type input "*********"
click at [436, 286] on div "Page SEO Make this site page easier to find in relevant search results by optim…" at bounding box center [488, 654] width 383 height 740
click at [142, 309] on label "Locations & Hours" at bounding box center [121, 309] width 68 height 22
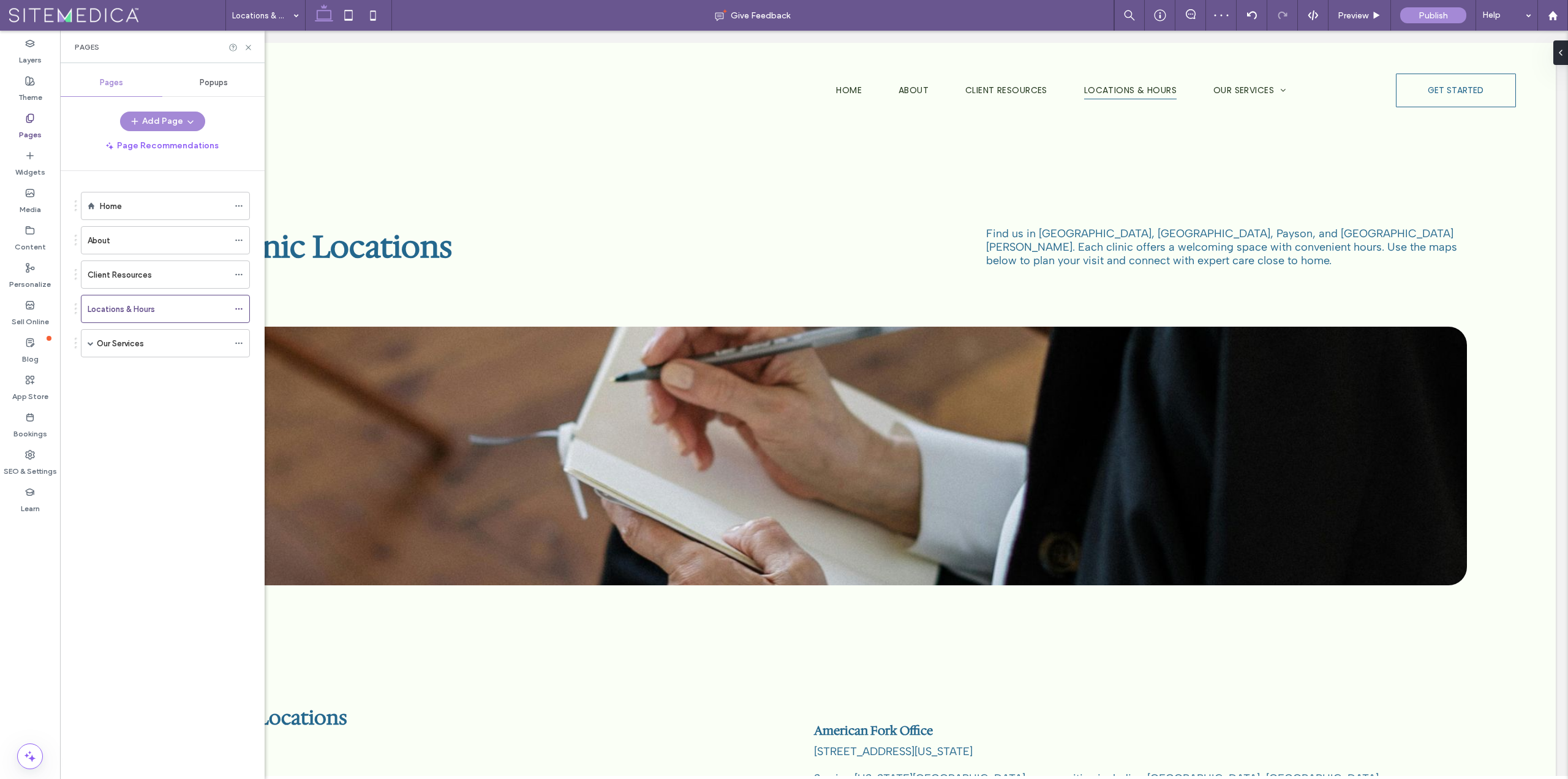
click at [129, 310] on label "Locations & Hours" at bounding box center [121, 309] width 68 height 22
click at [242, 311] on icon at bounding box center [239, 308] width 9 height 9
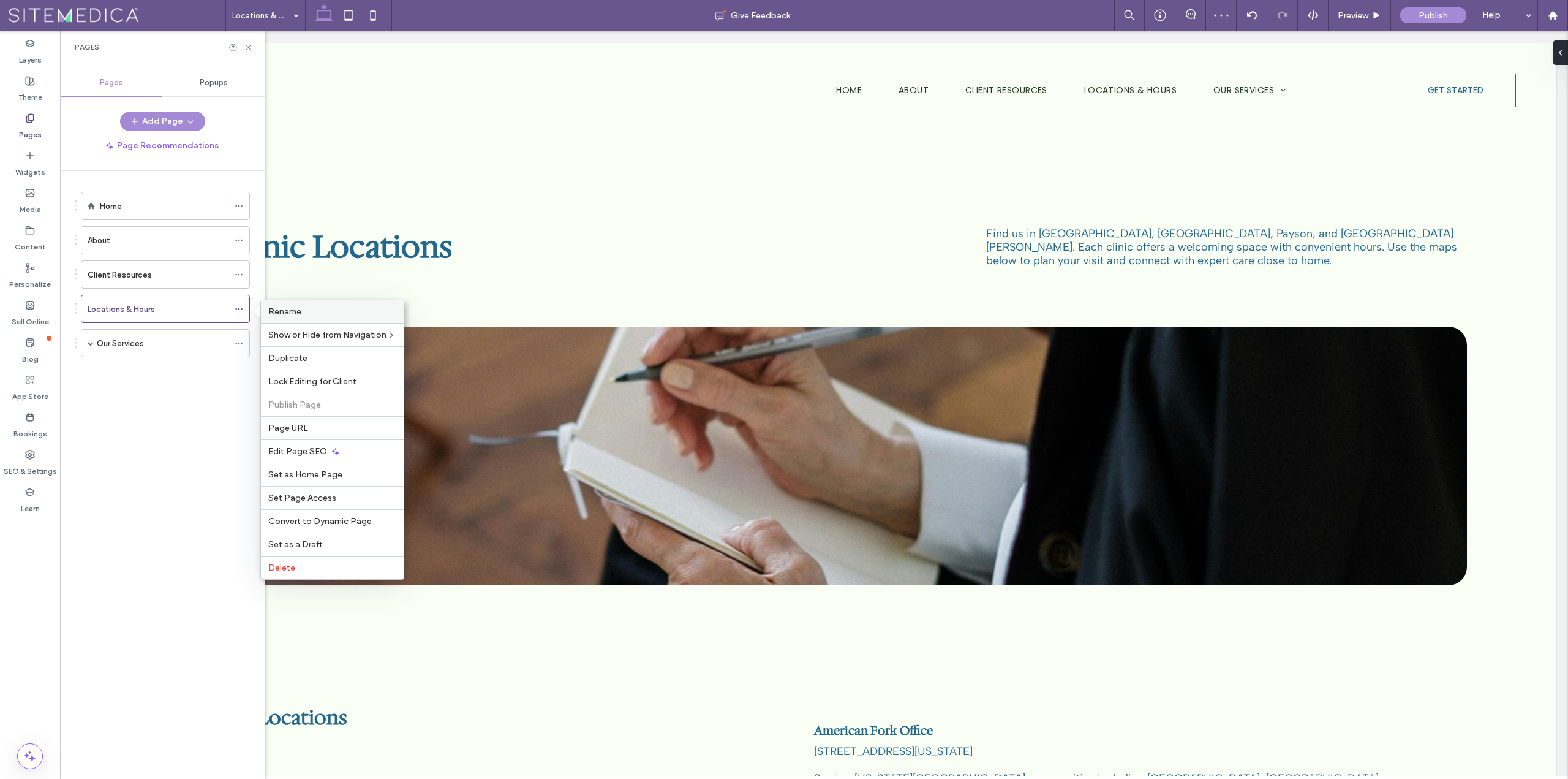
click at [309, 309] on label "Rename" at bounding box center [331, 311] width 128 height 10
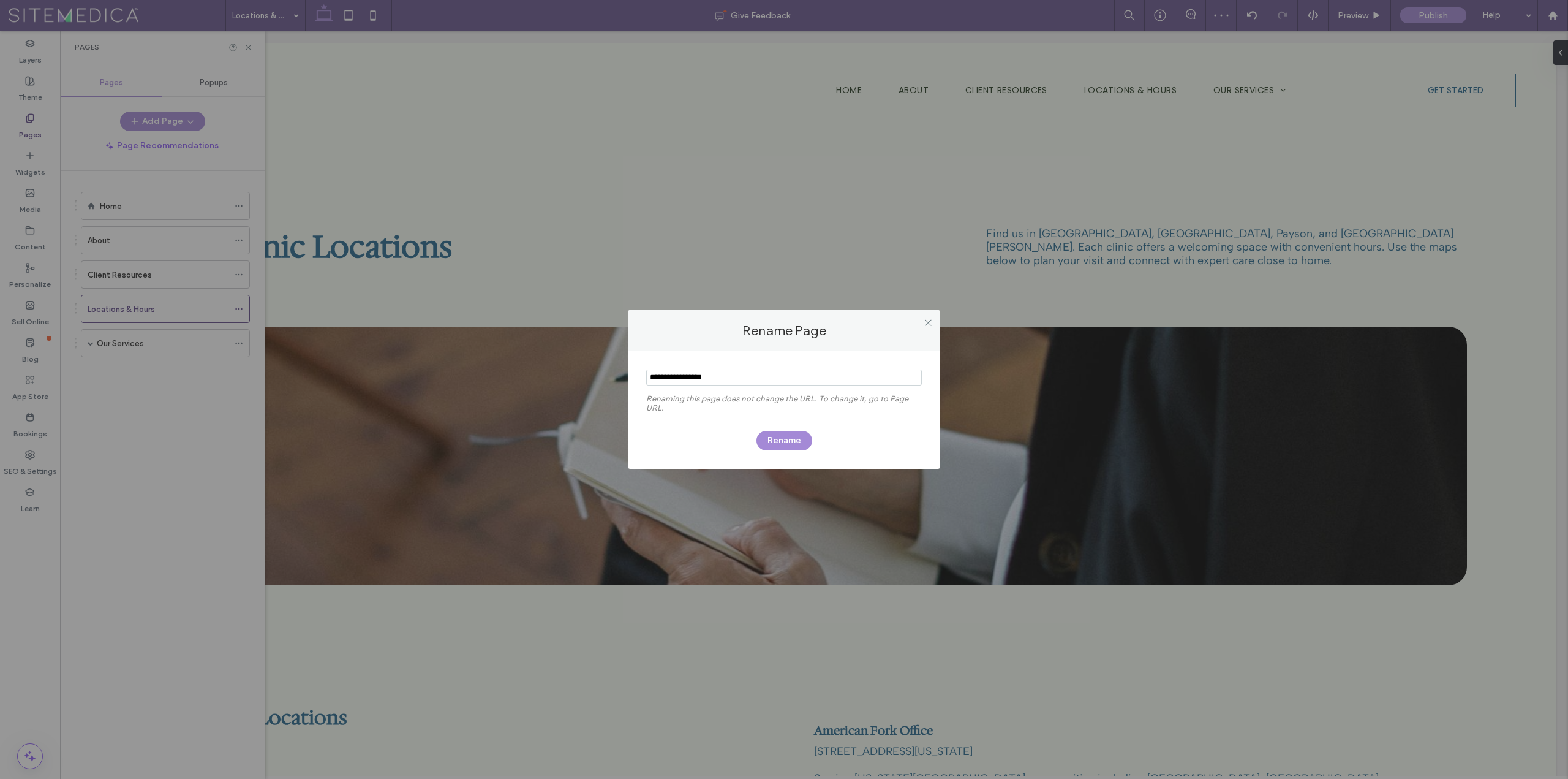
click at [684, 381] on input "notEmpty" at bounding box center [784, 377] width 276 height 16
drag, startPoint x: 685, startPoint y: 381, endPoint x: 768, endPoint y: 374, distance: 83.3
click at [768, 374] on input "notEmpty" at bounding box center [784, 377] width 276 height 16
type input "*********"
click at [790, 437] on button "Rename" at bounding box center [784, 440] width 56 height 19
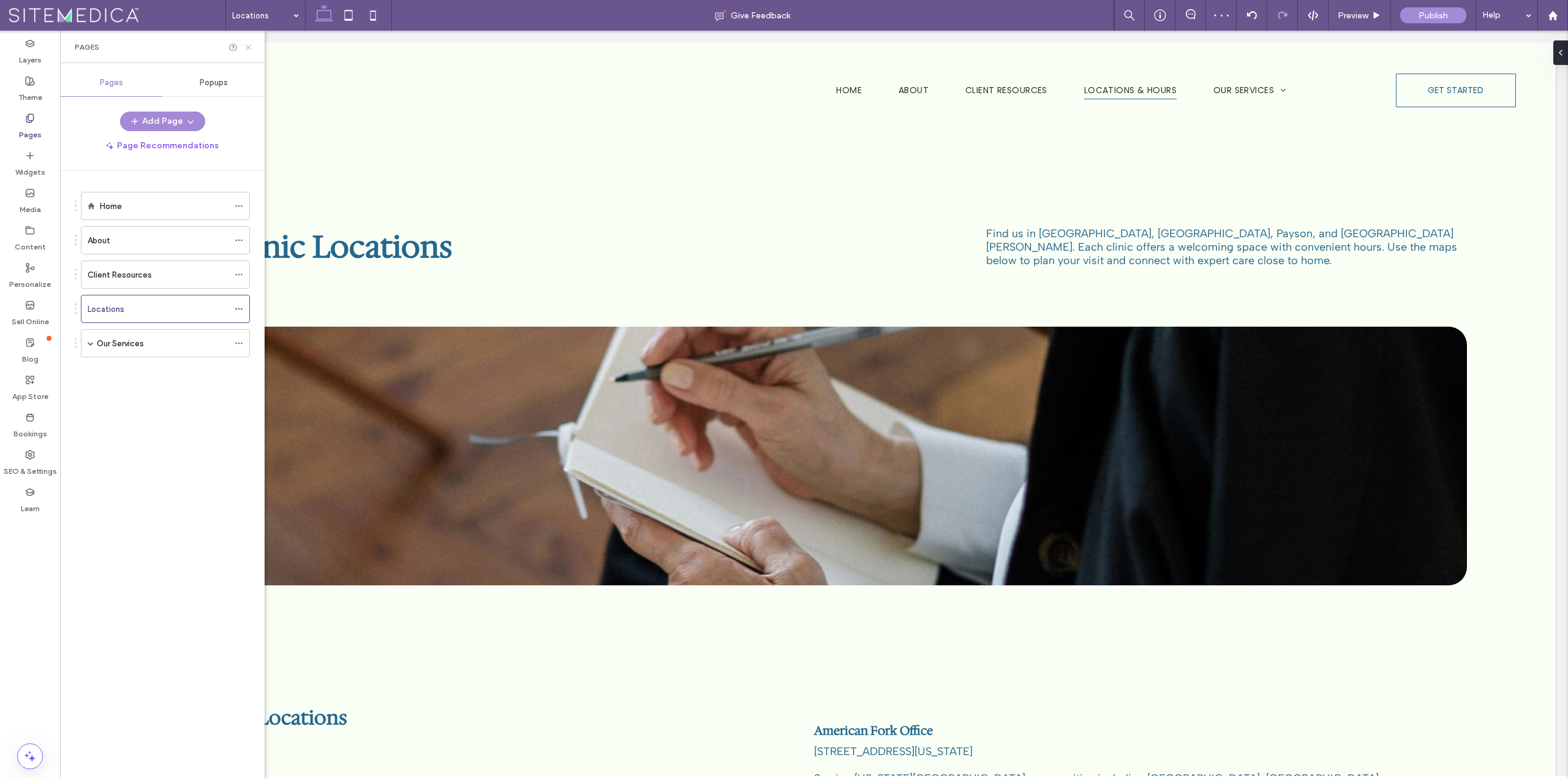
click at [250, 41] on div "Pages" at bounding box center [163, 47] width 204 height 32
click at [253, 46] on icon at bounding box center [248, 47] width 9 height 9
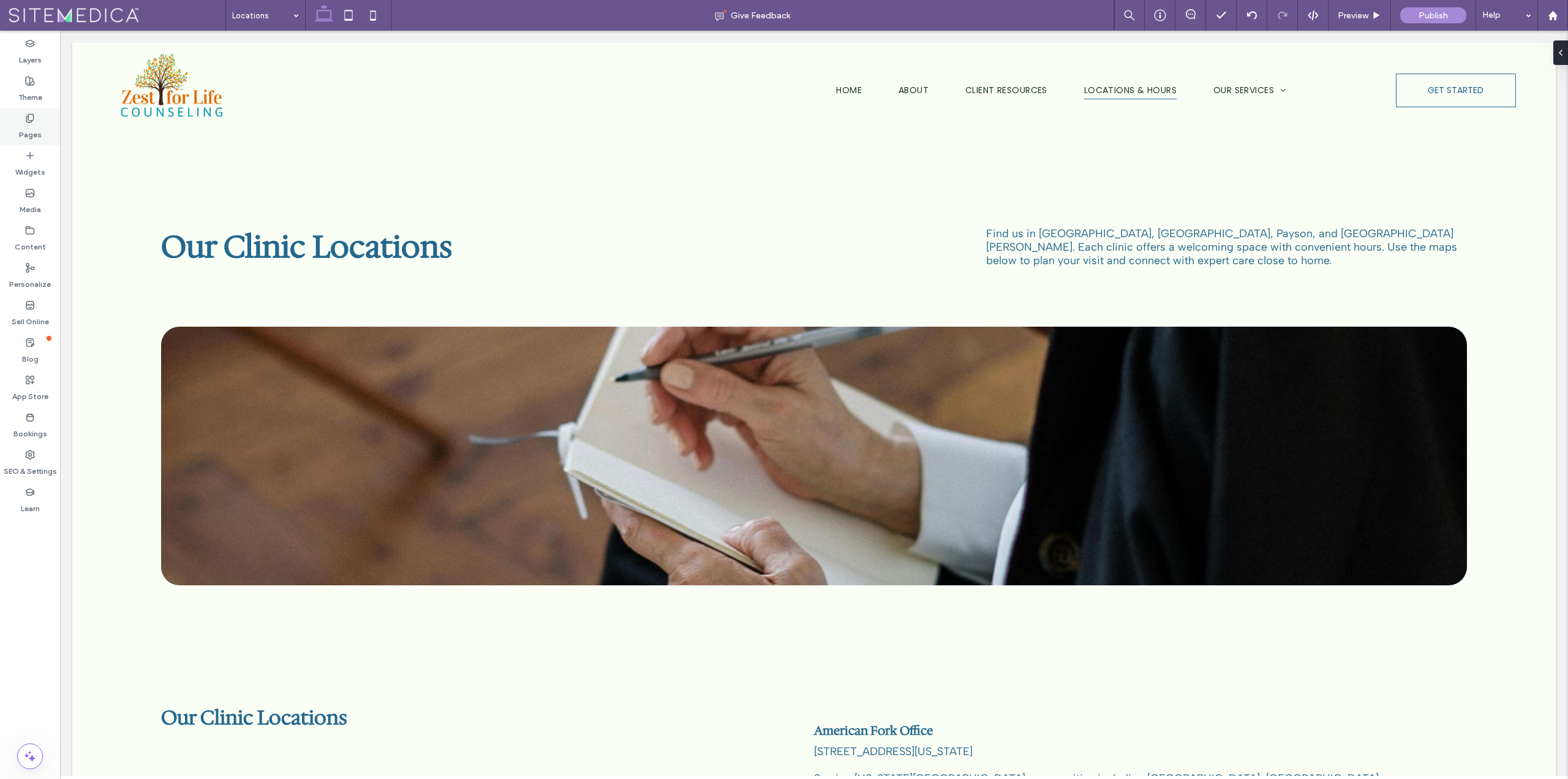
click at [30, 131] on label "Pages" at bounding box center [31, 131] width 23 height 17
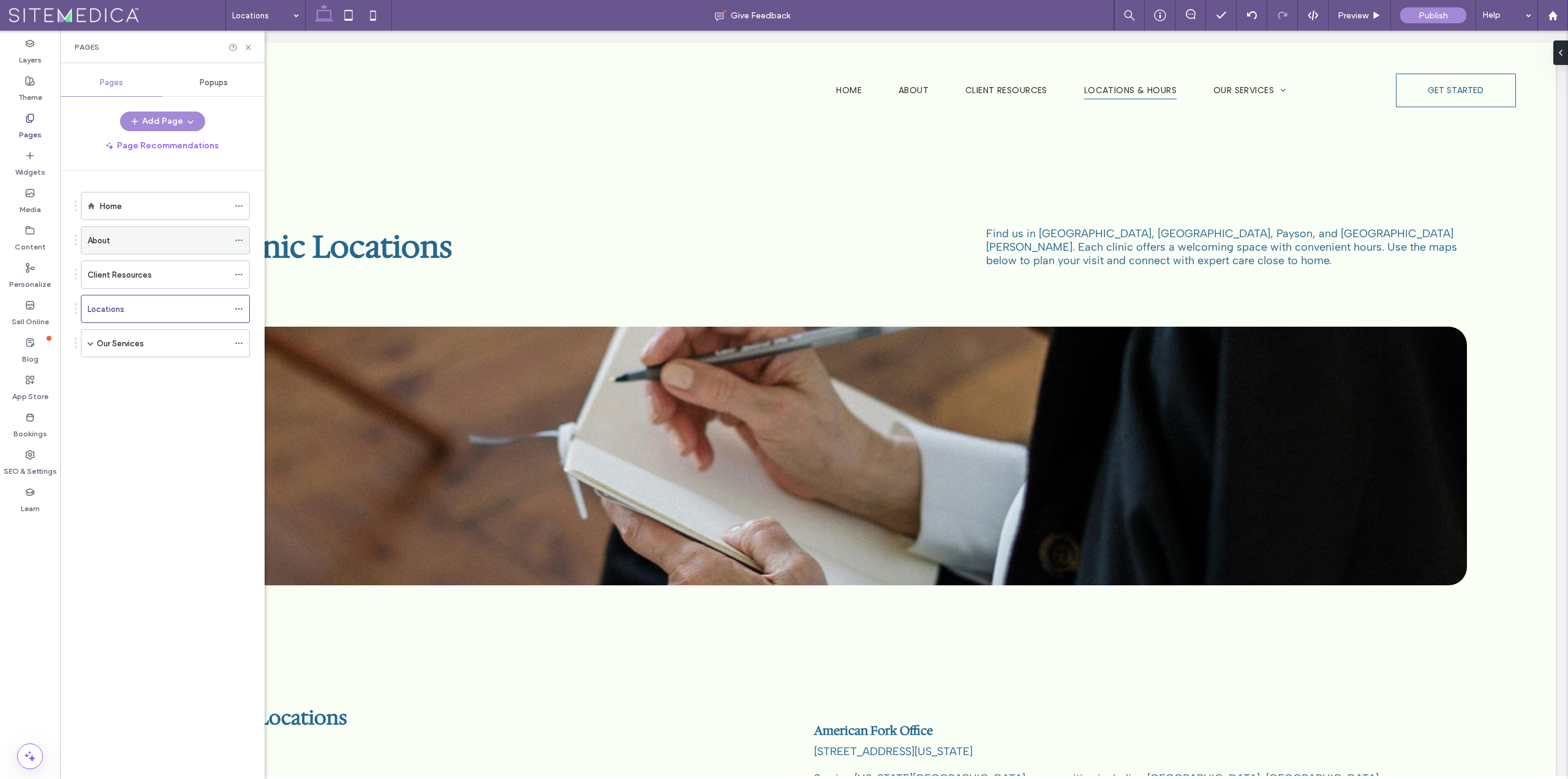
click at [99, 237] on label "About" at bounding box center [99, 241] width 23 height 22
click at [88, 348] on span at bounding box center [91, 343] width 6 height 27
click at [88, 348] on span at bounding box center [91, 343] width 6 height 27
click at [247, 43] on icon at bounding box center [248, 47] width 9 height 9
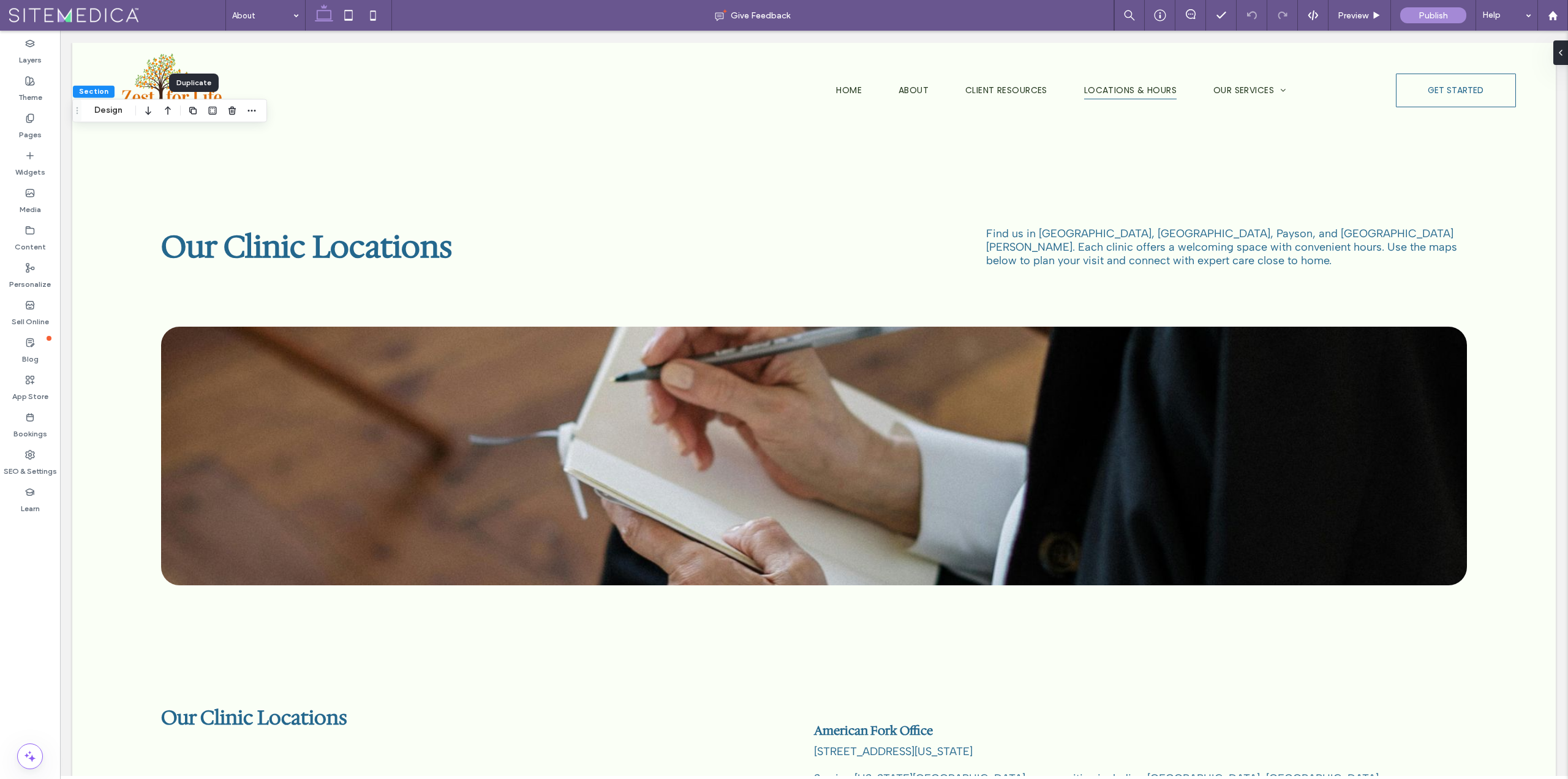
click at [194, 112] on icon "button" at bounding box center [193, 110] width 10 height 10
type input "**********"
type input "**"
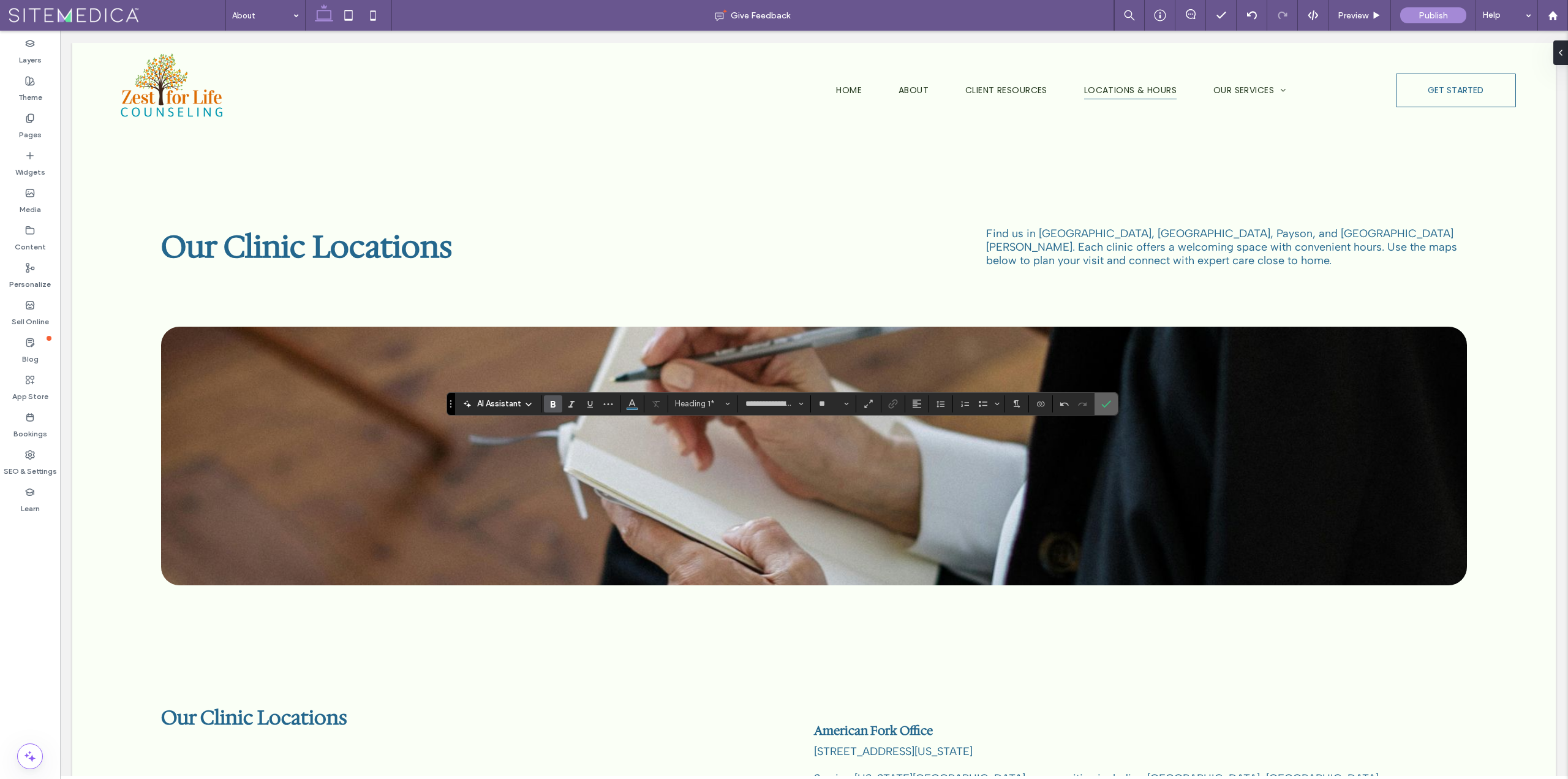
click at [1105, 403] on icon "Confirm" at bounding box center [1106, 404] width 10 height 10
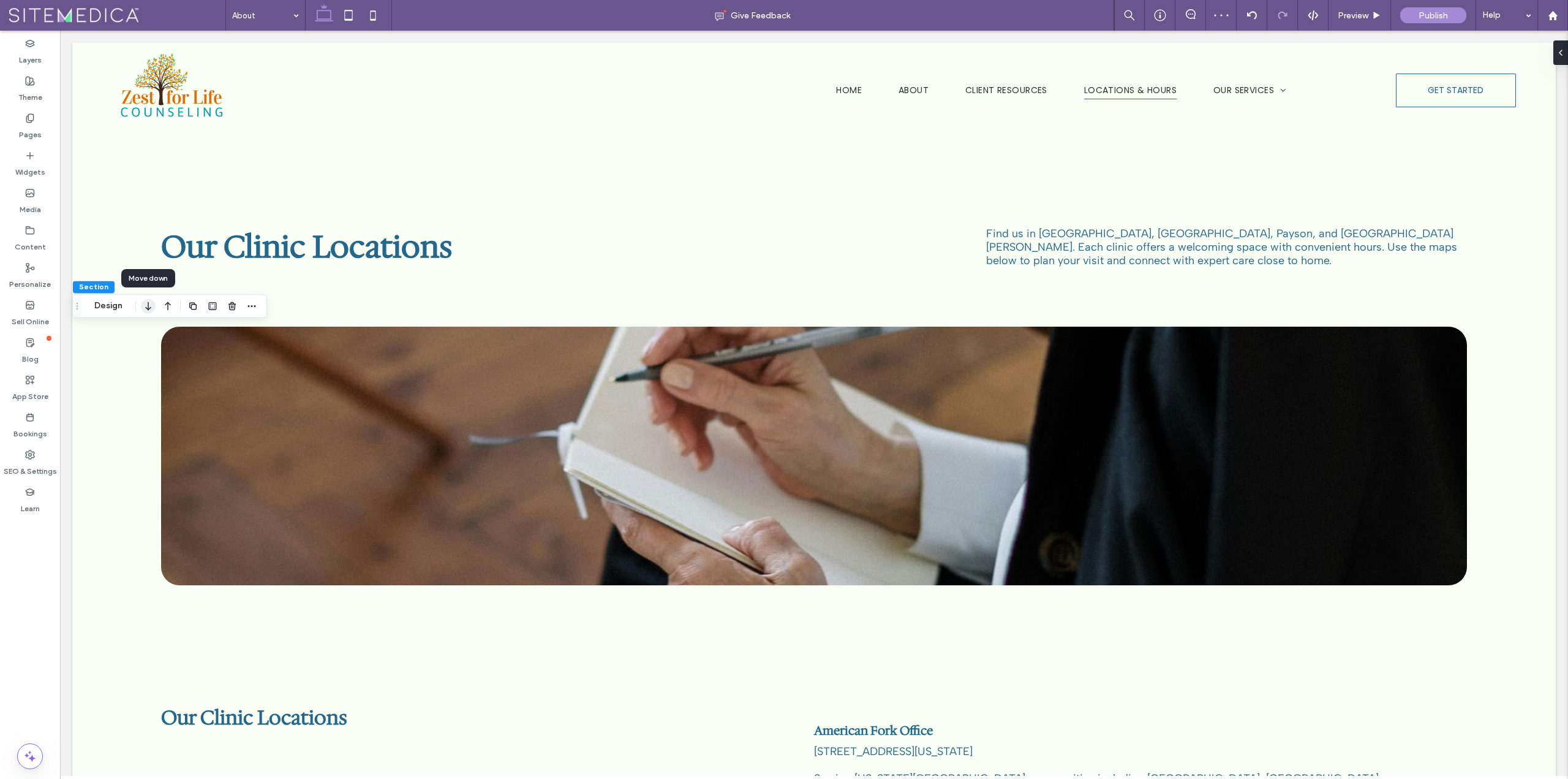
click at [149, 309] on use "button" at bounding box center [147, 306] width 6 height 9
click at [149, 286] on icon "button" at bounding box center [148, 285] width 14 height 22
click at [194, 237] on icon "button" at bounding box center [193, 237] width 10 height 10
click at [145, 112] on icon "button" at bounding box center [148, 113] width 14 height 22
click at [21, 233] on div "Content" at bounding box center [30, 238] width 60 height 37
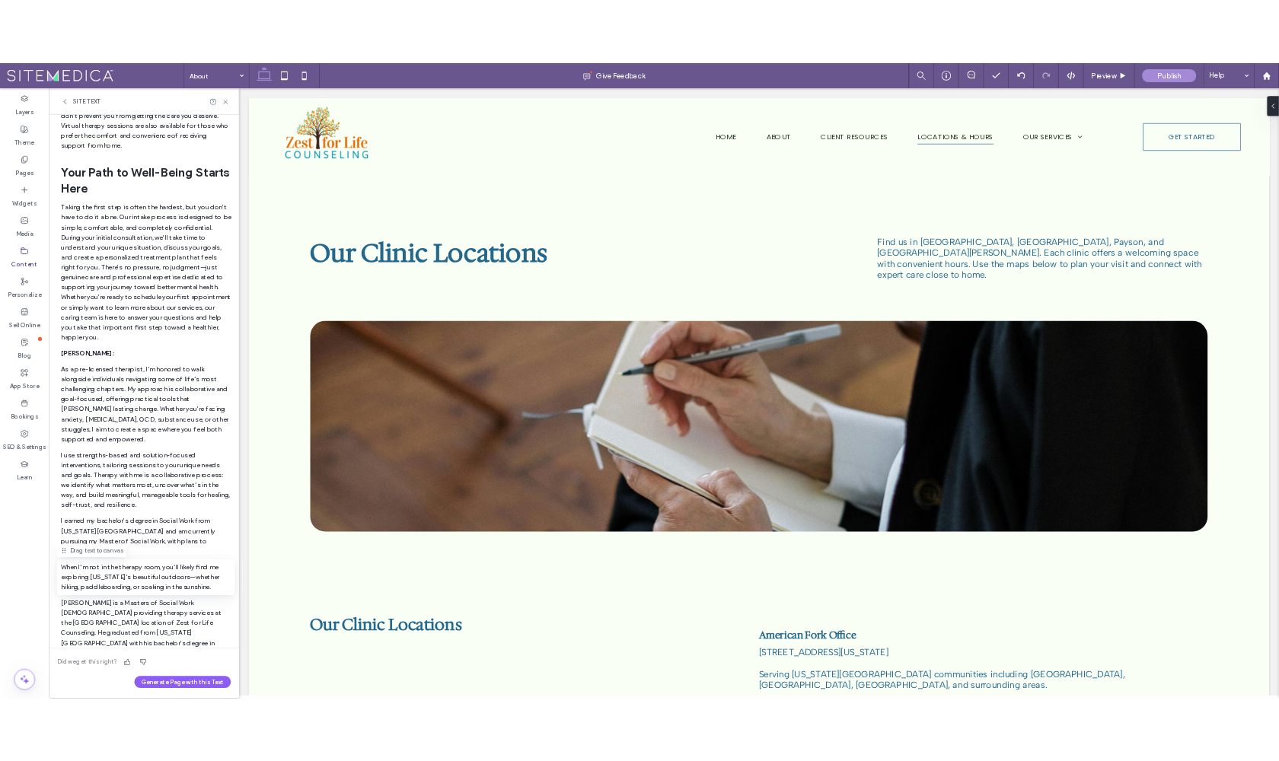
scroll to position [9517, 0]
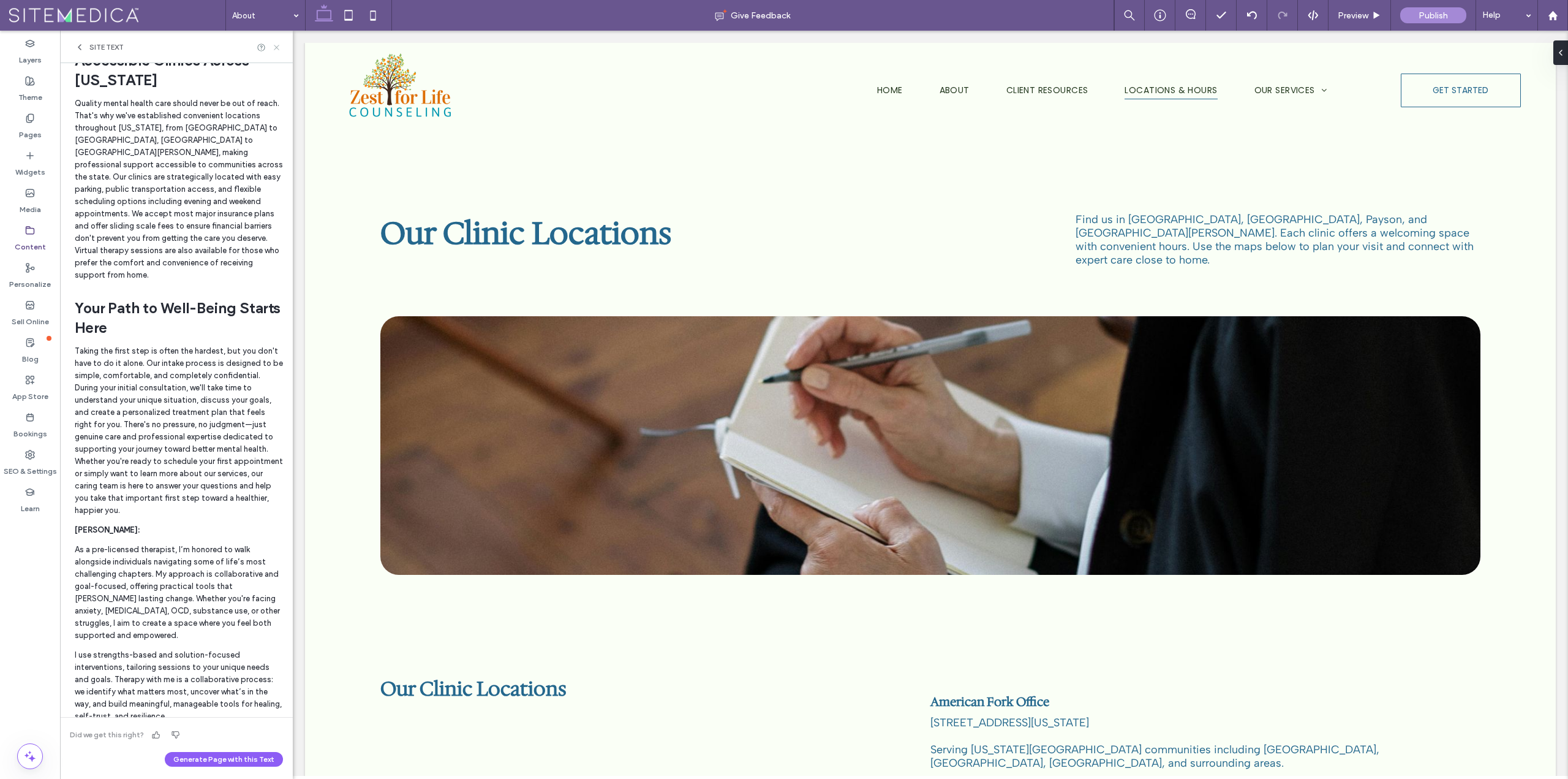
click at [277, 47] on use at bounding box center [276, 47] width 5 height 5
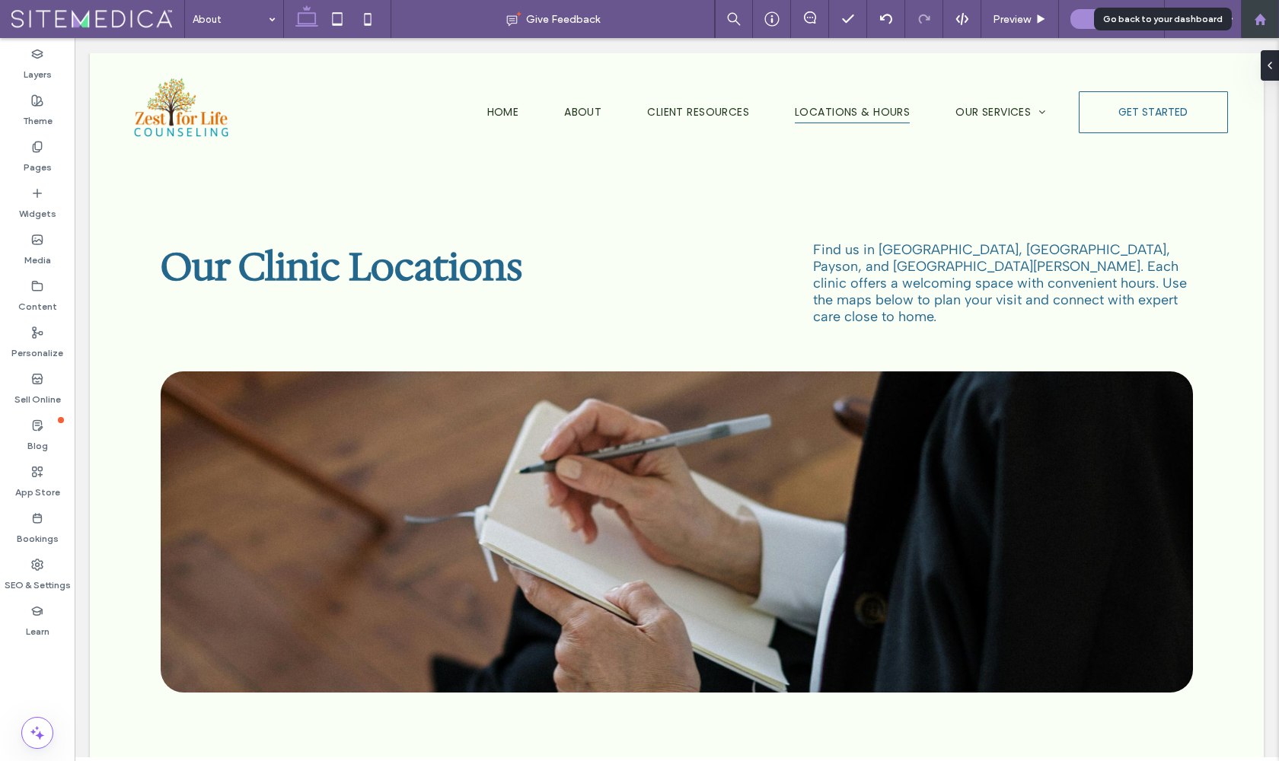
click at [1257, 16] on icon at bounding box center [1260, 19] width 13 height 13
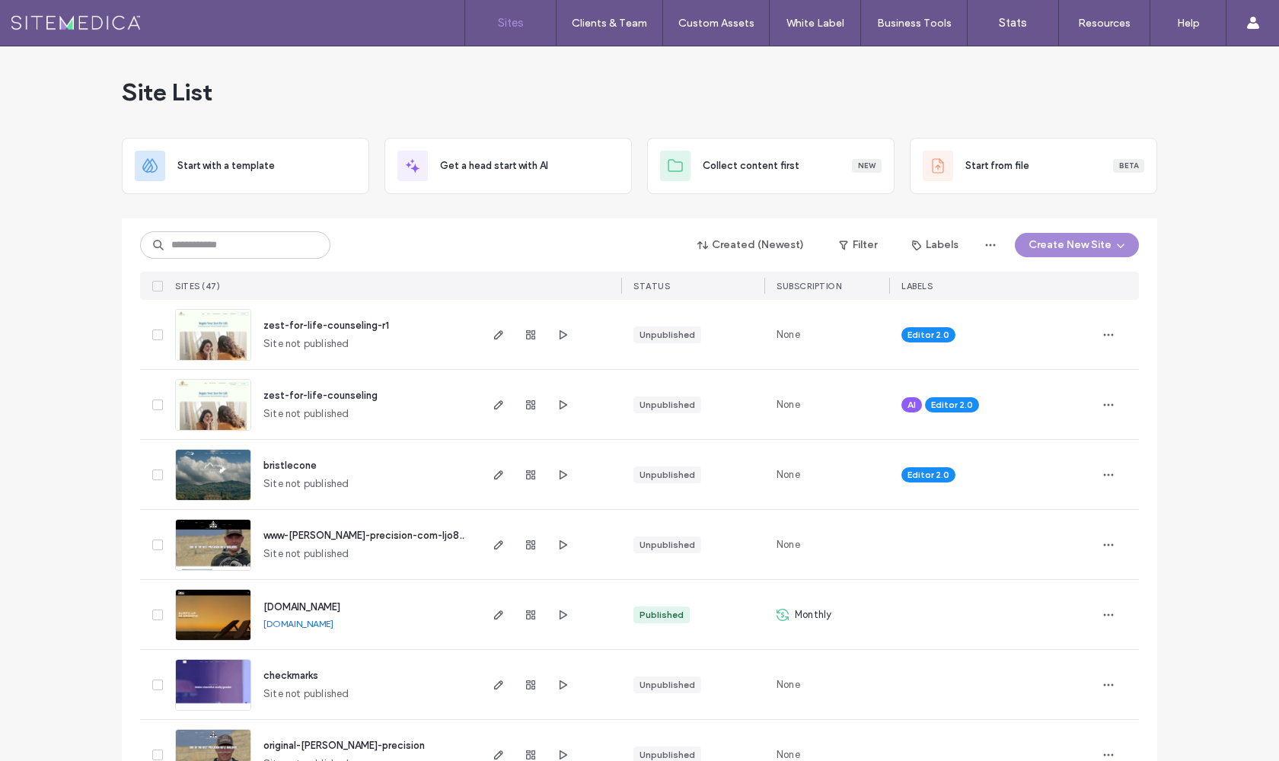
click at [1142, 94] on div "Site List" at bounding box center [639, 91] width 1035 height 91
